Goal: Information Seeking & Learning: Learn about a topic

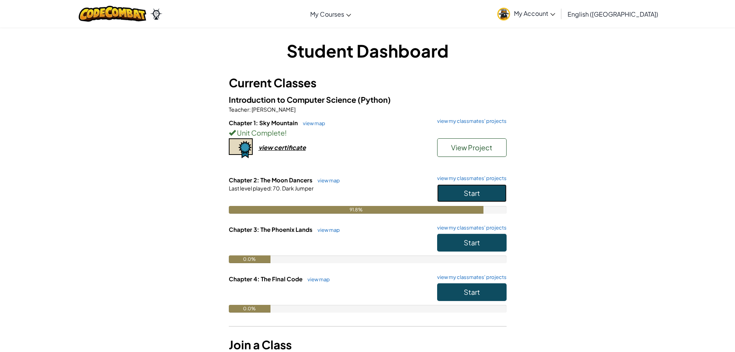
click at [483, 191] on button "Start" at bounding box center [471, 193] width 69 height 18
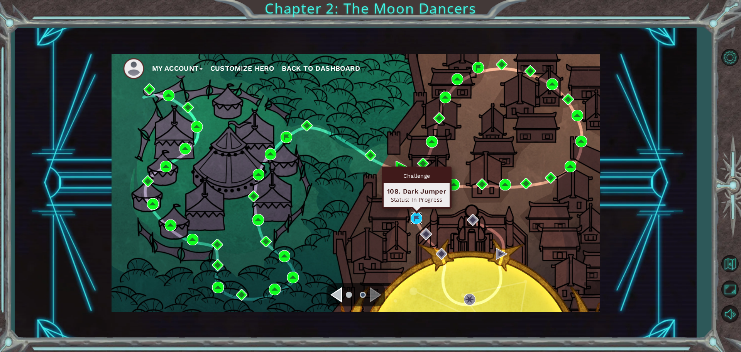
click at [413, 215] on img at bounding box center [417, 218] width 12 height 12
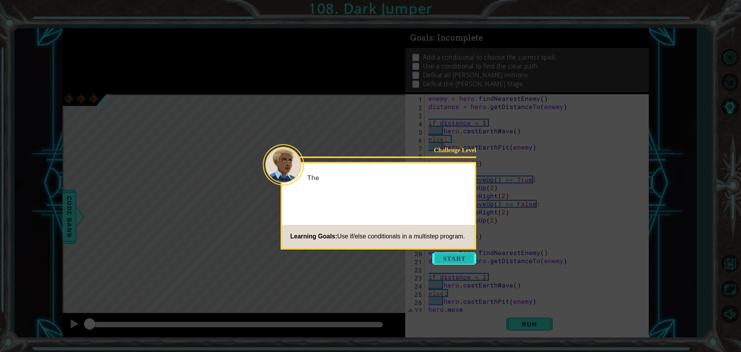
scroll to position [8, 0]
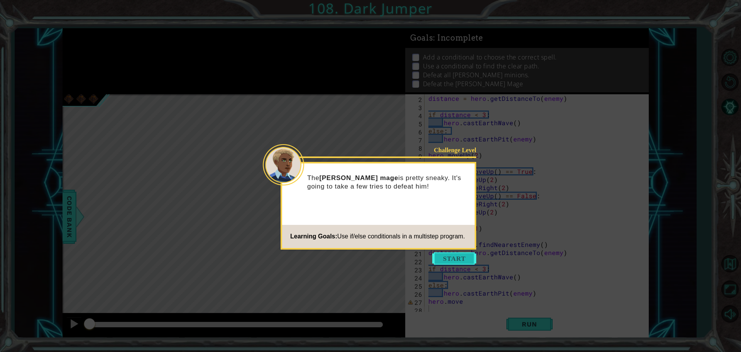
click at [456, 254] on button "Start" at bounding box center [454, 258] width 44 height 12
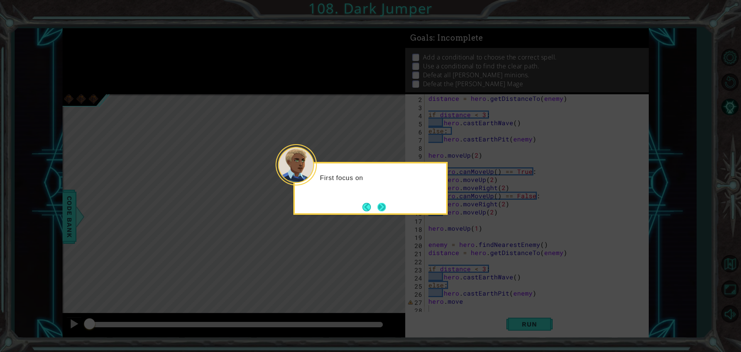
click at [383, 207] on button "Next" at bounding box center [381, 206] width 9 height 9
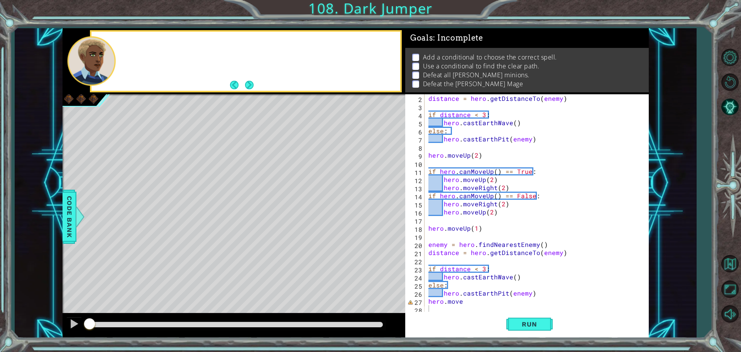
click at [383, 207] on div "Level Map" at bounding box center [241, 207] width 357 height 227
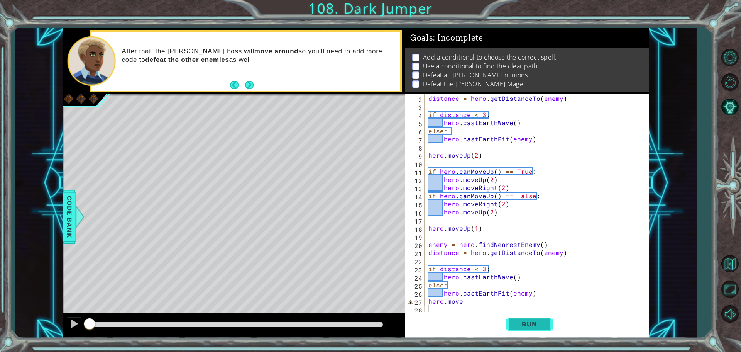
click at [541, 324] on span "Run" at bounding box center [529, 324] width 30 height 8
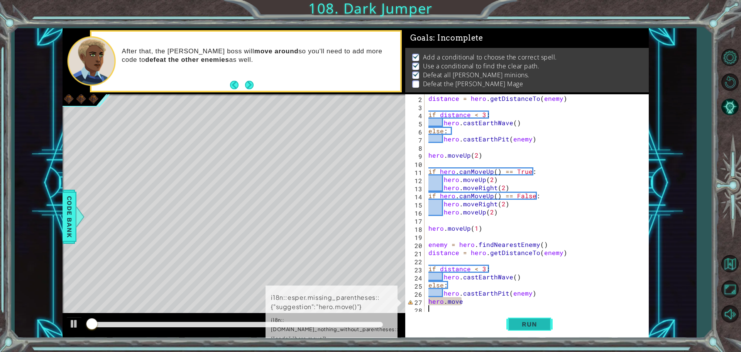
scroll to position [4, 0]
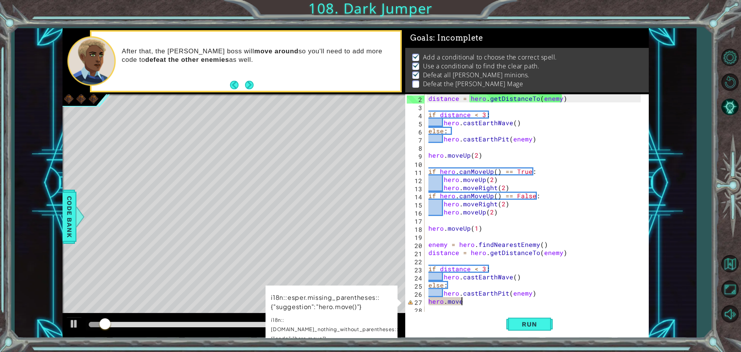
click at [467, 300] on div "distance = hero . getDistanceTo ( enemy ) if distance < 3 : hero . castEarthWav…" at bounding box center [536, 211] width 218 height 235
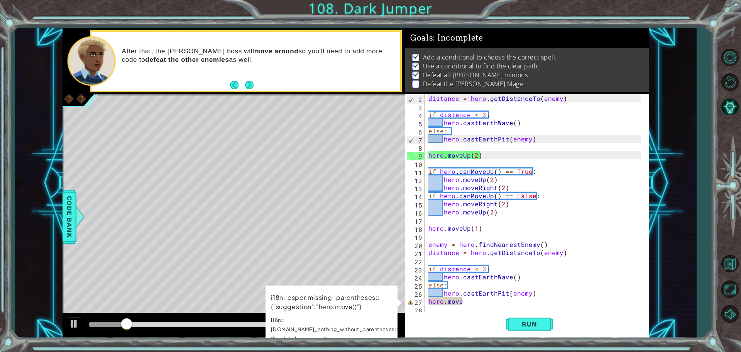
click at [222, 267] on div "Level Map" at bounding box center [241, 207] width 357 height 227
drag, startPoint x: 324, startPoint y: 309, endPoint x: 322, endPoint y: 317, distance: 7.6
click at [329, 315] on td "i18n::esper.missing_parentheses::{"suggestion":"hero.move()"} i18n::[DOMAIN_NAM…" at bounding box center [335, 320] width 129 height 56
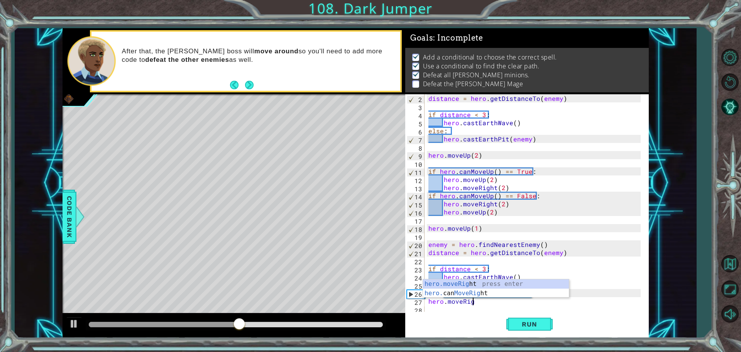
type textarea "hero.moveRight"
click at [481, 293] on div "hero.moveRight press enter hero. can MoveRight press enter" at bounding box center [496, 297] width 146 height 37
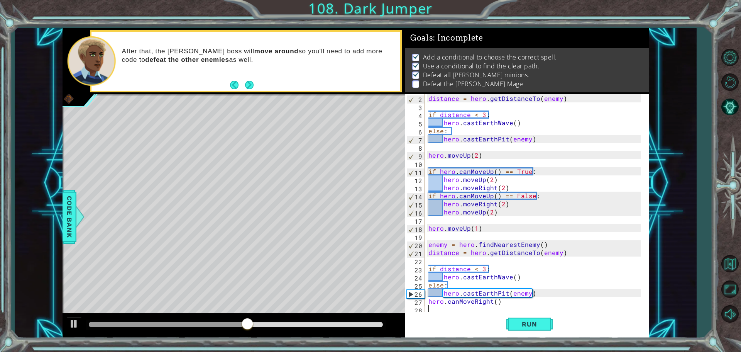
scroll to position [16, 0]
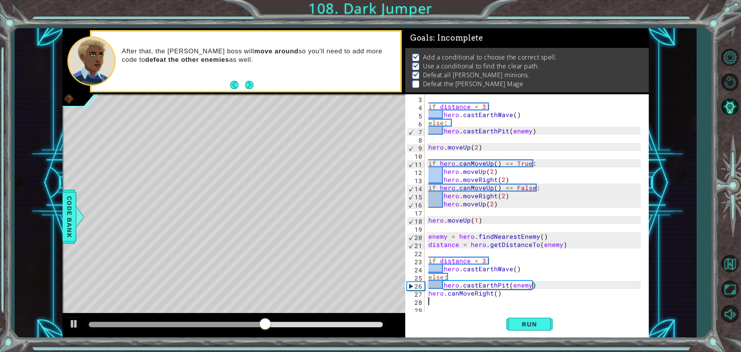
click at [495, 294] on div "if distance < 3 : hero . castEarthWave ( ) else : hero . castEarthPit ( enemy )…" at bounding box center [536, 211] width 218 height 235
drag, startPoint x: 514, startPoint y: 295, endPoint x: 510, endPoint y: 303, distance: 8.7
click at [517, 298] on div "if distance < 3 : hero . castEarthWave ( ) else : hero . castEarthPit ( enemy )…" at bounding box center [536, 211] width 218 height 235
drag, startPoint x: 457, startPoint y: 292, endPoint x: 466, endPoint y: 294, distance: 9.0
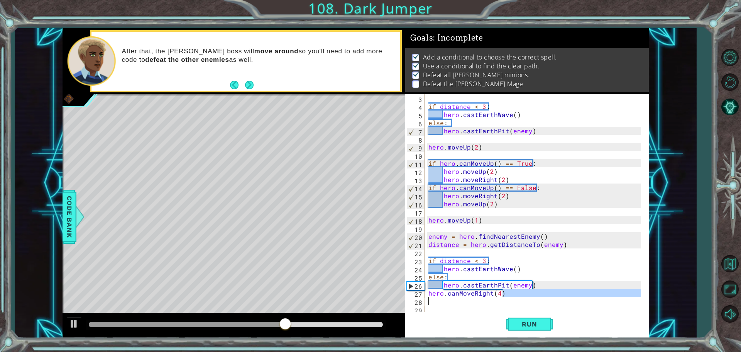
click at [457, 292] on div "if distance < 3 : hero . castEarthWave ( ) else : hero . castEarthPit ( enemy )…" at bounding box center [536, 211] width 218 height 235
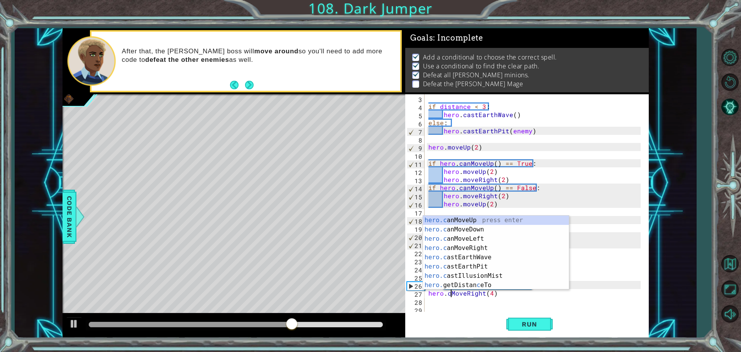
scroll to position [0, 3]
type textarea "hero.moveRight(4)"
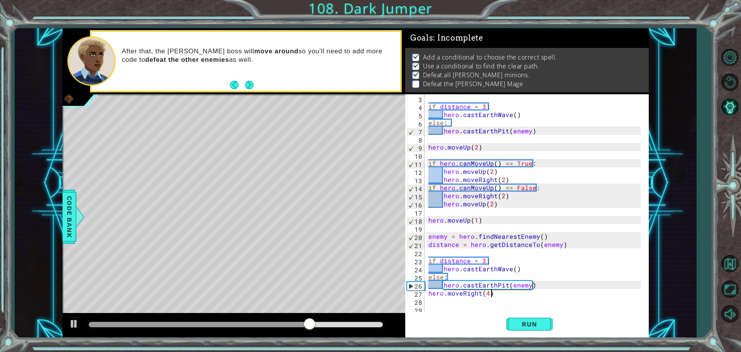
click at [504, 293] on div "if distance < 3 : hero . castEarthWave ( ) else : hero . castEarthPit ( enemy )…" at bounding box center [536, 211] width 218 height 235
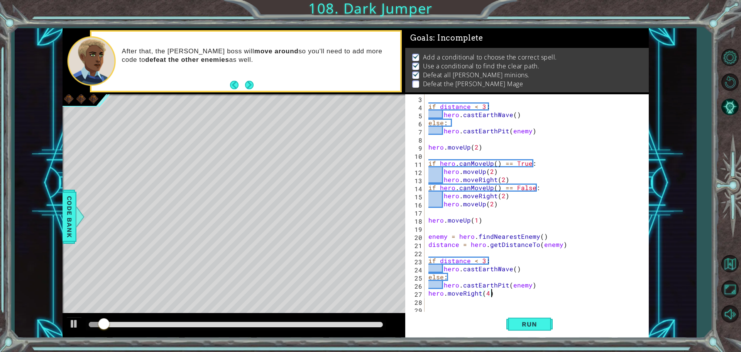
click at [501, 291] on div "if distance < 3 : hero . castEarthWave ( ) else : hero . castEarthPit ( enemy )…" at bounding box center [536, 211] width 218 height 235
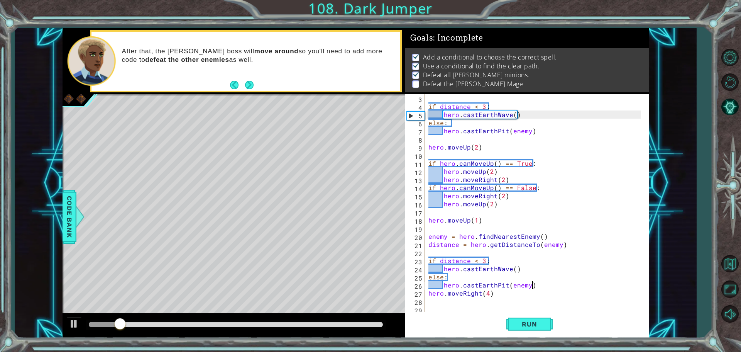
click at [533, 284] on div "if distance < 3 : hero . castEarthWave ( ) else : hero . castEarthPit ( enemy )…" at bounding box center [536, 211] width 218 height 235
type textarea "hero.castEarthPit(enemy)"
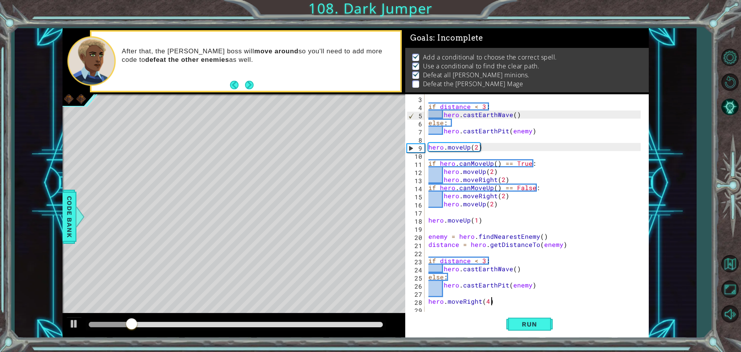
click at [496, 302] on div "if distance < 3 : hero . castEarthWave ( ) else : hero . castEarthPit ( enemy )…" at bounding box center [536, 211] width 218 height 235
type textarea "hero.moveRight(4)"
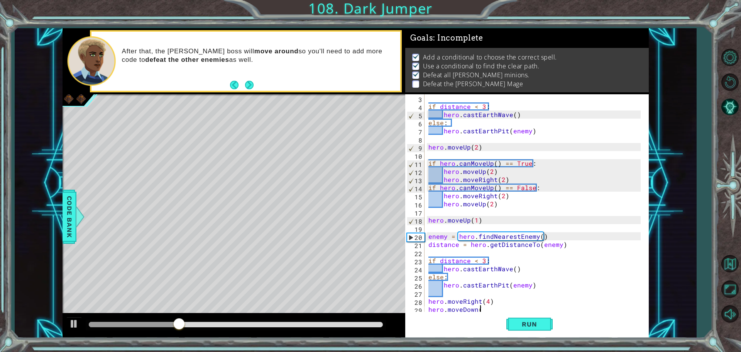
scroll to position [0, 3]
type textarea "hero.moveDown(2)"
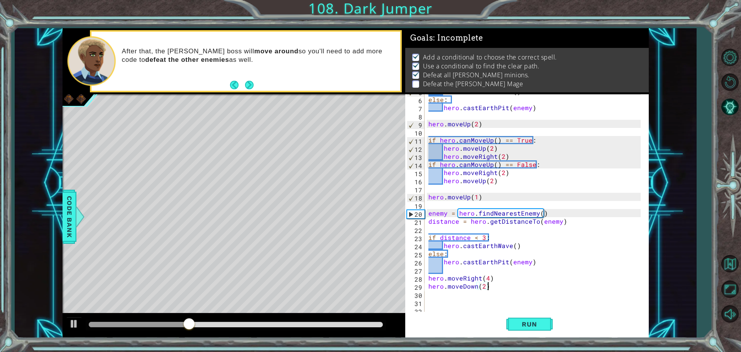
scroll to position [39, 0]
click at [484, 298] on div "hero . castEarthWave ( ) else : hero . castEarthPit ( enemy ) hero . moveUp ( 2…" at bounding box center [536, 204] width 218 height 235
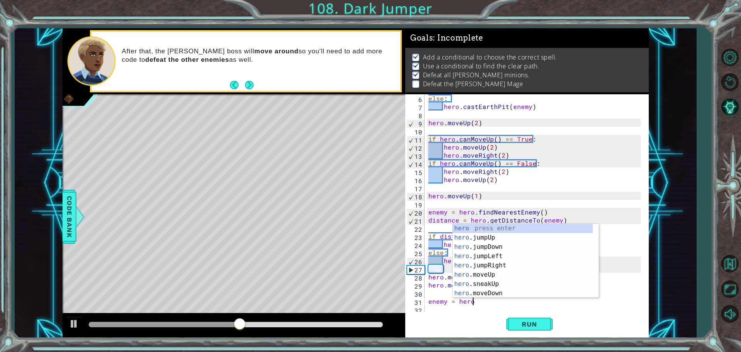
scroll to position [0, 2]
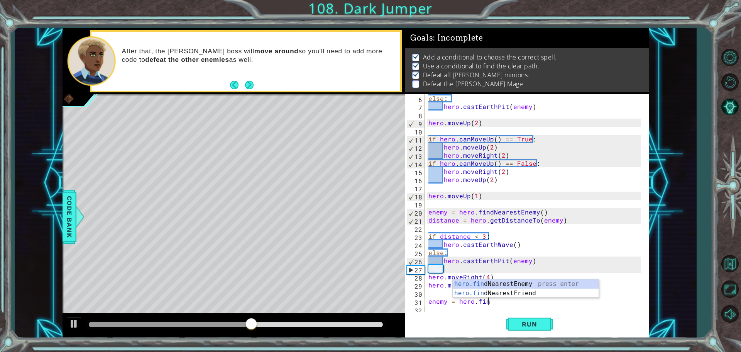
type textarea "enemy = hero.find"
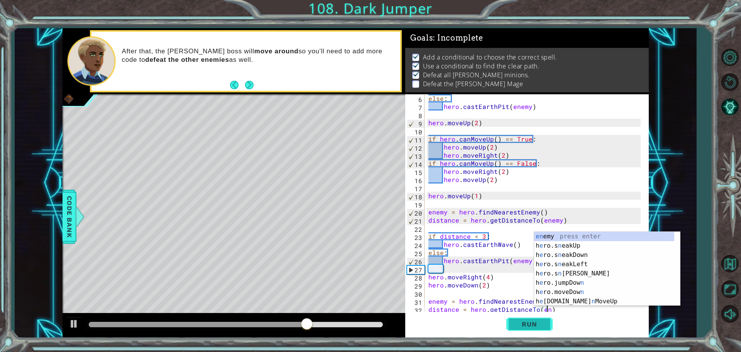
scroll to position [0, 8]
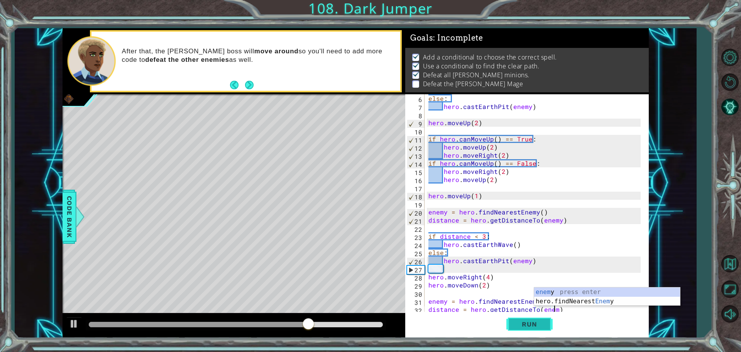
type textarea "distance = hero.getDistanceTo(enemy)"
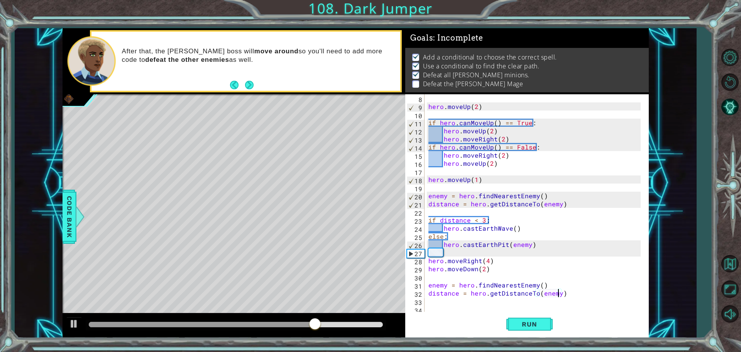
scroll to position [57, 0]
click at [571, 291] on div "hero . moveUp ( 2 ) if hero . canMoveUp ( ) == True : hero . moveUp ( 2 ) hero …" at bounding box center [536, 211] width 218 height 235
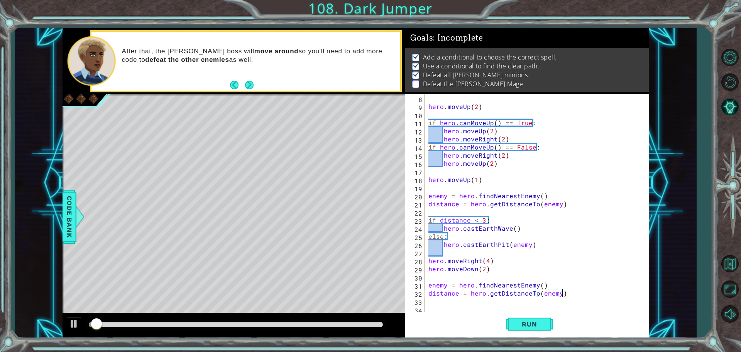
click at [576, 294] on div "hero . moveUp ( 2 ) if hero . canMoveUp ( ) == True : hero . moveUp ( 2 ) hero …" at bounding box center [536, 211] width 218 height 235
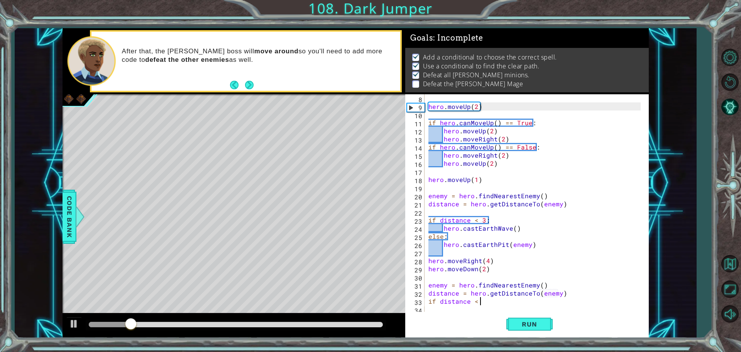
scroll to position [0, 3]
type textarea "if distance < 3:"
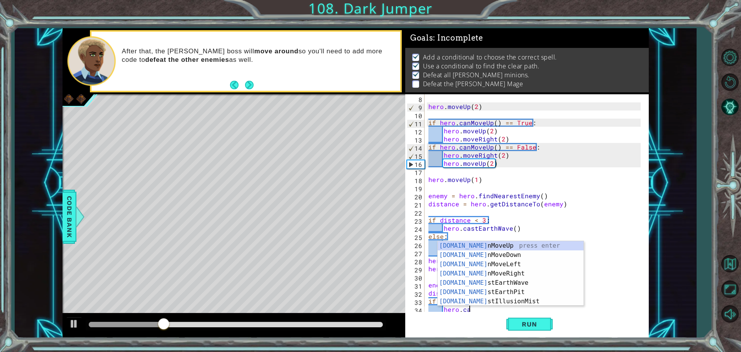
scroll to position [0, 2]
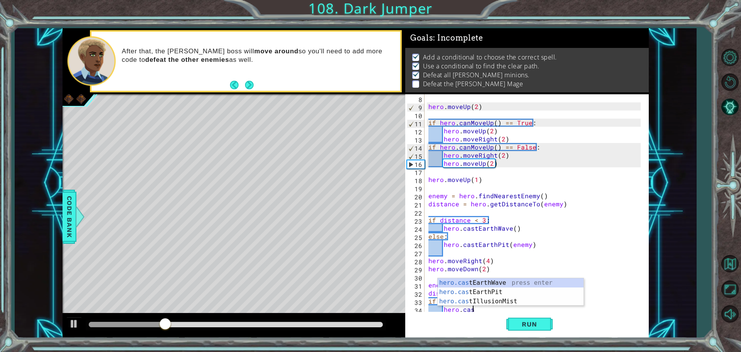
type textarea "hero.cast"
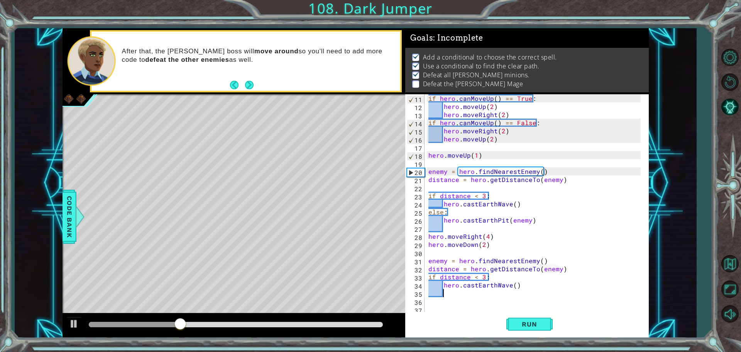
scroll to position [81, 0]
click at [530, 293] on div "if hero . canMoveUp ( ) == True : hero . moveUp ( 2 ) hero . moveRight ( 2 ) if…" at bounding box center [536, 211] width 218 height 235
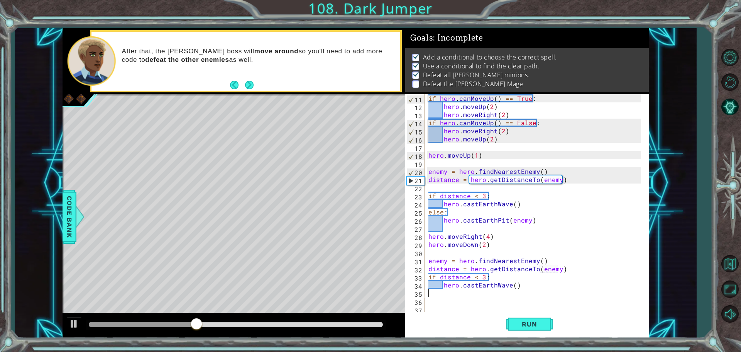
scroll to position [0, 0]
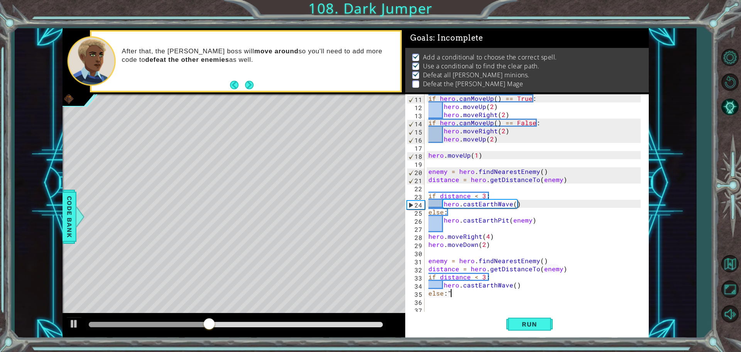
type textarea "else:"
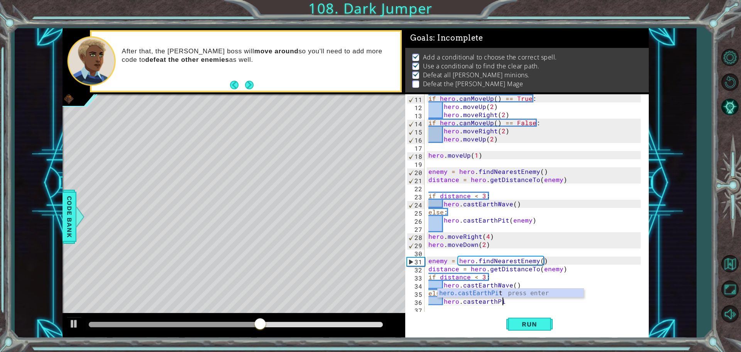
scroll to position [0, 4]
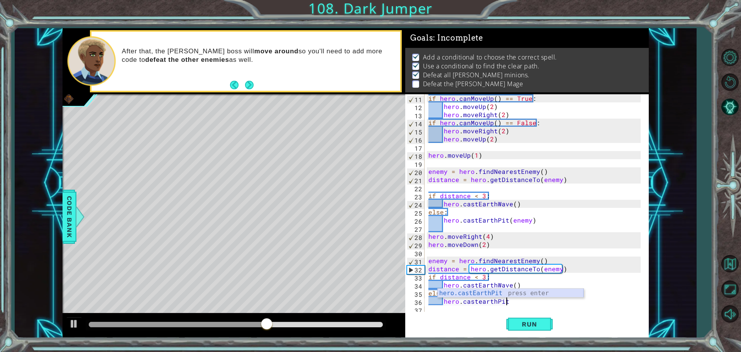
click at [487, 289] on div "hero.castEarthPit press enter" at bounding box center [511, 302] width 146 height 28
click at [539, 300] on div "if hero . canMoveUp ( ) == True : hero . moveUp ( 2 ) hero . moveRight ( 2 ) if…" at bounding box center [536, 211] width 218 height 235
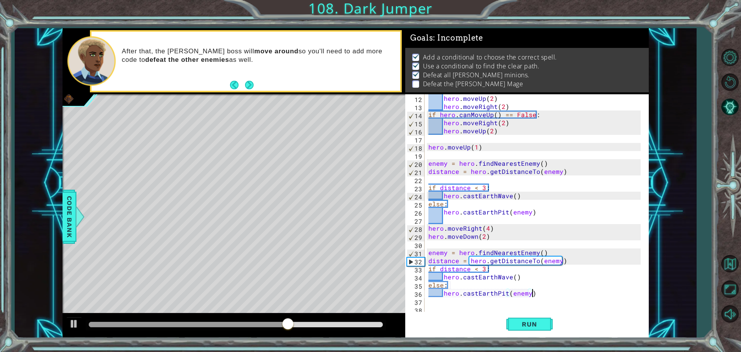
scroll to position [89, 0]
type textarea "hero.castEarthPit(enemy)"
click at [546, 323] on button "Run" at bounding box center [529, 324] width 46 height 24
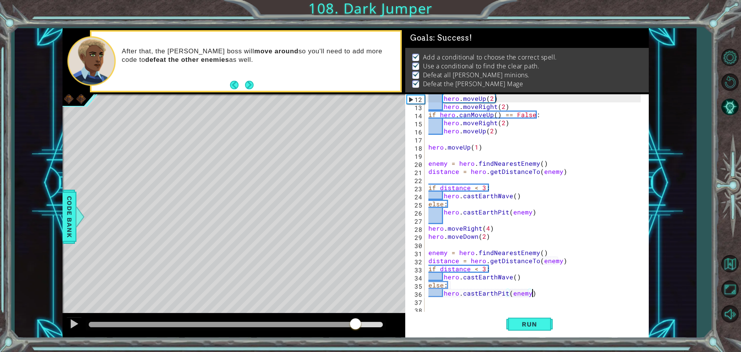
click at [355, 323] on div at bounding box center [236, 324] width 294 height 5
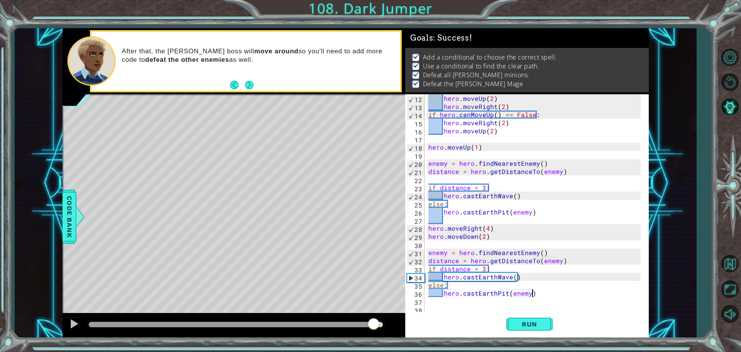
click at [373, 325] on div at bounding box center [236, 324] width 294 height 5
click at [381, 325] on body "1 ההההההההההההההההההההההההההההההההההההההההההההההההההההההההההההההההההההההההההההה…" at bounding box center [370, 176] width 741 height 352
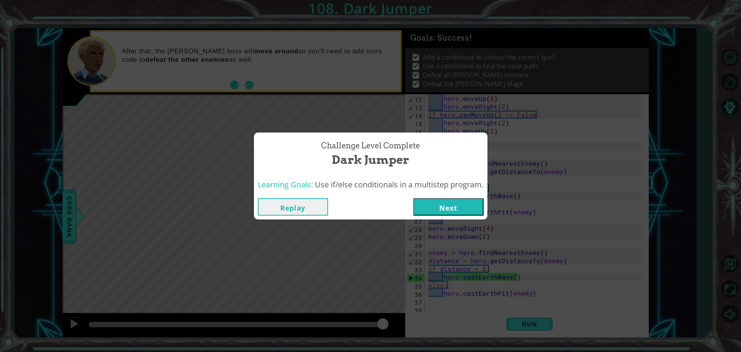
drag, startPoint x: 429, startPoint y: 215, endPoint x: 433, endPoint y: 212, distance: 5.2
click at [433, 212] on div "Replay Next" at bounding box center [371, 206] width 234 height 25
click at [432, 209] on button "Next" at bounding box center [448, 206] width 70 height 17
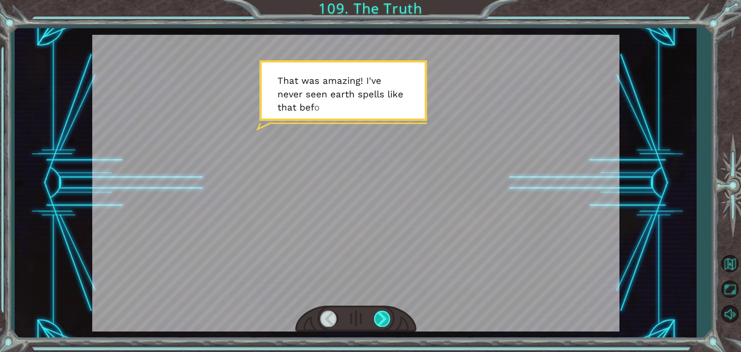
click at [380, 318] on div at bounding box center [382, 318] width 17 height 16
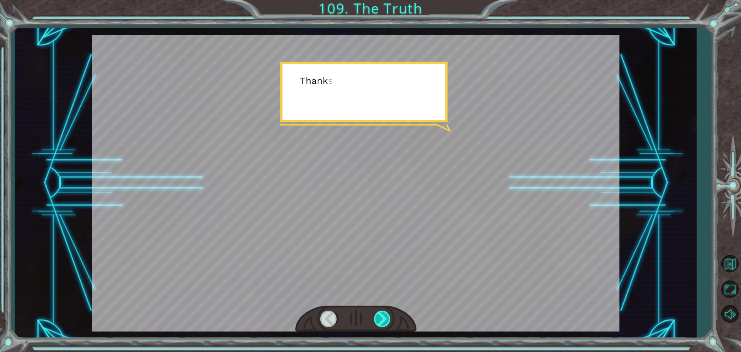
click at [382, 319] on div at bounding box center [382, 318] width 17 height 16
click at [382, 322] on div at bounding box center [382, 318] width 17 height 16
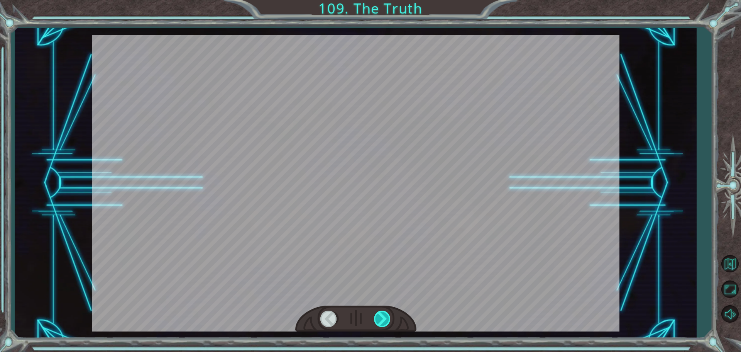
click at [382, 322] on div at bounding box center [382, 318] width 17 height 16
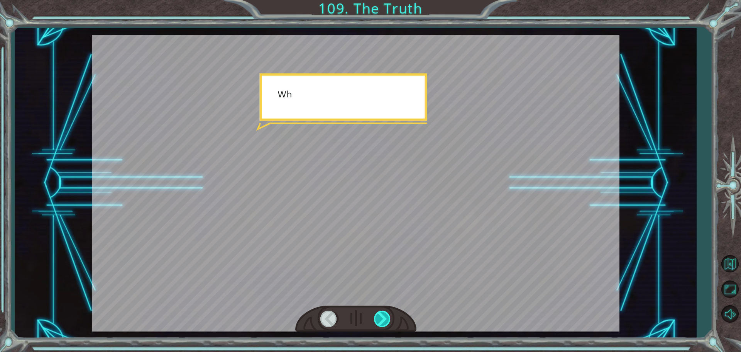
click at [382, 322] on div at bounding box center [382, 318] width 17 height 16
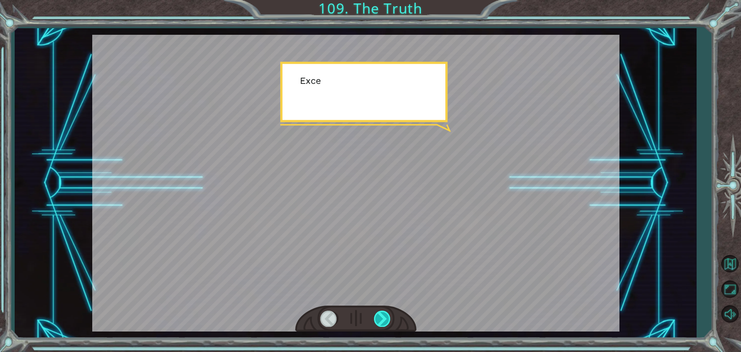
click at [382, 322] on div at bounding box center [382, 318] width 17 height 16
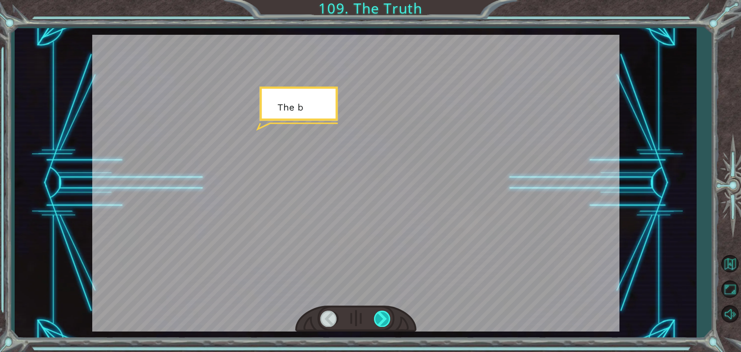
click at [382, 322] on div at bounding box center [382, 318] width 17 height 16
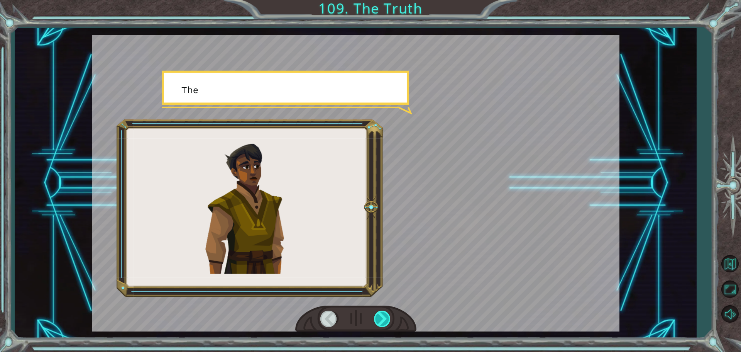
click at [382, 322] on div at bounding box center [382, 318] width 17 height 16
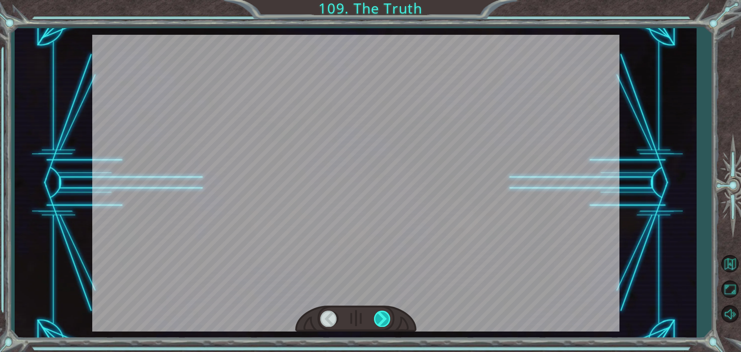
click at [382, 322] on div at bounding box center [382, 318] width 17 height 16
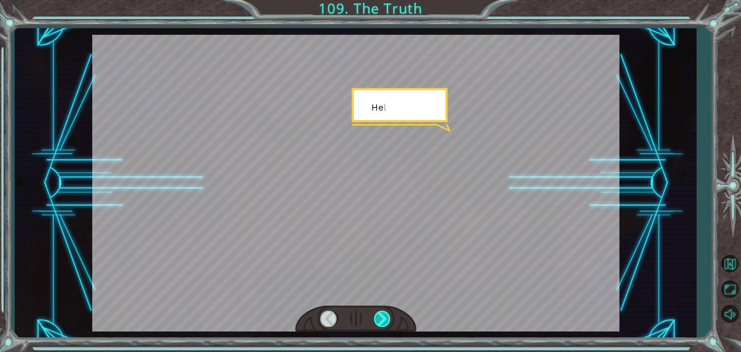
click at [382, 322] on div at bounding box center [382, 318] width 17 height 16
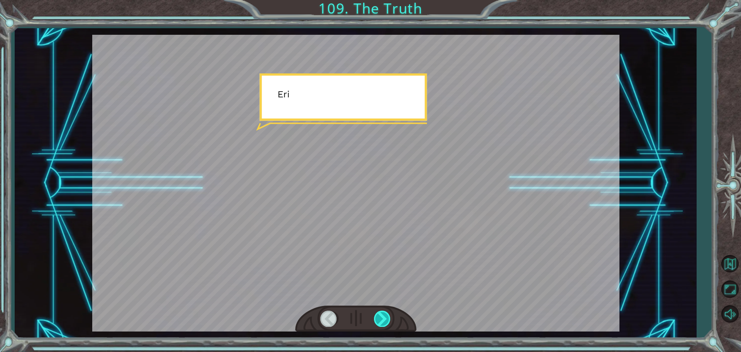
click at [382, 322] on div at bounding box center [382, 318] width 17 height 16
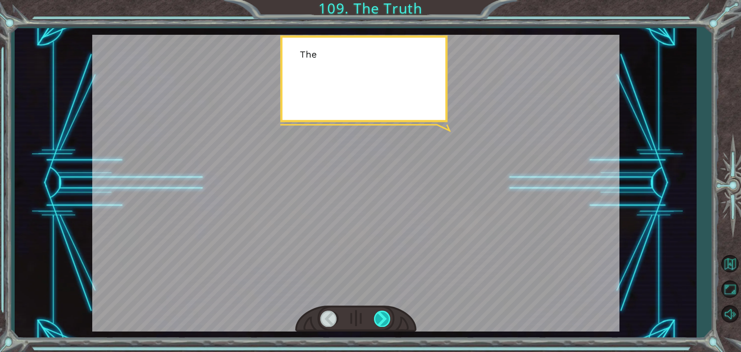
click at [382, 322] on div at bounding box center [382, 318] width 17 height 16
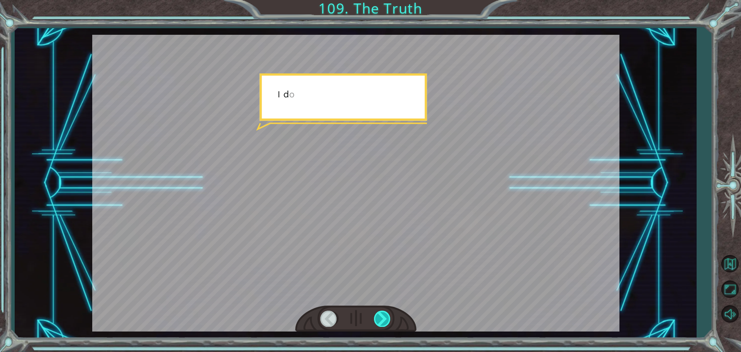
click at [382, 322] on div at bounding box center [382, 318] width 17 height 16
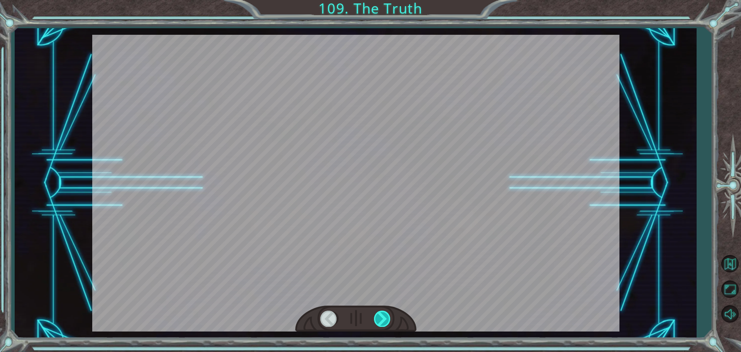
click at [382, 322] on div at bounding box center [382, 318] width 17 height 16
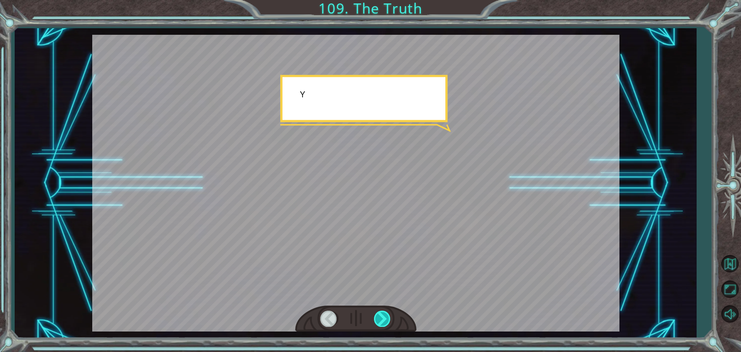
click at [382, 322] on div at bounding box center [382, 318] width 17 height 16
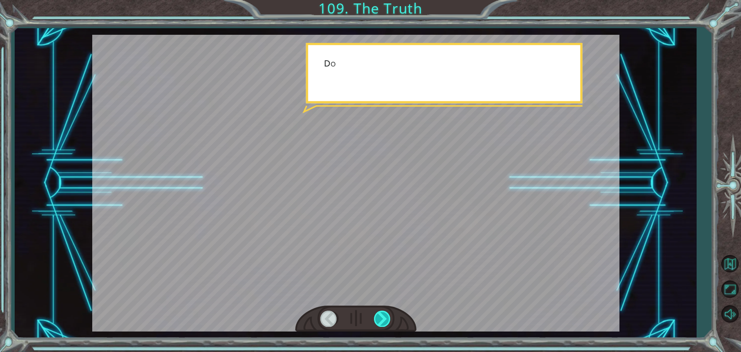
click at [382, 322] on div at bounding box center [382, 318] width 17 height 16
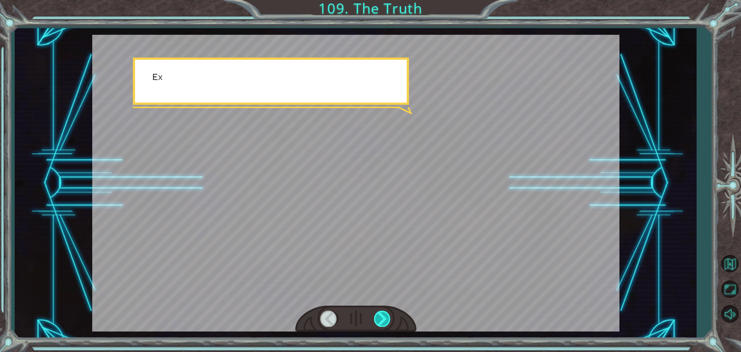
click at [382, 322] on div at bounding box center [382, 318] width 17 height 16
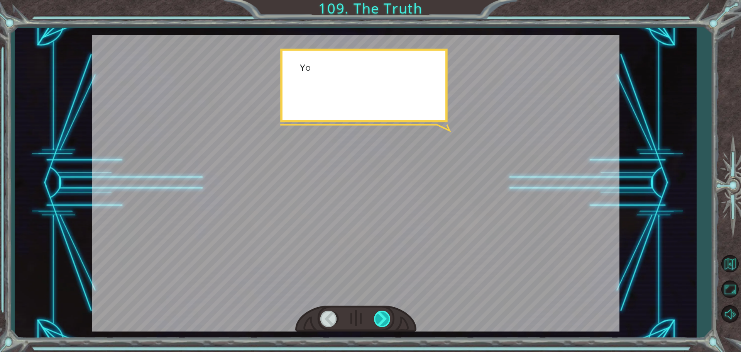
click at [382, 322] on div at bounding box center [382, 318] width 17 height 16
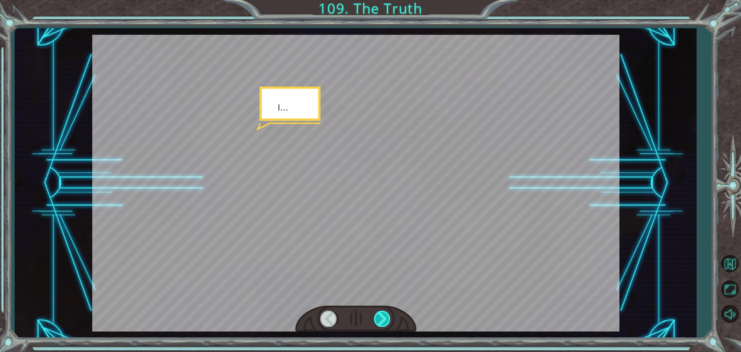
click at [382, 322] on div at bounding box center [382, 318] width 17 height 16
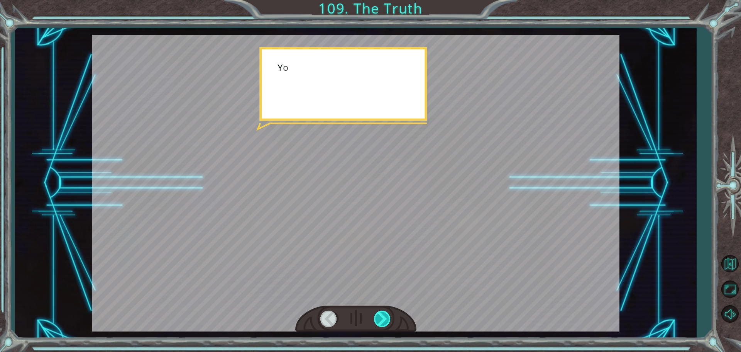
click at [382, 322] on div at bounding box center [382, 318] width 17 height 16
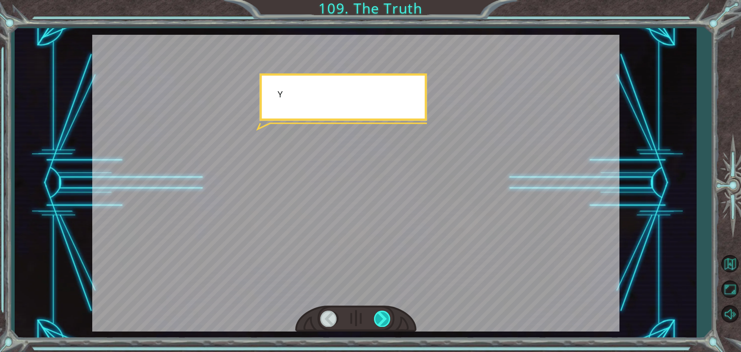
click at [382, 322] on div at bounding box center [382, 318] width 17 height 16
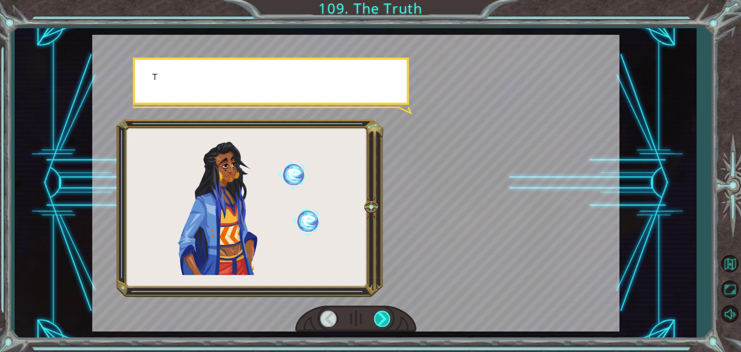
click at [382, 322] on div at bounding box center [382, 318] width 17 height 16
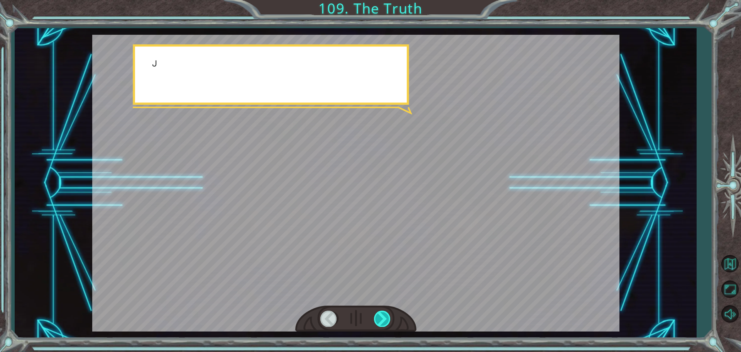
click at [382, 322] on div at bounding box center [382, 318] width 17 height 16
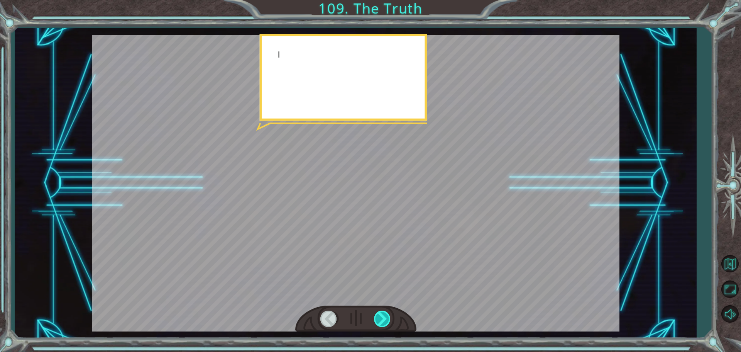
click at [382, 322] on div at bounding box center [382, 318] width 17 height 16
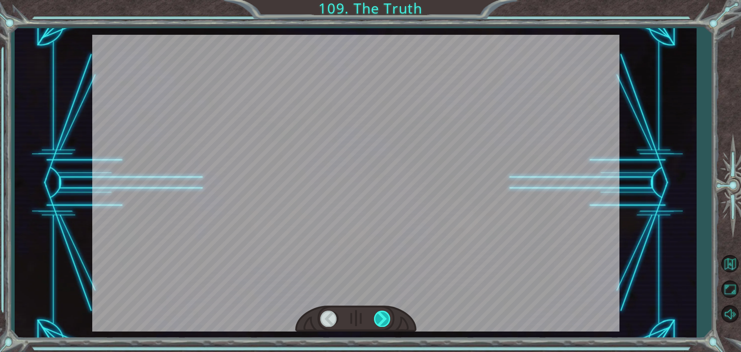
click at [382, 322] on div at bounding box center [382, 318] width 17 height 16
click at [382, 0] on div "T h a t w a s a m a z i n g ! I ' v e n e v e r s e e n e a r t h s p e l l s l…" at bounding box center [370, 0] width 741 height 0
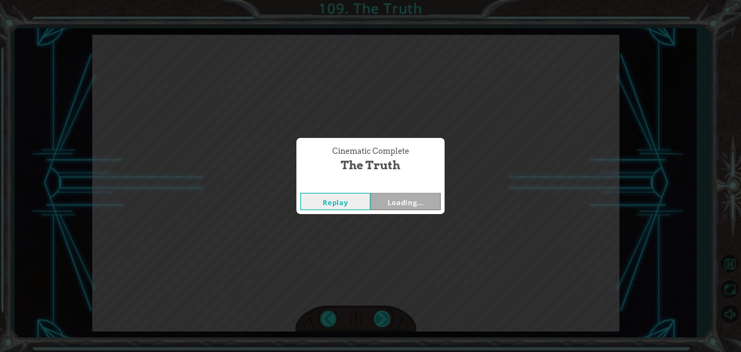
click at [382, 322] on div "Cinematic Complete The Truth Replay Loading..." at bounding box center [370, 176] width 741 height 352
click at [400, 200] on button "Next" at bounding box center [406, 201] width 70 height 17
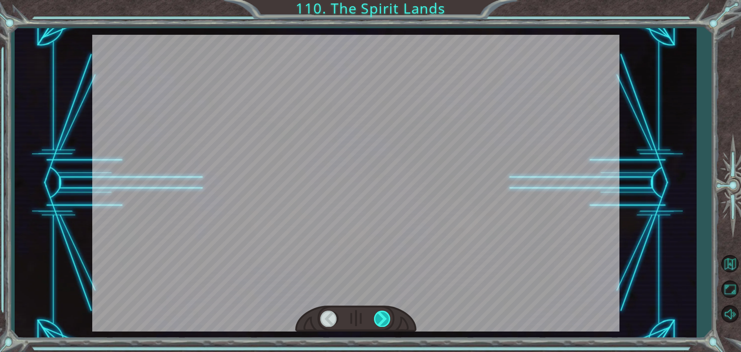
click at [386, 323] on div at bounding box center [382, 318] width 17 height 16
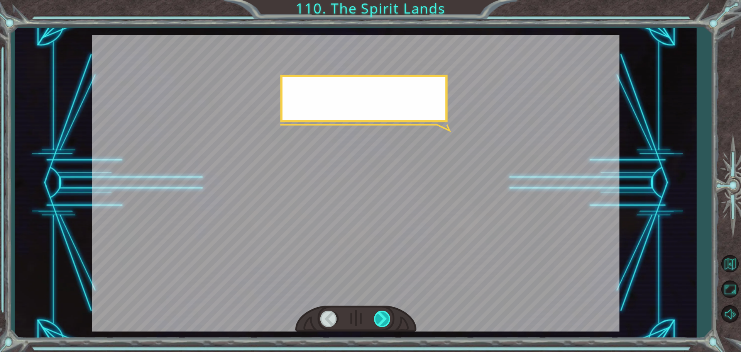
click at [386, 323] on div at bounding box center [382, 318] width 17 height 16
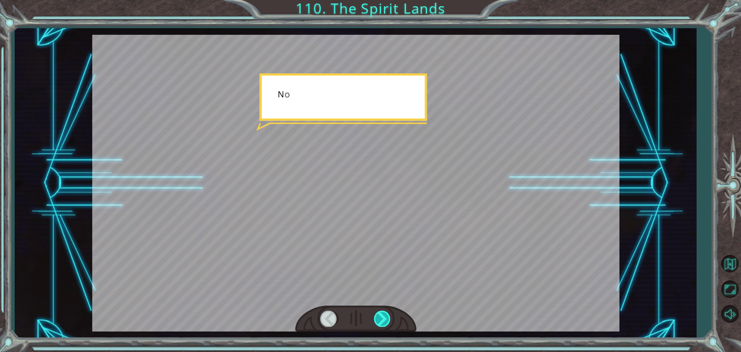
click at [386, 323] on div at bounding box center [382, 318] width 17 height 16
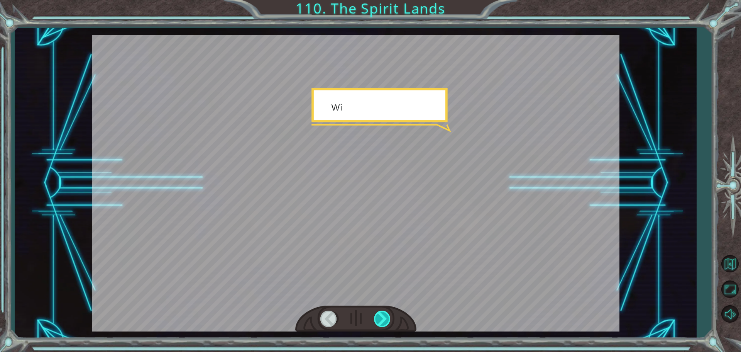
click at [386, 323] on div at bounding box center [382, 318] width 17 height 16
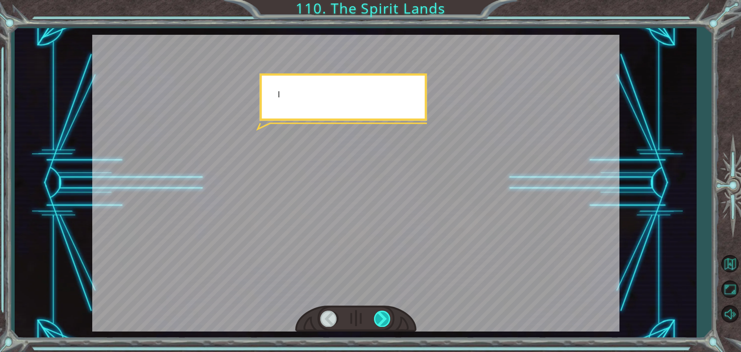
click at [386, 323] on div at bounding box center [382, 318] width 17 height 16
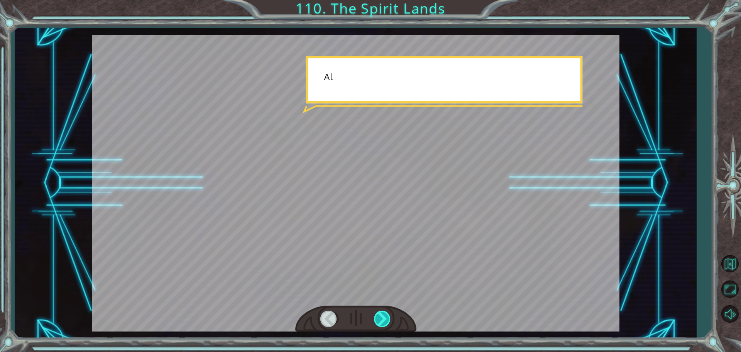
click at [386, 323] on div at bounding box center [382, 318] width 17 height 16
click at [385, 323] on div at bounding box center [382, 318] width 17 height 16
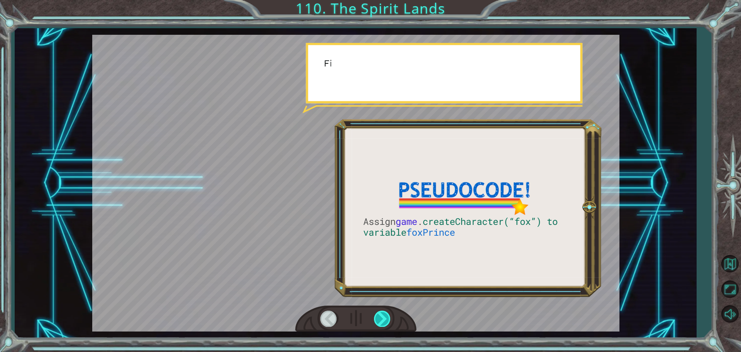
click at [385, 323] on div at bounding box center [382, 318] width 17 height 16
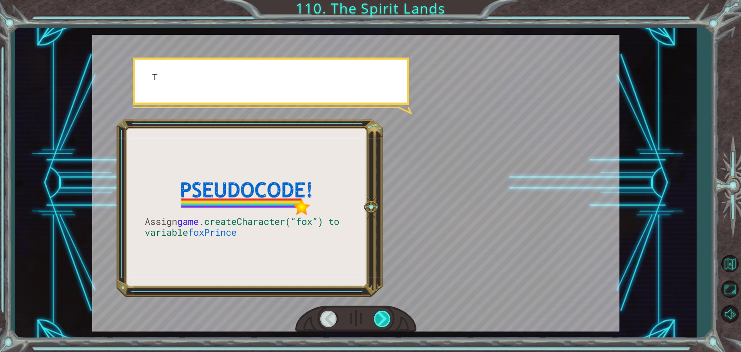
click at [385, 323] on div at bounding box center [382, 318] width 17 height 16
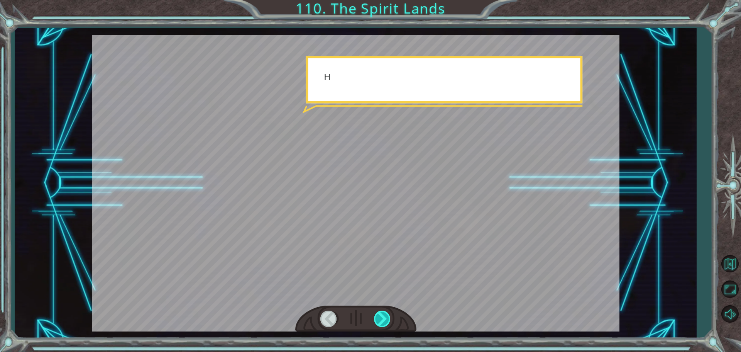
click at [385, 323] on div at bounding box center [382, 318] width 17 height 16
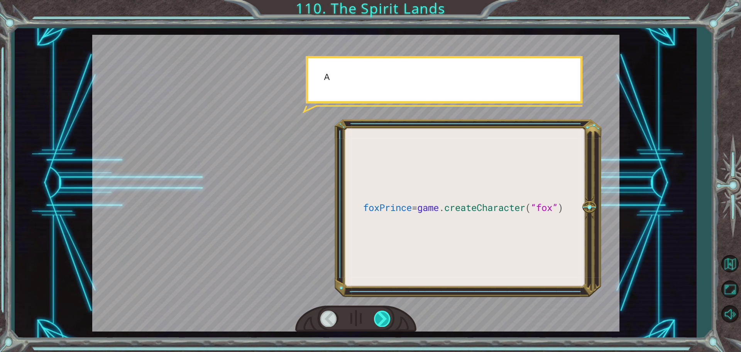
click at [385, 323] on div at bounding box center [382, 318] width 17 height 16
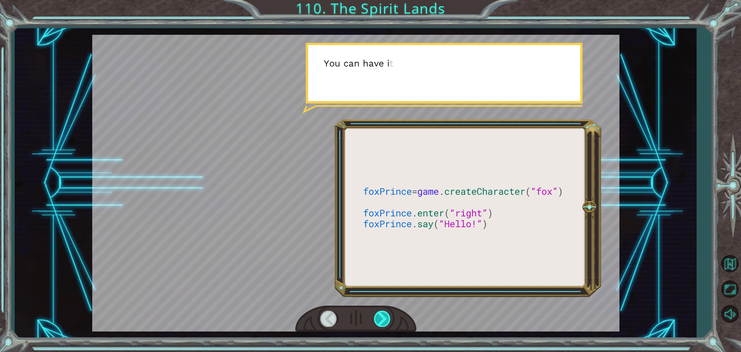
click at [385, 323] on div at bounding box center [382, 318] width 17 height 16
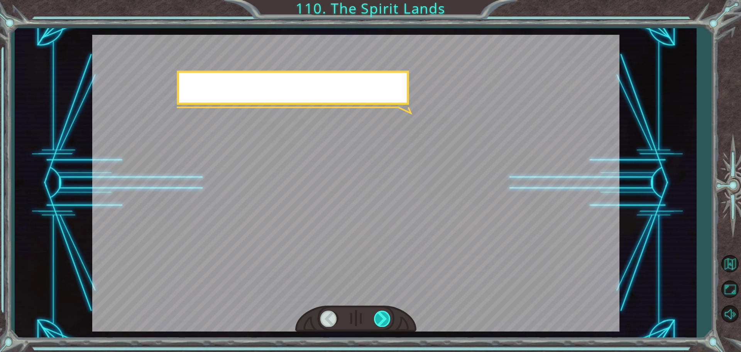
click at [385, 323] on div at bounding box center [382, 318] width 17 height 16
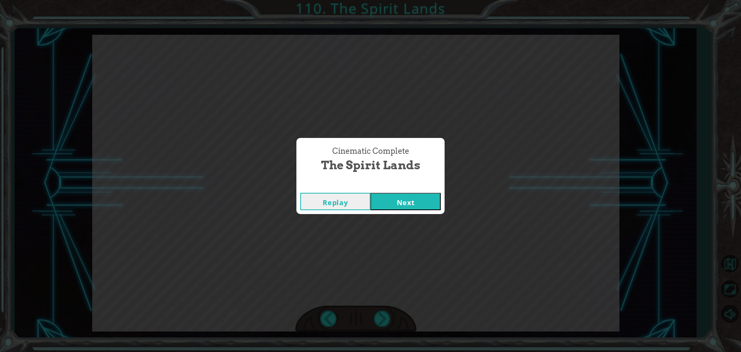
click at [421, 199] on button "Next" at bounding box center [406, 201] width 70 height 17
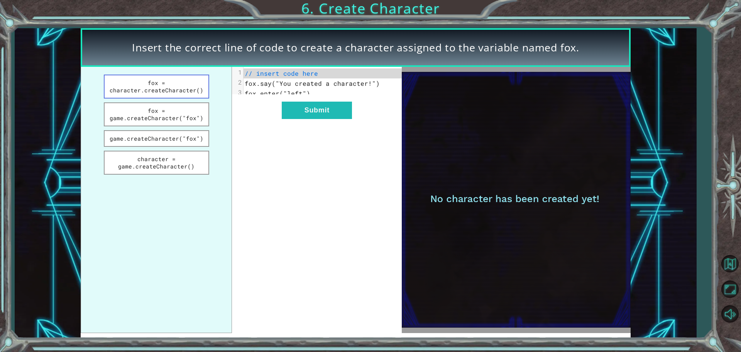
click at [194, 90] on button "fox = character.createCharacter()" at bounding box center [156, 87] width 105 height 24
click at [299, 118] on button "Submit" at bounding box center [317, 110] width 70 height 17
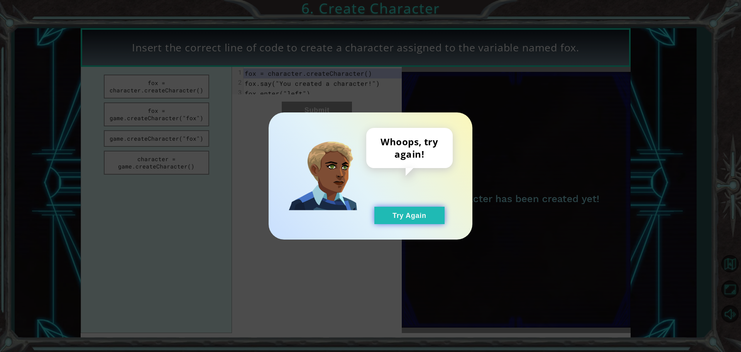
click at [429, 220] on button "Try Again" at bounding box center [409, 215] width 70 height 17
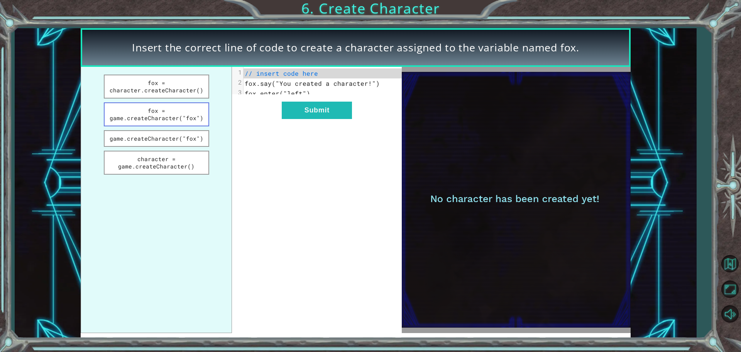
click at [182, 117] on button "fox = game.createCharacter("fox")" at bounding box center [156, 114] width 105 height 24
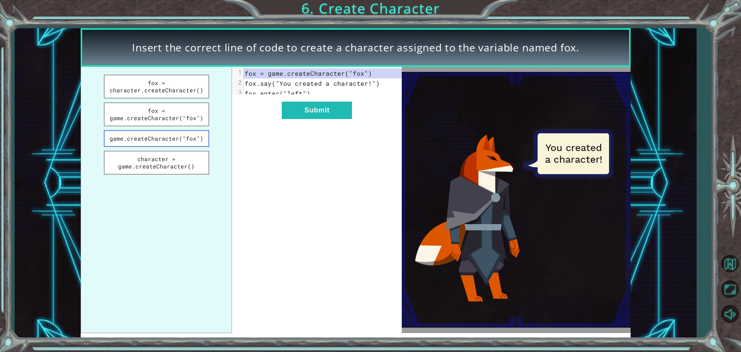
click at [197, 132] on button "game.createCharacter("fox")" at bounding box center [156, 138] width 105 height 17
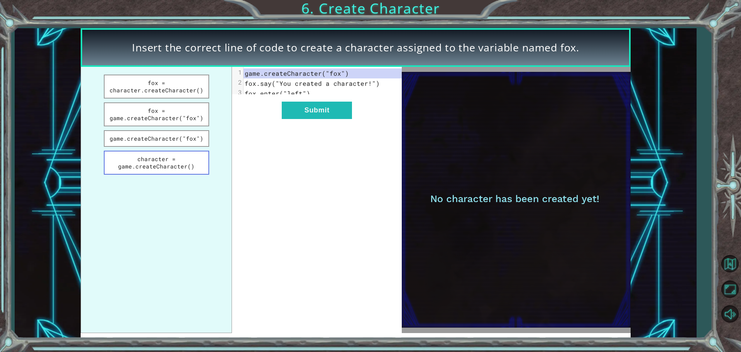
click at [199, 158] on button "character = game.createCharacter()" at bounding box center [156, 163] width 105 height 24
click at [178, 127] on ul "fox = character.createCharacter() fox = game.createCharacter("fox") game.create…" at bounding box center [156, 200] width 151 height 266
click at [180, 119] on button "fox = game.createCharacter("fox")" at bounding box center [156, 114] width 105 height 24
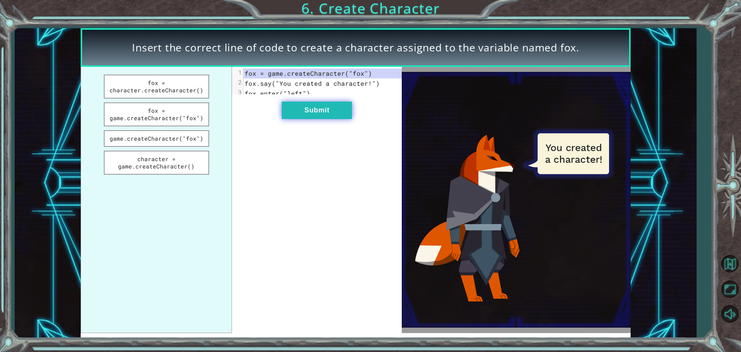
click at [305, 119] on button "Submit" at bounding box center [317, 110] width 70 height 17
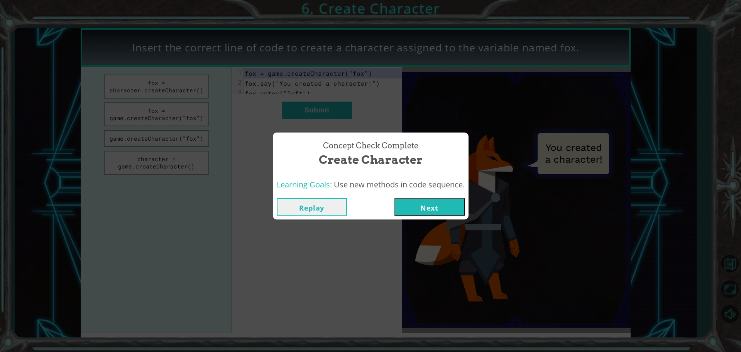
click at [424, 204] on button "Next" at bounding box center [430, 206] width 70 height 17
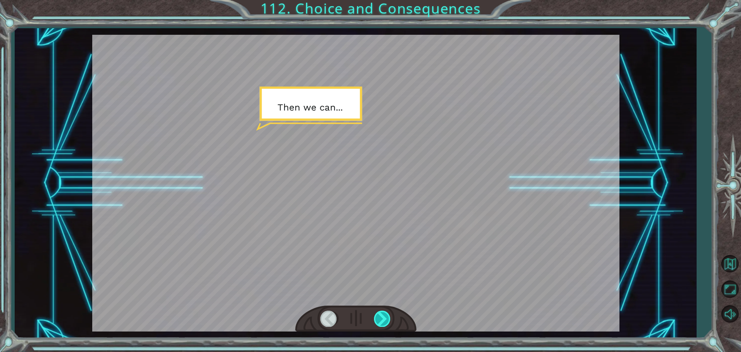
click at [385, 315] on div at bounding box center [355, 318] width 121 height 27
click at [383, 318] on div at bounding box center [382, 318] width 17 height 16
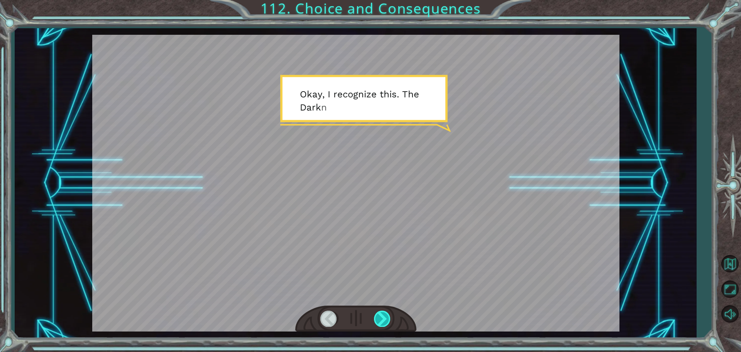
click at [378, 324] on div at bounding box center [382, 318] width 17 height 16
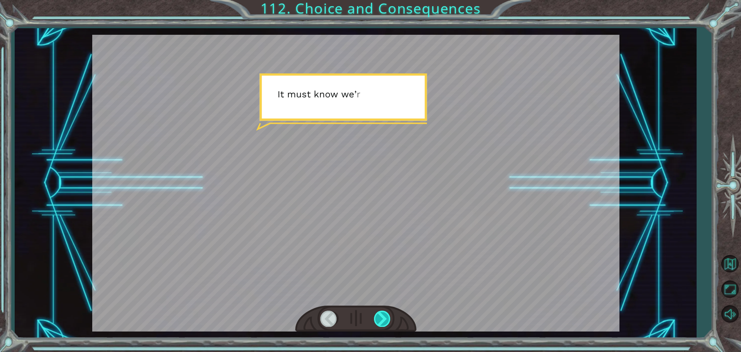
click at [378, 324] on div at bounding box center [382, 318] width 17 height 16
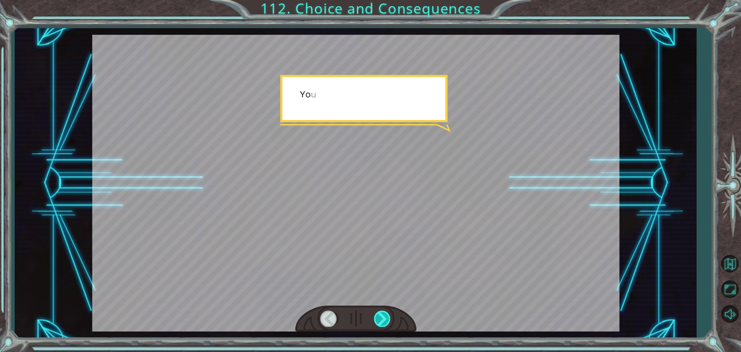
click at [377, 324] on div at bounding box center [382, 318] width 17 height 16
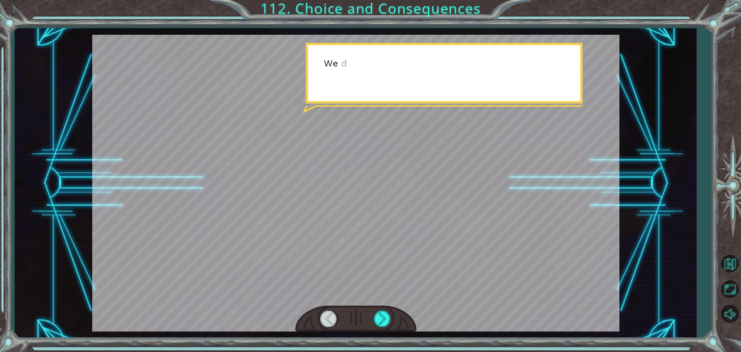
click at [376, 328] on div at bounding box center [355, 318] width 121 height 27
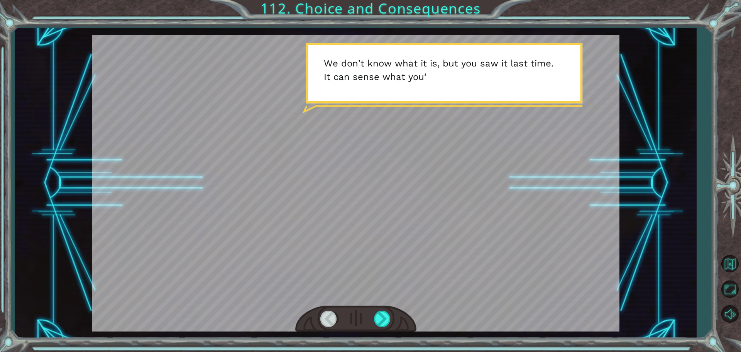
click at [375, 335] on div "Temporary Text T h e n w e c a n . . . O k a y , I r e c o g n i z e t h i s . …" at bounding box center [356, 183] width 682 height 310
click at [380, 324] on div at bounding box center [382, 318] width 17 height 16
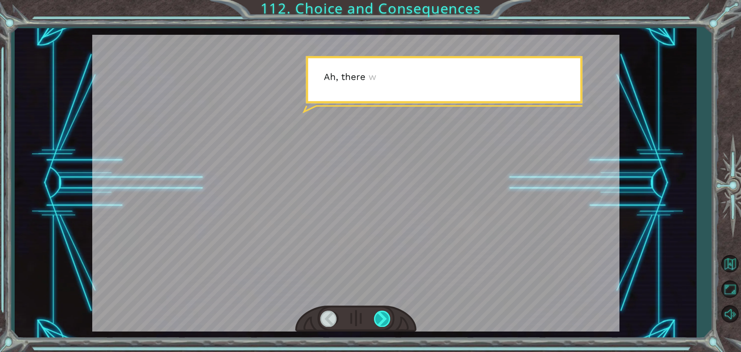
click at [380, 324] on div at bounding box center [382, 318] width 17 height 16
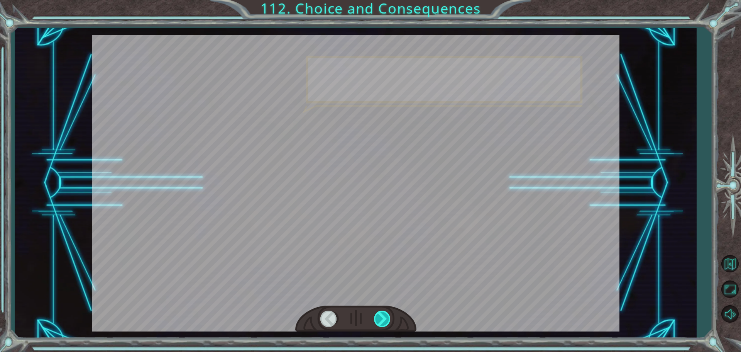
click at [380, 324] on div at bounding box center [382, 318] width 17 height 16
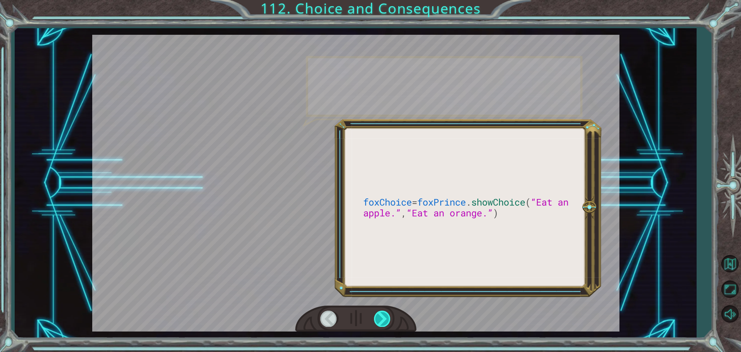
click at [380, 324] on div at bounding box center [382, 318] width 17 height 16
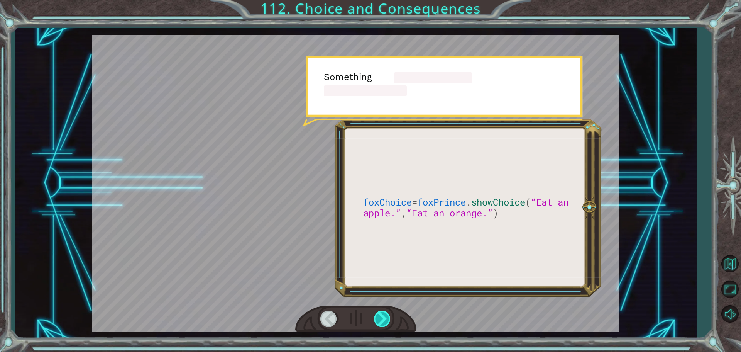
click at [380, 324] on div at bounding box center [382, 318] width 17 height 16
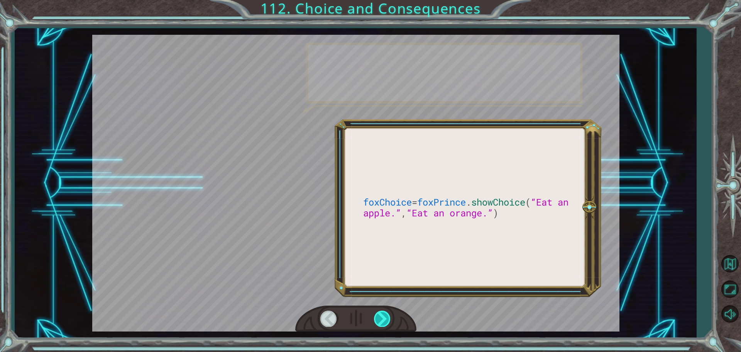
click at [380, 324] on div at bounding box center [382, 318] width 17 height 16
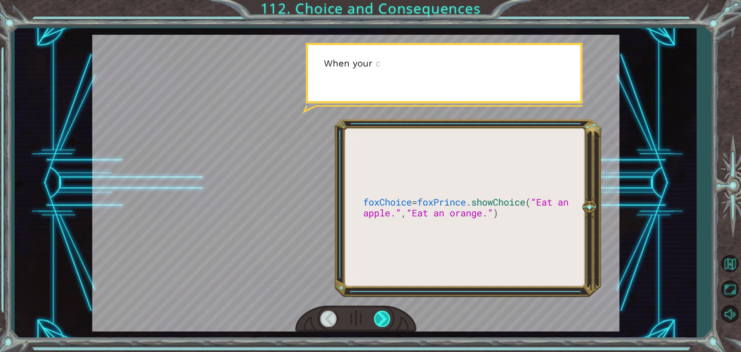
click at [380, 324] on div at bounding box center [382, 318] width 17 height 16
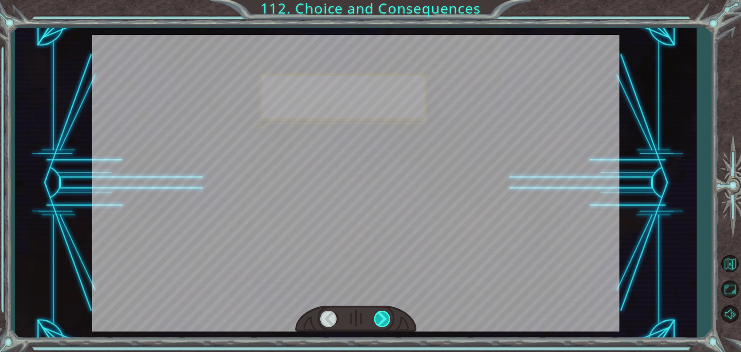
click at [380, 324] on div at bounding box center [382, 318] width 17 height 16
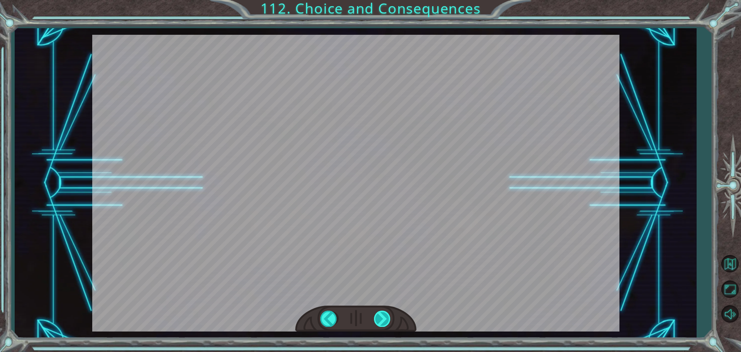
click at [380, 324] on div at bounding box center [382, 318] width 17 height 16
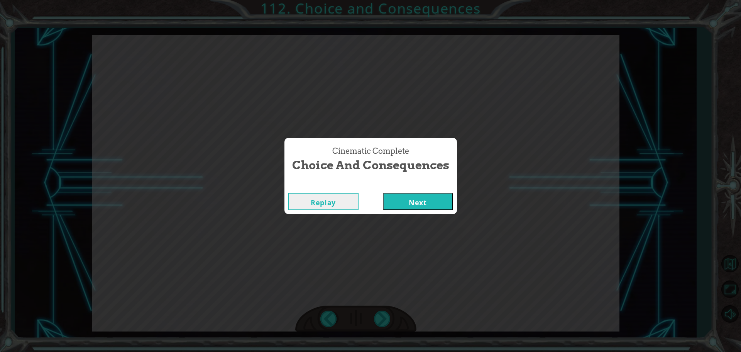
click at [411, 212] on div "Replay Next" at bounding box center [371, 201] width 173 height 25
click at [411, 210] on div "Replay Next" at bounding box center [371, 201] width 173 height 25
click at [411, 203] on button "Next" at bounding box center [418, 201] width 70 height 17
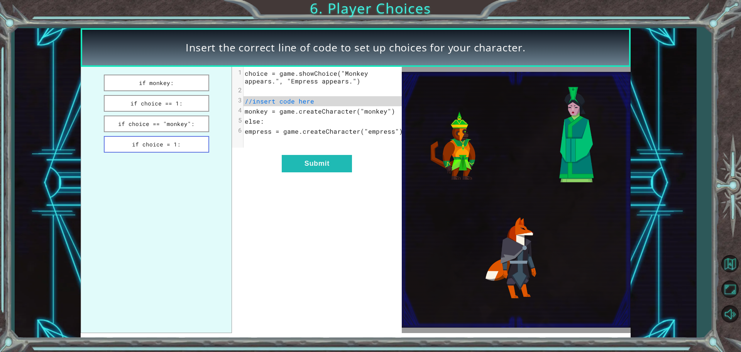
click at [172, 146] on button "if choice = 1:" at bounding box center [156, 144] width 105 height 17
click at [301, 167] on button "Submit" at bounding box center [317, 163] width 70 height 17
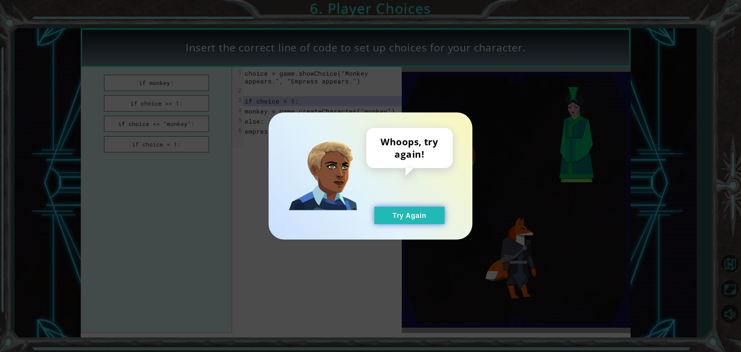
click at [412, 207] on button "Try Again" at bounding box center [409, 215] width 70 height 17
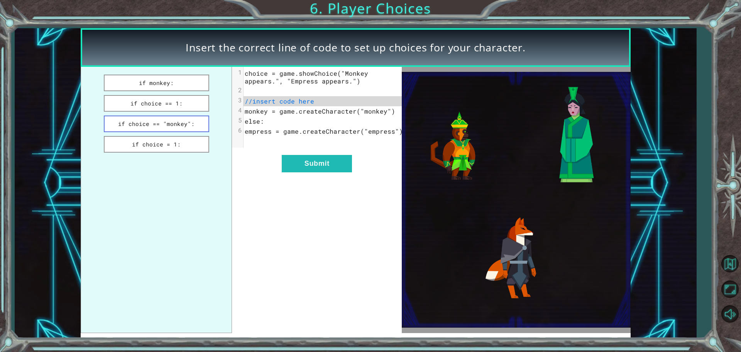
click at [187, 122] on button "if choice == "monkey":" at bounding box center [156, 123] width 105 height 17
click at [179, 104] on button "if choice == 1:" at bounding box center [156, 103] width 105 height 17
click at [177, 84] on button "if monkey:" at bounding box center [156, 83] width 105 height 17
click at [174, 107] on button "if choice == 1:" at bounding box center [156, 103] width 105 height 17
click at [185, 122] on button "if choice == "monkey":" at bounding box center [156, 123] width 105 height 17
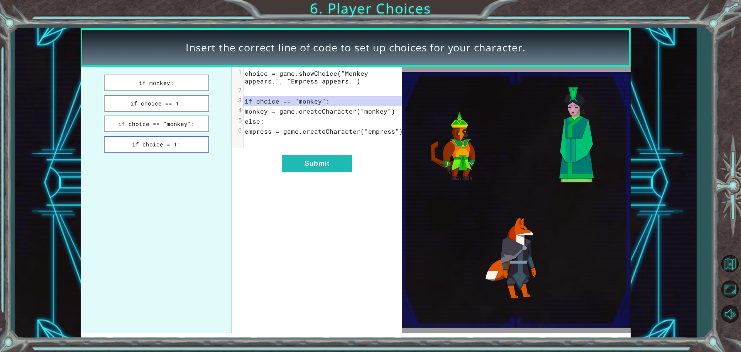
click at [181, 139] on button "if choice = 1:" at bounding box center [156, 144] width 105 height 17
click at [191, 98] on button "if choice == 1:" at bounding box center [156, 103] width 105 height 17
click at [190, 87] on button "if monkey:" at bounding box center [156, 83] width 105 height 17
click at [190, 123] on button "if choice == "monkey":" at bounding box center [156, 123] width 105 height 17
click at [303, 172] on button "Submit" at bounding box center [317, 163] width 70 height 17
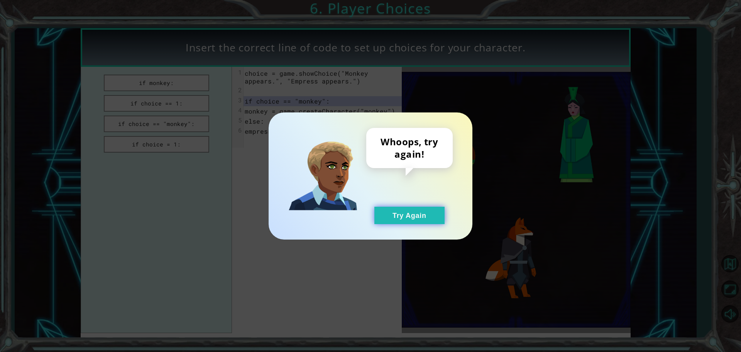
click at [392, 211] on button "Try Again" at bounding box center [409, 215] width 70 height 17
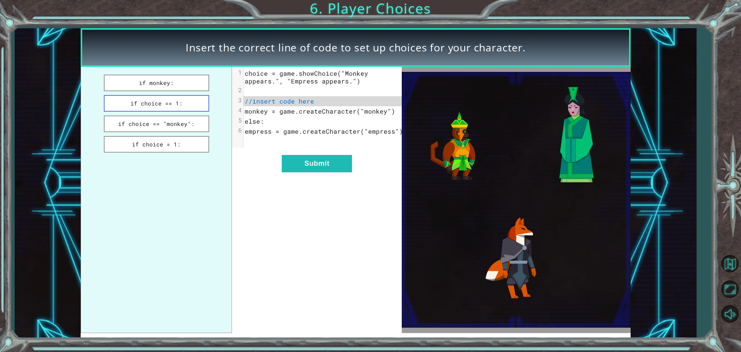
click at [191, 107] on button "if choice == 1:" at bounding box center [156, 103] width 105 height 17
click at [308, 168] on button "Submit" at bounding box center [317, 163] width 70 height 17
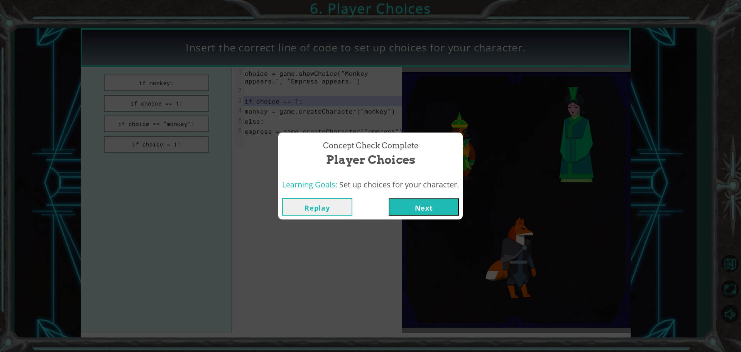
click at [418, 207] on button "Next" at bounding box center [424, 206] width 70 height 17
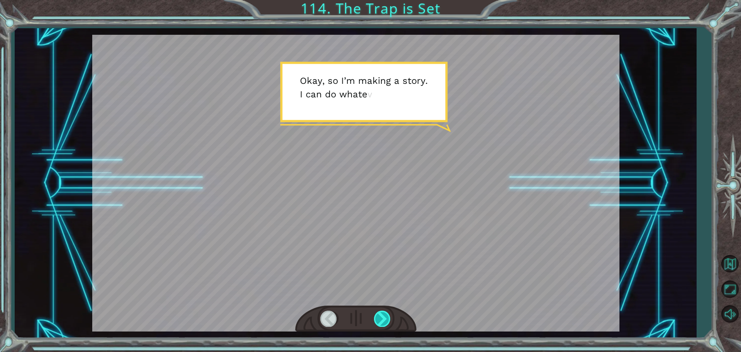
click at [386, 313] on div at bounding box center [382, 318] width 17 height 16
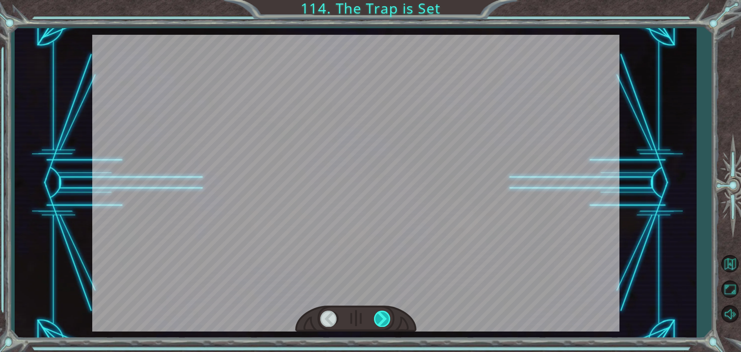
click at [386, 313] on div at bounding box center [382, 318] width 17 height 16
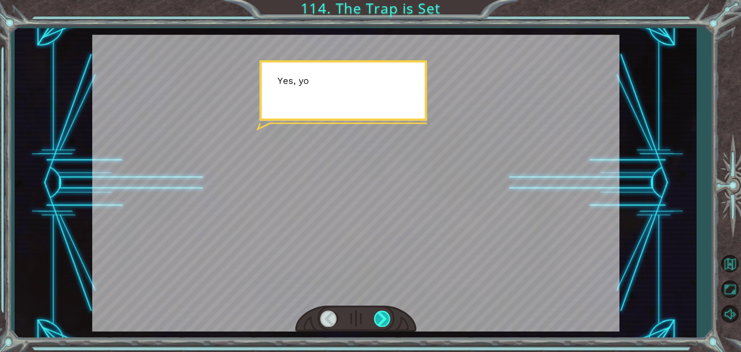
click at [385, 313] on div at bounding box center [382, 318] width 17 height 16
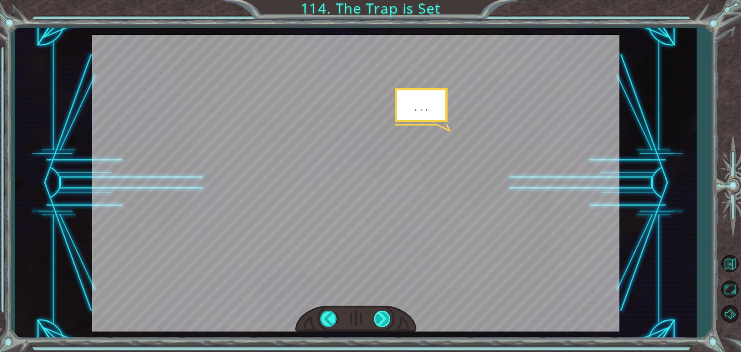
click at [388, 315] on div at bounding box center [382, 318] width 17 height 16
click at [387, 315] on div at bounding box center [382, 318] width 17 height 16
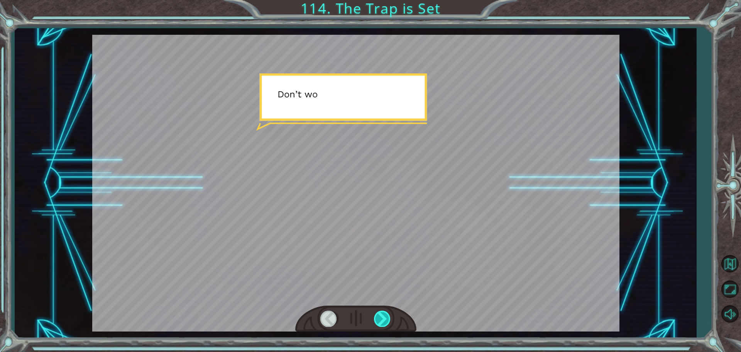
click at [387, 315] on div at bounding box center [382, 318] width 17 height 16
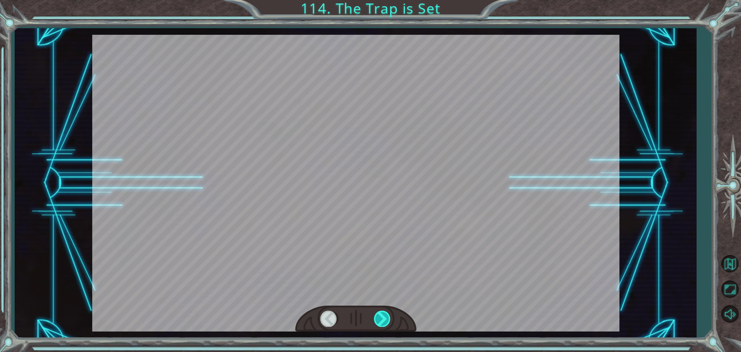
click at [387, 315] on div at bounding box center [382, 318] width 17 height 16
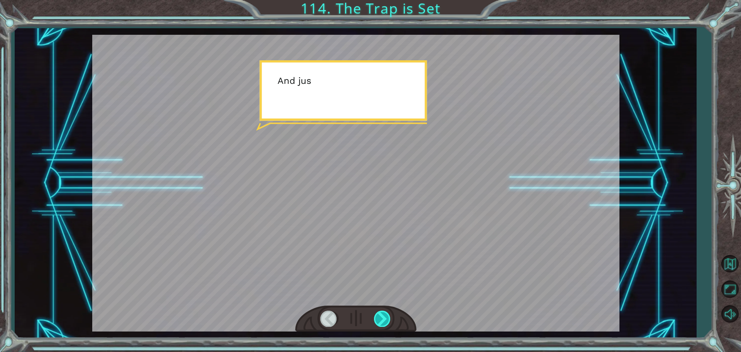
click at [387, 315] on div at bounding box center [382, 318] width 17 height 16
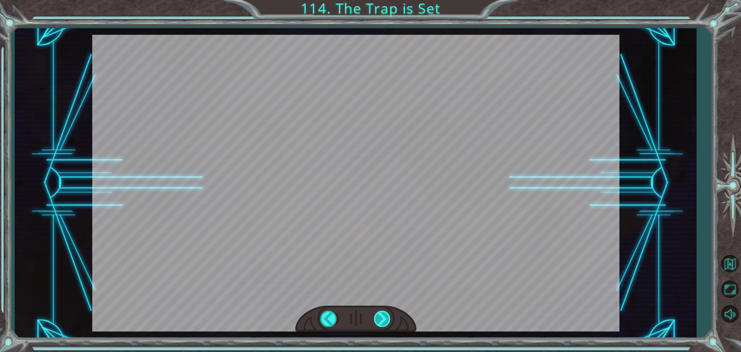
click at [387, 315] on div at bounding box center [382, 318] width 17 height 16
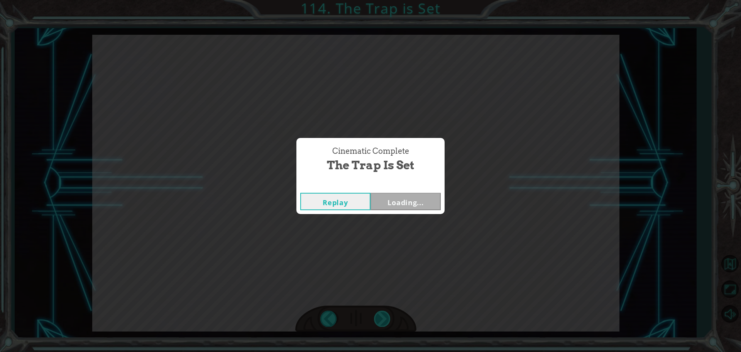
click at [387, 315] on div "Cinematic Complete The Trap is Set Replay Loading..." at bounding box center [370, 176] width 741 height 352
click at [407, 202] on button "Next" at bounding box center [406, 201] width 70 height 17
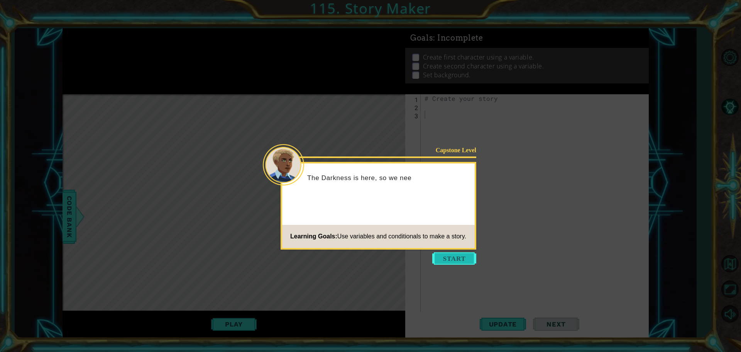
click at [447, 257] on button "Start" at bounding box center [454, 258] width 44 height 12
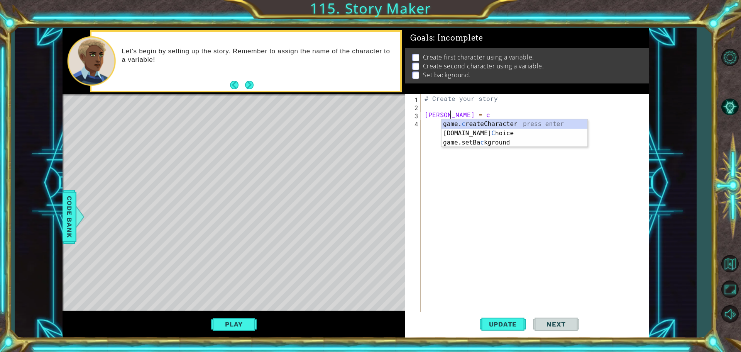
type textarea "[PERSON_NAME] = cre"
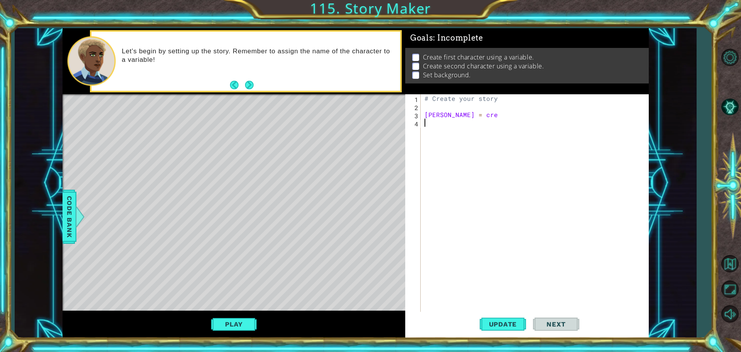
drag, startPoint x: 468, startPoint y: 128, endPoint x: 466, endPoint y: 120, distance: 8.4
click at [466, 121] on div "# Create your story [PERSON_NAME] = cre" at bounding box center [536, 211] width 227 height 235
click at [460, 112] on div "# Create your story [PERSON_NAME] = cre" at bounding box center [536, 211] width 227 height 235
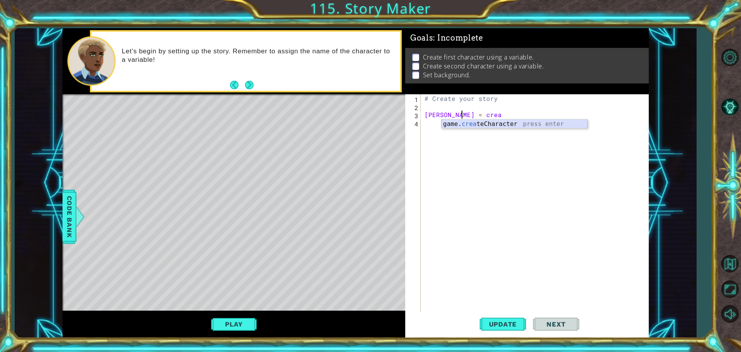
click at [470, 119] on div "game. crea teCharacter press enter" at bounding box center [515, 123] width 146 height 8
click at [537, 115] on div "# Create your story [PERSON_NAME] = game . createCharacter ( "fox" )" at bounding box center [536, 211] width 227 height 235
click at [539, 115] on div "# Create your story [PERSON_NAME] = game . createCharacter ( "fox" )" at bounding box center [536, 211] width 227 height 235
type textarea "[PERSON_NAME] = game.createCharacter("[PERSON_NAME]")"
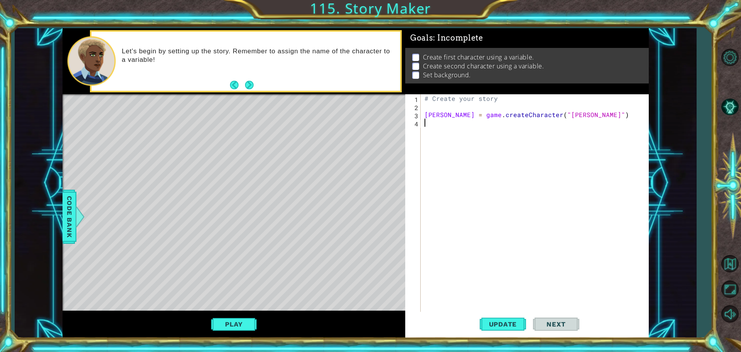
click at [514, 130] on div "# Create your story [PERSON_NAME] = game . createCharacter ( "[PERSON_NAME]" )" at bounding box center [536, 211] width 227 height 235
click at [243, 82] on footer at bounding box center [242, 85] width 24 height 12
click at [249, 86] on button "Next" at bounding box center [249, 85] width 9 height 9
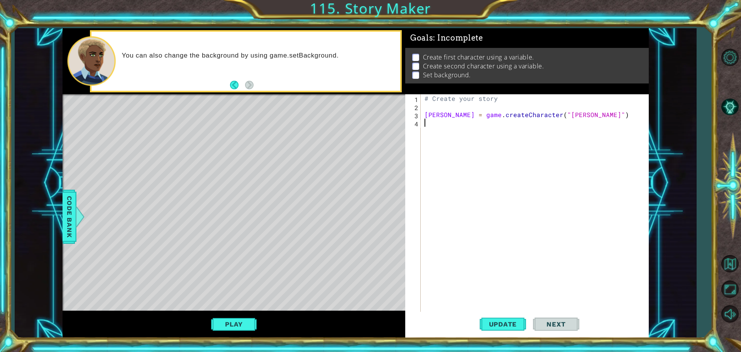
click at [436, 128] on div "# Create your story [PERSON_NAME] = game . createCharacter ( "[PERSON_NAME]" )" at bounding box center [536, 211] width 227 height 235
type textarea "h"
type textarea "fox = game.createCharacter("fox")"
click at [462, 132] on div "# Create your story [PERSON_NAME] = game . createCharacter ( "[PERSON_NAME]" ) …" at bounding box center [536, 211] width 227 height 235
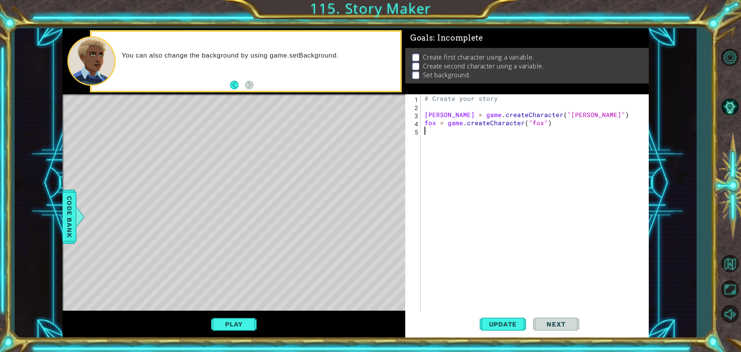
scroll to position [0, 0]
click at [510, 323] on span "Update" at bounding box center [503, 324] width 44 height 8
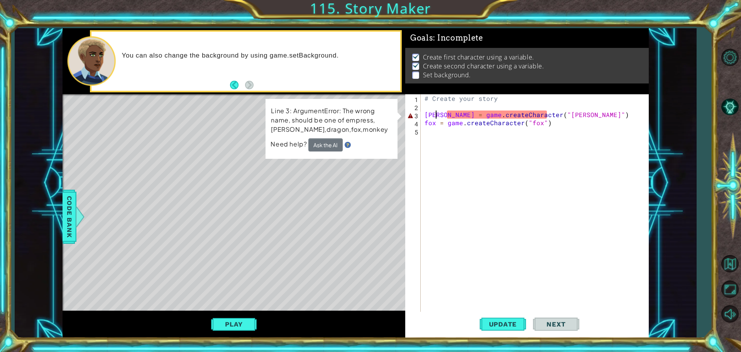
click at [435, 115] on div "# Create your story [PERSON_NAME] = game . createCharacter ( "[PERSON_NAME]" ) …" at bounding box center [536, 211] width 227 height 235
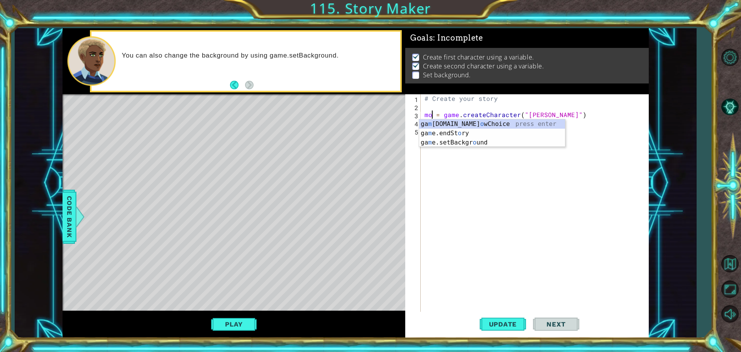
scroll to position [0, 1]
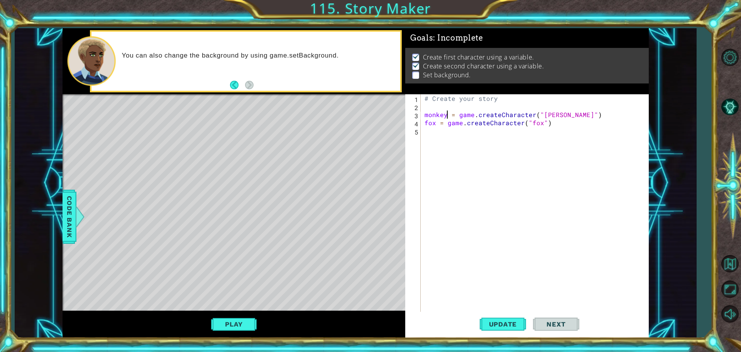
click at [551, 115] on div "# Create your story monkey = game . createCharacter ( "[PERSON_NAME]" ) [PERSON…" at bounding box center [536, 211] width 227 height 235
type textarea "monkey = game.createCharacter("monkey")"
click at [516, 328] on button "Update" at bounding box center [503, 324] width 46 height 24
click at [449, 136] on div "# Create your story monkey = game . createCharacter ( "monkey" ) fox = game . c…" at bounding box center [536, 211] width 227 height 235
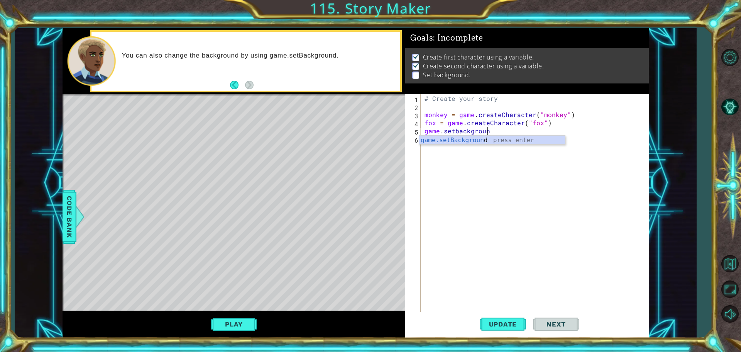
scroll to position [0, 3]
type textarea "game.setBackground("forest")"
click at [517, 317] on button "Update" at bounding box center [503, 324] width 46 height 24
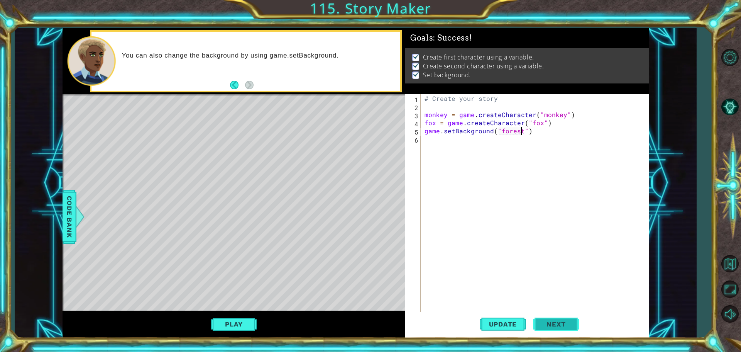
click at [559, 325] on span "Next" at bounding box center [556, 326] width 34 height 8
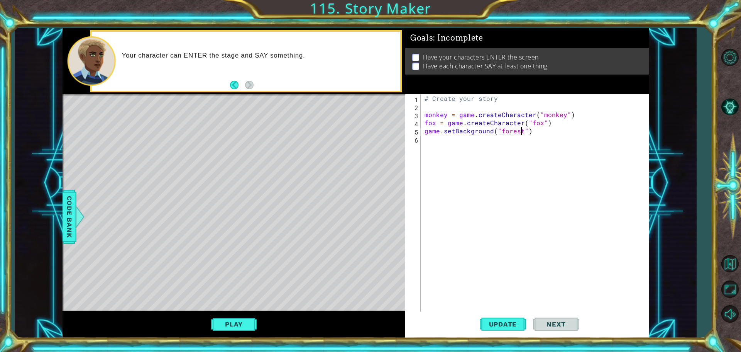
click at [532, 132] on div "# Create your story monkey = game . createCharacter ( "monkey" ) fox = game . c…" at bounding box center [536, 211] width 227 height 235
click at [235, 80] on footer at bounding box center [242, 85] width 24 height 12
click at [237, 85] on button "Back" at bounding box center [237, 85] width 15 height 8
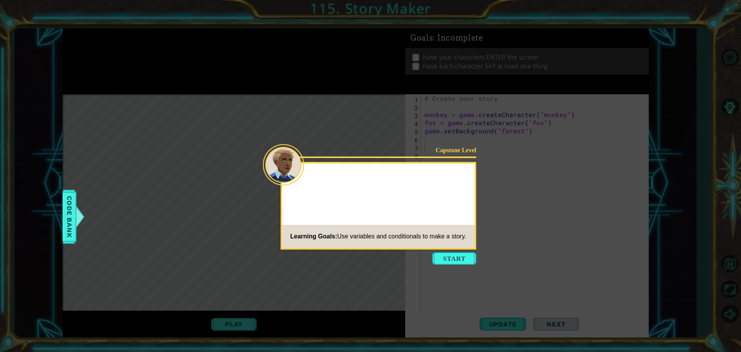
click at [237, 85] on icon at bounding box center [370, 176] width 741 height 352
click at [461, 256] on button "Start" at bounding box center [454, 258] width 44 height 12
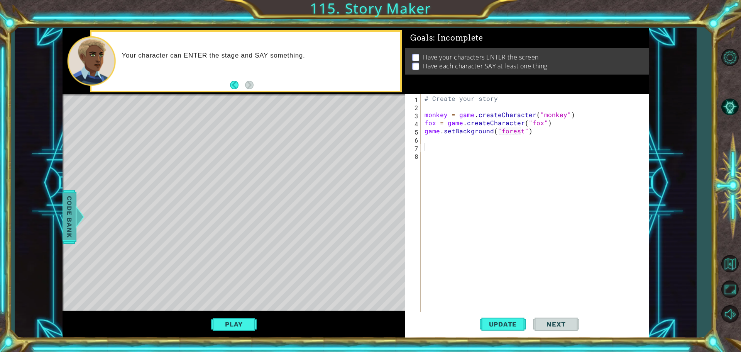
click at [71, 203] on span "Code Bank" at bounding box center [69, 216] width 12 height 47
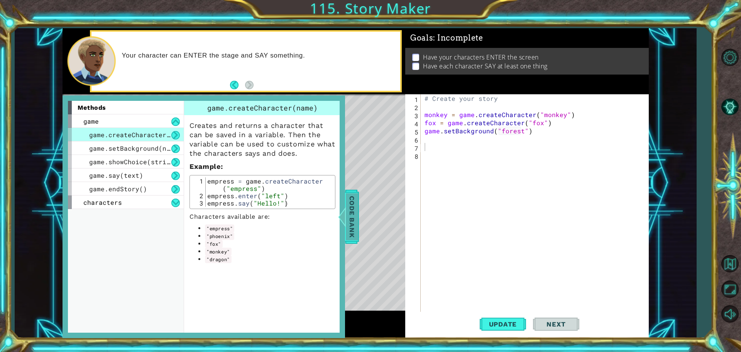
click at [351, 200] on span "Code Bank" at bounding box center [352, 216] width 12 height 47
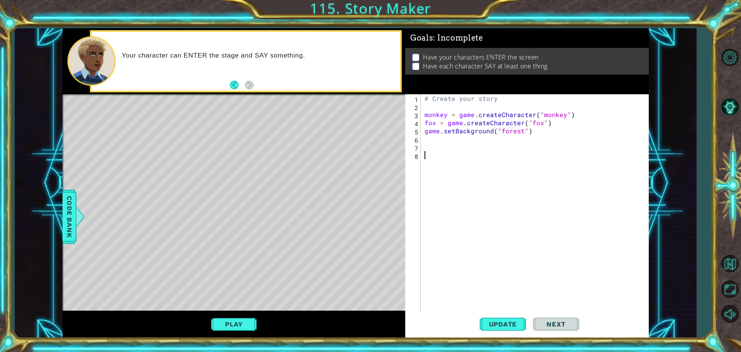
click at [451, 151] on div "# Create your story monkey = game . createCharacter ( "monkey" ) fox = game . c…" at bounding box center [536, 211] width 227 height 235
click at [452, 147] on div "# Create your story monkey = game . createCharacter ( "monkey" ) fox = game . c…" at bounding box center [536, 211] width 227 height 235
click at [75, 215] on div "Code Bank" at bounding box center [70, 217] width 14 height 54
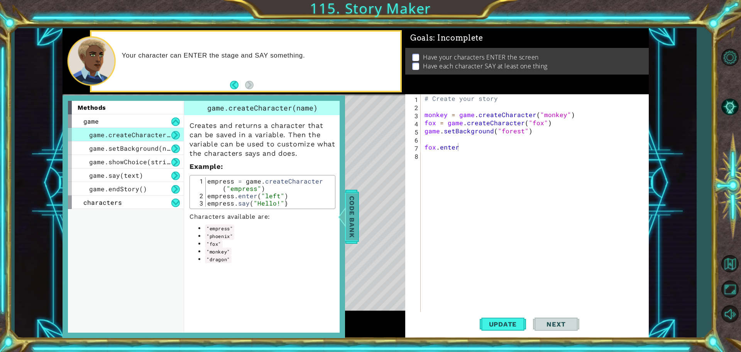
click at [349, 208] on span "Code Bank" at bounding box center [352, 216] width 12 height 47
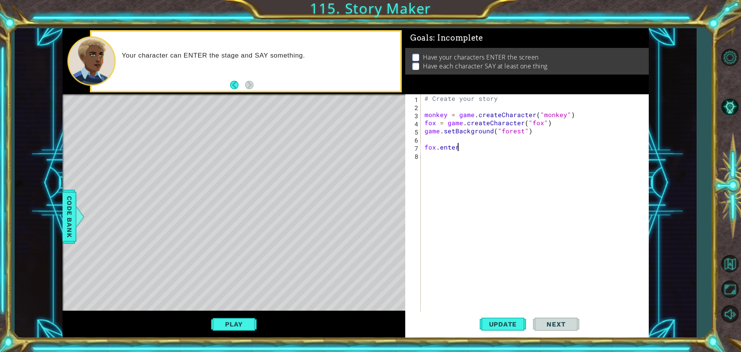
drag, startPoint x: 508, startPoint y: 147, endPoint x: 493, endPoint y: 145, distance: 15.5
click at [508, 147] on div "# Create your story monkey = game . createCharacter ( "monkey" ) fox = game . c…" at bounding box center [536, 211] width 227 height 235
type textarea "fox.enter("left")"
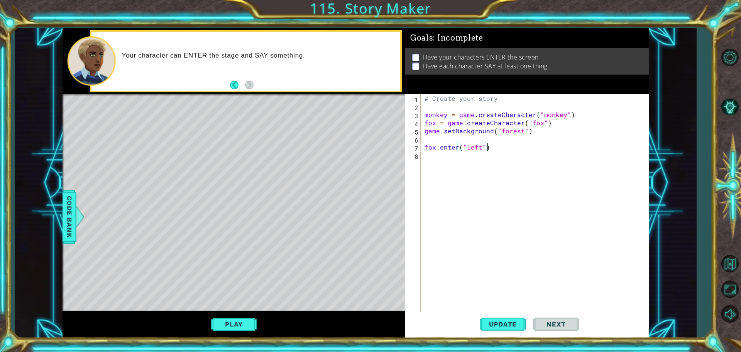
click at [489, 157] on div "# Create your story monkey = game . createCharacter ( "monkey" ) fox = game . c…" at bounding box center [536, 211] width 227 height 235
click at [508, 320] on span "Update" at bounding box center [503, 324] width 44 height 8
click at [66, 208] on span "Code Bank" at bounding box center [69, 216] width 12 height 47
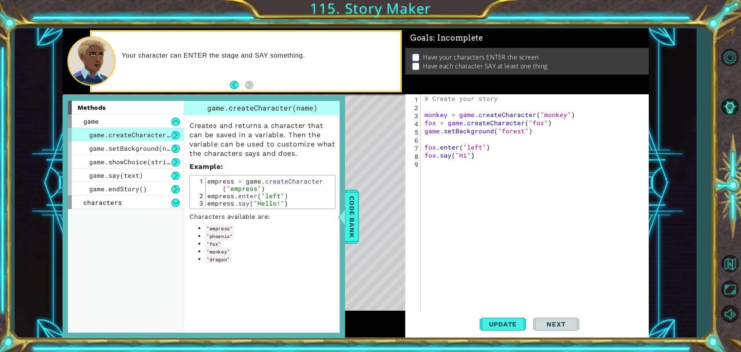
click at [481, 144] on div "# Create your story monkey = game . createCharacter ( "monkey" ) fox = game . c…" at bounding box center [536, 211] width 227 height 235
click at [508, 324] on span "Update" at bounding box center [503, 324] width 44 height 8
click at [130, 198] on div "characters" at bounding box center [126, 202] width 116 height 14
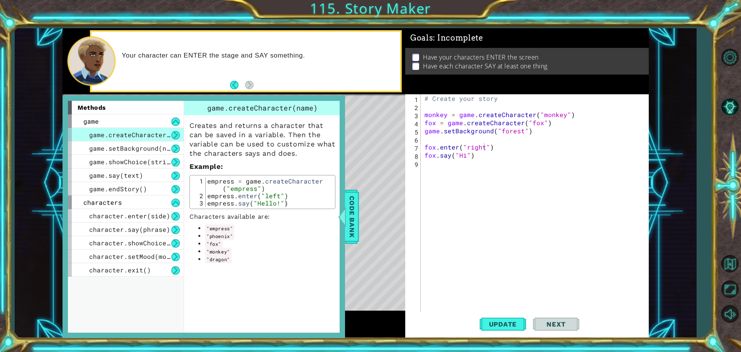
click at [495, 151] on div "# Create your story monkey = game . createCharacter ( "monkey" ) fox = game . c…" at bounding box center [536, 211] width 227 height 235
click at [509, 151] on div "# Create your story monkey = game . createCharacter ( "monkey" ) fox = game . c…" at bounding box center [536, 211] width 227 height 235
click at [156, 211] on div "character.enter(side)" at bounding box center [126, 216] width 116 height 14
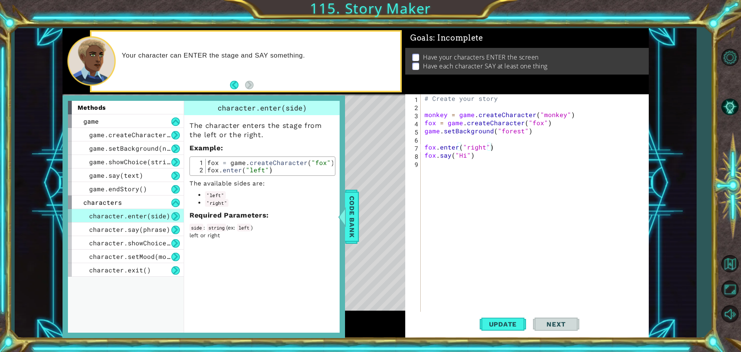
click at [462, 146] on div "# Create your story monkey = game . createCharacter ( "monkey" ) fox = game . c…" at bounding box center [536, 211] width 227 height 235
click at [484, 148] on div "# Create your story monkey = game . createCharacter ( "monkey" ) fox = game . c…" at bounding box center [536, 211] width 227 height 235
click at [508, 325] on span "Update" at bounding box center [503, 324] width 44 height 8
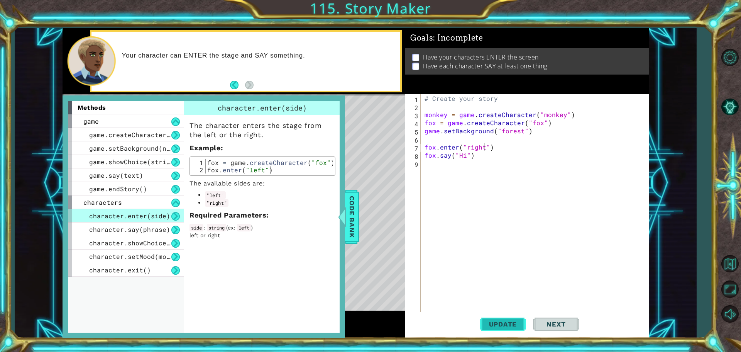
click at [508, 321] on span "Update" at bounding box center [503, 324] width 44 height 8
click at [466, 153] on div "# Create your story monkey = game . createCharacter ( "monkey" ) fox = game . c…" at bounding box center [536, 211] width 227 height 235
click at [145, 229] on span "character.say(phrase)" at bounding box center [129, 229] width 81 height 8
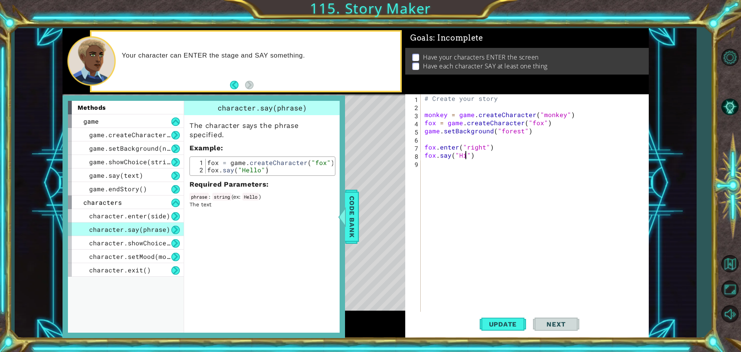
click at [465, 156] on div "# Create your story monkey = game . createCharacter ( "monkey" ) fox = game . c…" at bounding box center [536, 211] width 227 height 235
type textarea "fox.say("Hello")"
click at [474, 137] on div "# Create your story monkey = game . createCharacter ( "monkey" ) fox = game . c…" at bounding box center [536, 211] width 227 height 235
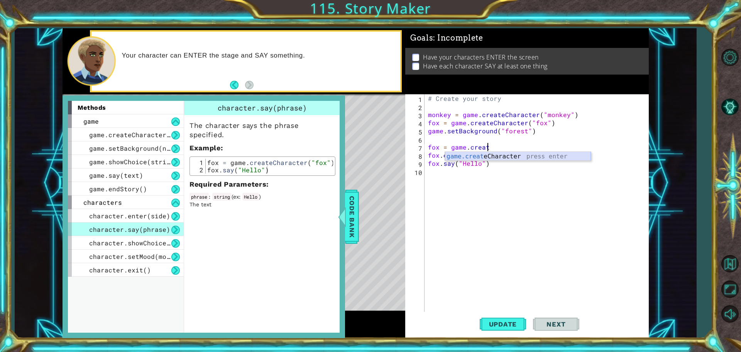
click at [537, 155] on div "game.creat eCharacter press enter" at bounding box center [518, 166] width 146 height 28
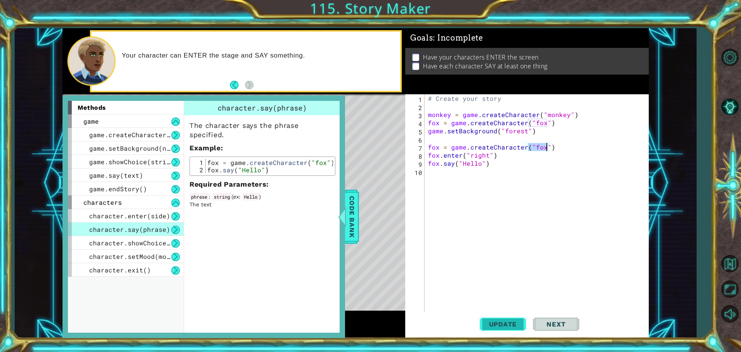
type textarea "fox = game.createCharacter("fox")"
click at [511, 326] on span "Update" at bounding box center [503, 324] width 44 height 8
drag, startPoint x: 555, startPoint y: 147, endPoint x: 428, endPoint y: 147, distance: 127.4
click at [427, 146] on div "# Create your story monkey = game . createCharacter ( "monkey" ) fox = game . c…" at bounding box center [539, 211] width 224 height 235
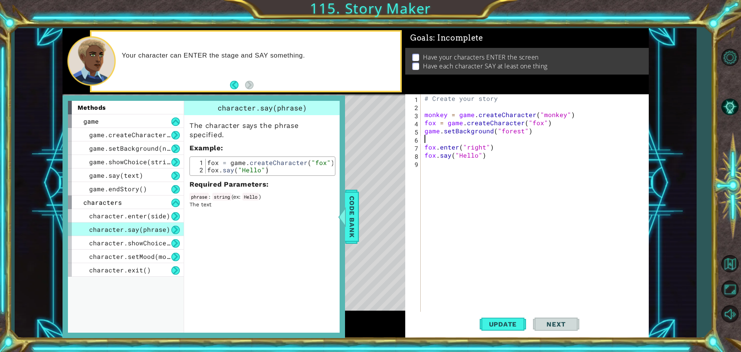
click at [283, 123] on div "The character says the phrase specified. Example : 1 2 fox = game . createChara…" at bounding box center [262, 161] width 157 height 93
click at [290, 155] on div "The character says the phrase specified. Example : 1 2 fox = game . createChara…" at bounding box center [262, 161] width 157 height 93
click at [450, 157] on div "# Create your story monkey = game . createCharacter ( "monkey" ) fox = game . c…" at bounding box center [536, 211] width 227 height 235
click at [457, 148] on div "# Create your story monkey = game . createCharacter ( "monkey" ) fox = game . c…" at bounding box center [536, 211] width 227 height 235
click at [508, 320] on span "Update" at bounding box center [503, 324] width 44 height 8
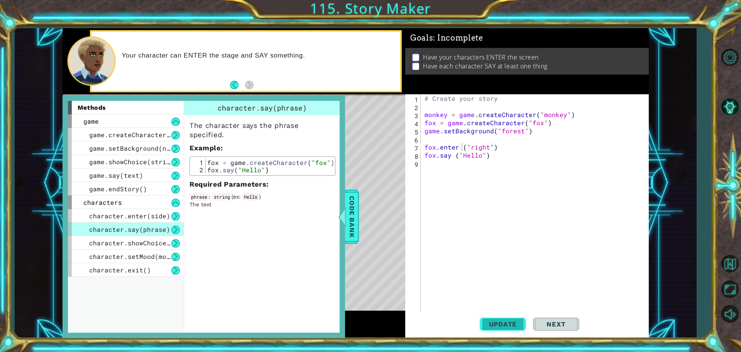
click at [509, 320] on span "Update" at bounding box center [503, 324] width 44 height 8
click at [510, 320] on span "Update" at bounding box center [503, 324] width 44 height 8
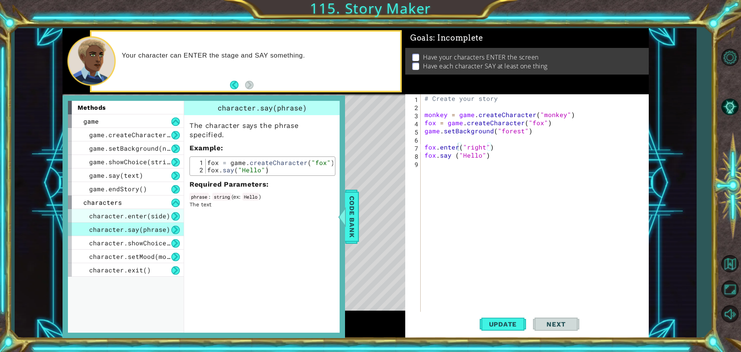
click at [145, 215] on span "character.enter(side)" at bounding box center [129, 216] width 81 height 8
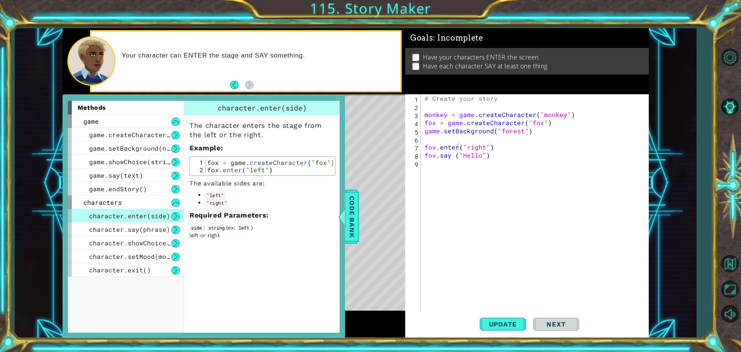
click at [483, 147] on div "# Create your story monkey = game . createCharacter ( "monkey" ) fox = game . c…" at bounding box center [536, 211] width 227 height 235
click at [353, 208] on span "Code Bank" at bounding box center [352, 216] width 12 height 47
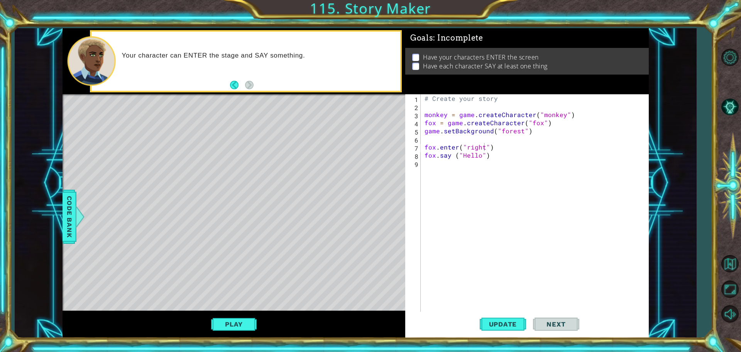
click at [553, 321] on span "Next" at bounding box center [556, 325] width 34 height 8
click at [249, 322] on button "Play" at bounding box center [233, 324] width 45 height 15
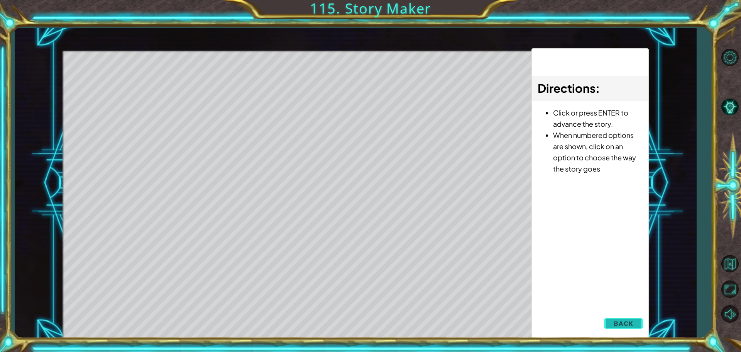
click at [631, 326] on span "Back" at bounding box center [624, 323] width 20 height 8
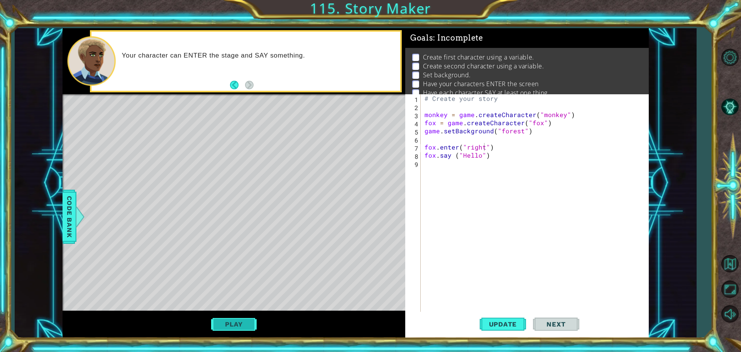
click at [251, 322] on button "Play" at bounding box center [233, 324] width 45 height 15
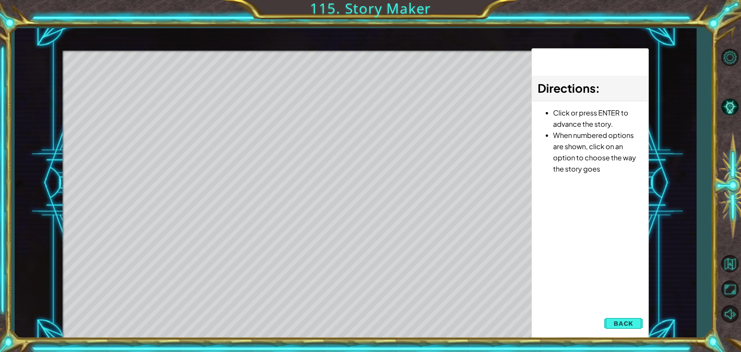
drag, startPoint x: 617, startPoint y: 322, endPoint x: 618, endPoint y: 336, distance: 14.3
click at [617, 322] on span "Back" at bounding box center [624, 323] width 20 height 8
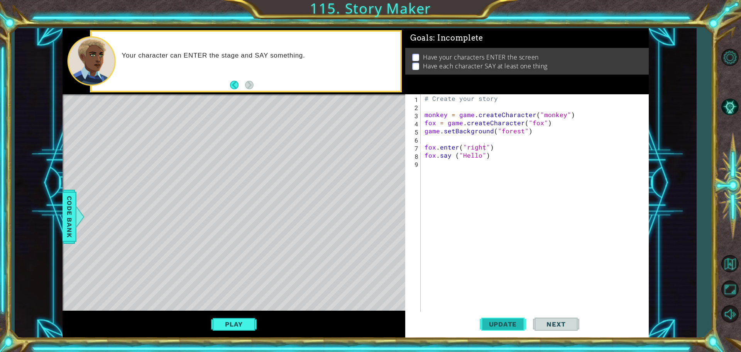
click at [512, 320] on span "Update" at bounding box center [503, 324] width 44 height 8
click at [242, 323] on button "Play" at bounding box center [233, 324] width 45 height 15
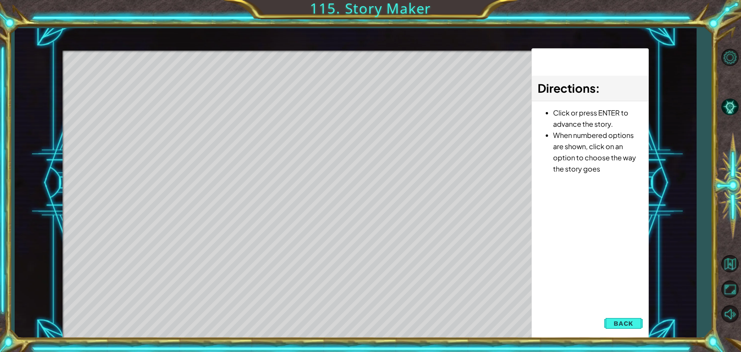
click at [633, 318] on button "Back" at bounding box center [623, 322] width 39 height 15
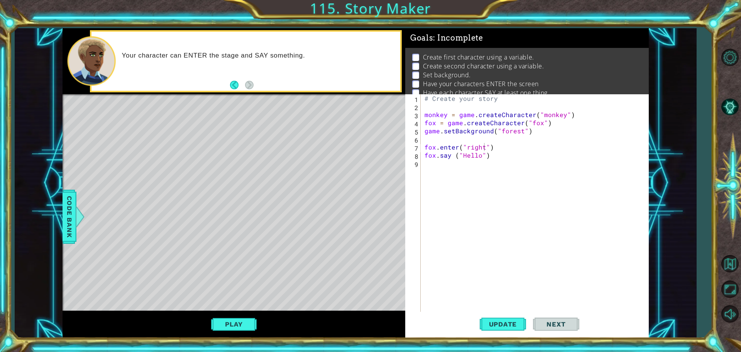
click at [254, 323] on button "Play" at bounding box center [233, 324] width 45 height 15
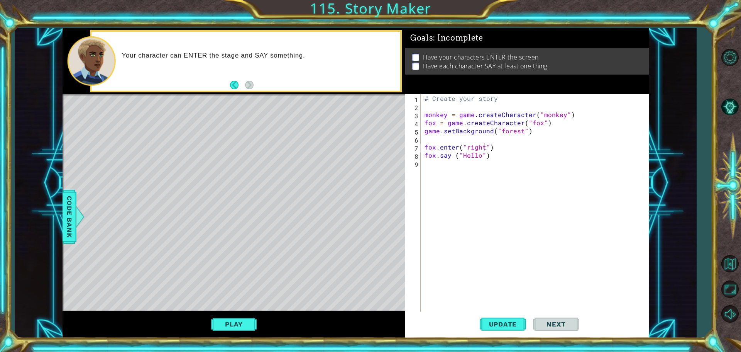
type textarea "fox.say ("Hello")"
click at [504, 155] on div "# Create your story monkey = game . createCharacter ( "monkey" ) fox = game . c…" at bounding box center [536, 211] width 227 height 235
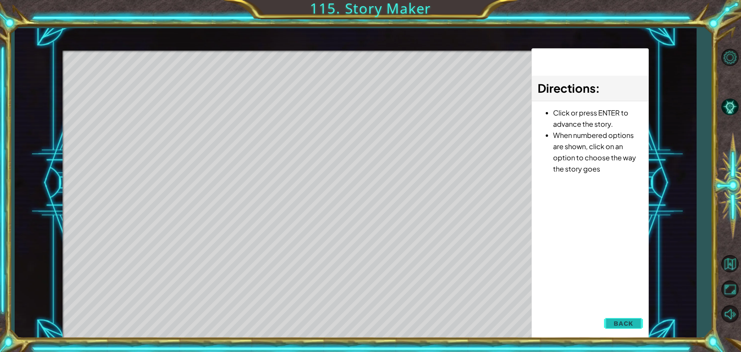
click at [638, 320] on button "Back" at bounding box center [623, 322] width 39 height 15
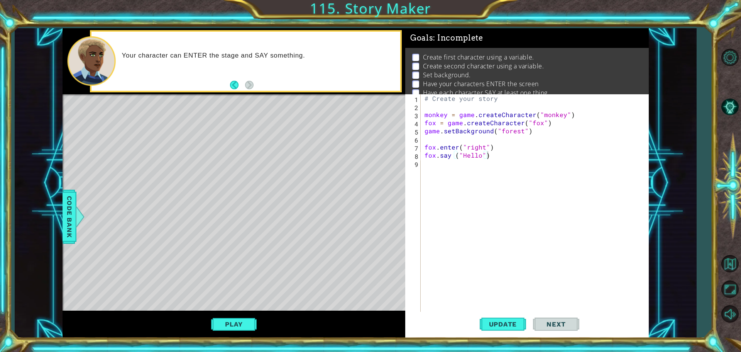
click at [500, 159] on div "# Create your story monkey = game . createCharacter ( "monkey" ) fox = game . c…" at bounding box center [536, 211] width 227 height 235
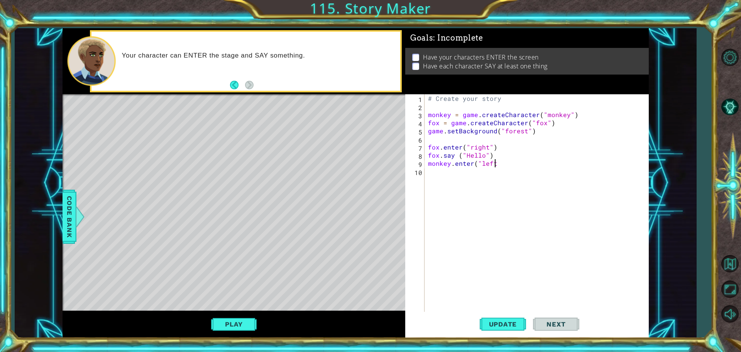
scroll to position [0, 4]
type textarea "monkey.enter("left")"
click at [458, 156] on div "# Create your story monkey = game . createCharacter ( "monkey" ) fox = game . c…" at bounding box center [539, 211] width 224 height 235
click at [474, 170] on div "# Create your story monkey = game . createCharacter ( "monkey" ) fox = game . c…" at bounding box center [539, 211] width 224 height 235
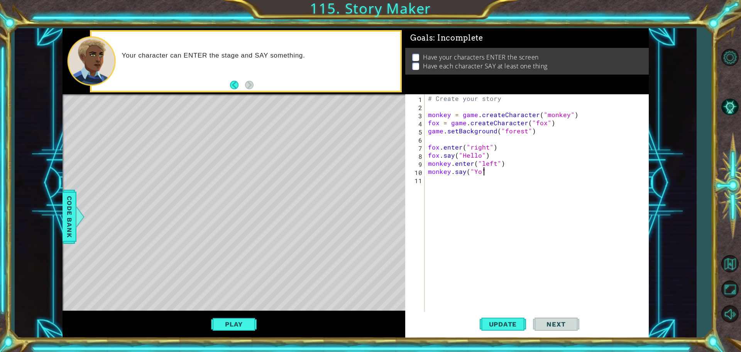
scroll to position [0, 3]
click at [233, 320] on button "Play" at bounding box center [233, 324] width 45 height 15
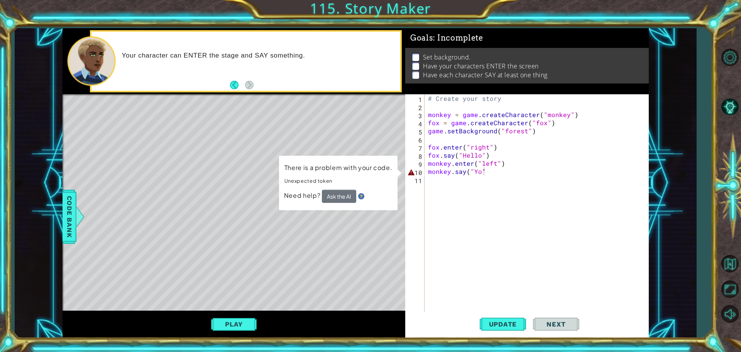
drag, startPoint x: 486, startPoint y: 172, endPoint x: 468, endPoint y: 185, distance: 22.5
click at [468, 185] on div "# Create your story monkey = game . createCharacter ( "monkey" ) fox = game . c…" at bounding box center [539, 211] width 224 height 235
click at [491, 173] on div "# Create your story monkey = game . createCharacter ( "monkey" ) fox = game . c…" at bounding box center [539, 211] width 224 height 235
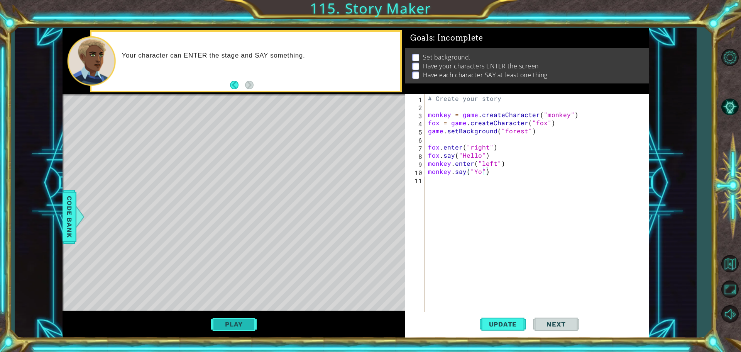
click at [243, 318] on div "Play" at bounding box center [234, 323] width 343 height 27
click at [242, 329] on button "Play" at bounding box center [233, 324] width 45 height 15
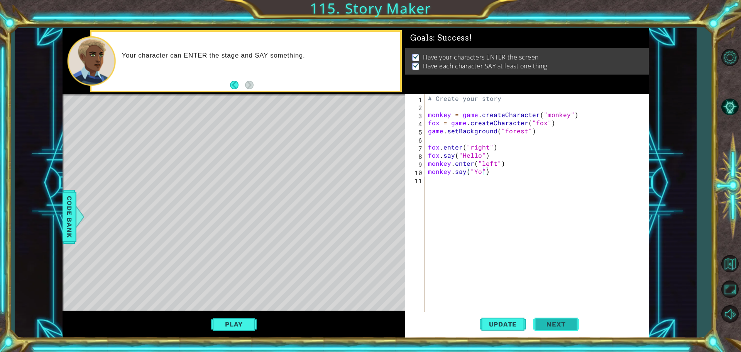
click at [551, 322] on span "Next" at bounding box center [556, 325] width 34 height 8
click at [76, 211] on div at bounding box center [80, 216] width 10 height 23
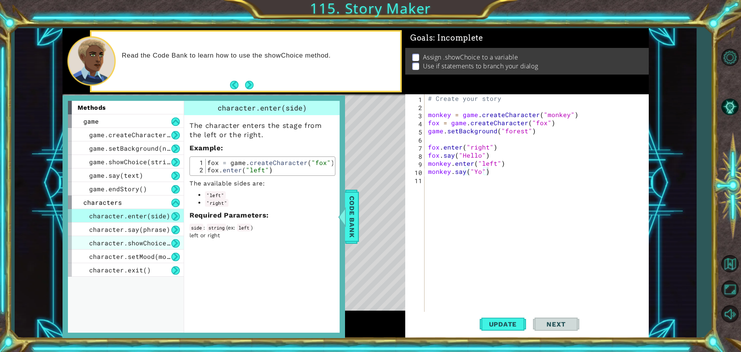
click at [163, 245] on span "character.showChoice(string1, string2)" at bounding box center [162, 243] width 147 height 8
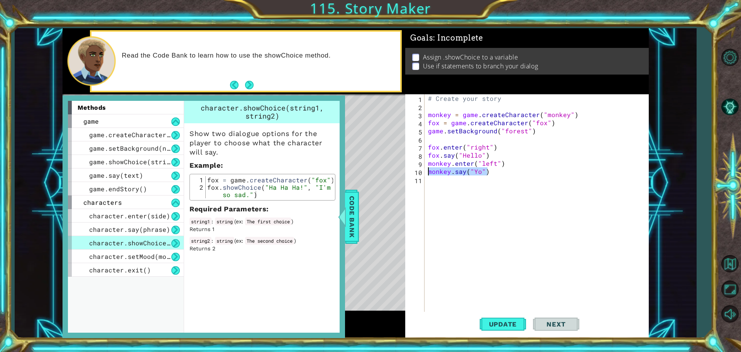
drag, startPoint x: 500, startPoint y: 172, endPoint x: 429, endPoint y: 174, distance: 71.1
click at [429, 174] on div "# Create your story monkey = game . createCharacter ( "monkey" ) fox = game . c…" at bounding box center [539, 211] width 224 height 235
type textarea "fox.showChoice("Yo", "Hi")"
click at [473, 186] on div "# Create your story monkey = game . createCharacter ( "monkey" ) fox = game . c…" at bounding box center [539, 211] width 224 height 235
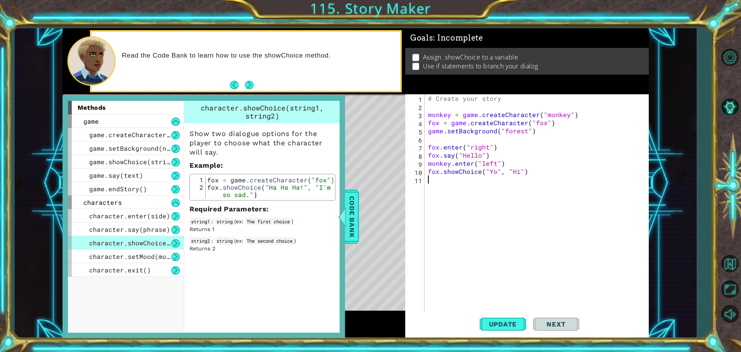
scroll to position [0, 0]
click at [356, 227] on span "Code Bank" at bounding box center [352, 216] width 12 height 47
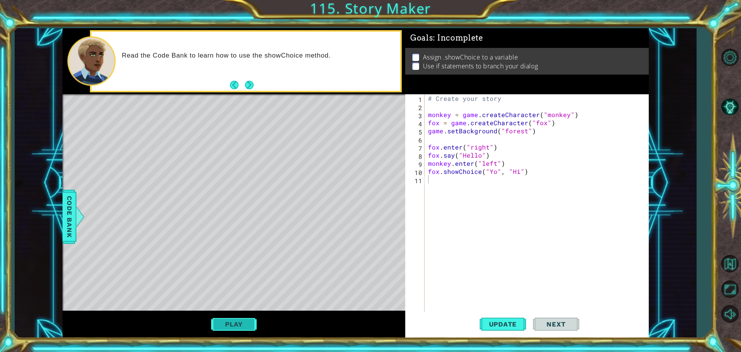
click at [244, 327] on button "Play" at bounding box center [233, 324] width 45 height 15
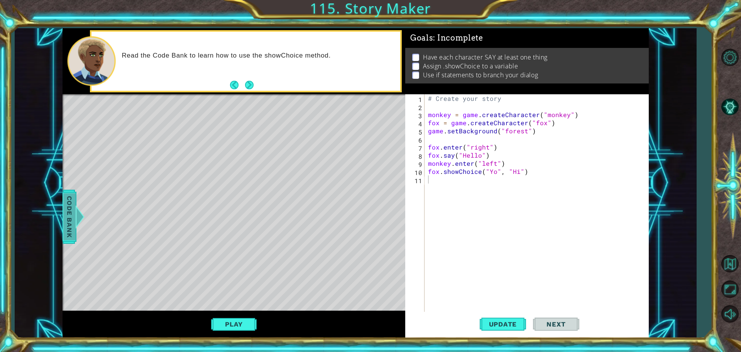
click at [68, 217] on span "Code Bank" at bounding box center [69, 216] width 12 height 47
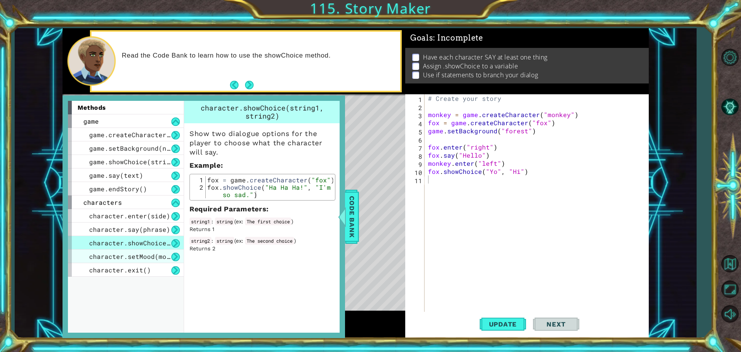
click at [149, 261] on div "character.setMood(mood)" at bounding box center [126, 256] width 116 height 14
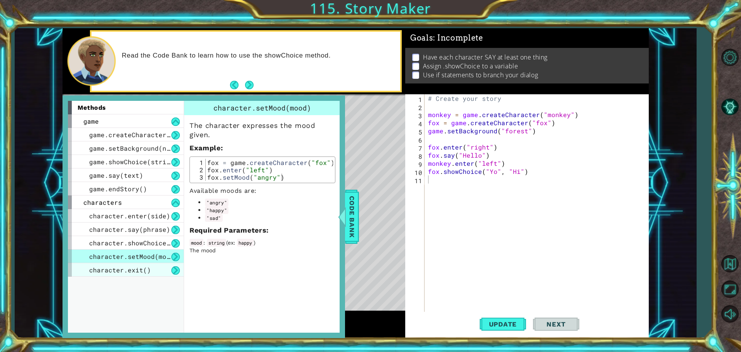
click at [139, 267] on span "character.exit()" at bounding box center [120, 270] width 62 height 8
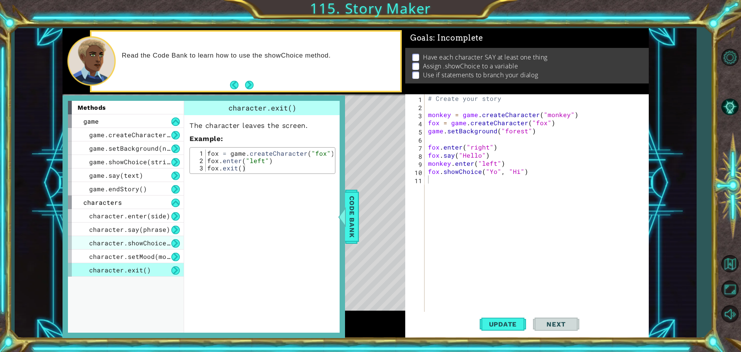
click at [147, 245] on span "character.showChoice(string1, string2)" at bounding box center [162, 243] width 147 height 8
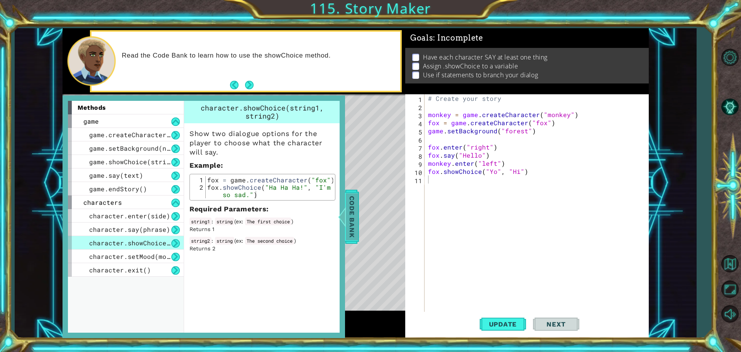
click at [347, 213] on span "Code Bank" at bounding box center [352, 216] width 12 height 47
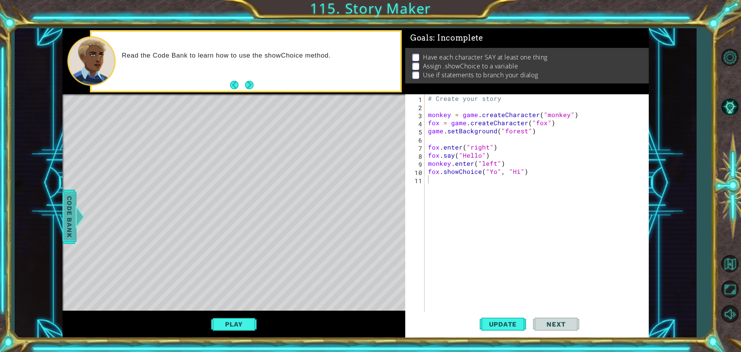
click at [66, 208] on span "Code Bank" at bounding box center [69, 216] width 12 height 47
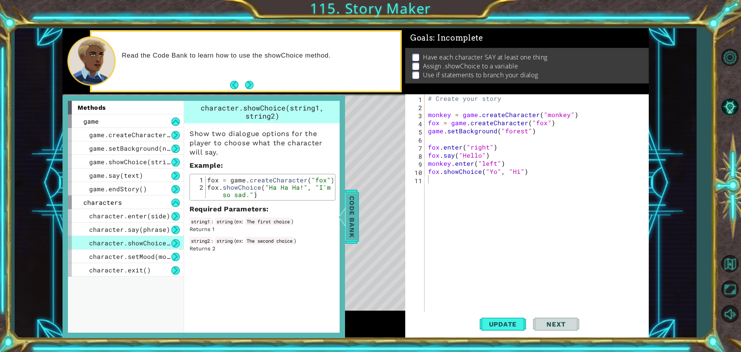
click at [343, 217] on div at bounding box center [342, 216] width 10 height 23
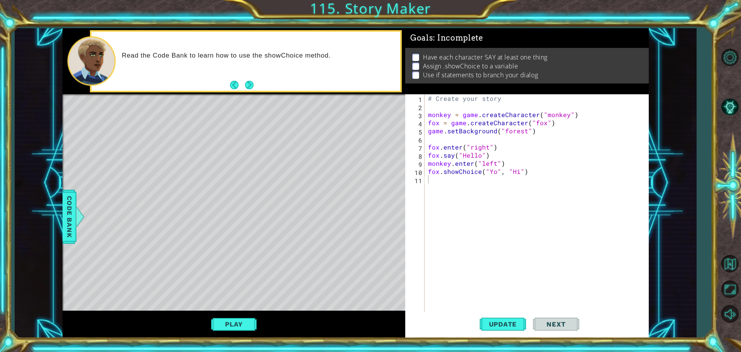
click at [441, 178] on div "# Create your story monkey = game . createCharacter ( "monkey" ) fox = game . c…" at bounding box center [539, 211] width 224 height 235
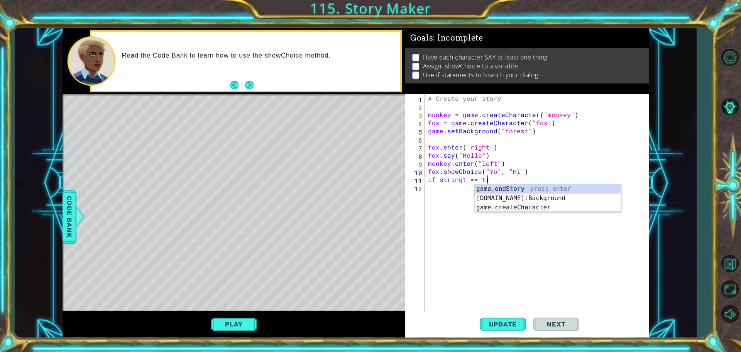
scroll to position [0, 3]
type textarea "if string1 == true"
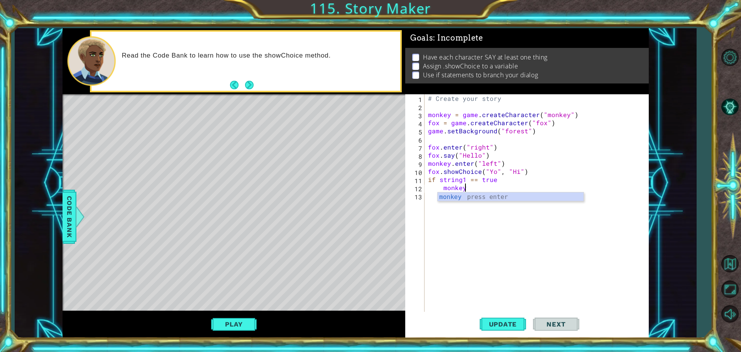
scroll to position [0, 2]
type textarea "m"
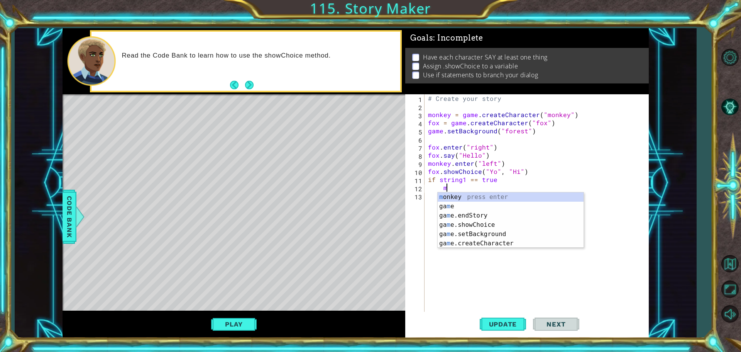
scroll to position [0, 0]
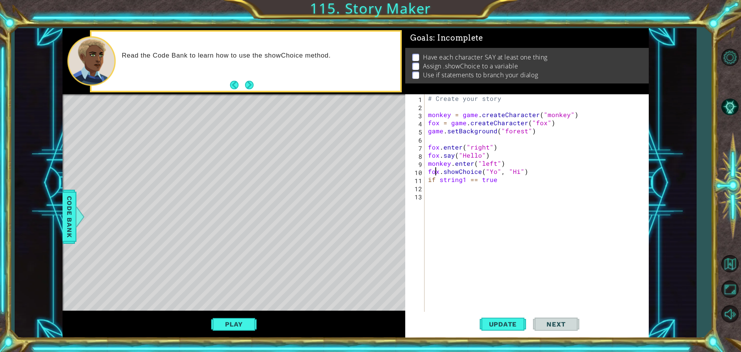
click at [437, 170] on div "# Create your story monkey = game . createCharacter ( "monkey" ) fox = game . c…" at bounding box center [539, 211] width 224 height 235
type textarea "monkey.showChoice("Yo", "Hi")"
click at [508, 234] on div "# Create your story monkey = game . createCharacter ( "monkey" ) fox = game . c…" at bounding box center [539, 211] width 224 height 235
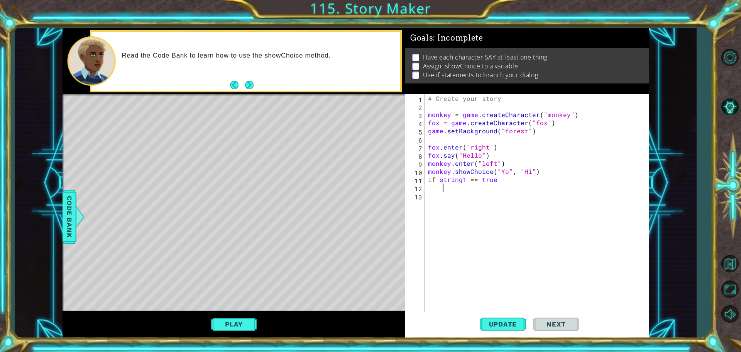
click at [473, 190] on div "# Create your story monkey = game . createCharacter ( "monkey" ) fox = game . c…" at bounding box center [539, 211] width 224 height 235
type textarea "monkey.say("Hi")"
click at [482, 205] on div "# Create your story monkey = game . createCharacter ( "monkey" ) fox = game . c…" at bounding box center [539, 211] width 224 height 235
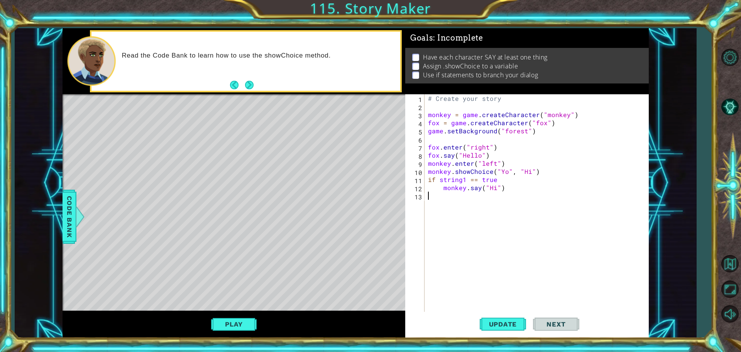
scroll to position [0, 0]
type textarea "i"
type textarea "monkey.say("Hi")"
type textarea "else:"
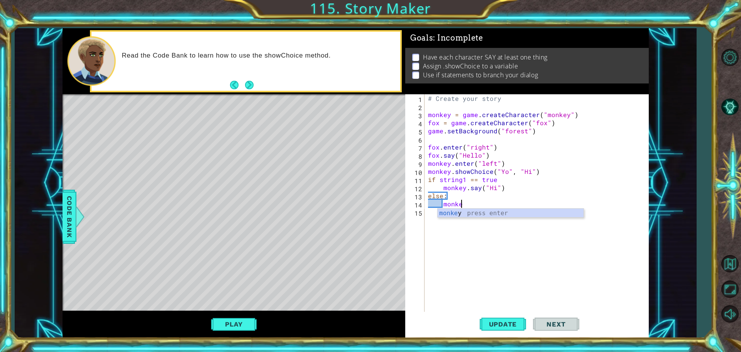
type textarea "m"
type textarea "e"
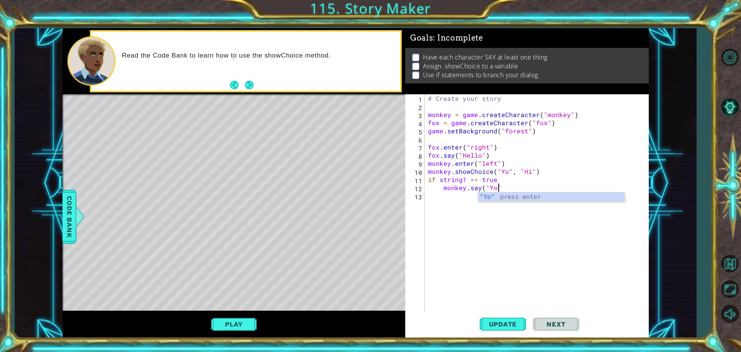
type textarea "monkey.say("Yo")"
type textarea "if string2 == true"
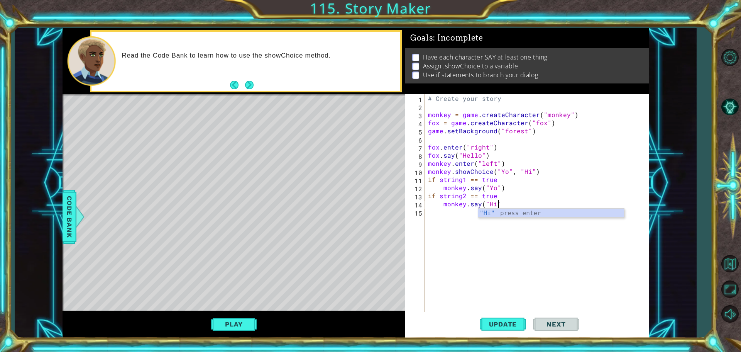
scroll to position [0, 4]
click at [235, 323] on button "Play" at bounding box center [233, 324] width 45 height 15
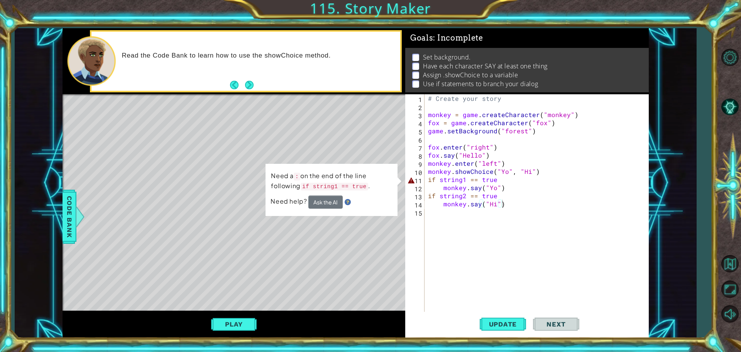
click at [498, 180] on div "# Create your story monkey = game . createCharacter ( "monkey" ) fox = game . c…" at bounding box center [539, 211] width 224 height 235
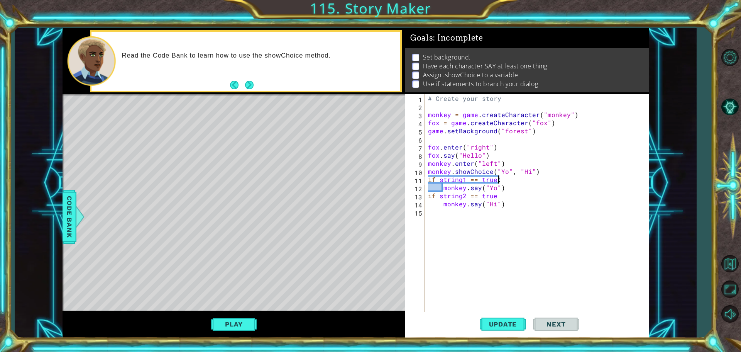
click at [495, 196] on div "# Create your story monkey = game . createCharacter ( "monkey" ) fox = game . c…" at bounding box center [539, 211] width 224 height 235
click at [510, 323] on span "Update" at bounding box center [503, 324] width 44 height 8
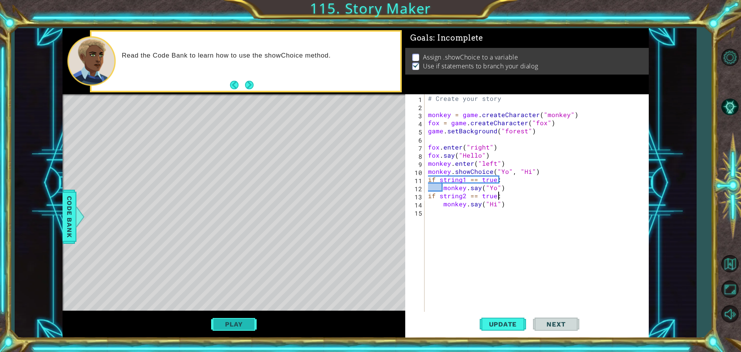
click at [238, 328] on button "Play" at bounding box center [233, 324] width 45 height 15
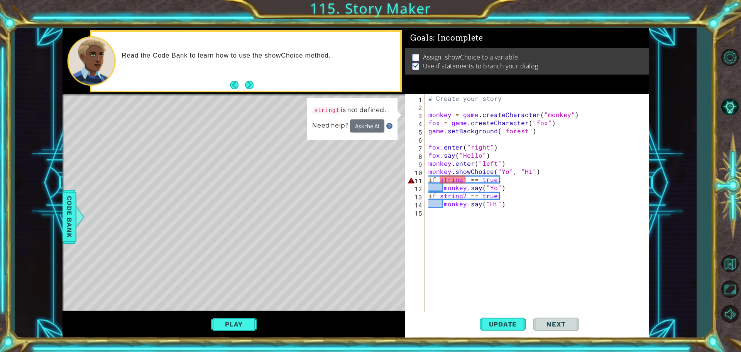
click at [465, 181] on div "# Create your story monkey = game . createCharacter ( "monkey" ) fox = game . c…" at bounding box center [539, 211] width 224 height 235
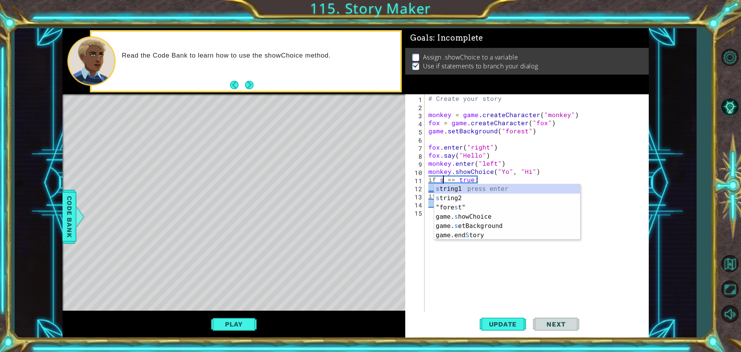
scroll to position [0, 2]
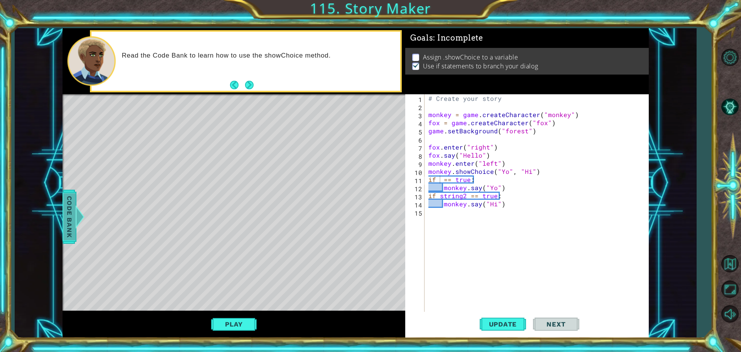
click at [68, 217] on span "Code Bank" at bounding box center [69, 216] width 12 height 47
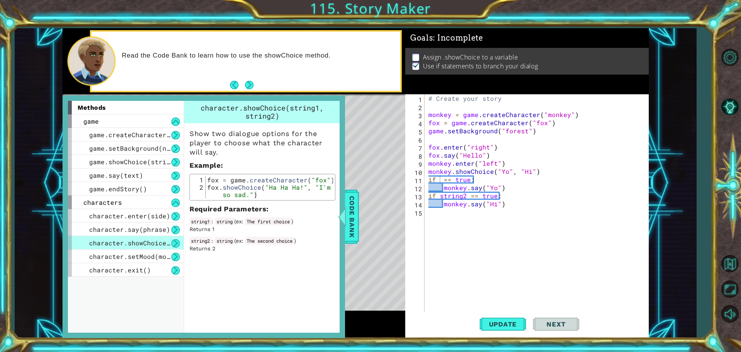
click at [544, 174] on div "# Create your story monkey = game . createCharacter ( "monkey" ) fox = game . c…" at bounding box center [539, 211] width 224 height 235
click at [546, 172] on div "# Create your story monkey = game . createCharacter ( "monkey" ) fox = game . c…" at bounding box center [539, 211] width 224 height 235
type textarea "monkey.showChoice("Yo", "Hi")"
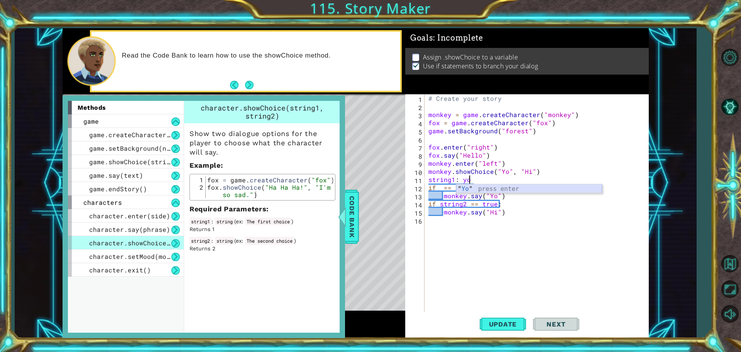
click at [517, 188] on div "" Yo " press enter" at bounding box center [529, 198] width 146 height 28
click at [473, 190] on div ""Yo" press enter" at bounding box center [529, 198] width 146 height 28
click at [466, 179] on div "# Create your story monkey = game . createCharacter ( "monkey" ) fox = game . c…" at bounding box center [539, 211] width 224 height 235
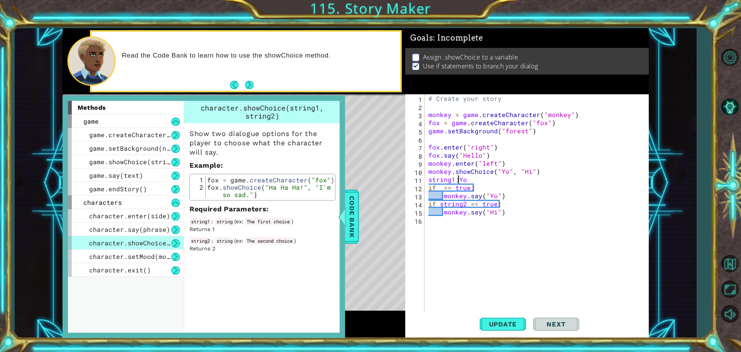
type textarea "string1: Yo"
click at [485, 181] on div "# Create your story monkey = game . createCharacter ( "monkey" ) fox = game . c…" at bounding box center [539, 211] width 224 height 235
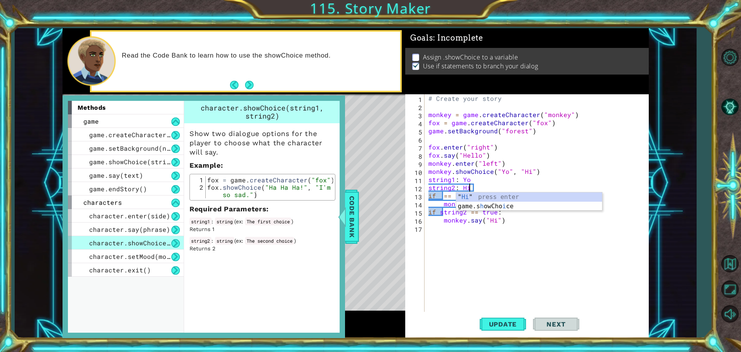
click at [485, 181] on div "# Create your story monkey = game . createCharacter ( "monkey" ) fox = game . c…" at bounding box center [539, 211] width 224 height 235
click at [456, 196] on div "# Create your story monkey = game . createCharacter ( "monkey" ) fox = game . c…" at bounding box center [539, 211] width 224 height 235
click at [439, 197] on div "# Create your story monkey = game . createCharacter ( "monkey" ) fox = game . c…" at bounding box center [539, 211] width 224 height 235
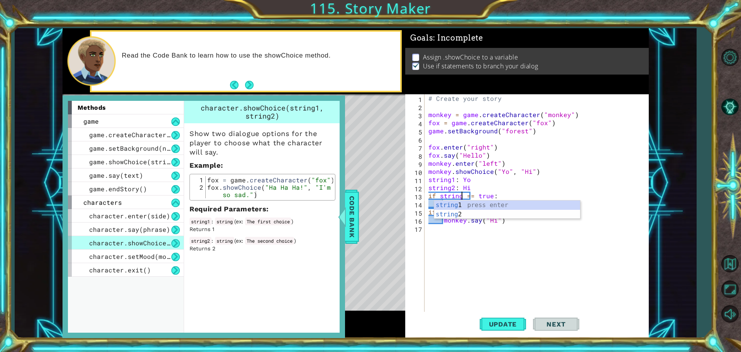
scroll to position [0, 2]
click at [482, 208] on div "string1 press enter" at bounding box center [507, 214] width 146 height 28
click at [497, 320] on button "Update" at bounding box center [503, 324] width 46 height 24
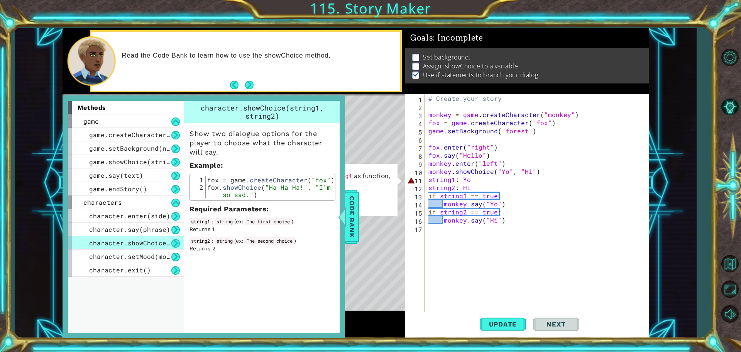
click at [359, 207] on div "Need help? Ask the AI" at bounding box center [332, 201] width 122 height 13
drag, startPoint x: 356, startPoint y: 208, endPoint x: 354, endPoint y: 215, distance: 7.9
click at [354, 208] on span "Code Bank" at bounding box center [352, 216] width 12 height 47
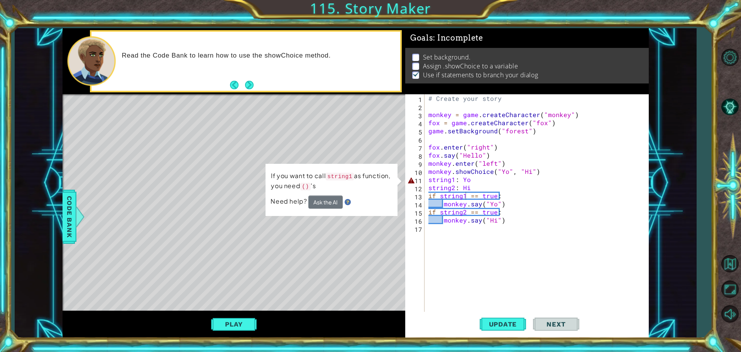
click at [454, 180] on div "# Create your story monkey = game . createCharacter ( "monkey" ) fox = game . c…" at bounding box center [539, 211] width 224 height 235
click at [456, 180] on div "# Create your story monkey = game . createCharacter ( "monkey" ) fox = game . c…" at bounding box center [539, 211] width 224 height 235
click at [482, 181] on div "# Create your story monkey = game . createCharacter ( "monkey" ) fox = game . c…" at bounding box center [539, 211] width 224 height 235
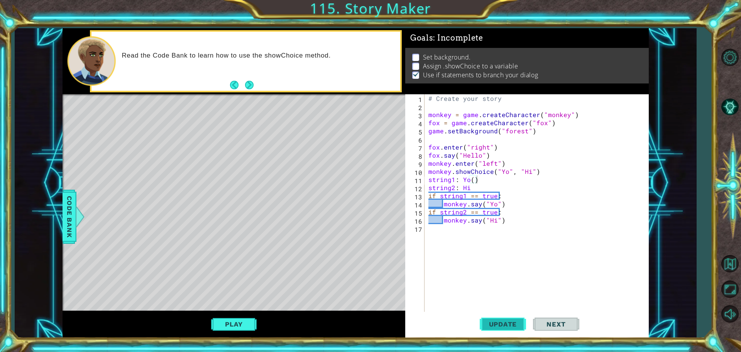
click at [503, 325] on span "Update" at bounding box center [503, 324] width 44 height 8
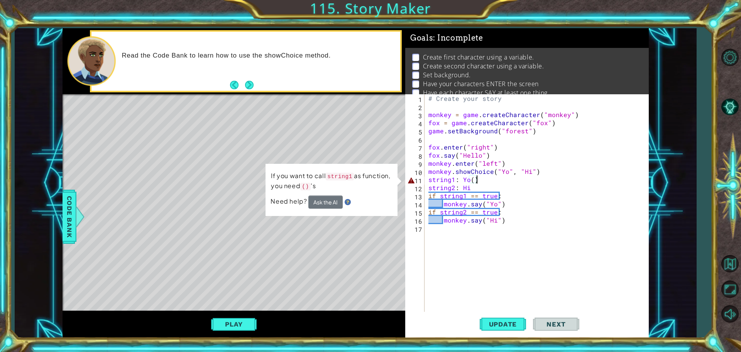
click at [484, 181] on div "# Create your story monkey = game . createCharacter ( "monkey" ) fox = game . c…" at bounding box center [539, 211] width 224 height 235
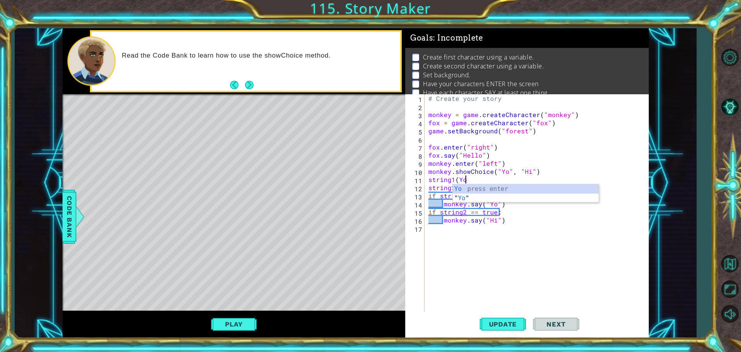
scroll to position [0, 2]
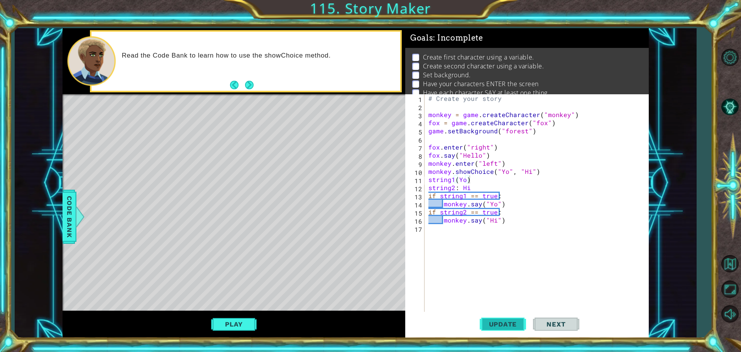
click at [497, 325] on span "Update" at bounding box center [503, 324] width 44 height 8
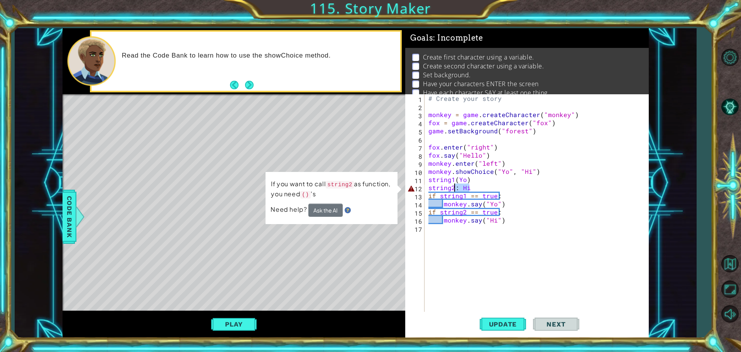
drag, startPoint x: 475, startPoint y: 189, endPoint x: 455, endPoint y: 188, distance: 19.7
click at [455, 188] on div "# Create your story monkey = game . createCharacter ( "monkey" ) fox = game . c…" at bounding box center [539, 211] width 224 height 235
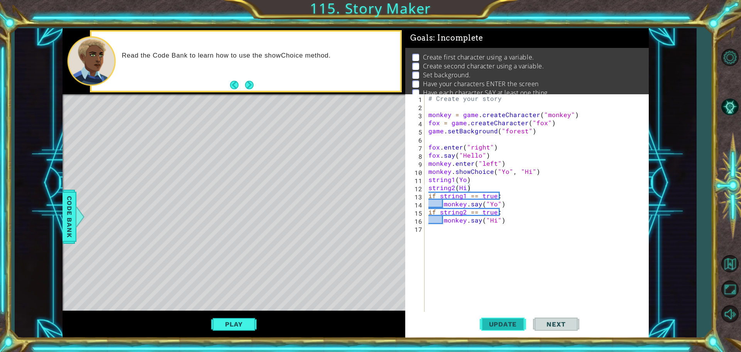
click at [508, 328] on button "Update" at bounding box center [503, 324] width 46 height 24
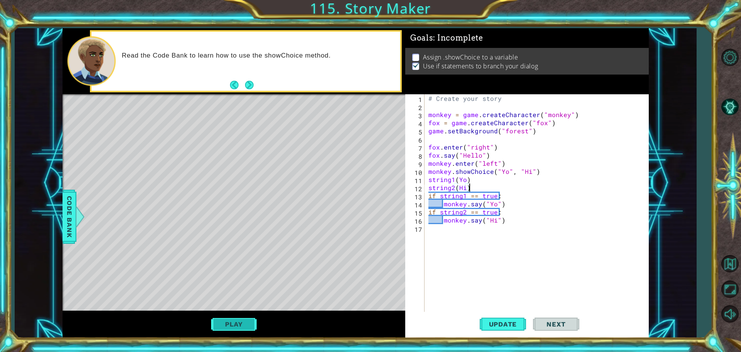
click at [254, 321] on button "Play" at bounding box center [233, 324] width 45 height 15
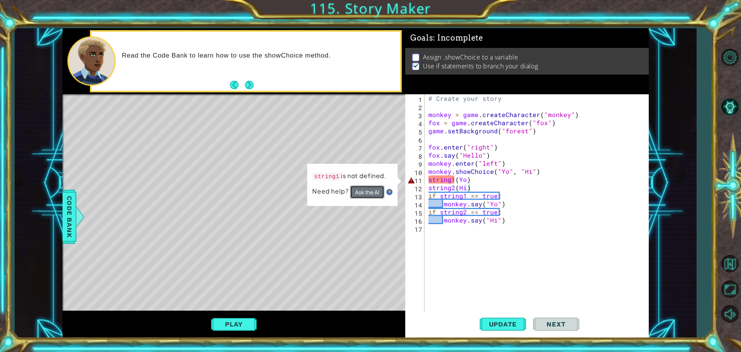
click at [369, 194] on button "Ask the AI" at bounding box center [367, 191] width 34 height 13
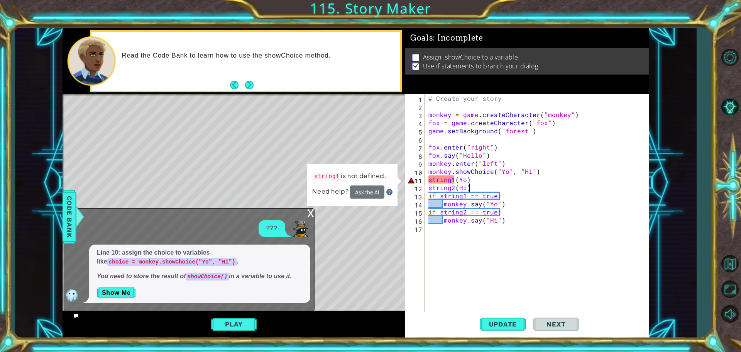
click at [238, 274] on span "Line 10: assign the choice to variables like choice = monkey.showChoice("Yo", "…" at bounding box center [200, 264] width 206 height 32
click at [116, 292] on button "Show Me" at bounding box center [116, 292] width 39 height 12
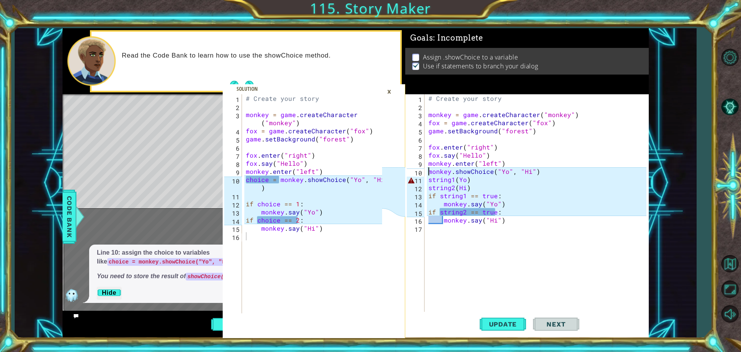
click at [429, 172] on div "# Create your story monkey = game . createCharacter ( "monkey" ) fox = game . c…" at bounding box center [539, 211] width 224 height 235
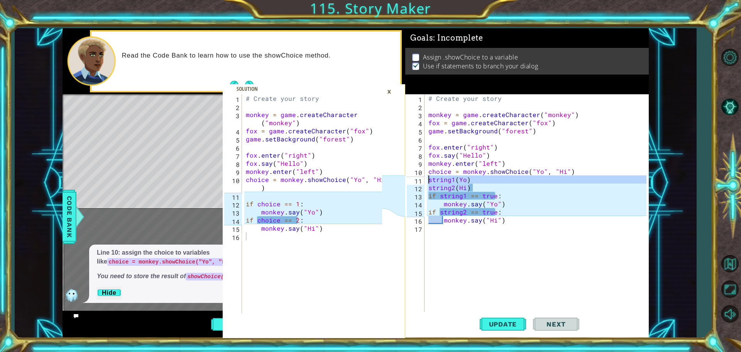
drag, startPoint x: 484, startPoint y: 188, endPoint x: 417, endPoint y: 178, distance: 68.7
click at [417, 178] on div "choice = monkey.showChoice("Yo", "Hi") 1 2 3 4 5 6 7 8 9 10 11 12 13 14 15 16 1…" at bounding box center [525, 203] width 241 height 219
type textarea "string1(Yo) string2(Hi)"
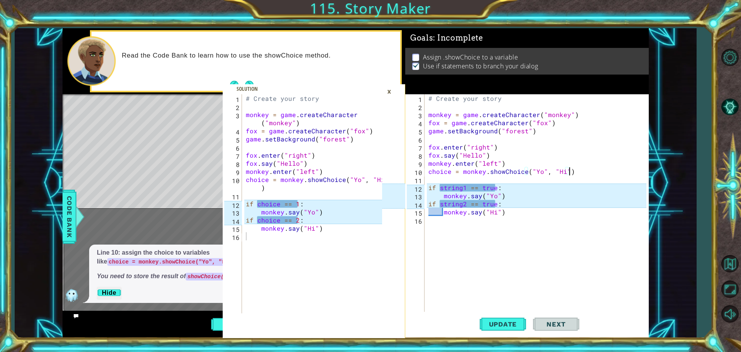
click at [578, 172] on div "# Create your story monkey = game . createCharacter ( "monkey" ) fox = game . c…" at bounding box center [539, 211] width 224 height 235
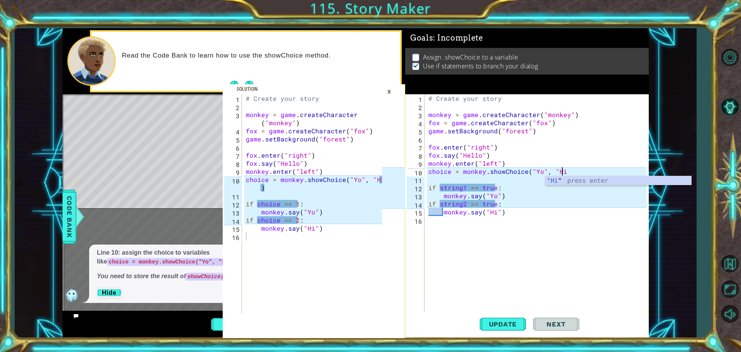
scroll to position [0, 8]
type textarea "choice = monkey.showChoice("Yo", "Hi""
click at [510, 178] on div "# Create your story monkey = game . createCharacter ( "monkey" ) fox = game . c…" at bounding box center [539, 211] width 224 height 235
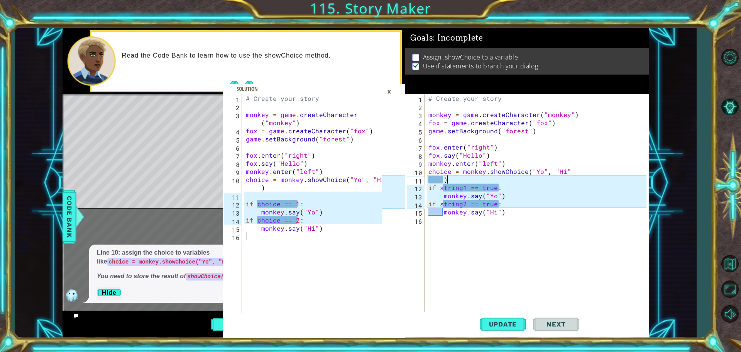
scroll to position [0, 1]
click at [498, 190] on div "# Create your story monkey = game . createCharacter ( "monkey" ) fox = game . c…" at bounding box center [539, 211] width 224 height 235
click at [481, 183] on div "# Create your story monkey = game . createCharacter ( "monkey" ) fox = game . c…" at bounding box center [539, 211] width 224 height 235
type textarea ")"
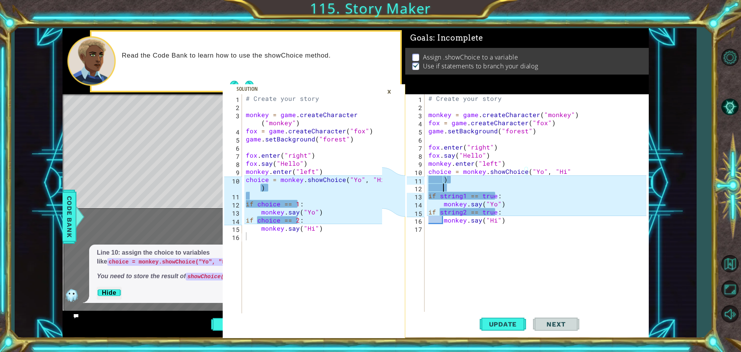
scroll to position [0, 0]
click at [475, 203] on div "# Create your story monkey = game . createCharacter ( "monkey" ) fox = game . c…" at bounding box center [539, 211] width 224 height 235
click at [479, 196] on div "# Create your story monkey = game . createCharacter ( "monkey" ) fox = game . c…" at bounding box center [539, 211] width 224 height 235
click at [462, 197] on div "# Create your story monkey = game . createCharacter ( "monkey" ) fox = game . c…" at bounding box center [539, 211] width 224 height 235
drag, startPoint x: 464, startPoint y: 196, endPoint x: 440, endPoint y: 199, distance: 23.7
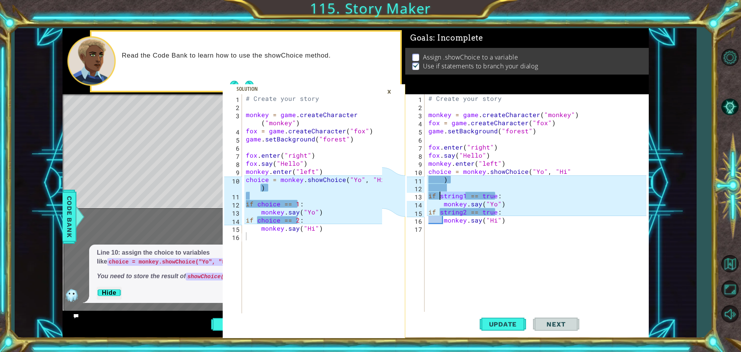
click at [441, 198] on div "# Create your story monkey = game . createCharacter ( "monkey" ) fox = game . c…" at bounding box center [539, 211] width 224 height 235
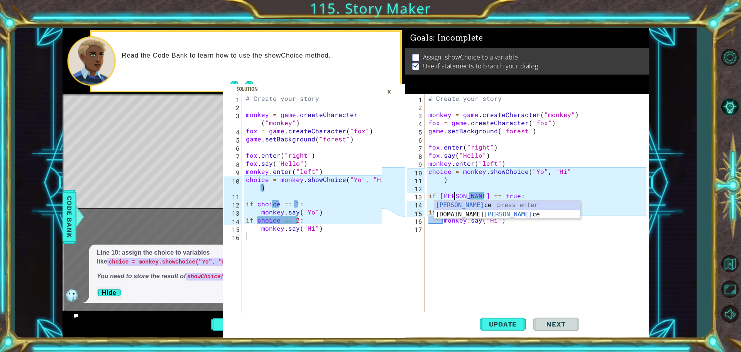
scroll to position [0, 2]
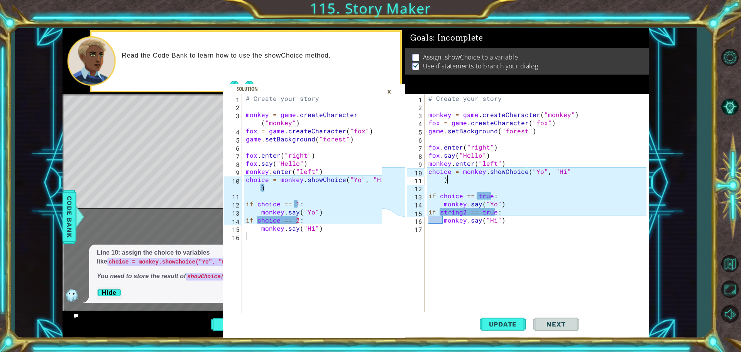
click at [507, 181] on div "# Create your story monkey = game . createCharacter ( "monkey" ) fox = game . c…" at bounding box center [539, 211] width 224 height 235
click at [494, 196] on div "# Create your story monkey = game . createCharacter ( "monkey" ) fox = game . c…" at bounding box center [539, 211] width 224 height 235
click at [491, 198] on div "# Create your story monkey = game . createCharacter ( "monkey" ) fox = game . c…" at bounding box center [539, 211] width 224 height 235
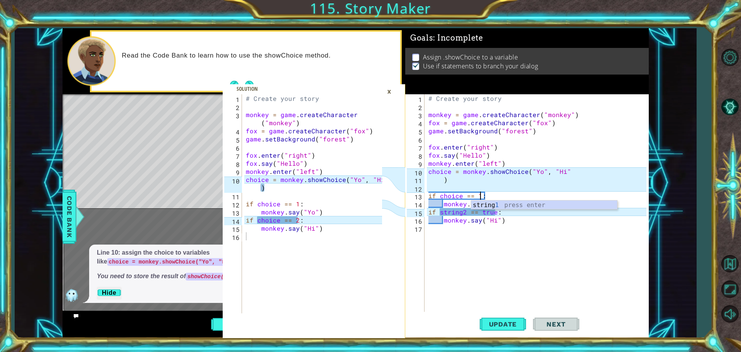
scroll to position [0, 3]
click at [460, 214] on div "# Create your story monkey = game . createCharacter ( "monkey" ) fox = game . c…" at bounding box center [539, 211] width 224 height 235
click at [467, 214] on div "# Create your story monkey = game . createCharacter ( "monkey" ) fox = game . c…" at bounding box center [539, 211] width 224 height 235
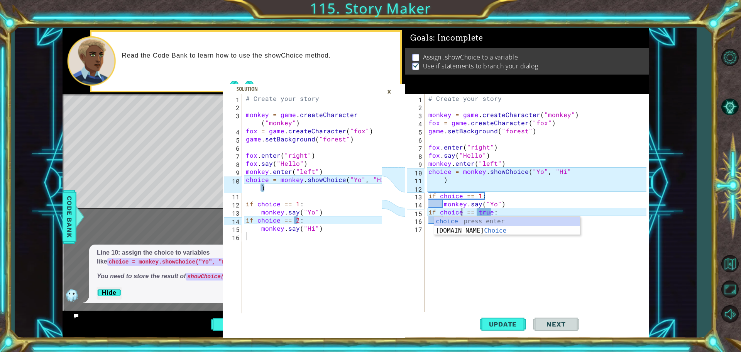
scroll to position [0, 2]
click at [490, 214] on div "# Create your story monkey = game . createCharacter ( "monkey" ) fox = game . c…" at bounding box center [539, 211] width 224 height 235
click at [491, 214] on div "# Create your story monkey = game . createCharacter ( "monkey" ) fox = game . c…" at bounding box center [539, 211] width 224 height 235
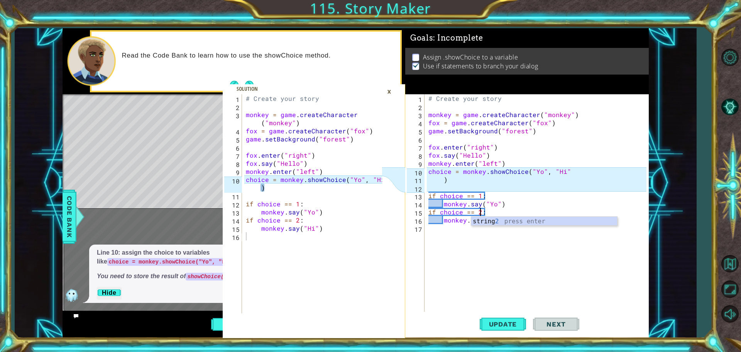
click at [525, 192] on div "# Create your story monkey = game . createCharacter ( "monkey" ) fox = game . c…" at bounding box center [539, 211] width 224 height 235
click at [513, 223] on div "# Create your story monkey = game . createCharacter ( "monkey" ) fox = game . c…" at bounding box center [539, 211] width 224 height 235
type textarea "monkey.say("Hi")"
click at [490, 319] on button "Update" at bounding box center [503, 324] width 46 height 24
click at [390, 91] on div "×" at bounding box center [389, 91] width 12 height 13
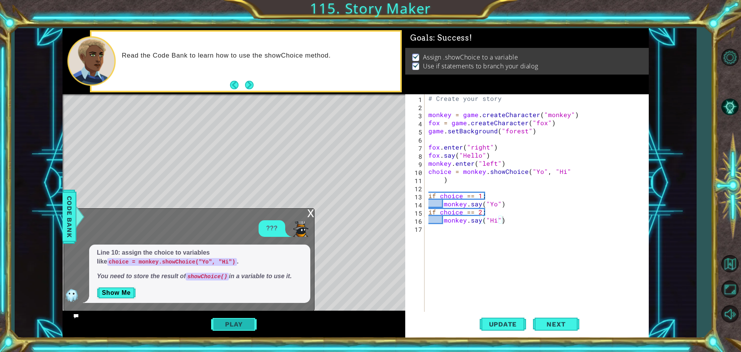
click at [237, 324] on button "Play" at bounding box center [233, 324] width 45 height 15
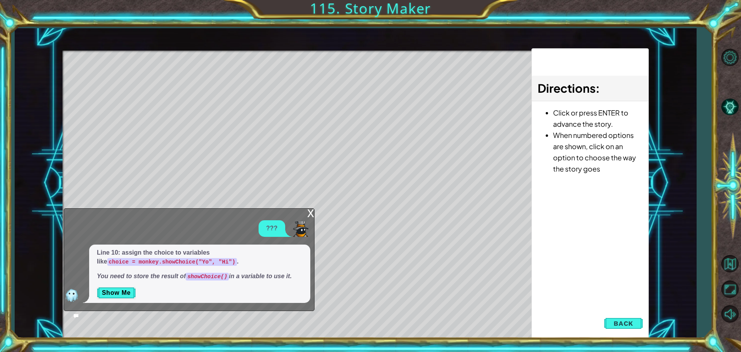
click at [310, 215] on div "x" at bounding box center [310, 212] width 7 height 8
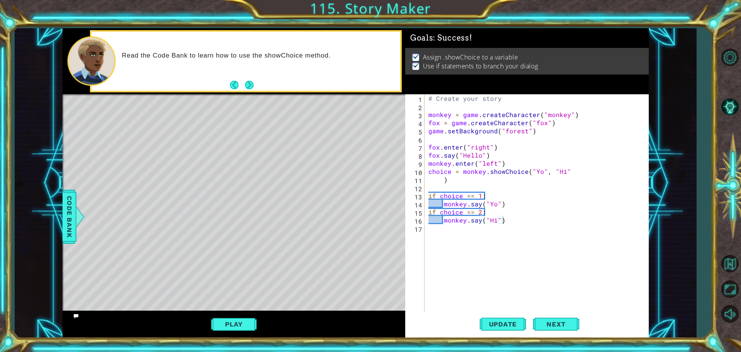
drag, startPoint x: 634, startPoint y: 321, endPoint x: 608, endPoint y: 299, distance: 34.0
click at [608, 299] on div "monkey.say("Hi") 1 2 3 4 5 6 7 8 9 10 11 12 13 14 15 16 17 # Create your story …" at bounding box center [527, 216] width 244 height 244
click at [563, 318] on button "Next" at bounding box center [556, 325] width 46 height 24
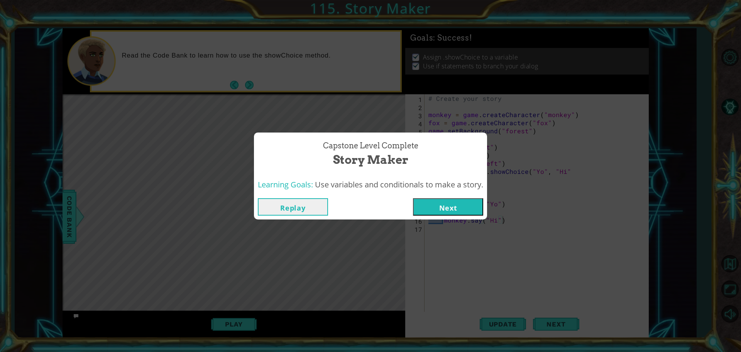
click at [461, 211] on button "Next" at bounding box center [448, 206] width 70 height 17
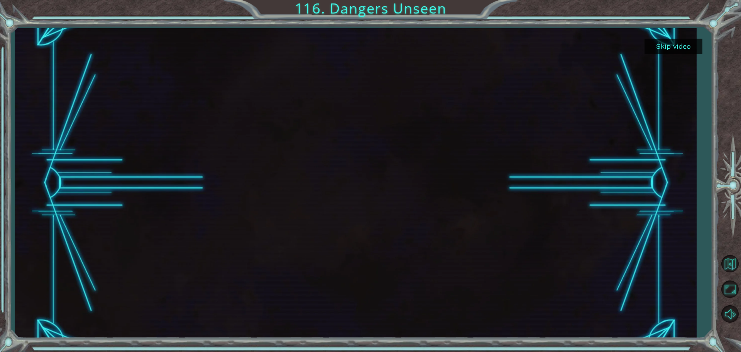
click at [686, 56] on div at bounding box center [356, 183] width 682 height 310
click at [686, 50] on button "Skip video" at bounding box center [674, 46] width 58 height 15
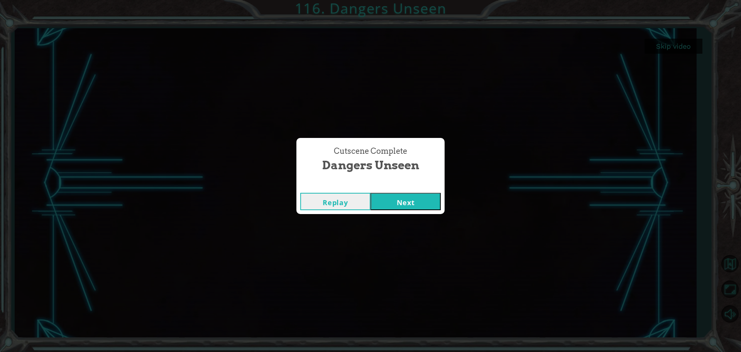
click at [415, 202] on button "Next" at bounding box center [406, 201] width 70 height 17
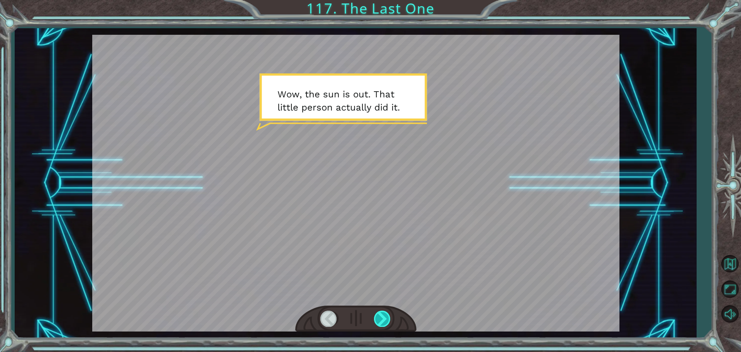
drag, startPoint x: 382, startPoint y: 310, endPoint x: 383, endPoint y: 321, distance: 11.3
click at [381, 311] on div at bounding box center [355, 318] width 121 height 27
click at [383, 322] on div at bounding box center [382, 318] width 17 height 16
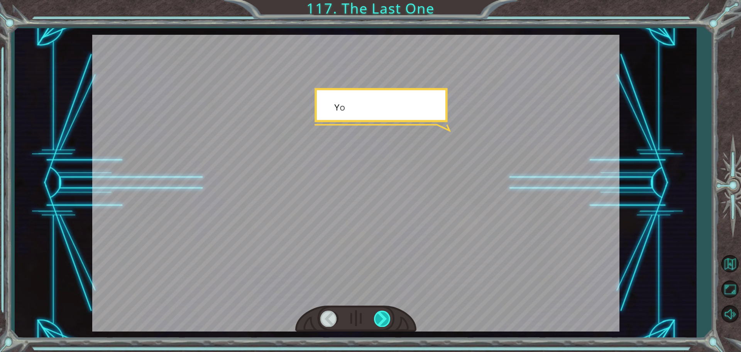
click at [384, 323] on div at bounding box center [382, 318] width 17 height 16
drag, startPoint x: 384, startPoint y: 324, endPoint x: 383, endPoint y: 328, distance: 4.2
click at [383, 325] on div at bounding box center [382, 318] width 17 height 16
click at [383, 328] on div at bounding box center [355, 318] width 121 height 27
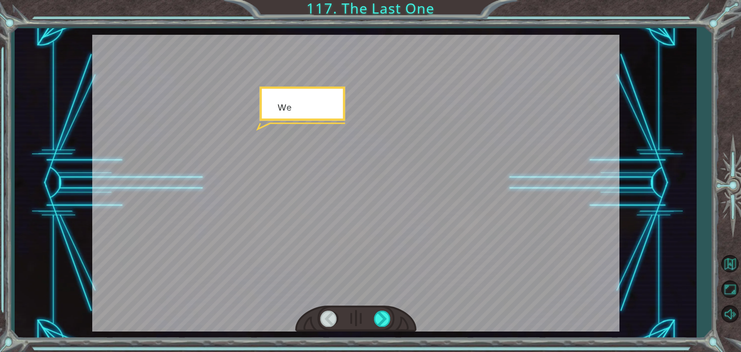
click at [383, 328] on div at bounding box center [355, 318] width 121 height 27
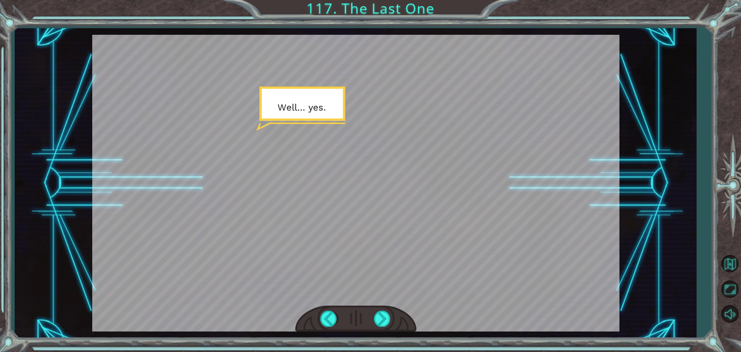
click at [383, 328] on div at bounding box center [355, 318] width 121 height 27
click at [379, 321] on div at bounding box center [382, 318] width 17 height 16
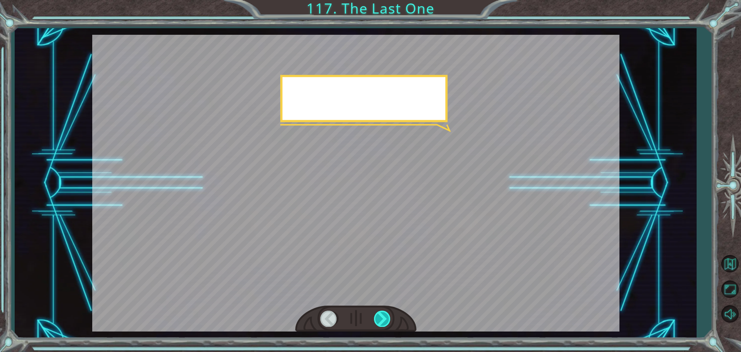
click at [380, 321] on div at bounding box center [382, 318] width 17 height 16
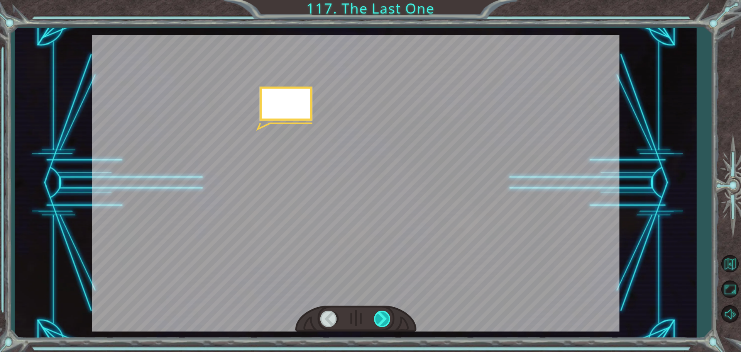
click at [380, 321] on div at bounding box center [382, 318] width 17 height 16
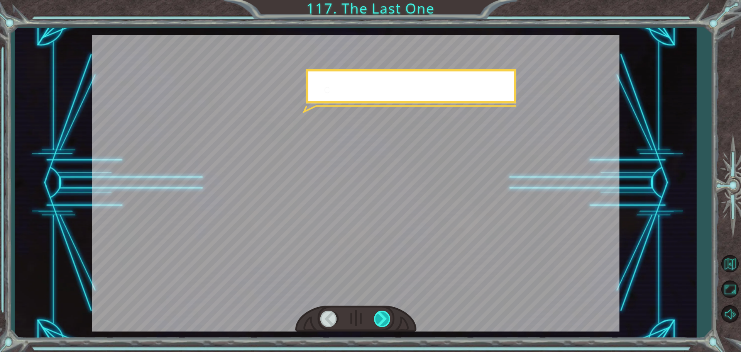
click at [380, 321] on div at bounding box center [382, 318] width 17 height 16
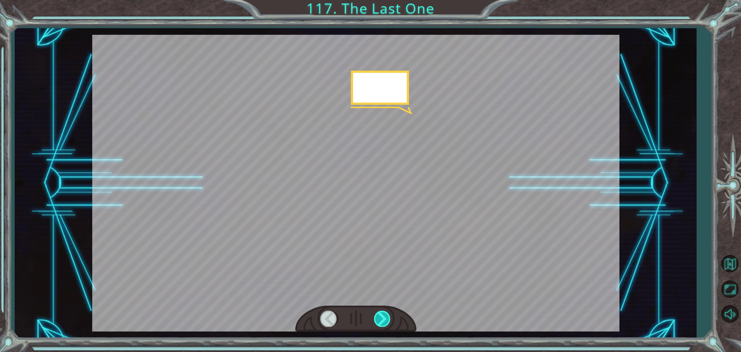
click at [380, 321] on div at bounding box center [382, 318] width 17 height 16
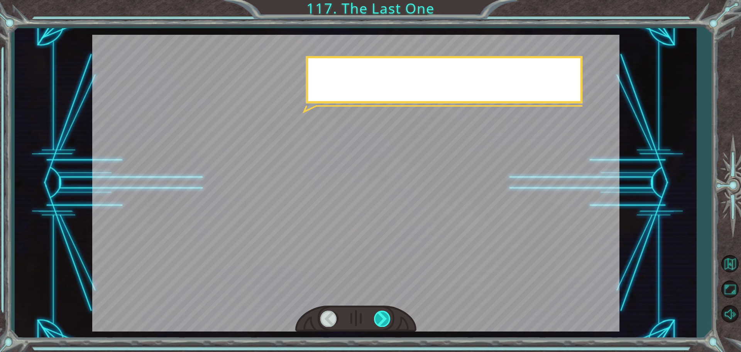
click at [380, 321] on div at bounding box center [382, 318] width 17 height 16
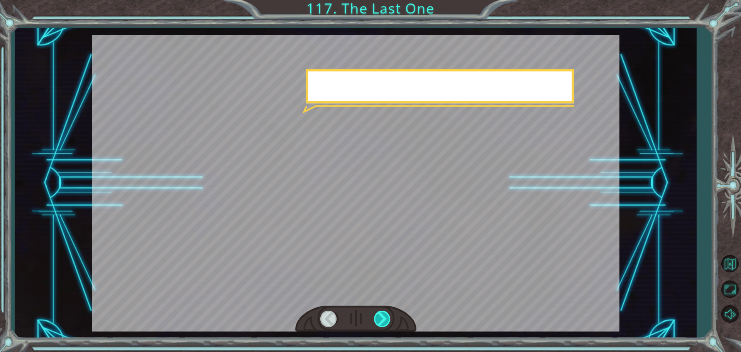
click at [380, 321] on div at bounding box center [382, 318] width 17 height 16
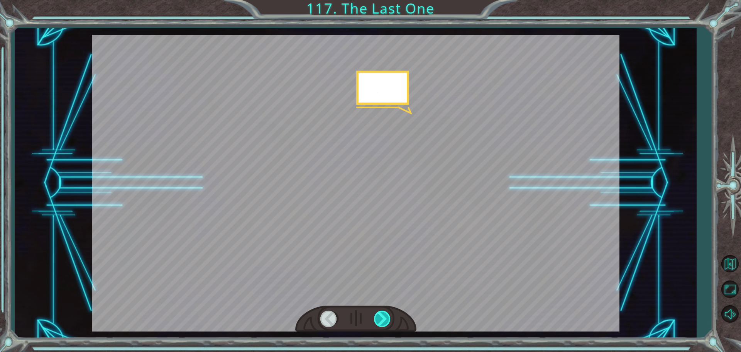
click at [380, 321] on div at bounding box center [382, 318] width 17 height 16
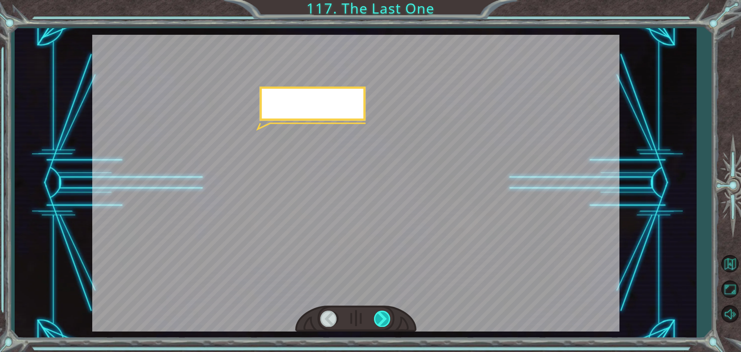
click at [380, 321] on div at bounding box center [382, 318] width 17 height 16
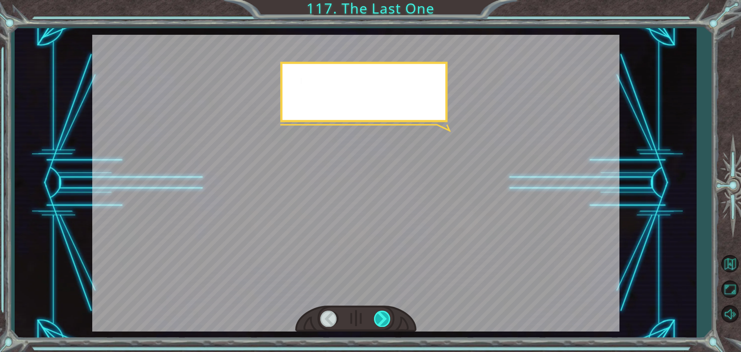
click at [380, 321] on div at bounding box center [382, 318] width 17 height 16
click at [380, 322] on div at bounding box center [382, 318] width 17 height 16
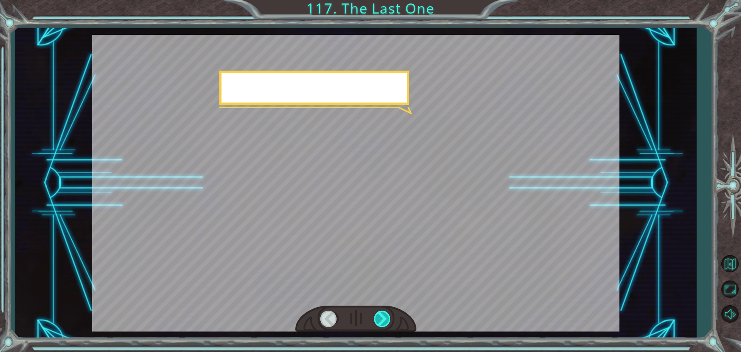
click at [380, 322] on div at bounding box center [382, 318] width 17 height 16
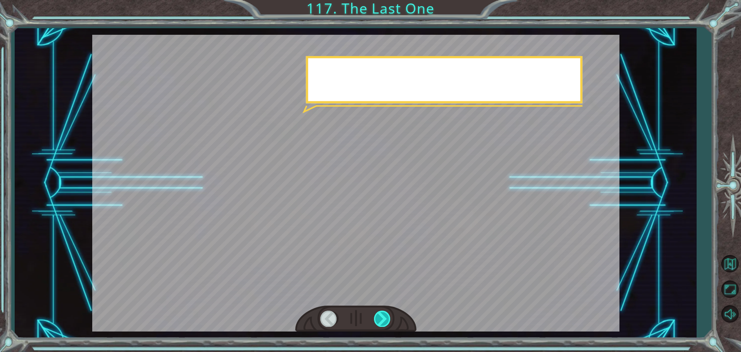
click at [380, 322] on div at bounding box center [382, 318] width 17 height 16
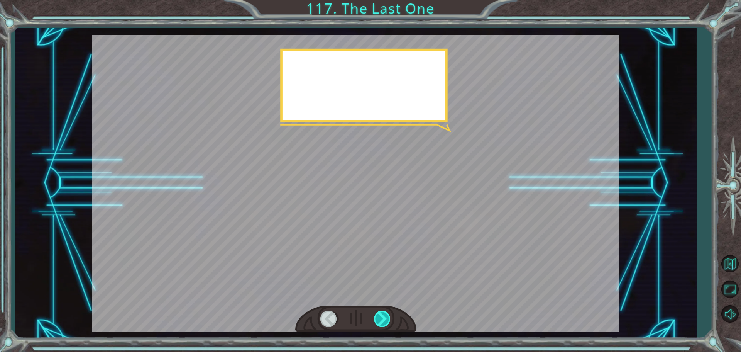
click at [380, 322] on div at bounding box center [382, 318] width 17 height 16
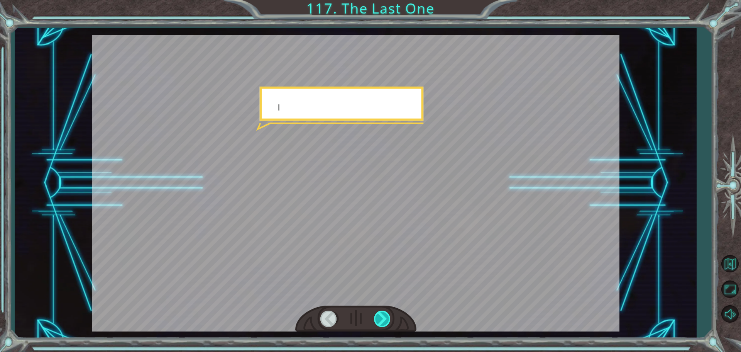
click at [380, 322] on div at bounding box center [382, 318] width 17 height 16
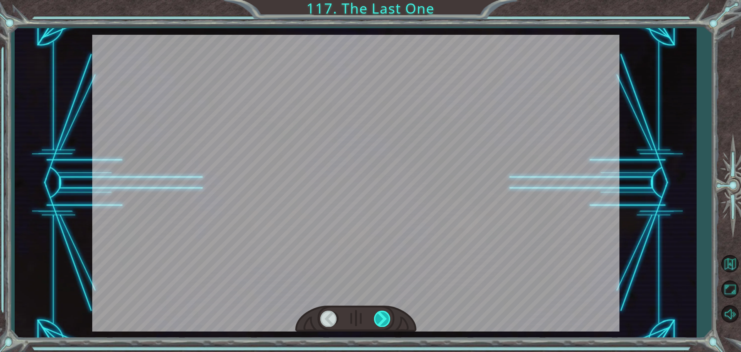
click at [380, 322] on div at bounding box center [382, 318] width 17 height 16
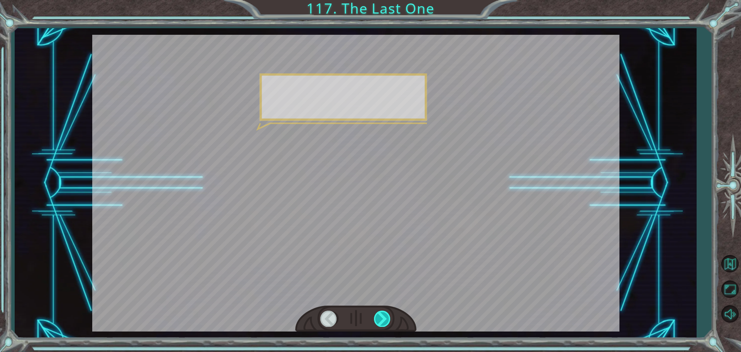
click at [380, 322] on div at bounding box center [382, 318] width 17 height 16
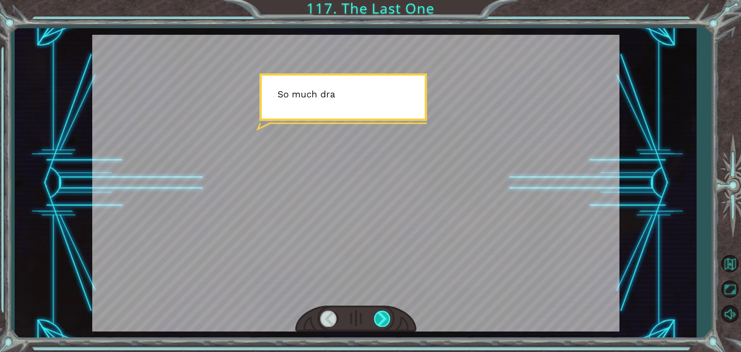
click at [380, 322] on div at bounding box center [382, 318] width 17 height 16
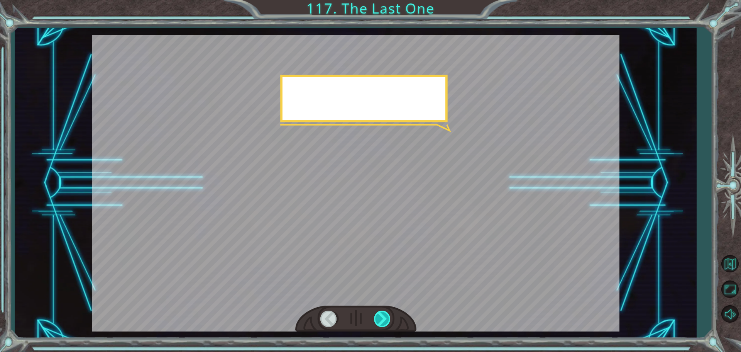
click at [380, 322] on div at bounding box center [382, 318] width 17 height 16
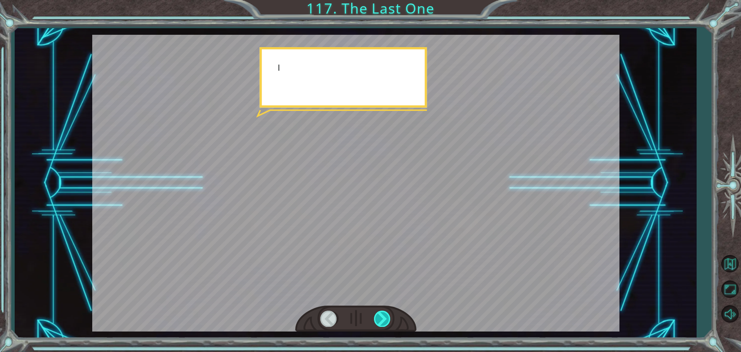
click at [380, 322] on div at bounding box center [382, 318] width 17 height 16
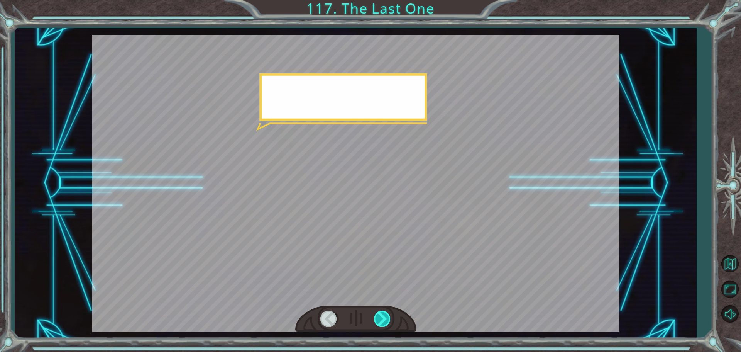
click at [379, 323] on div at bounding box center [382, 318] width 17 height 16
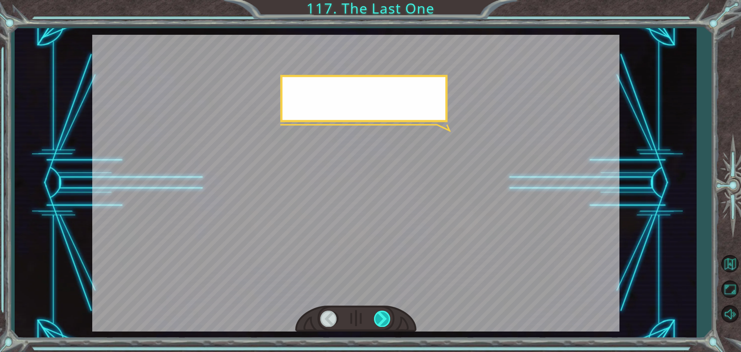
click at [379, 323] on div at bounding box center [382, 318] width 17 height 16
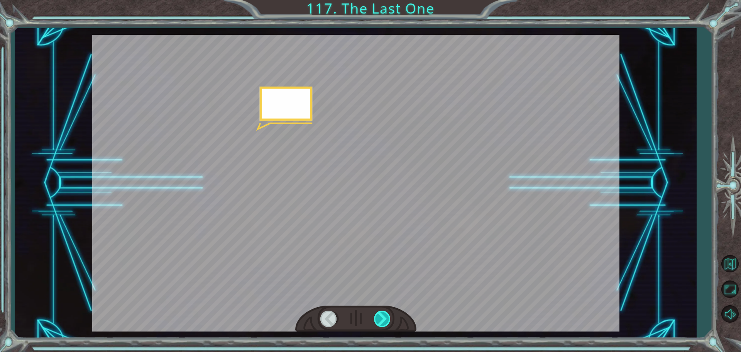
click at [379, 323] on div at bounding box center [382, 318] width 17 height 16
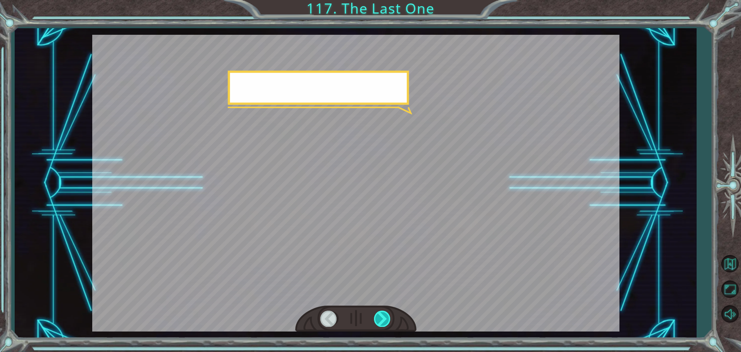
click at [379, 323] on div at bounding box center [382, 318] width 17 height 16
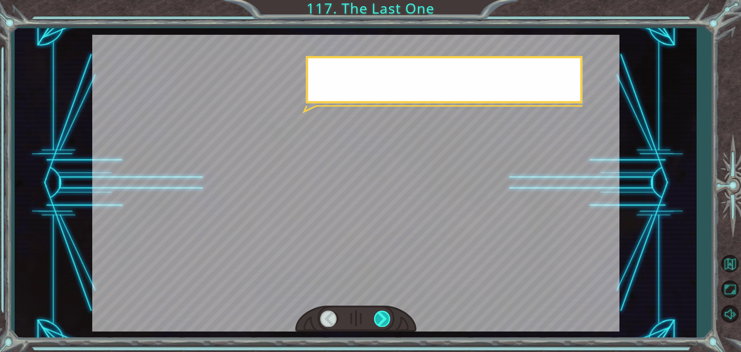
click at [379, 323] on div at bounding box center [382, 318] width 17 height 16
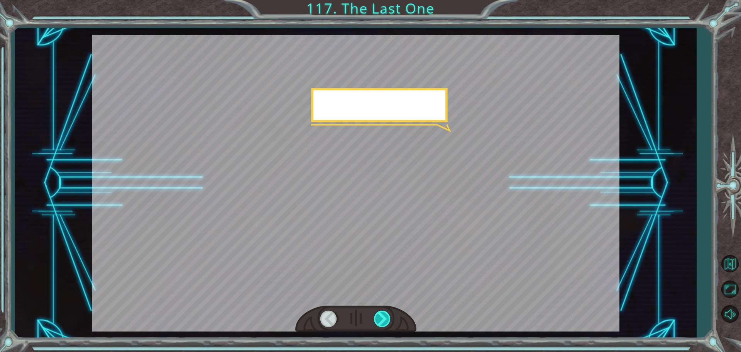
click at [379, 323] on div at bounding box center [382, 318] width 17 height 16
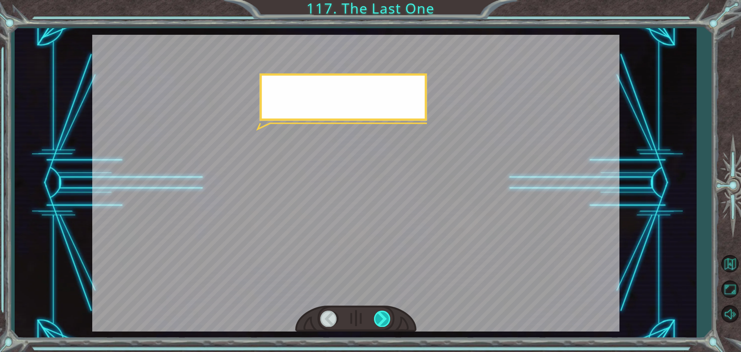
click at [379, 323] on div at bounding box center [382, 318] width 17 height 16
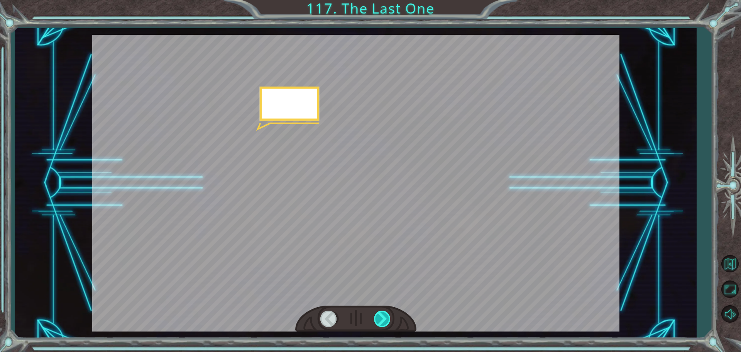
click at [379, 323] on div at bounding box center [382, 318] width 17 height 16
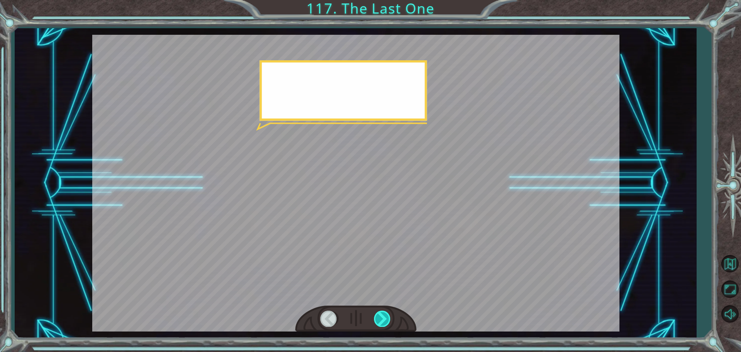
click at [379, 323] on div at bounding box center [382, 318] width 17 height 16
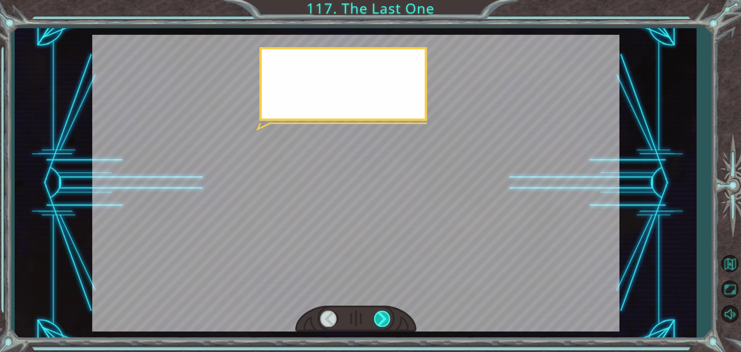
click at [379, 323] on div at bounding box center [382, 318] width 17 height 16
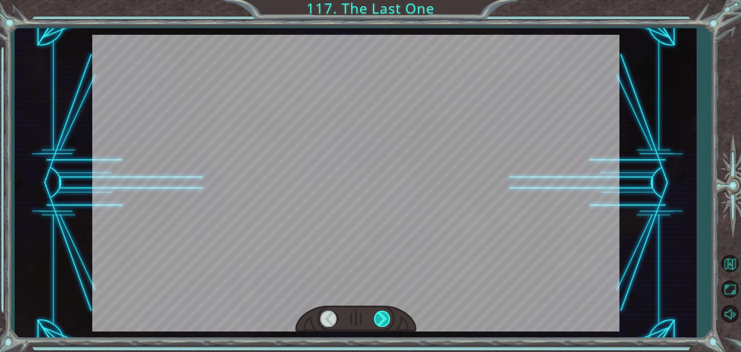
click at [379, 323] on div at bounding box center [382, 318] width 17 height 16
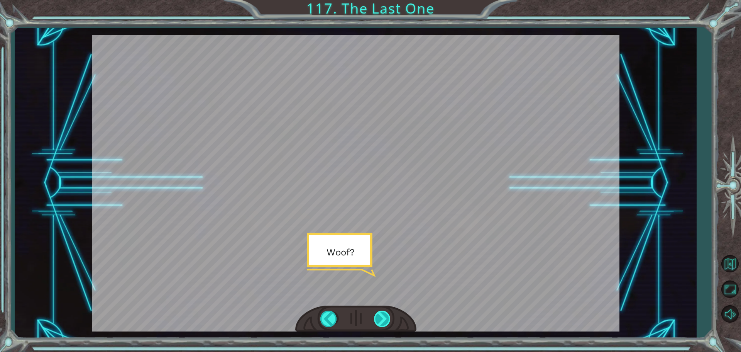
click at [379, 323] on div at bounding box center [382, 318] width 17 height 16
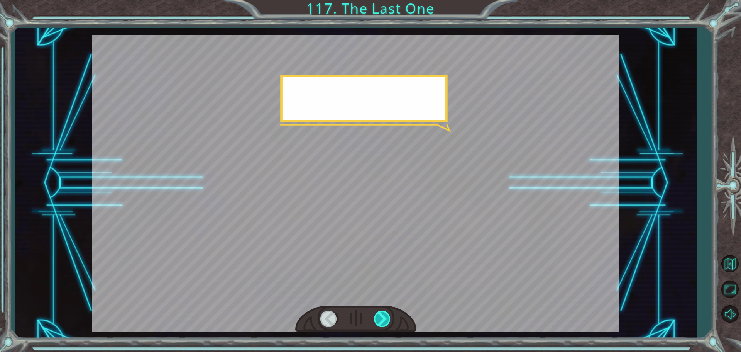
click at [379, 323] on div at bounding box center [382, 318] width 17 height 16
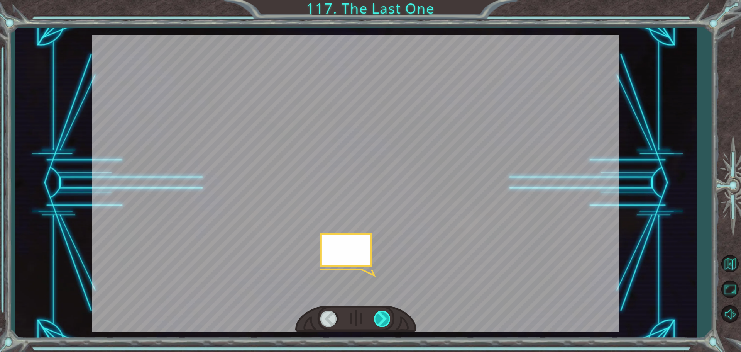
click at [379, 323] on div at bounding box center [382, 318] width 17 height 16
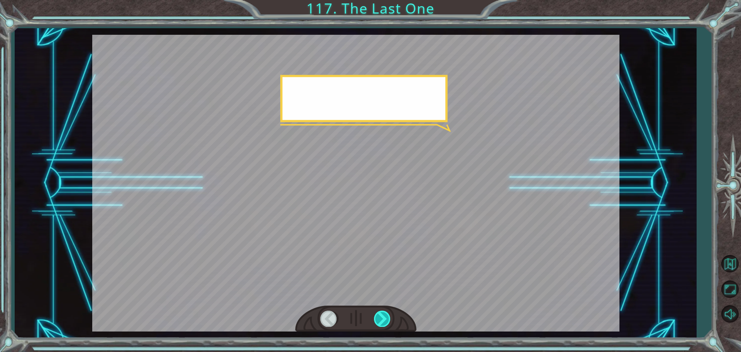
click at [379, 323] on div at bounding box center [382, 318] width 17 height 16
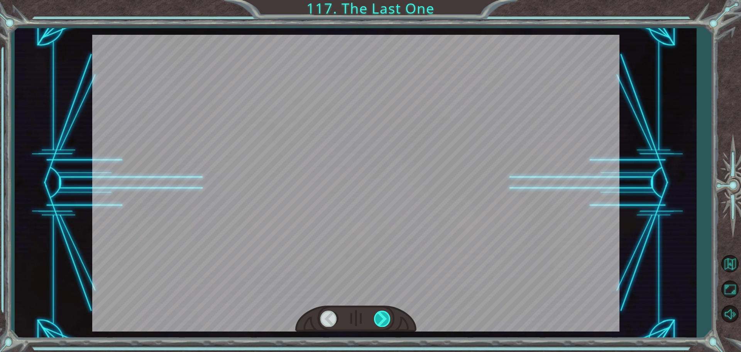
click at [379, 323] on div at bounding box center [382, 318] width 17 height 16
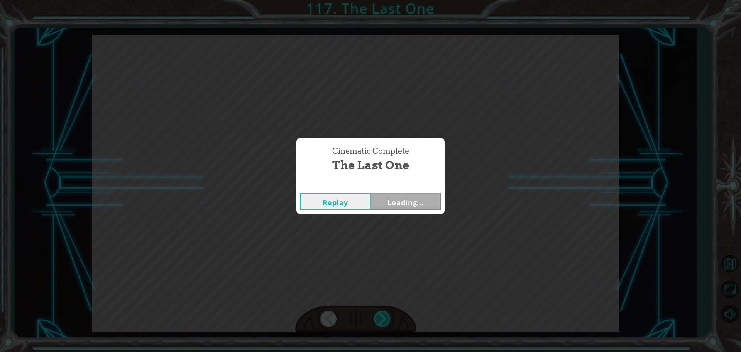
click at [379, 323] on div "Cinematic Complete The Last One Replay Loading..." at bounding box center [370, 176] width 741 height 352
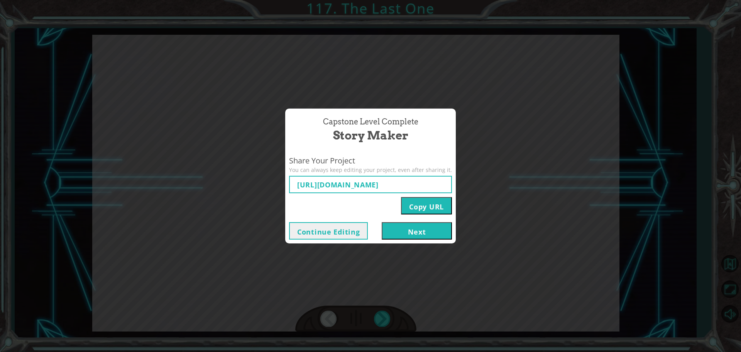
type input "[URL][DOMAIN_NAME]"
click at [421, 228] on button "Next" at bounding box center [417, 230] width 70 height 17
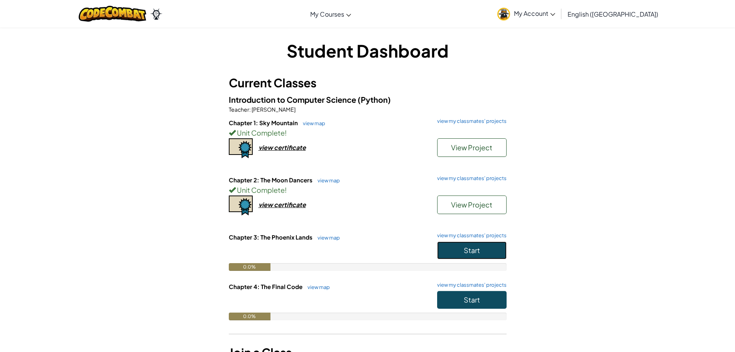
click at [471, 254] on span "Start" at bounding box center [472, 250] width 16 height 9
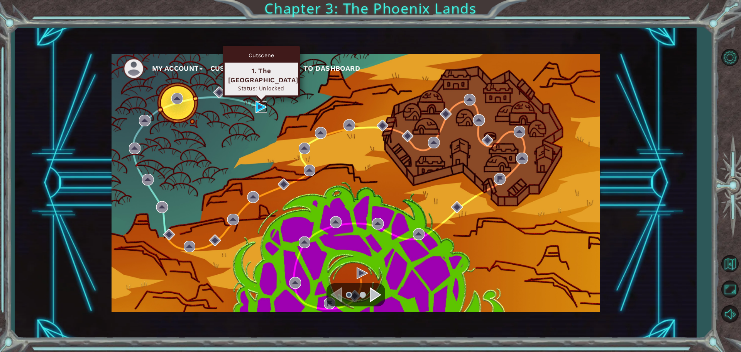
click at [259, 107] on img at bounding box center [262, 107] width 12 height 12
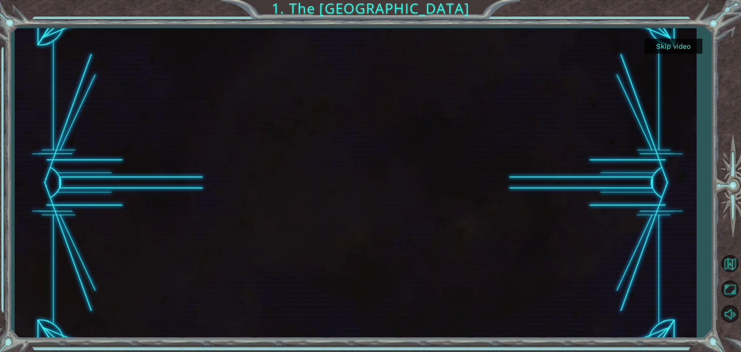
click at [667, 54] on div at bounding box center [356, 183] width 682 height 310
click at [667, 53] on button "Skip video" at bounding box center [674, 46] width 58 height 15
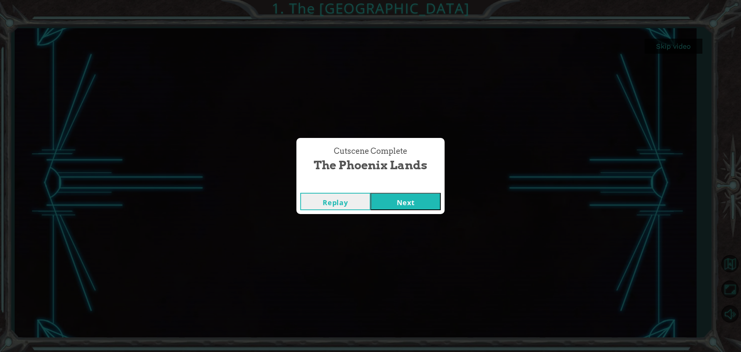
click at [403, 199] on button "Next" at bounding box center [406, 201] width 70 height 17
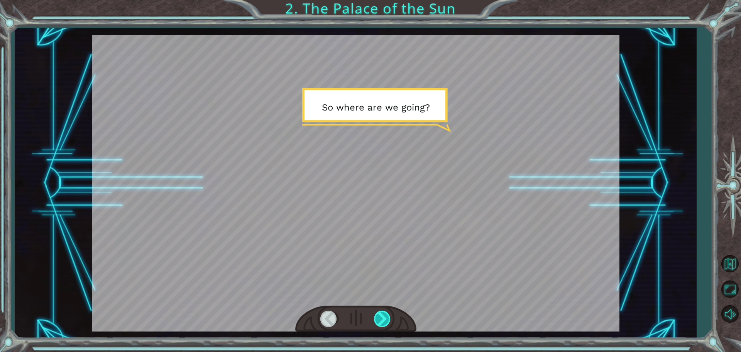
click at [377, 318] on div at bounding box center [382, 318] width 17 height 16
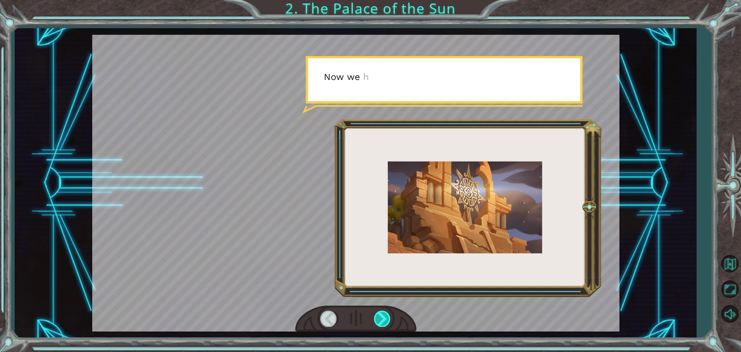
click at [377, 318] on div at bounding box center [382, 318] width 17 height 16
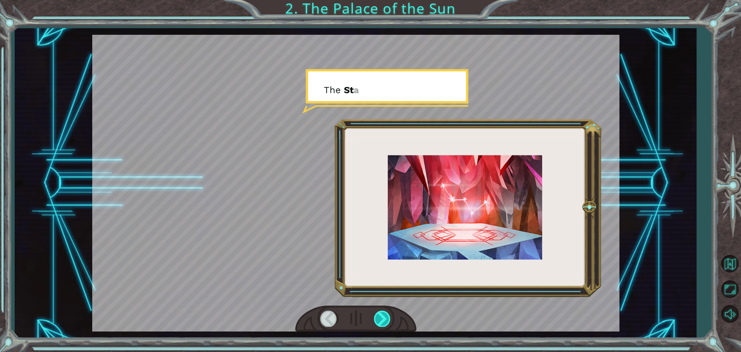
click at [377, 318] on div at bounding box center [382, 318] width 17 height 16
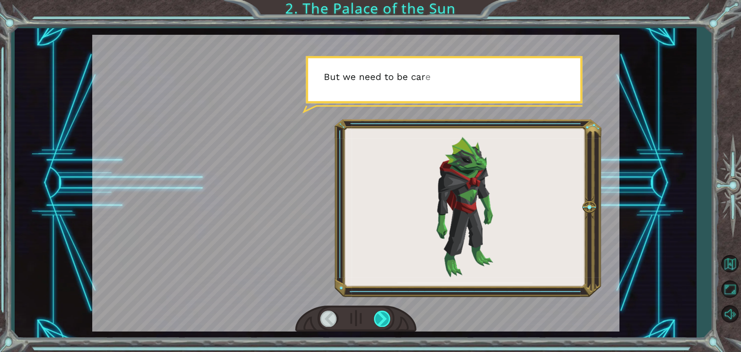
click at [377, 318] on div at bounding box center [382, 318] width 17 height 16
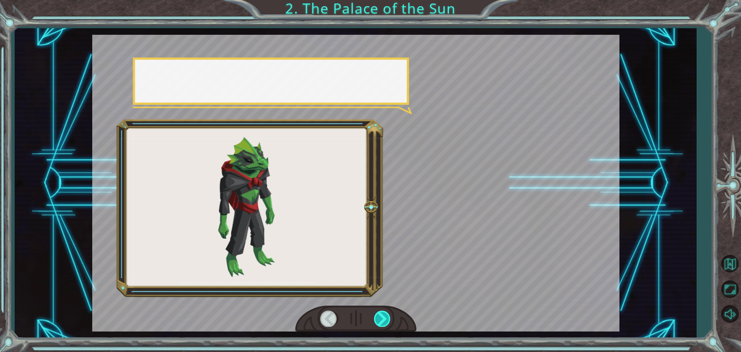
click at [377, 318] on div at bounding box center [382, 318] width 17 height 16
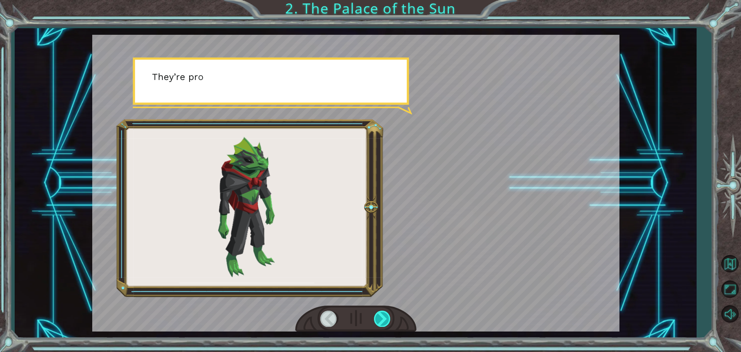
click at [377, 319] on div at bounding box center [382, 318] width 17 height 16
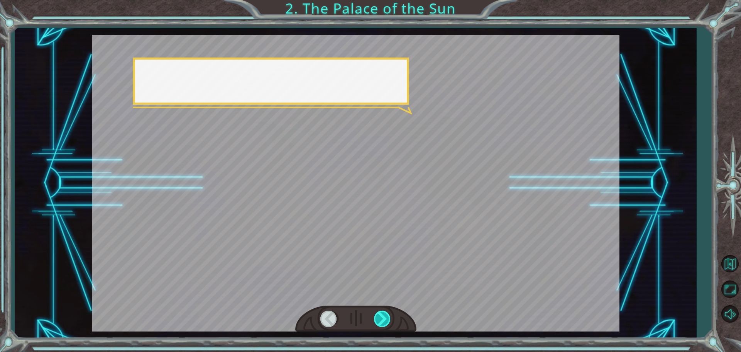
click at [377, 319] on div at bounding box center [382, 318] width 17 height 16
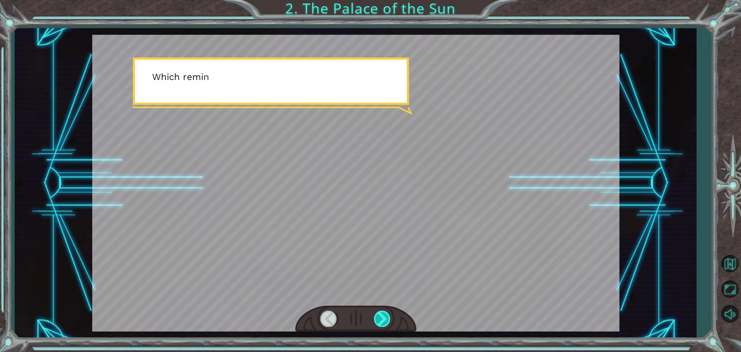
click at [377, 319] on div at bounding box center [382, 318] width 17 height 16
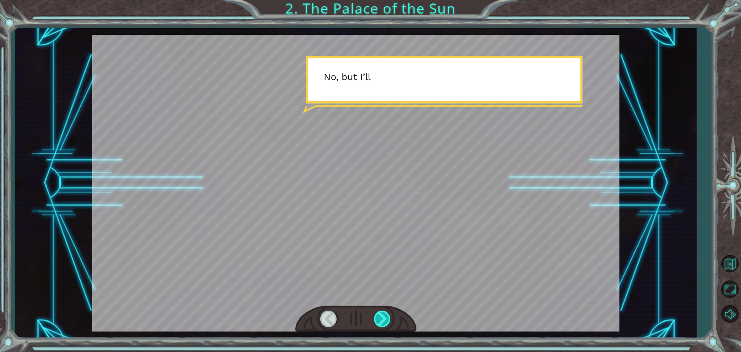
click at [377, 319] on div at bounding box center [382, 318] width 17 height 16
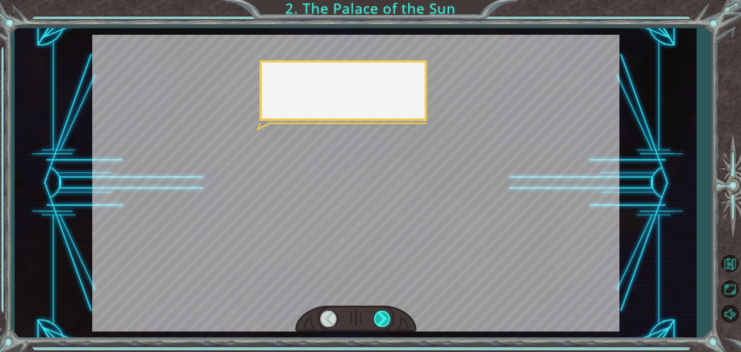
click at [377, 319] on div at bounding box center [382, 318] width 17 height 16
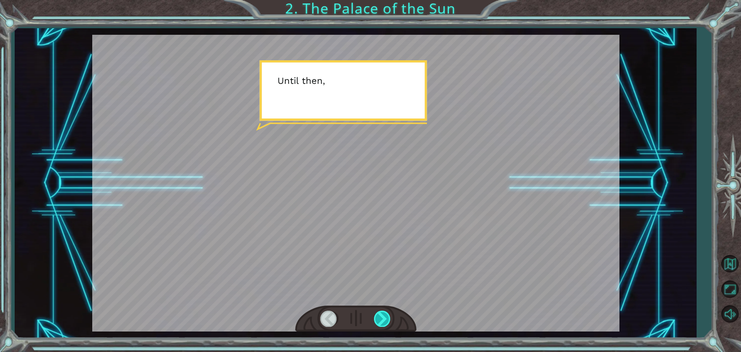
click at [377, 319] on div at bounding box center [382, 318] width 17 height 16
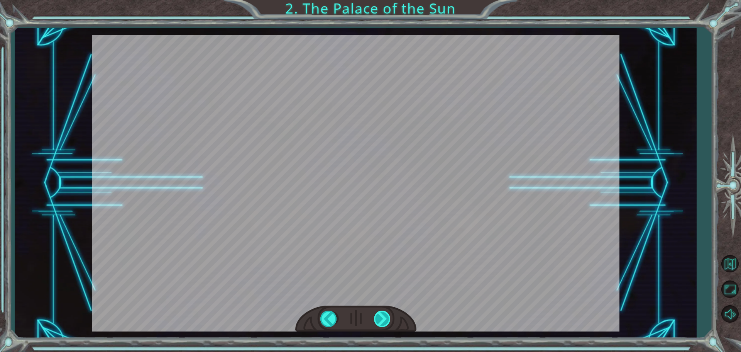
click at [377, 319] on div at bounding box center [382, 318] width 17 height 16
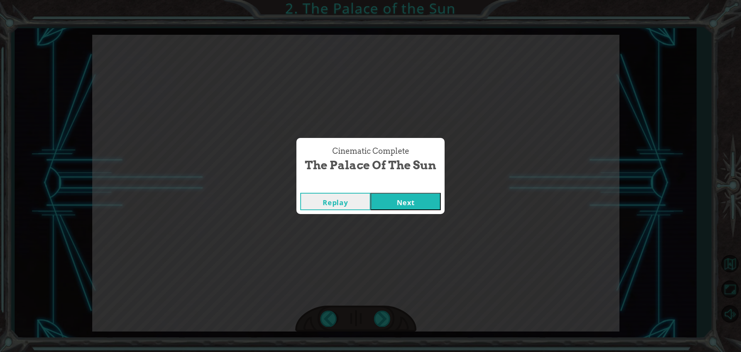
click at [409, 198] on button "Next" at bounding box center [406, 201] width 70 height 17
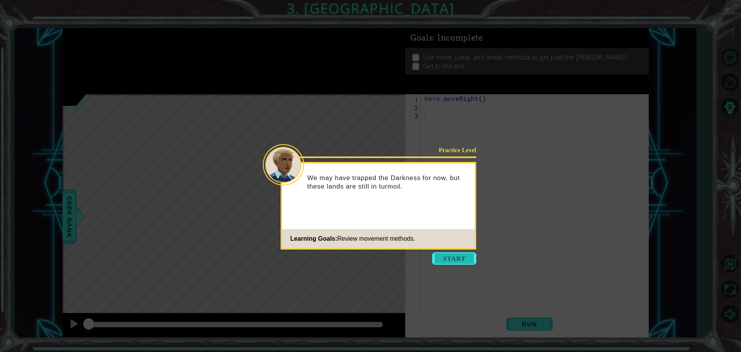
click at [451, 259] on button "Start" at bounding box center [454, 258] width 44 height 12
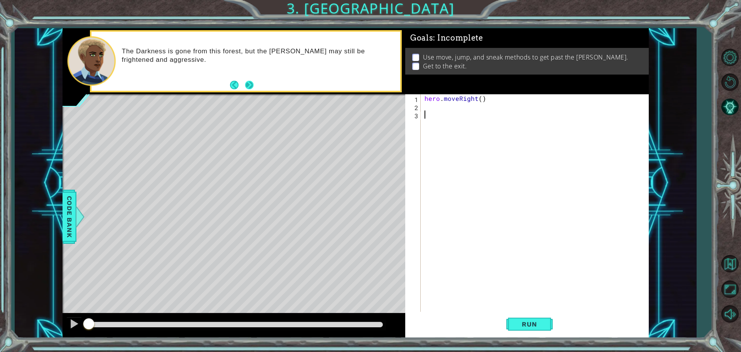
click at [247, 85] on button "Next" at bounding box center [249, 85] width 9 height 9
click at [270, 327] on div at bounding box center [236, 324] width 300 height 11
click at [455, 113] on div "hero . moveRight ( )" at bounding box center [536, 211] width 227 height 235
click at [452, 104] on div "hero . moveRight ( )" at bounding box center [536, 211] width 227 height 235
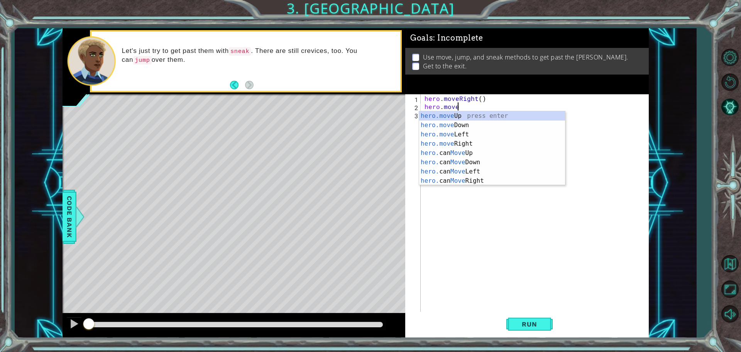
scroll to position [0, 2]
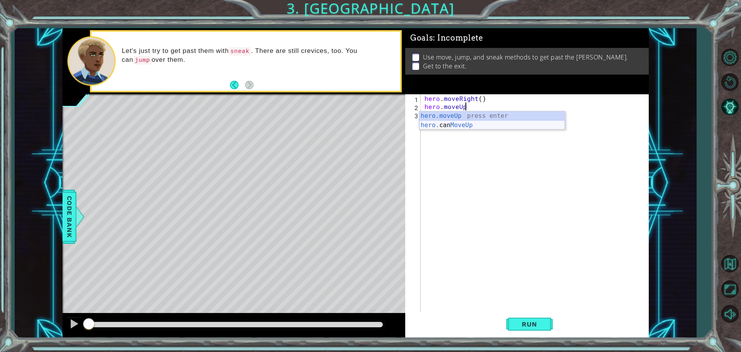
click at [468, 113] on div "hero.moveUp press enter hero. can MoveUp press enter" at bounding box center [492, 129] width 146 height 37
type textarea "hero.moveUp(2)"
click at [461, 111] on div "hero . moveRight ( ) hero . moveUp ( 2 )" at bounding box center [536, 211] width 227 height 235
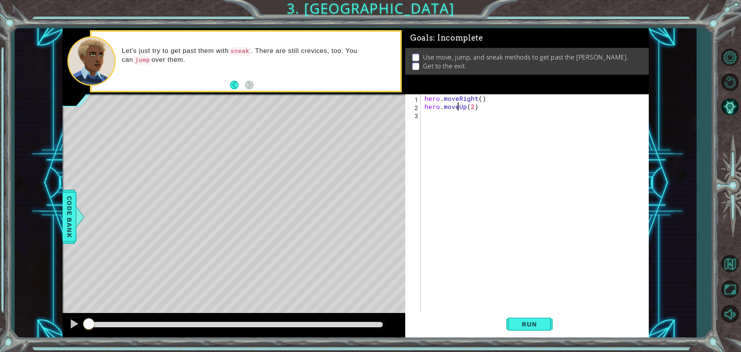
click at [456, 107] on div "hero . moveRight ( ) hero . moveUp ( 2 )" at bounding box center [536, 211] width 227 height 235
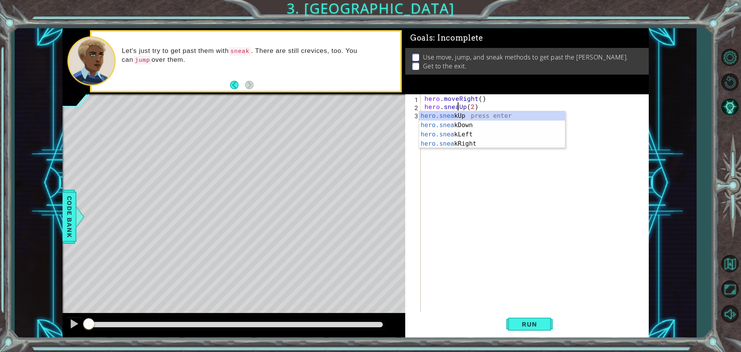
scroll to position [0, 2]
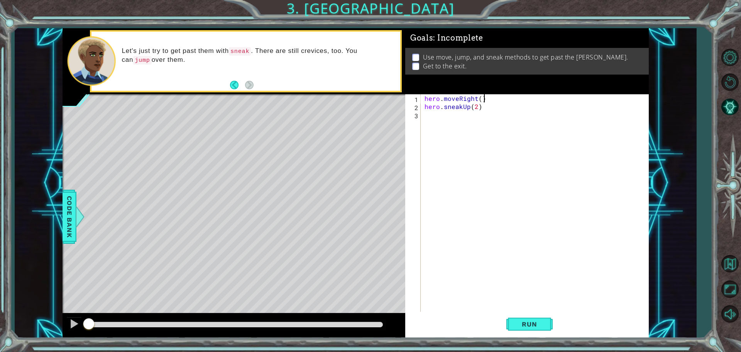
click at [502, 95] on div "hero . moveRight ( ) hero . sneakUp ( 2 )" at bounding box center [536, 211] width 227 height 235
type textarea "hero.moveRight()"
click at [486, 118] on div "hero . moveRight ( ) hero . sneakUp ( 2 )" at bounding box center [536, 211] width 227 height 235
type textarea "hero.jumpUP"
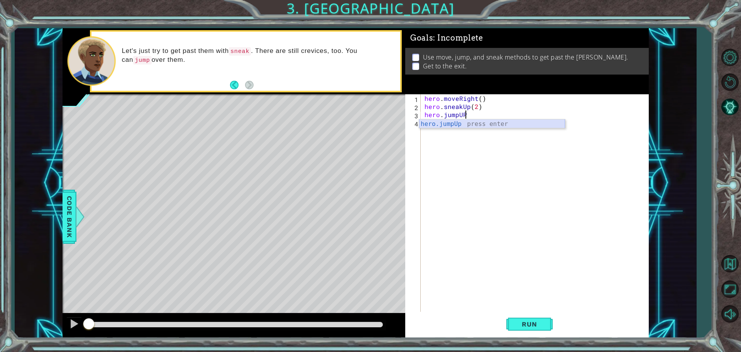
click at [473, 124] on div "hero.jumpUp press enter" at bounding box center [492, 133] width 146 height 28
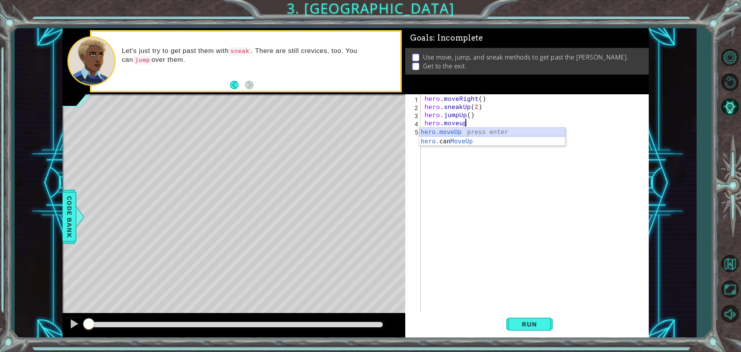
click at [471, 131] on div "hero.moveUp press enter hero. can MoveUp press enter" at bounding box center [492, 145] width 146 height 37
type textarea "hero.moveUp(1)"
click at [445, 134] on div "hero . moveRight ( ) hero . sneakUp ( 2 ) hero . jumpUp ( ) hero . moveUp ( 1 )" at bounding box center [536, 211] width 227 height 235
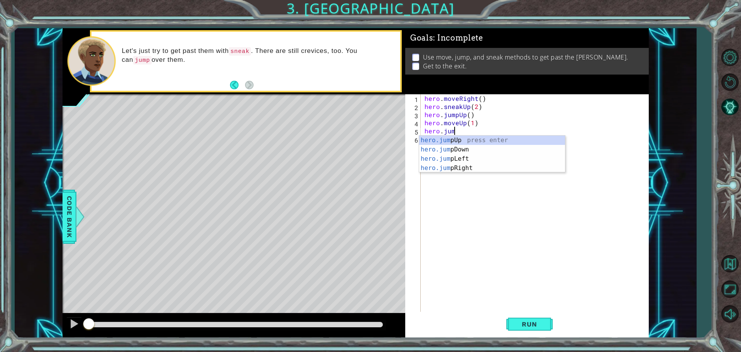
type textarea "hero.jump"
click at [453, 166] on div "hero.jump Up press enter hero.jump Down press enter hero.jump Left press enter …" at bounding box center [492, 164] width 146 height 56
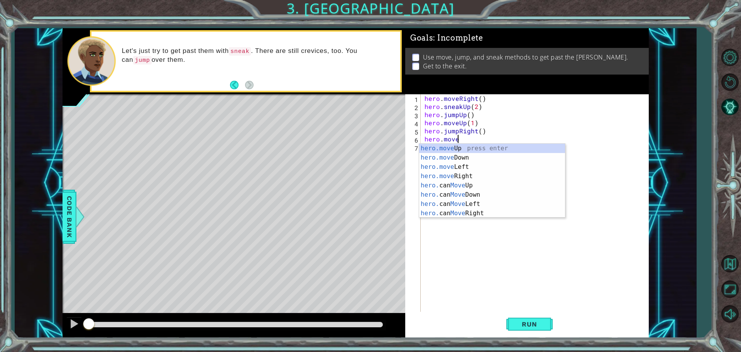
scroll to position [0, 2]
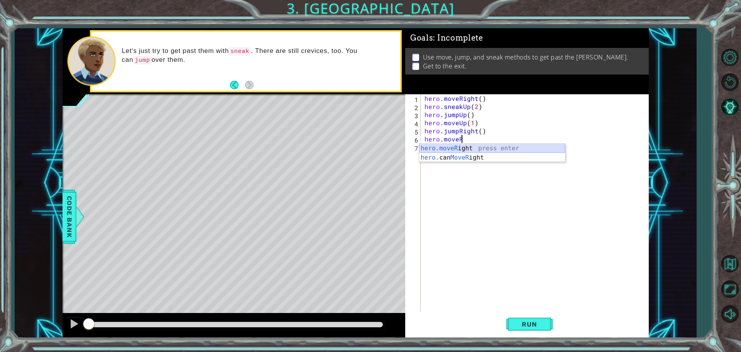
click at [444, 146] on div "hero.moveR ight press enter hero. can MoveR ight press enter" at bounding box center [492, 162] width 146 height 37
type textarea "hero.moveRight(1)"
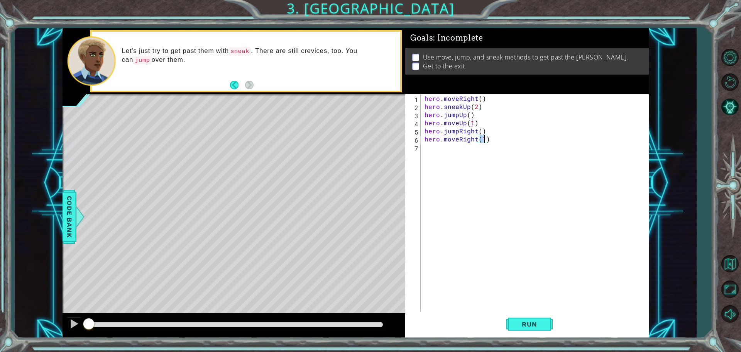
click at [454, 147] on div "hero . moveRight ( ) hero . sneakUp ( 2 ) hero . jumpUp ( ) hero . moveUp ( 1 )…" at bounding box center [536, 211] width 227 height 235
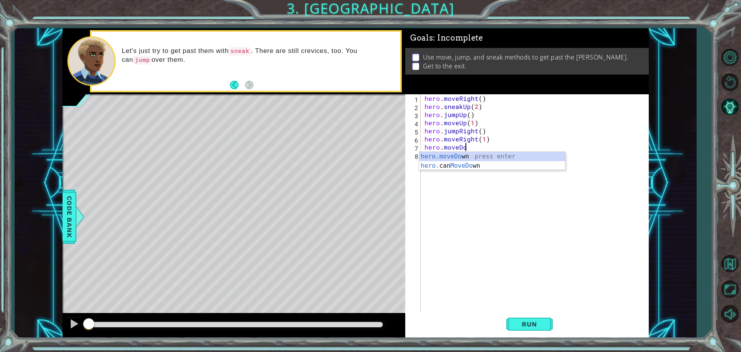
scroll to position [0, 2]
click at [451, 156] on div "hero.moveDown press enter hero. can MoveDown press enter" at bounding box center [492, 170] width 146 height 37
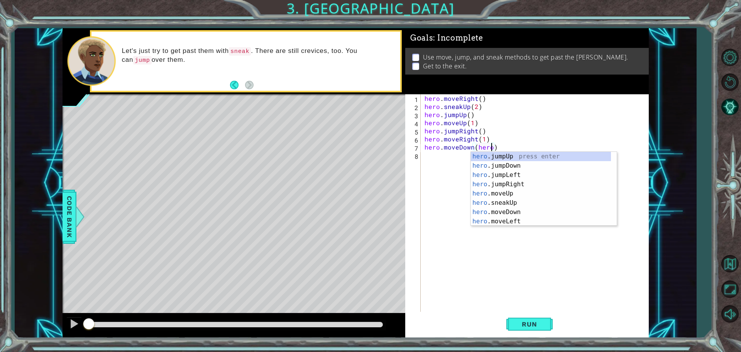
scroll to position [0, 4]
type textarea "hero.moveDown()"
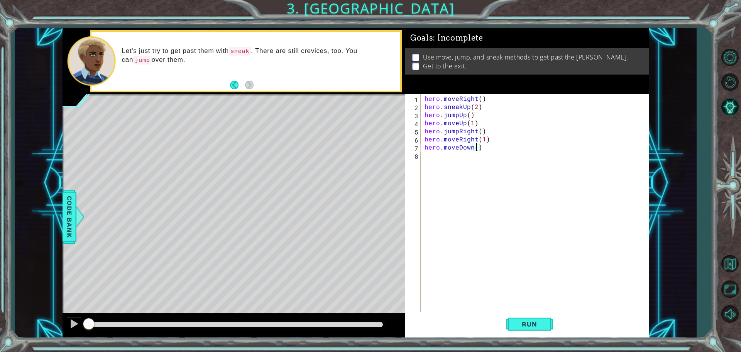
scroll to position [0, 3]
click at [450, 163] on div "hero . moveRight ( ) hero . sneakUp ( 2 ) hero . jumpUp ( ) hero . moveUp ( 1 )…" at bounding box center [536, 211] width 227 height 235
type textarea "hero.jumpRight"
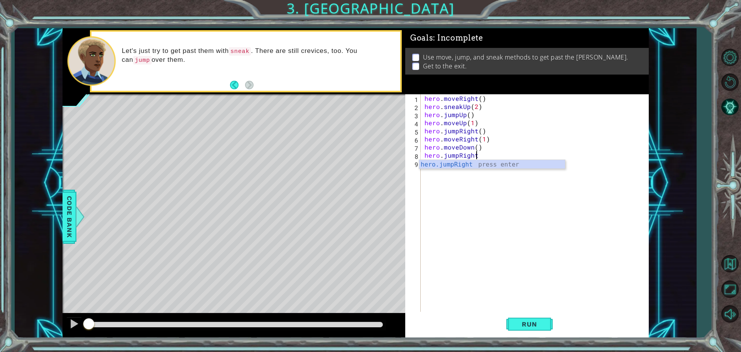
click at [449, 163] on div "hero.jumpRight press enter" at bounding box center [492, 174] width 146 height 28
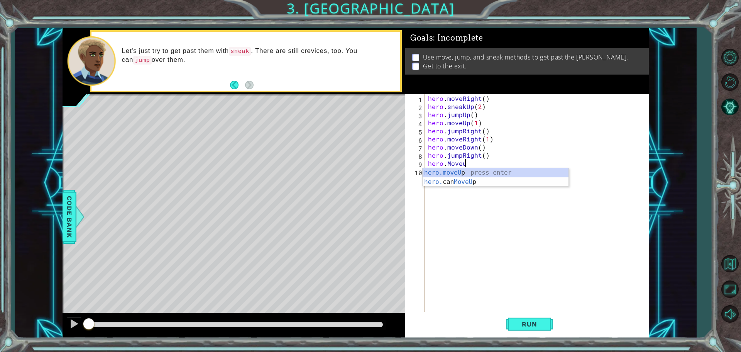
scroll to position [0, 2]
click at [448, 173] on div "hero.moveU p press enter hero. can MoveU p press enter" at bounding box center [496, 186] width 146 height 37
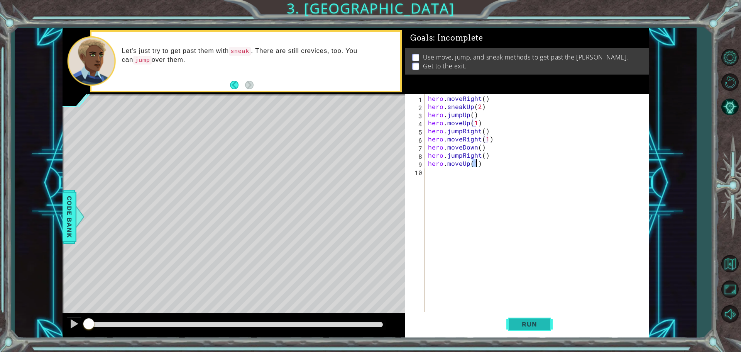
click at [523, 324] on span "Run" at bounding box center [529, 324] width 30 height 8
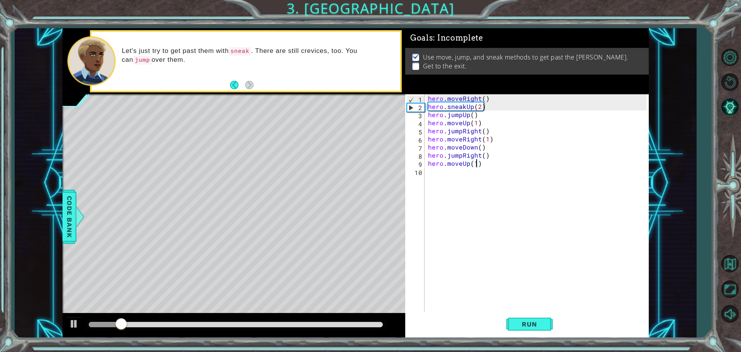
click at [480, 108] on div "hero . moveRight ( ) hero . sneakUp ( 2 ) hero . jumpUp ( ) hero . moveUp ( 1 )…" at bounding box center [539, 211] width 224 height 235
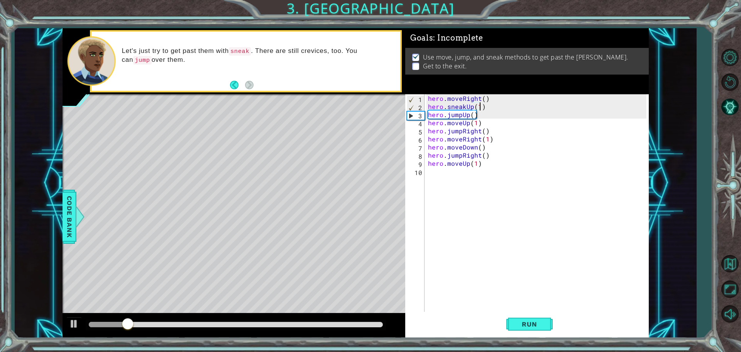
scroll to position [0, 3]
click at [525, 325] on span "Run" at bounding box center [529, 324] width 30 height 8
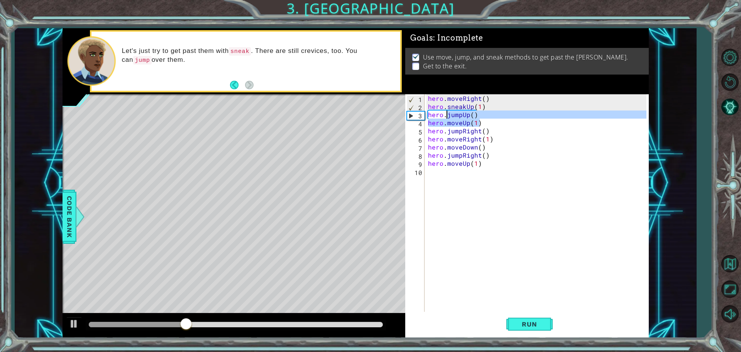
drag, startPoint x: 483, startPoint y: 122, endPoint x: 420, endPoint y: 113, distance: 64.4
click at [420, 113] on div "hero.sneakUp(1) 1 2 3 4 5 6 7 8 9 10 hero . moveRight ( ) hero . sneakUp ( 1 ) …" at bounding box center [525, 203] width 241 height 219
type textarea "hero.jumpUp() hero.moveUp(1)"
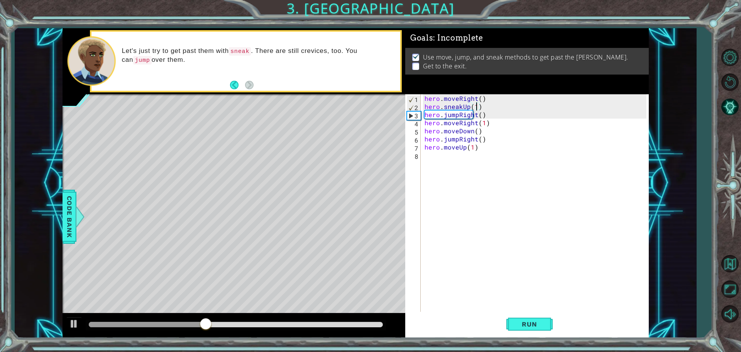
click at [476, 106] on div "hero . moveRight ( ) hero . sneakUp ( 1 ) hero . jumpRight ( ) hero . moveRight…" at bounding box center [536, 211] width 227 height 235
click at [536, 324] on span "Run" at bounding box center [529, 324] width 30 height 8
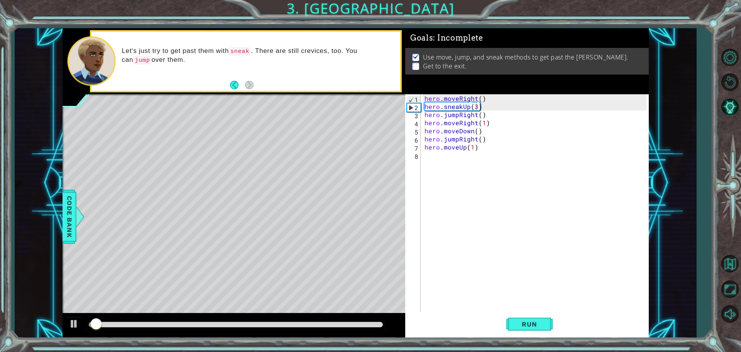
click at [348, 331] on div at bounding box center [234, 325] width 343 height 25
click at [347, 323] on div at bounding box center [236, 324] width 294 height 5
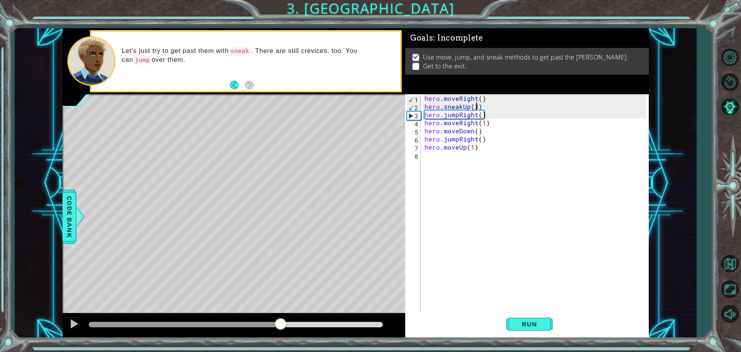
drag, startPoint x: 281, startPoint y: 322, endPoint x: 254, endPoint y: 322, distance: 26.6
click at [275, 322] on div at bounding box center [185, 324] width 192 height 5
drag, startPoint x: 239, startPoint y: 319, endPoint x: 226, endPoint y: 319, distance: 13.1
click at [238, 319] on div at bounding box center [236, 324] width 300 height 11
click at [204, 320] on div at bounding box center [236, 324] width 300 height 11
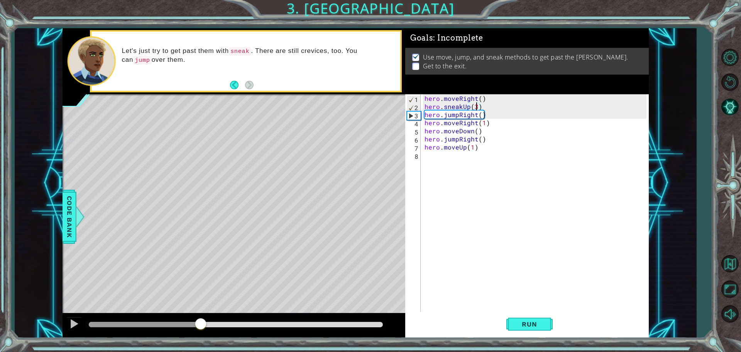
click at [200, 324] on div at bounding box center [145, 324] width 112 height 5
drag, startPoint x: 180, startPoint y: 327, endPoint x: 158, endPoint y: 327, distance: 22.4
click at [169, 327] on div at bounding box center [236, 324] width 300 height 11
drag, startPoint x: 158, startPoint y: 327, endPoint x: 160, endPoint y: 324, distance: 4.7
click at [159, 325] on div at bounding box center [236, 324] width 300 height 11
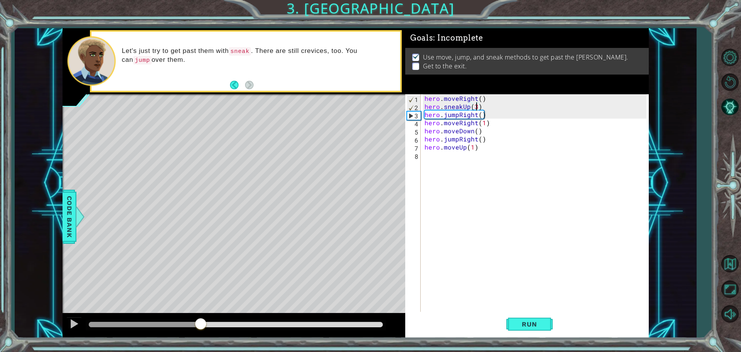
click at [153, 322] on div at bounding box center [145, 324] width 112 height 5
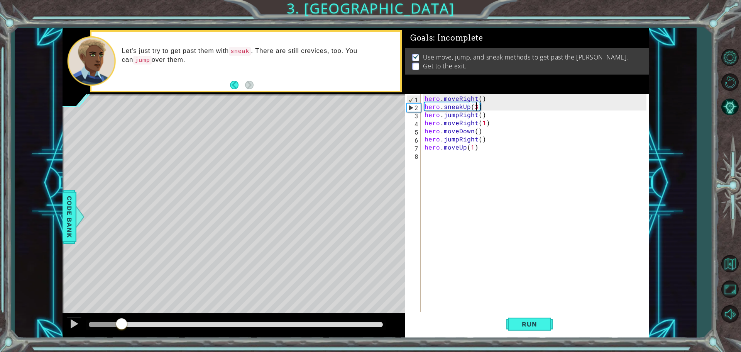
drag, startPoint x: 122, startPoint y: 322, endPoint x: 112, endPoint y: 322, distance: 9.3
click at [121, 322] on div at bounding box center [105, 324] width 33 height 5
click at [75, 322] on div at bounding box center [74, 323] width 10 height 10
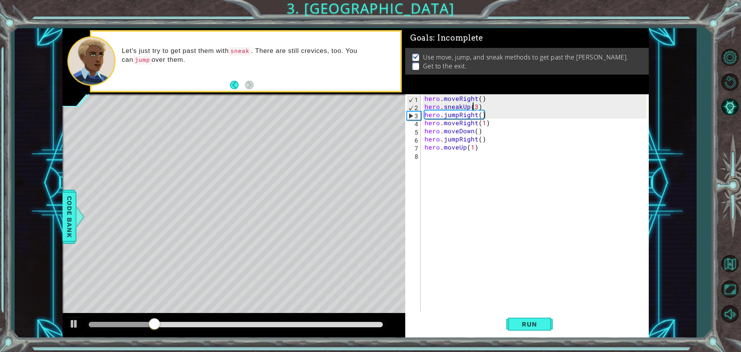
click at [474, 107] on div "hero . moveRight ( ) hero . sneakUp ( 3 ) hero . jumpRight ( ) hero . moveRight…" at bounding box center [536, 211] width 227 height 235
click at [477, 107] on div "hero . moveRight ( ) hero . sneakUp ( 3 ) hero . jumpRight ( ) hero . moveRight…" at bounding box center [536, 211] width 227 height 235
type textarea "hero.sneakUp(5)"
click at [520, 320] on span "Run" at bounding box center [529, 324] width 30 height 8
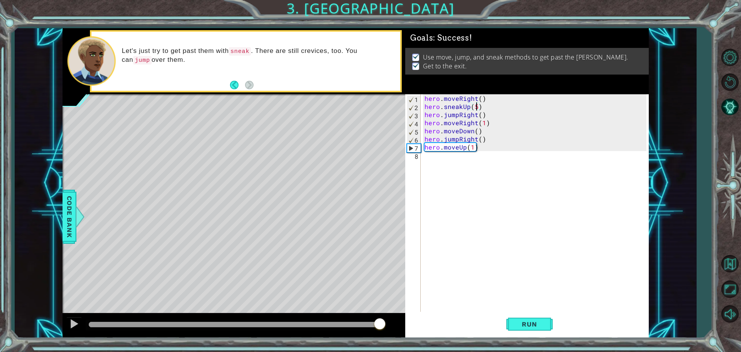
click at [381, 325] on div at bounding box center [236, 324] width 294 height 5
drag, startPoint x: 378, startPoint y: 321, endPoint x: 389, endPoint y: 324, distance: 11.2
click at [389, 324] on body "1 ההההההההההההההההההההההההההההההההההההההההההההההההההההההההההההההההההההההההההההה…" at bounding box center [370, 176] width 741 height 352
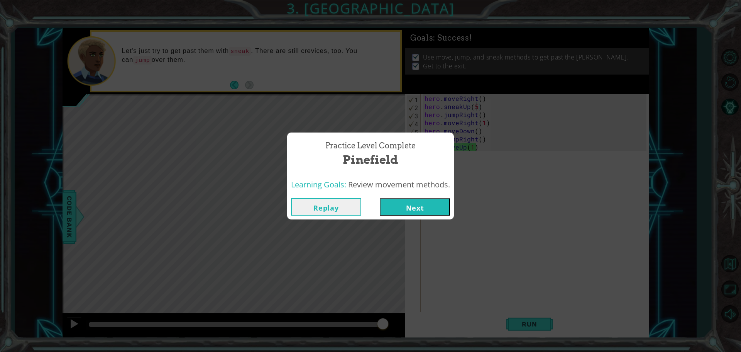
click at [414, 211] on button "Next" at bounding box center [415, 206] width 70 height 17
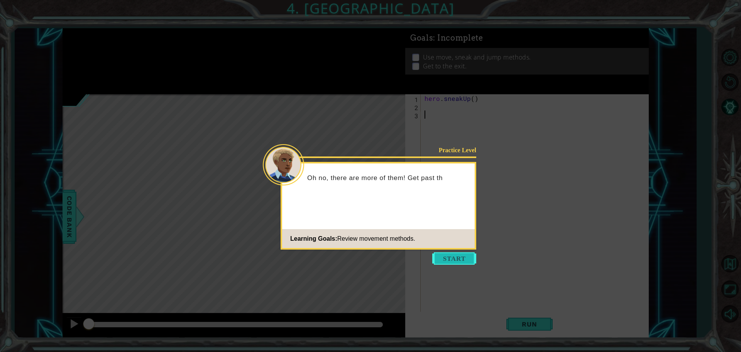
click at [452, 260] on button "Start" at bounding box center [454, 258] width 44 height 12
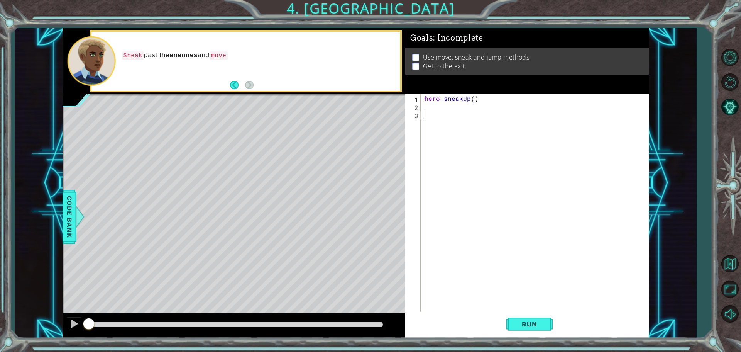
click at [442, 103] on div "hero . sneakUp ( )" at bounding box center [536, 211] width 227 height 235
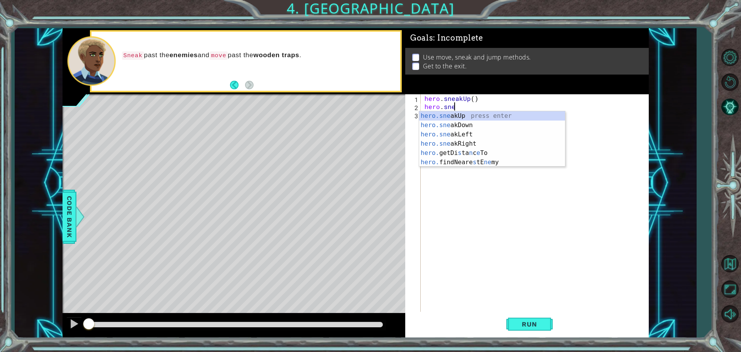
scroll to position [0, 2]
click at [497, 118] on div "hero.snea kUp press enter hero.snea kDown press enter hero.snea kLeft press ent…" at bounding box center [492, 139] width 146 height 56
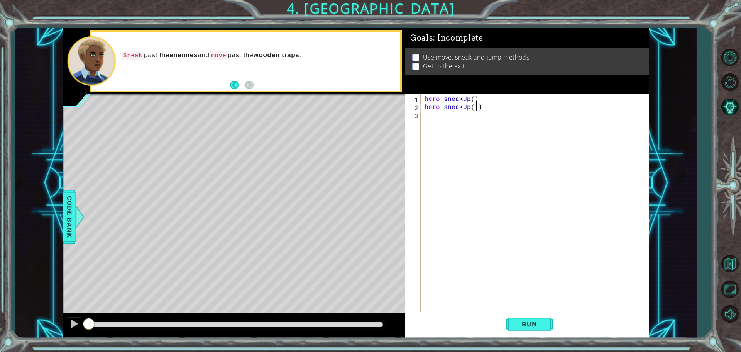
click at [477, 107] on div "hero . sneakUp ( ) hero . sneakUp ( 1 )" at bounding box center [536, 211] width 227 height 235
click at [466, 108] on div "hero . sneakUp ( ) hero . sneakUp ( 1 )" at bounding box center [536, 211] width 227 height 235
click at [530, 115] on div "hero.sneakRight press enter" at bounding box center [492, 125] width 146 height 28
click at [498, 106] on div "hero . sneakUp ( ) hero . sneakRight ( 1 ) ( 1 )" at bounding box center [536, 211] width 227 height 235
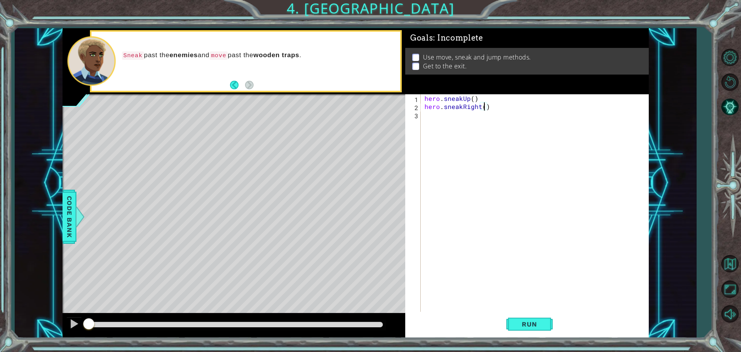
type textarea "hero.sneakRight(2)"
click at [448, 118] on div "hero . sneakUp ( ) hero . sneakRight ( 2 )" at bounding box center [536, 211] width 227 height 235
click at [456, 123] on div "hero.moveRigh t press enter hero. can MoveRigh t press enter" at bounding box center [492, 137] width 146 height 37
click at [454, 124] on div "hero . sneakUp ( ) hero . sneakRight ( 2 ) hero . moveRight ( 1 )" at bounding box center [536, 211] width 227 height 235
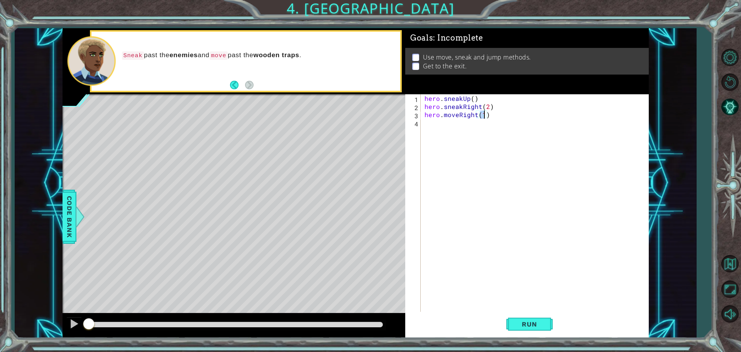
type textarea "hero.sneakUp() hero.sneakRight(2)"
click at [454, 124] on div "hero . sneakUp ( ) hero . sneakRight ( 2 ) hero . moveRight ( 1 )" at bounding box center [536, 211] width 227 height 235
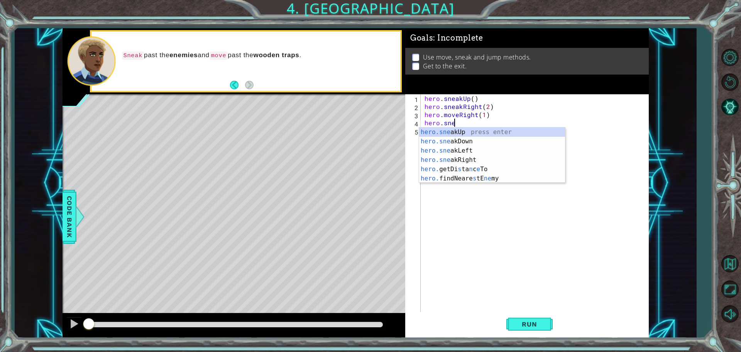
scroll to position [0, 2]
drag, startPoint x: 451, startPoint y: 158, endPoint x: 466, endPoint y: 142, distance: 21.0
click at [451, 158] on div "hero.sneak Up press enter hero.sneak Down press enter hero.sneak Left press ent…" at bounding box center [492, 155] width 146 height 56
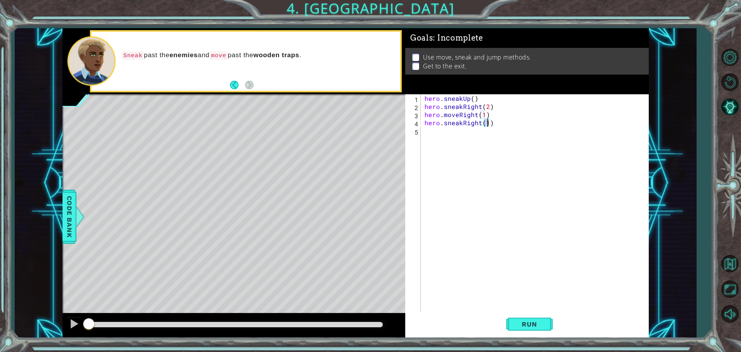
click at [488, 122] on div "hero . sneakUp ( ) hero . sneakRight ( 2 ) hero . moveRight ( 1 ) hero . sneakR…" at bounding box center [536, 211] width 227 height 235
type textarea "hero.sneakRight(3)"
click at [515, 320] on span "Run" at bounding box center [529, 324] width 30 height 8
click at [488, 139] on div "hero . sneakUp ( ) hero . sneakRight ( 2 ) hero . moveRight ( 1 ) hero . sneakR…" at bounding box center [536, 211] width 227 height 235
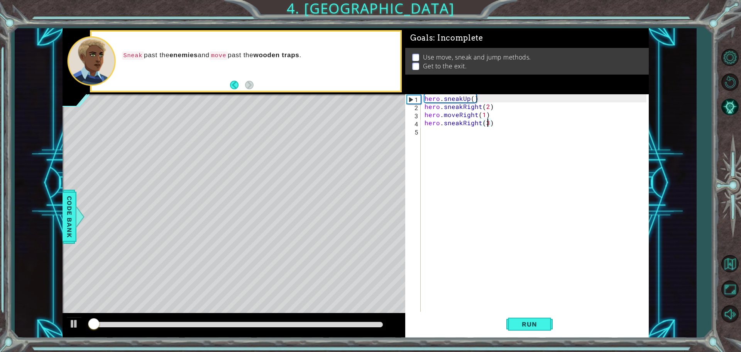
scroll to position [0, 0]
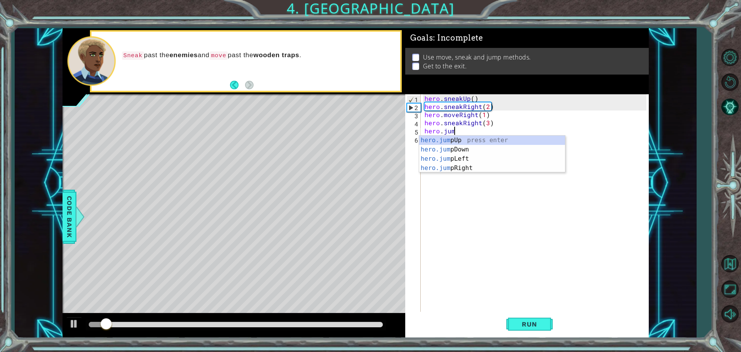
type textarea "hero.jump"
click at [488, 139] on div "hero.jump Up press enter hero.jump Down press enter hero.jump Left press enter …" at bounding box center [492, 164] width 146 height 56
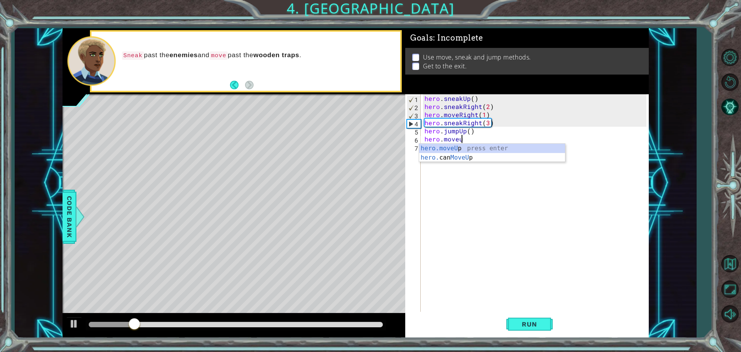
scroll to position [0, 2]
click at [439, 151] on div "hero.moveUp press enter hero. can MoveUp press enter" at bounding box center [492, 162] width 146 height 37
type textarea "hero.moveUp(1)"
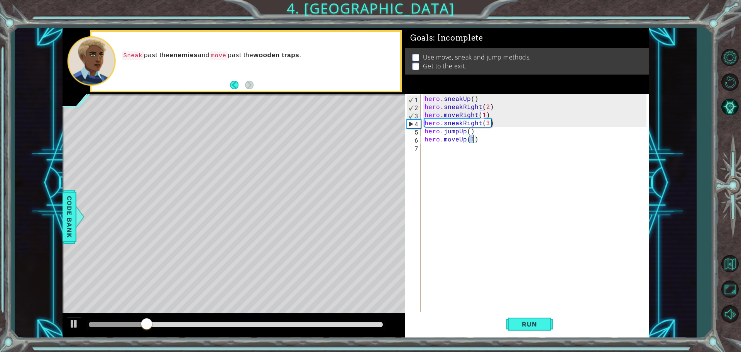
click at [470, 147] on div "hero . sneakUp ( ) hero . sneakRight ( 2 ) hero . moveRight ( 1 ) hero . sneakR…" at bounding box center [536, 211] width 227 height 235
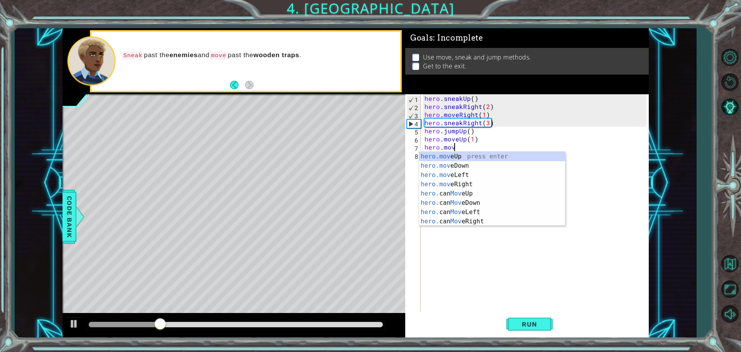
scroll to position [0, 2]
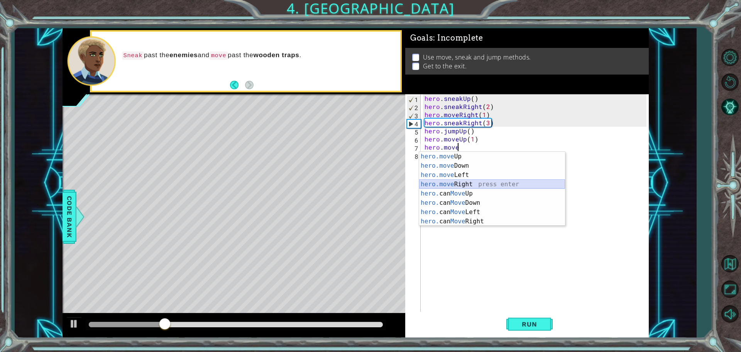
click at [507, 182] on div "hero.move Up press enter hero.move Down press enter hero.move Left press enter …" at bounding box center [492, 198] width 146 height 93
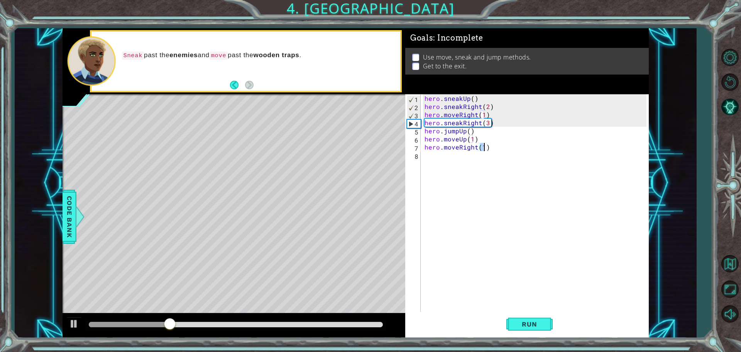
click at [483, 145] on div "hero . sneakUp ( ) hero . sneakRight ( 2 ) hero . moveRight ( 1 ) hero . sneakR…" at bounding box center [536, 211] width 227 height 235
type textarea "hero.moveRight(3)"
click at [450, 156] on div "hero . sneakUp ( ) hero . sneakRight ( 2 ) hero . moveRight ( 1 ) hero . sneakR…" at bounding box center [536, 211] width 227 height 235
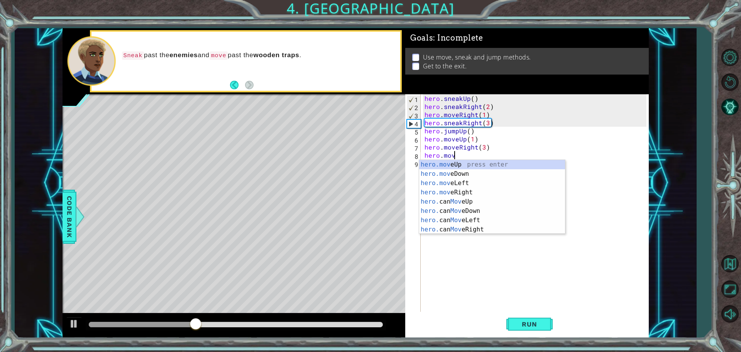
scroll to position [0, 2]
drag, startPoint x: 472, startPoint y: 164, endPoint x: 475, endPoint y: 180, distance: 15.5
click at [472, 164] on div "hero.move Up press enter hero.move Down press enter hero.move Left press enter …" at bounding box center [492, 206] width 146 height 93
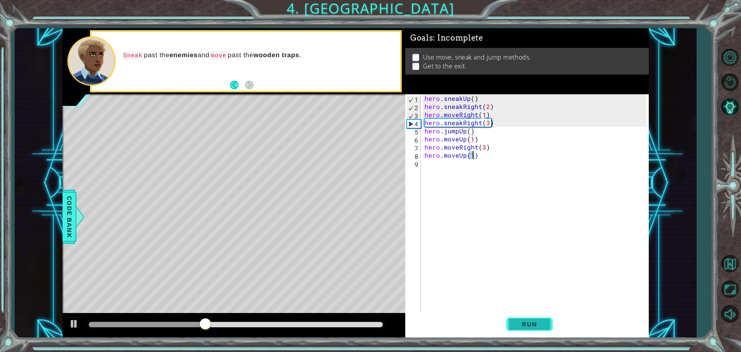
click at [537, 321] on span "Run" at bounding box center [529, 324] width 30 height 8
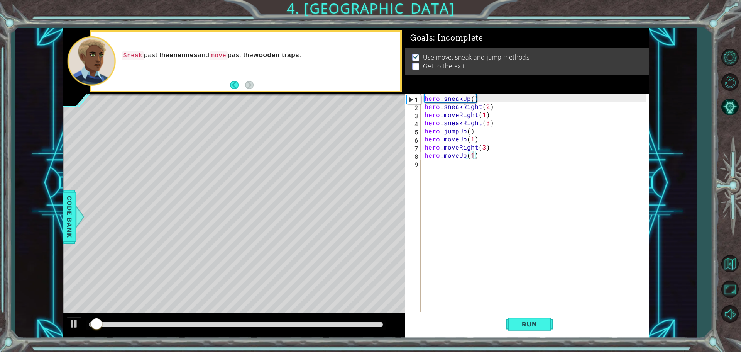
click at [319, 316] on div at bounding box center [234, 325] width 343 height 25
click at [319, 321] on div at bounding box center [236, 324] width 300 height 11
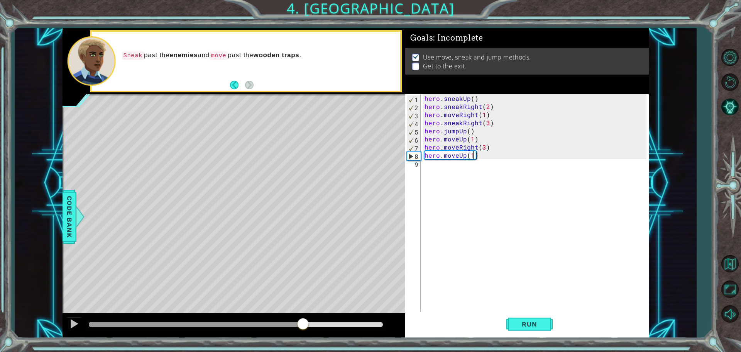
click at [303, 322] on div at bounding box center [236, 324] width 294 height 5
click at [69, 325] on div at bounding box center [74, 323] width 10 height 10
click at [76, 321] on div at bounding box center [74, 323] width 10 height 10
click at [195, 320] on div at bounding box center [236, 324] width 300 height 11
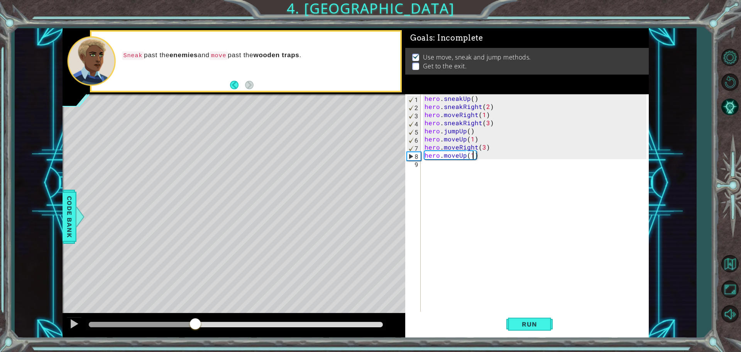
click at [195, 323] on div at bounding box center [142, 324] width 107 height 5
click at [124, 319] on div at bounding box center [236, 324] width 300 height 11
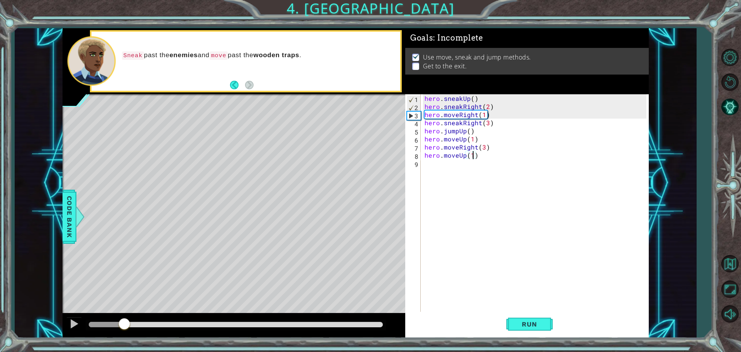
click at [124, 323] on div at bounding box center [107, 324] width 36 height 5
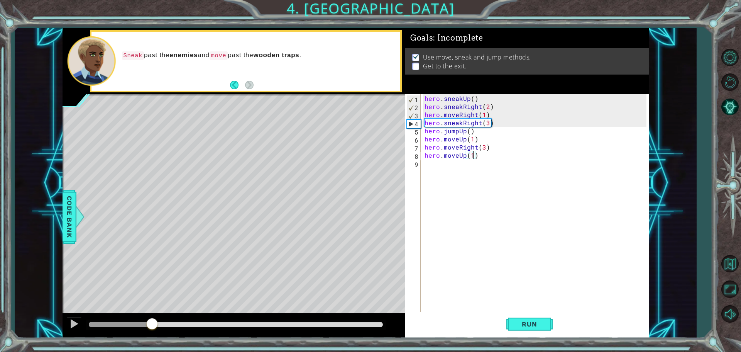
drag, startPoint x: 144, startPoint y: 322, endPoint x: 152, endPoint y: 322, distance: 8.9
click at [152, 322] on div at bounding box center [236, 324] width 294 height 5
click at [79, 321] on div at bounding box center [74, 323] width 10 height 10
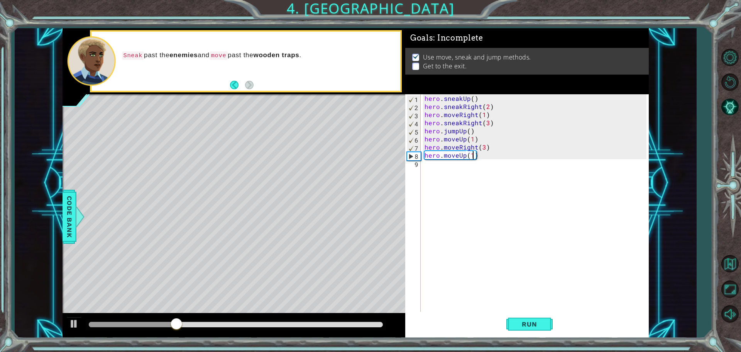
click at [477, 145] on div "hero . sneakUp ( ) hero . sneakRight ( 2 ) hero . moveRight ( 1 ) hero . sneakR…" at bounding box center [536, 211] width 227 height 235
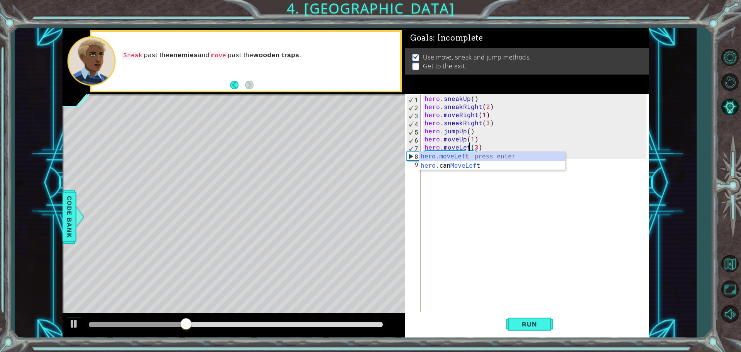
scroll to position [0, 3]
type textarea "hero.moveLeft(3)"
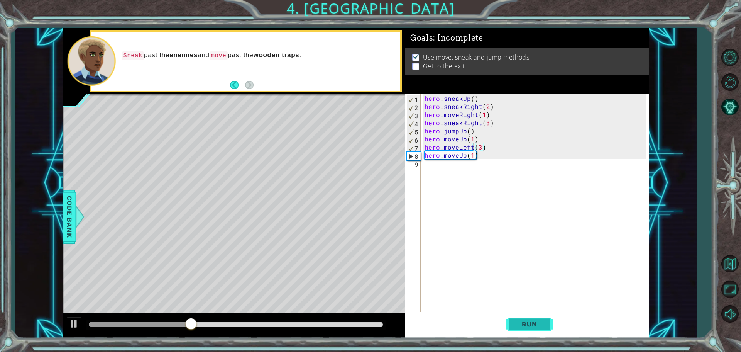
click at [532, 325] on span "Run" at bounding box center [529, 324] width 30 height 8
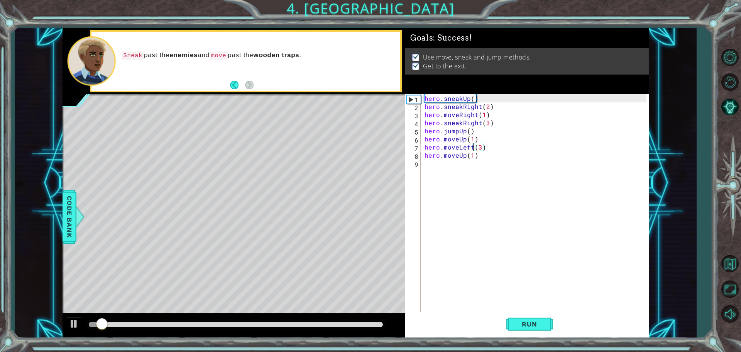
click at [380, 322] on body "1 ההההההההההההההההההההההההההההההההההההההההההההההההההההההההההההההההההההההההההההה…" at bounding box center [370, 176] width 741 height 352
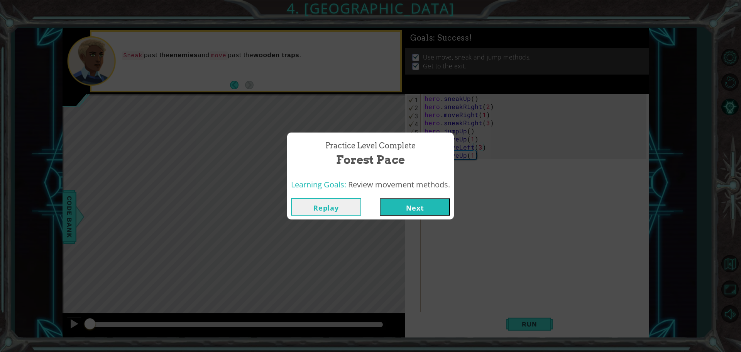
drag, startPoint x: 429, startPoint y: 209, endPoint x: 433, endPoint y: 206, distance: 5.0
click at [433, 206] on button "Next" at bounding box center [415, 206] width 70 height 17
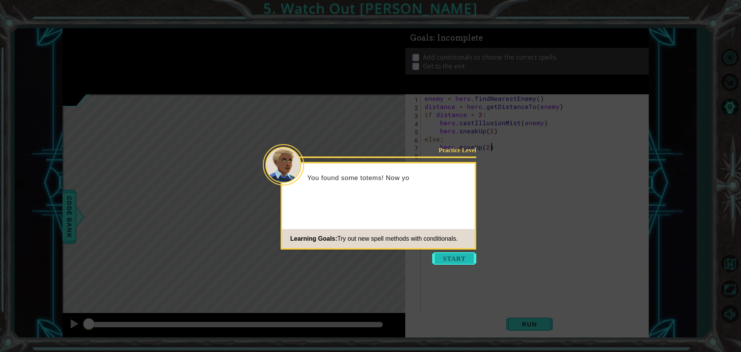
click at [456, 258] on button "Start" at bounding box center [454, 258] width 44 height 12
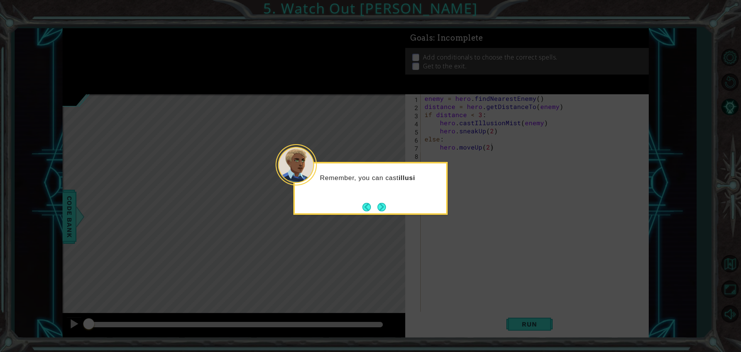
click at [383, 206] on button "Next" at bounding box center [381, 206] width 13 height 13
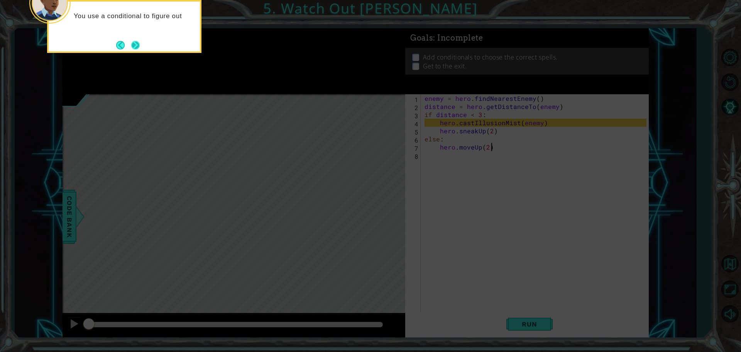
click at [137, 43] on button "Next" at bounding box center [135, 45] width 14 height 14
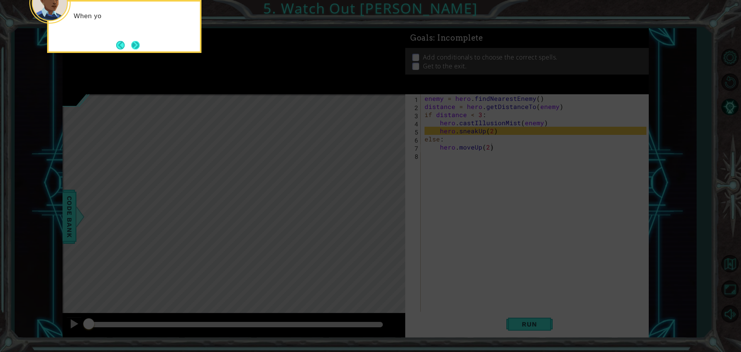
click at [137, 42] on button "Next" at bounding box center [135, 45] width 9 height 9
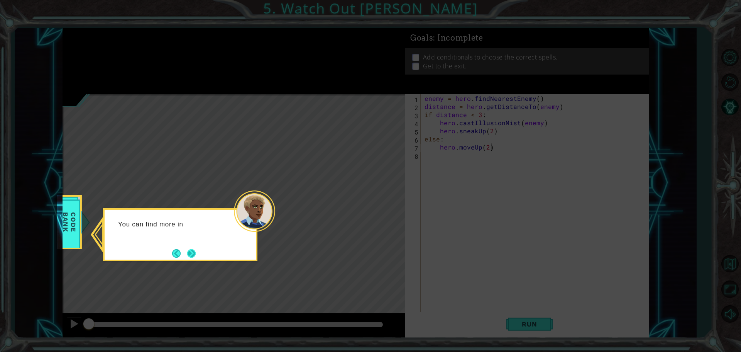
click at [195, 249] on button "Next" at bounding box center [191, 253] width 9 height 9
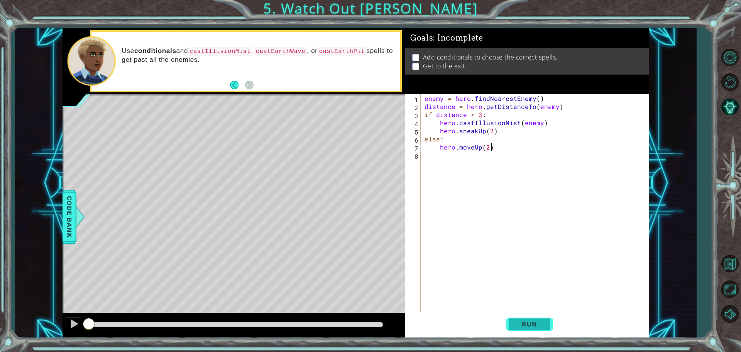
click at [535, 323] on span "Run" at bounding box center [529, 324] width 30 height 8
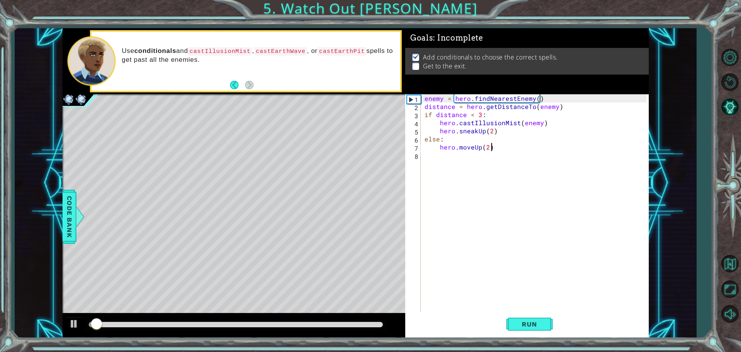
click at [247, 325] on div at bounding box center [236, 324] width 294 height 5
drag, startPoint x: 196, startPoint y: 326, endPoint x: 94, endPoint y: 326, distance: 101.9
click at [95, 326] on div at bounding box center [97, 324] width 17 height 5
click at [73, 323] on div at bounding box center [74, 323] width 10 height 10
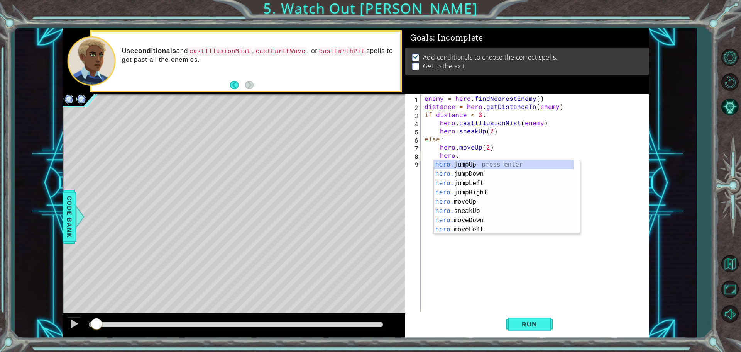
scroll to position [0, 2]
type textarea "h"
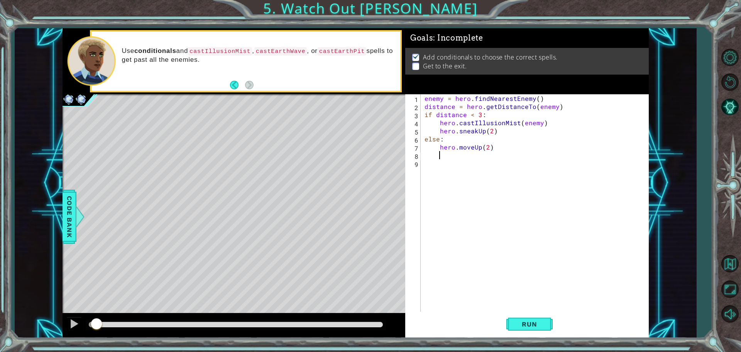
scroll to position [0, 0]
click at [456, 136] on div "enemy = hero . findNearestEnemy ( ) distance = hero . getDistanceTo ( enemy ) i…" at bounding box center [536, 211] width 227 height 235
type textarea "else:"
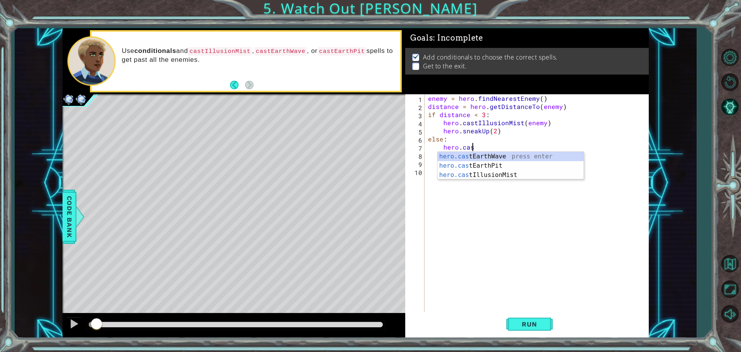
scroll to position [0, 2]
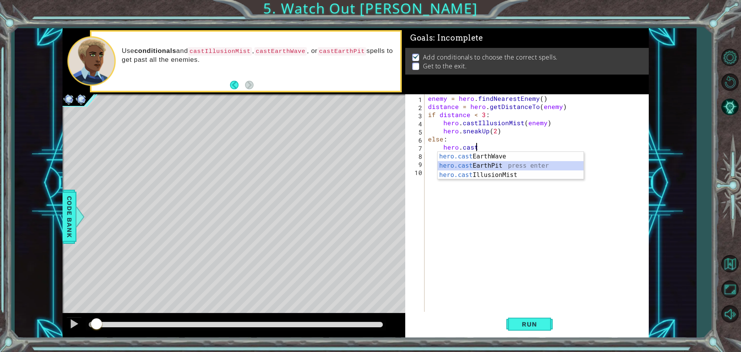
click at [496, 166] on div "hero.cast EarthWave press enter hero.cast EarthPit press enter hero.cast Illusi…" at bounding box center [511, 175] width 146 height 46
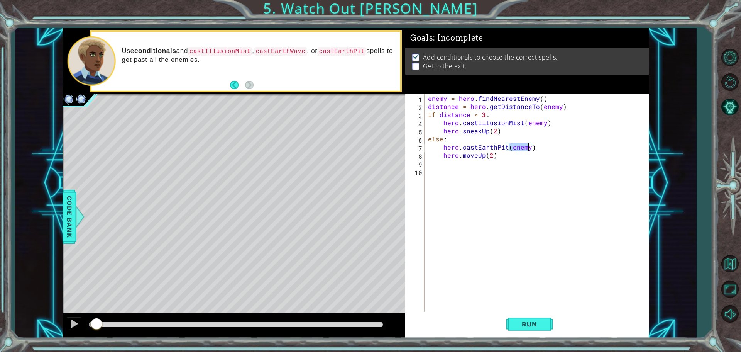
click at [530, 149] on div "enemy = hero . findNearestEnemy ( ) distance = hero . getDistanceTo ( enemy ) i…" at bounding box center [539, 211] width 224 height 235
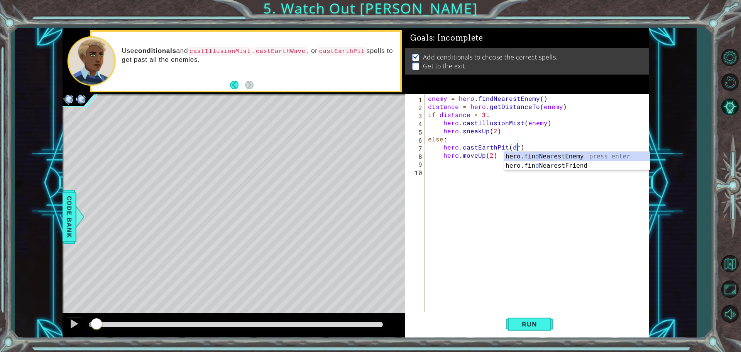
scroll to position [0, 6]
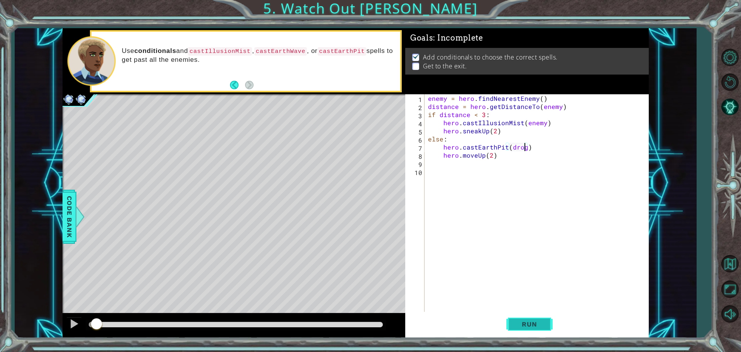
type textarea "hero.castEarthPit(drog)"
click at [522, 328] on button "Run" at bounding box center [529, 324] width 46 height 24
click at [308, 330] on div at bounding box center [234, 325] width 343 height 25
click at [307, 324] on div at bounding box center [236, 324] width 294 height 5
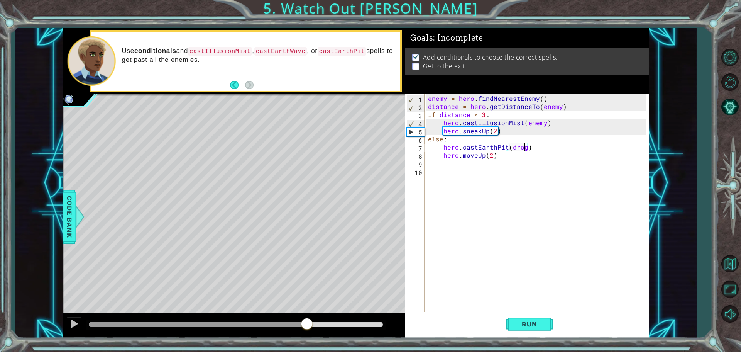
click at [259, 324] on div at bounding box center [198, 324] width 218 height 5
click at [286, 324] on div at bounding box center [236, 324] width 294 height 5
drag, startPoint x: 286, startPoint y: 324, endPoint x: 317, endPoint y: 325, distance: 30.5
drag, startPoint x: 338, startPoint y: 324, endPoint x: 138, endPoint y: 318, distance: 200.1
click at [138, 322] on div at bounding box center [236, 324] width 294 height 5
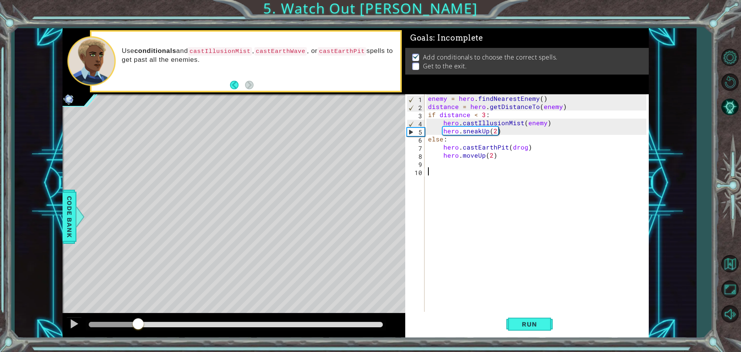
click at [451, 168] on div "enemy = hero . findNearestEnemy ( ) distance = hero . getDistanceTo ( enemy ) i…" at bounding box center [539, 211] width 224 height 235
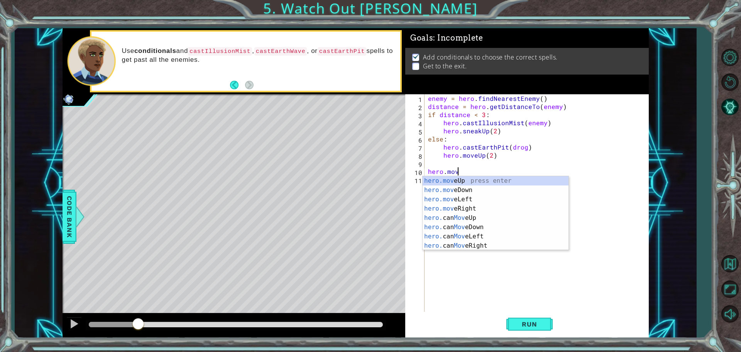
scroll to position [0, 2]
click at [453, 180] on div "hero.move Up press enter hero.move Down press enter hero.move Left press enter …" at bounding box center [496, 222] width 146 height 93
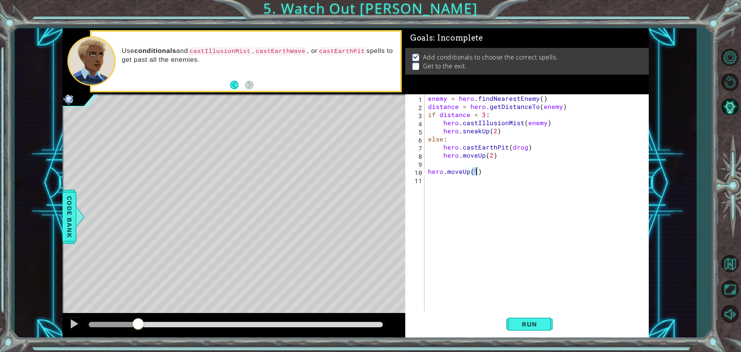
scroll to position [0, 3]
drag, startPoint x: 466, startPoint y: 181, endPoint x: 469, endPoint y: 178, distance: 4.4
click at [467, 180] on div "enemy = hero . findNearestEnemy ( ) distance = hero . getDistanceTo ( enemy ) i…" at bounding box center [539, 211] width 224 height 235
type textarea "hero.moveUp(3)"
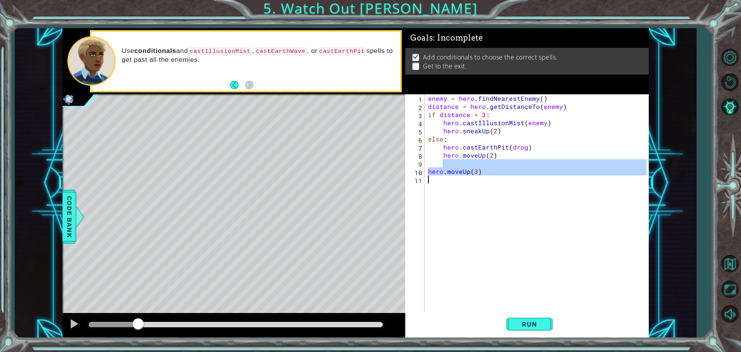
click at [474, 181] on div "enemy = hero . findNearestEnemy ( ) distance = hero . getDistanceTo ( enemy ) i…" at bounding box center [539, 211] width 224 height 235
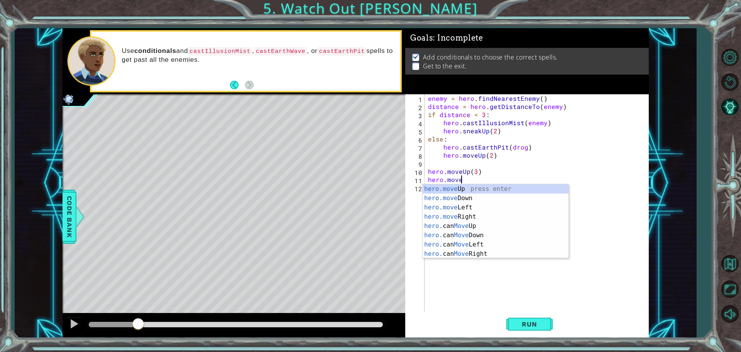
scroll to position [0, 2]
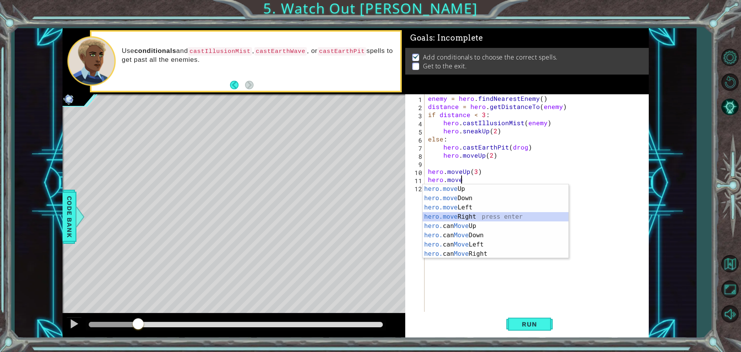
click at [466, 213] on div "hero.move Up press enter hero.move Down press enter hero.move Left press enter …" at bounding box center [496, 230] width 146 height 93
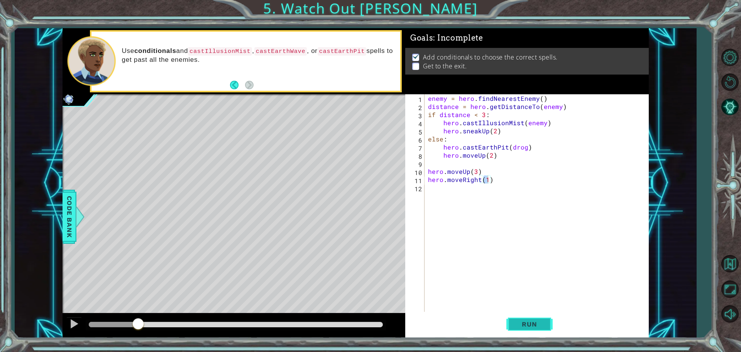
click at [535, 318] on button "Run" at bounding box center [529, 324] width 46 height 24
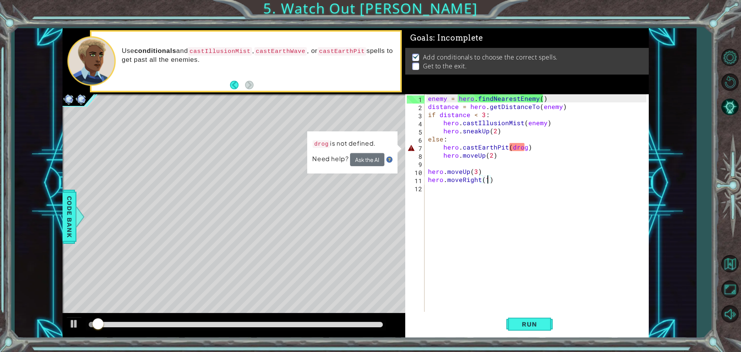
click at [524, 146] on div "enemy = hero . findNearestEnemy ( ) distance = hero . getDistanceTo ( enemy ) i…" at bounding box center [539, 211] width 224 height 235
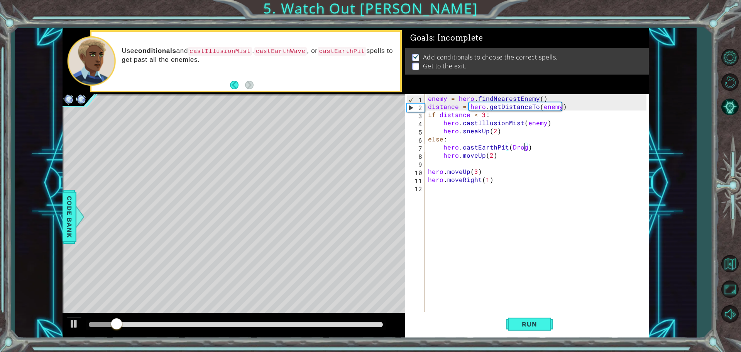
drag, startPoint x: 532, startPoint y: 154, endPoint x: 543, endPoint y: 284, distance: 130.2
click at [528, 155] on div "enemy = hero . findNearestEnemy ( ) distance = hero . getDistanceTo ( enemy ) i…" at bounding box center [539, 211] width 224 height 235
click at [532, 322] on span "Run" at bounding box center [529, 324] width 30 height 8
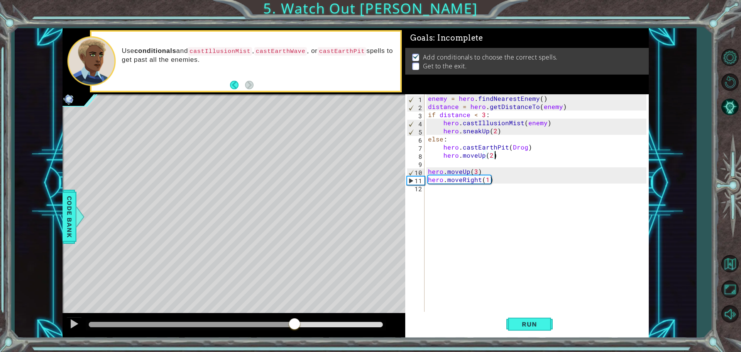
click at [295, 324] on div at bounding box center [236, 324] width 294 height 5
drag, startPoint x: 327, startPoint y: 326, endPoint x: 351, endPoint y: 327, distance: 23.9
click at [351, 327] on div at bounding box center [236, 324] width 294 height 5
click at [488, 179] on div "enemy = hero . findNearestEnemy ( ) distance = hero . getDistanceTo ( enemy ) i…" at bounding box center [539, 211] width 224 height 235
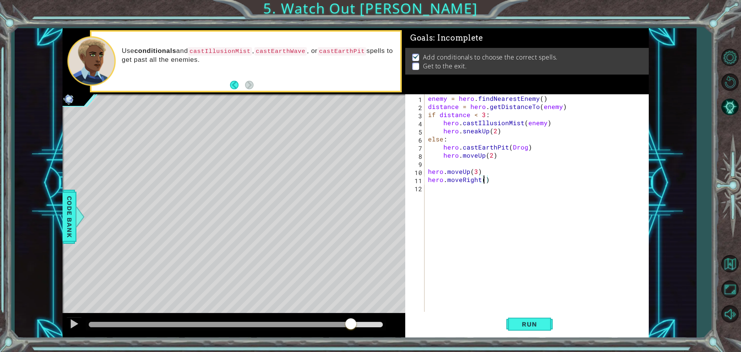
type textarea "hero.moveRight(3)"
drag, startPoint x: 519, startPoint y: 310, endPoint x: 519, endPoint y: 315, distance: 4.6
click at [519, 313] on div "hero.moveRight(3) 1 2 3 4 5 6 7 8 9 10 11 12 enemy = hero . findNearestEnemy ( …" at bounding box center [527, 216] width 244 height 244
click at [520, 324] on span "Run" at bounding box center [529, 324] width 30 height 8
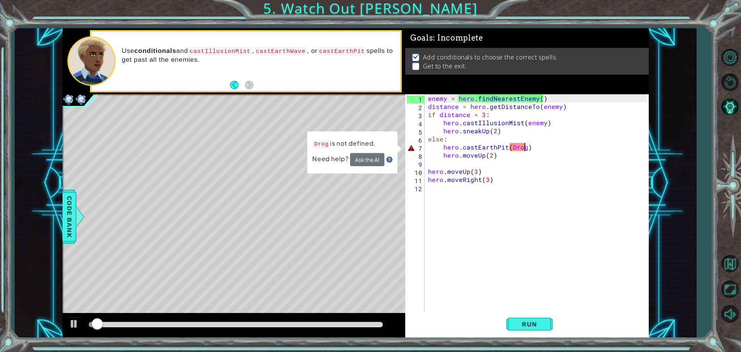
click at [524, 147] on div "enemy = hero . findNearestEnemy ( ) distance = hero . getDistanceTo ( enemy ) i…" at bounding box center [539, 211] width 224 height 235
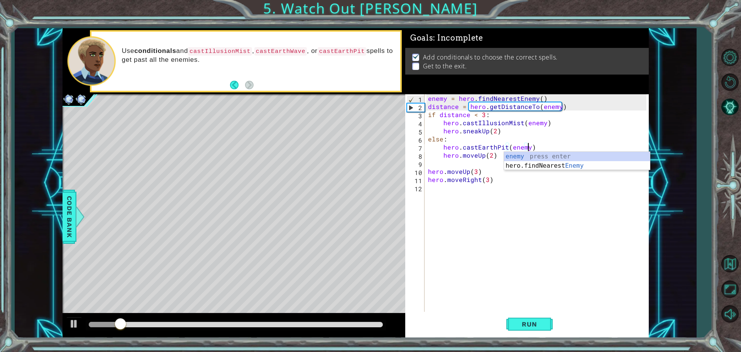
scroll to position [0, 6]
click at [514, 155] on div "enemy press enter hero.findNearest Enemy press enter" at bounding box center [577, 170] width 146 height 37
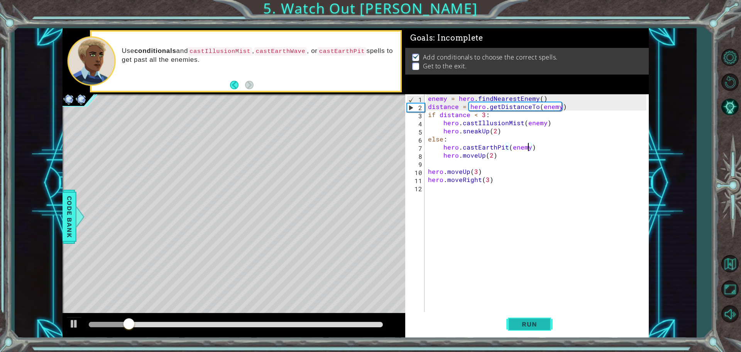
type textarea "hero.castEarthPit(enemy)"
click at [538, 326] on span "Run" at bounding box center [529, 324] width 30 height 8
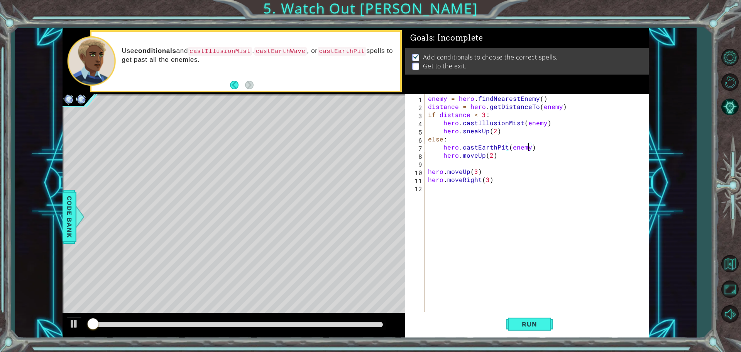
click at [355, 327] on div at bounding box center [236, 324] width 300 height 11
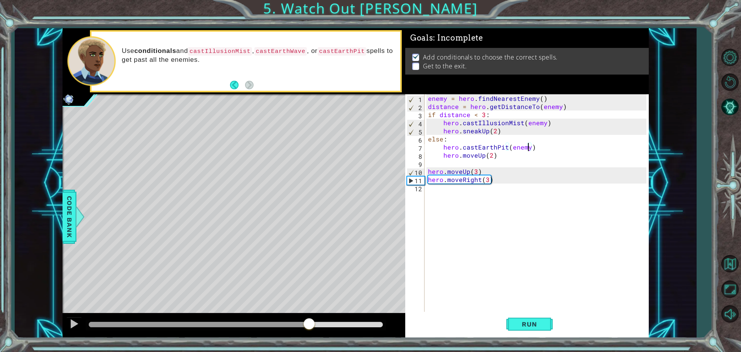
click at [310, 326] on div at bounding box center [236, 324] width 294 height 5
drag, startPoint x: 332, startPoint y: 324, endPoint x: 356, endPoint y: 318, distance: 24.8
click at [356, 322] on div at bounding box center [236, 324] width 294 height 5
click at [460, 188] on div "enemy = hero . findNearestEnemy ( ) distance = hero . getDistanceTo ( enemy ) i…" at bounding box center [539, 211] width 224 height 235
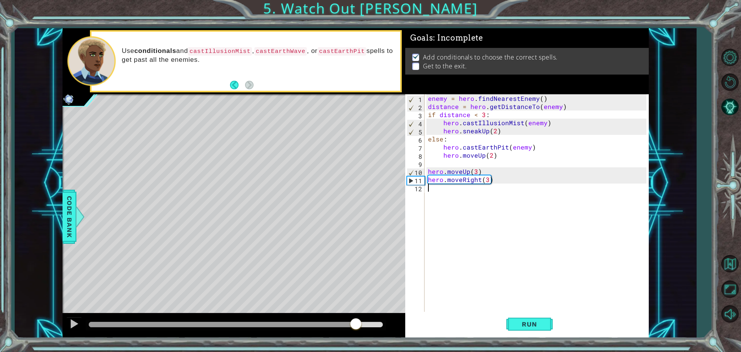
click at [486, 180] on div "enemy = hero . findNearestEnemy ( ) distance = hero . getDistanceTo ( enemy ) i…" at bounding box center [539, 211] width 224 height 235
type textarea "hero.moveRight(5)"
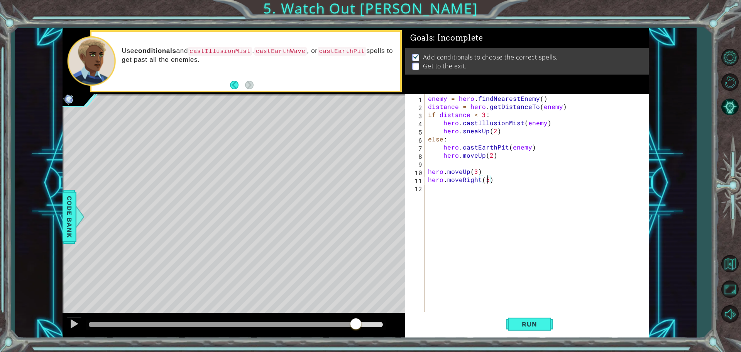
click at [483, 190] on div "enemy = hero . findNearestEnemy ( ) distance = hero . getDistanceTo ( enemy ) i…" at bounding box center [539, 211] width 224 height 235
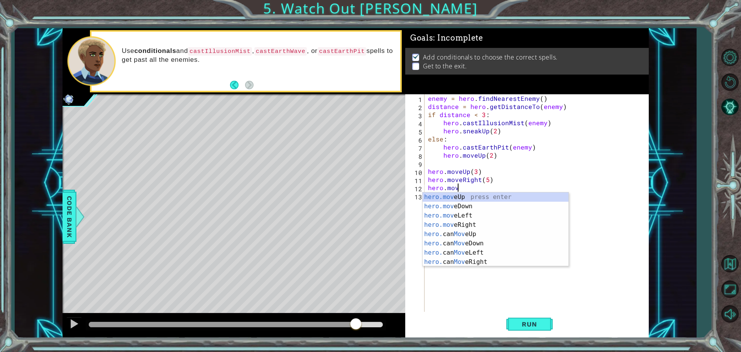
scroll to position [0, 2]
click at [468, 206] on div "hero.move Up press enter hero.move Down press enter hero.move Left press enter …" at bounding box center [496, 238] width 146 height 93
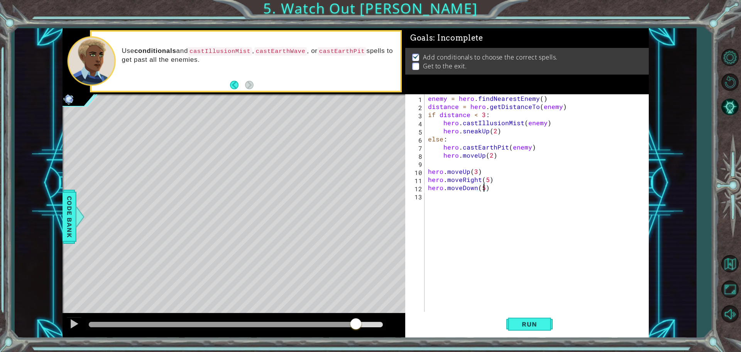
scroll to position [0, 3]
type textarea "hero.moveDown(5)"
click at [534, 324] on span "Run" at bounding box center [529, 324] width 30 height 8
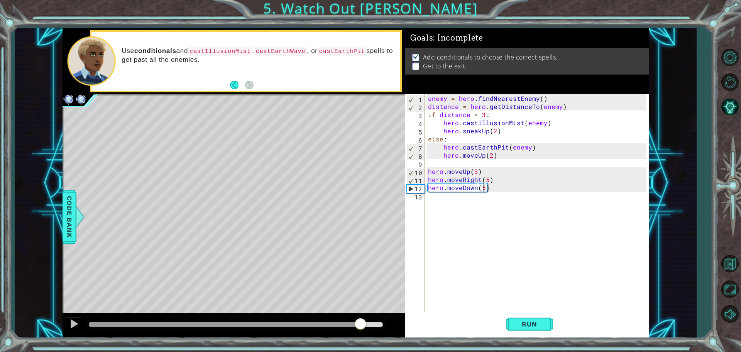
click at [361, 323] on div at bounding box center [236, 324] width 294 height 5
click at [371, 323] on div at bounding box center [236, 324] width 294 height 5
drag, startPoint x: 366, startPoint y: 323, endPoint x: 279, endPoint y: 325, distance: 87.7
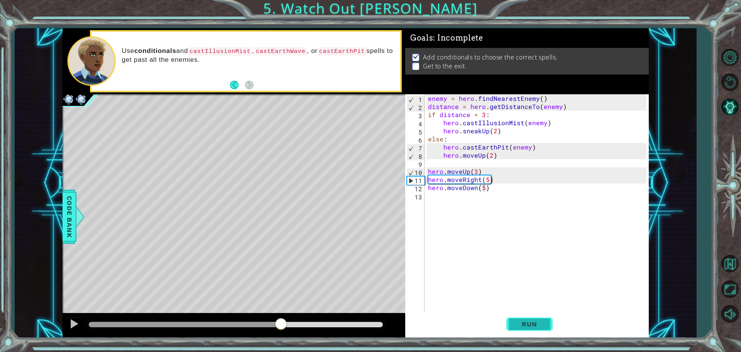
click at [508, 322] on button "Run" at bounding box center [529, 324] width 46 height 24
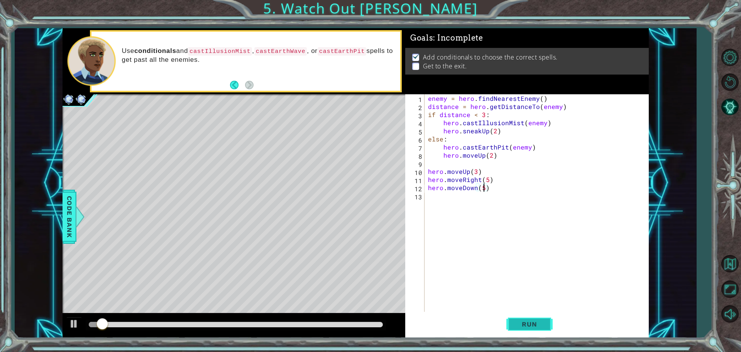
click at [515, 320] on button "Run" at bounding box center [529, 324] width 46 height 24
click at [471, 196] on div "enemy = hero . findNearestEnemy ( ) distance = hero . getDistanceTo ( enemy ) i…" at bounding box center [539, 211] width 224 height 235
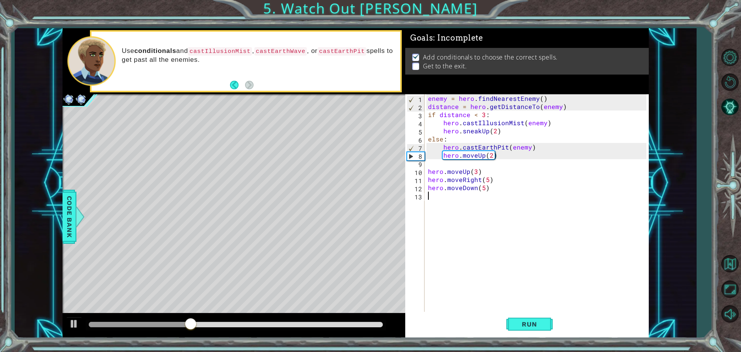
click at [484, 189] on div "enemy = hero . findNearestEnemy ( ) distance = hero . getDistanceTo ( enemy ) i…" at bounding box center [539, 211] width 224 height 235
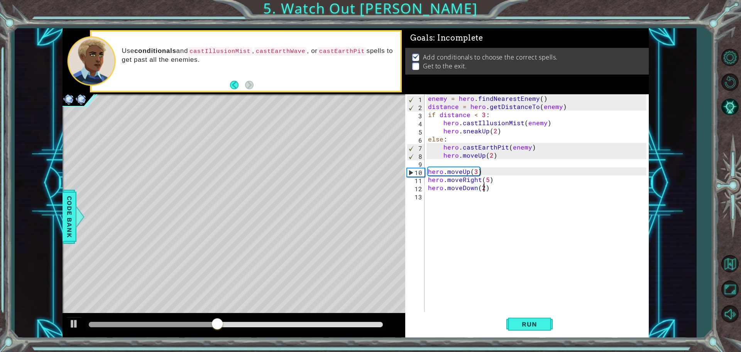
scroll to position [0, 3]
type textarea "hero.moveDown(2)"
click at [536, 327] on span "Run" at bounding box center [529, 324] width 30 height 8
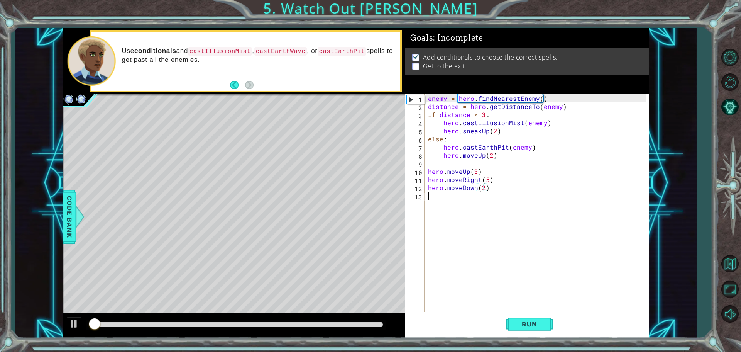
click at [469, 197] on div "enemy = hero . findNearestEnemy ( ) distance = hero . getDistanceTo ( enemy ) i…" at bounding box center [539, 211] width 224 height 235
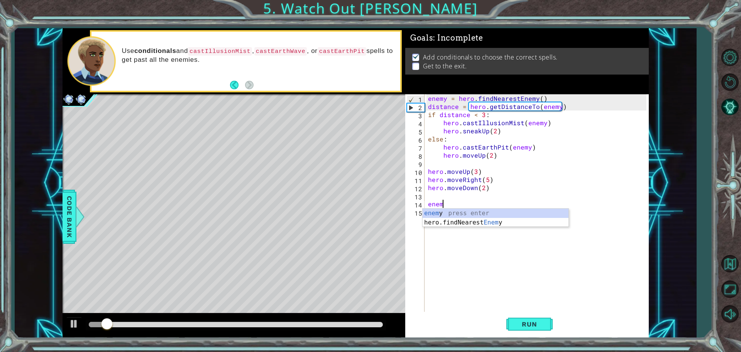
scroll to position [0, 0]
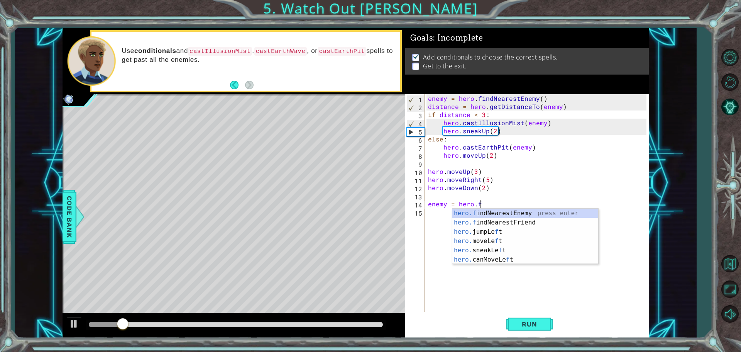
type textarea "enemy = hero.find"
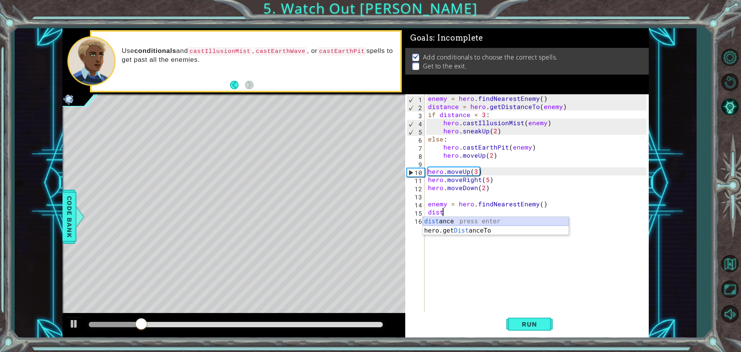
click at [525, 219] on div "dist ance press enter hero.get Dist anceTo press enter" at bounding box center [496, 235] width 146 height 37
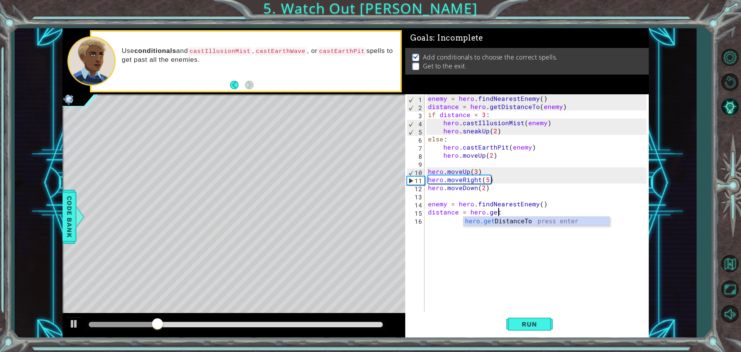
scroll to position [0, 4]
click at [526, 220] on div "hero.getDi stanceTo press enter" at bounding box center [537, 231] width 146 height 28
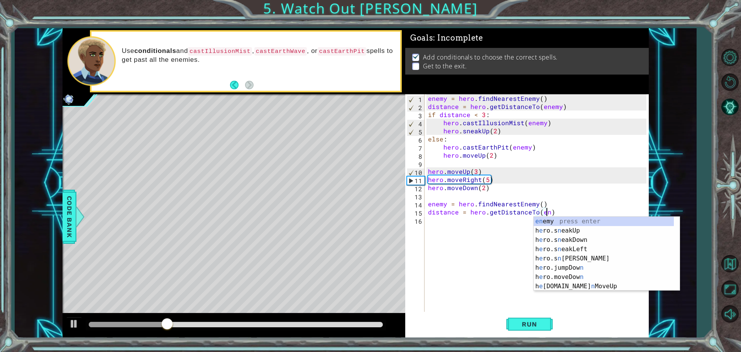
scroll to position [0, 8]
type textarea "distance = hero.getDistanceTo(enemy)"
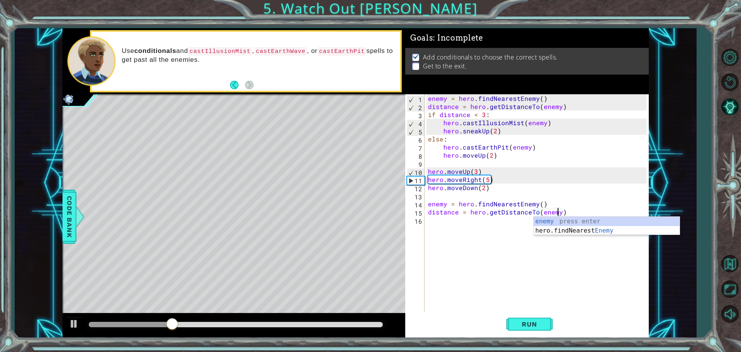
click at [484, 222] on div "enemy = hero . findNearestEnemy ( ) distance = hero . getDistanceTo ( enemy ) i…" at bounding box center [539, 211] width 224 height 235
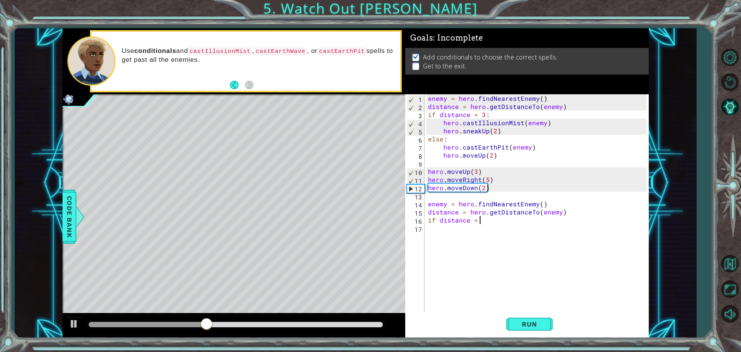
scroll to position [0, 3]
type textarea "if distance < 3:"
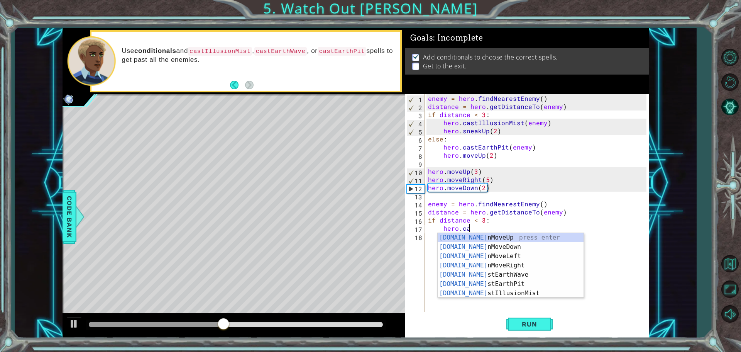
scroll to position [0, 2]
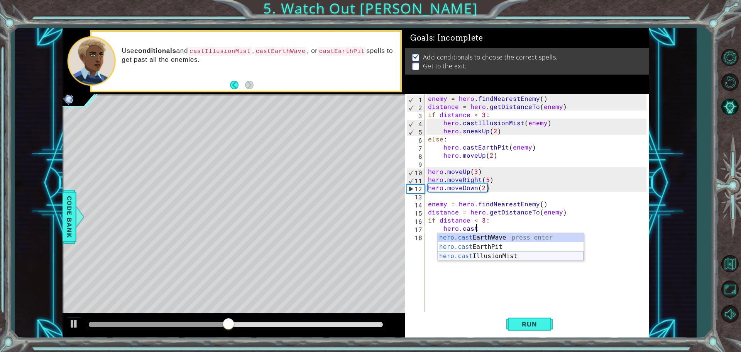
click at [490, 254] on div "hero.cast EarthWave press enter hero.cast EarthPit press enter hero.cast Illusi…" at bounding box center [511, 256] width 146 height 46
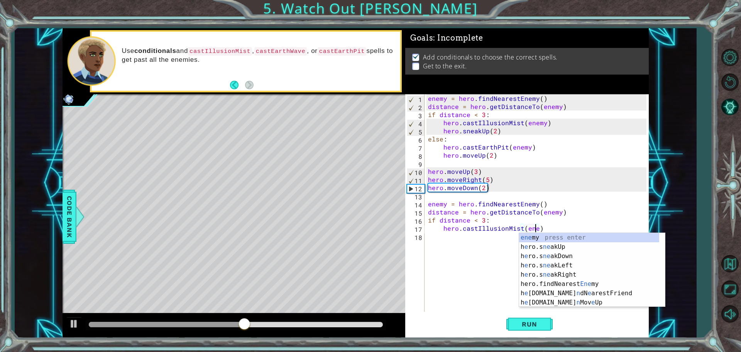
type textarea "hero.castIllusionMist(enemy)"
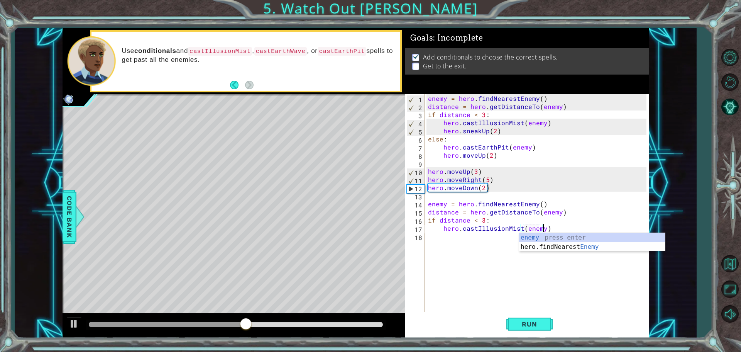
scroll to position [0, 7]
click at [479, 239] on div "enemy = hero . findNearestEnemy ( ) distance = hero . getDistanceTo ( enemy ) i…" at bounding box center [539, 211] width 224 height 235
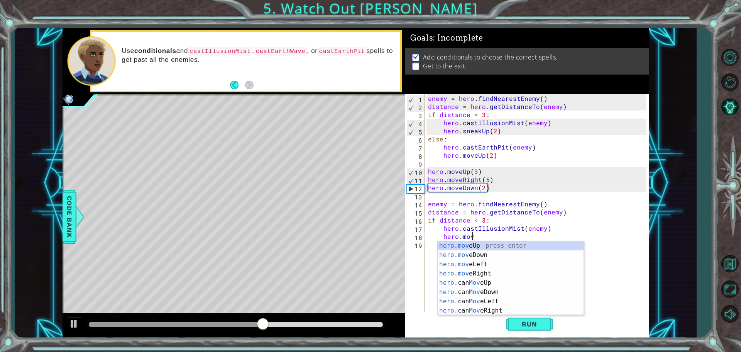
scroll to position [0, 2]
click at [465, 254] on div "hero.move Up press enter hero.move Down press enter hero.move Left press enter …" at bounding box center [511, 287] width 146 height 93
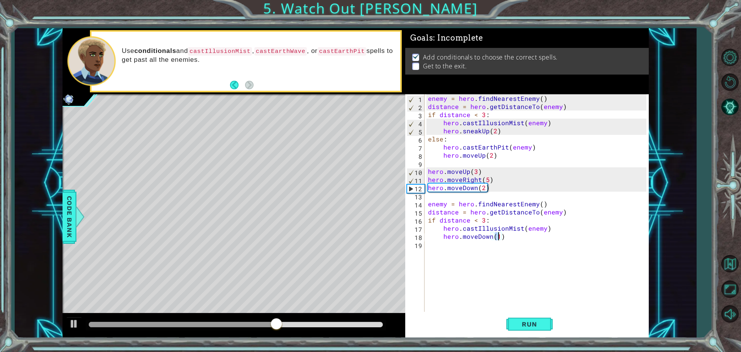
type textarea "hero.moveDown(3)"
click at [485, 249] on div "enemy = hero . findNearestEnemy ( ) distance = hero . getDistanceTo ( enemy ) i…" at bounding box center [539, 211] width 224 height 235
type textarea "i"
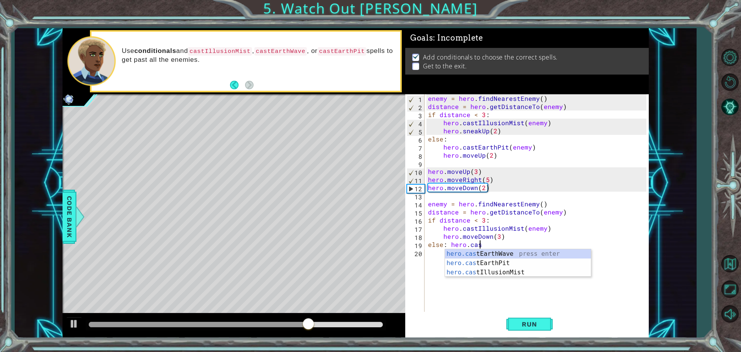
scroll to position [0, 3]
click at [490, 263] on div "hero.cast EarthWave press enter hero.cast EarthPit press enter hero.cast Illusi…" at bounding box center [518, 272] width 146 height 46
type textarea "else: hero.castEarthPit(enemy)"
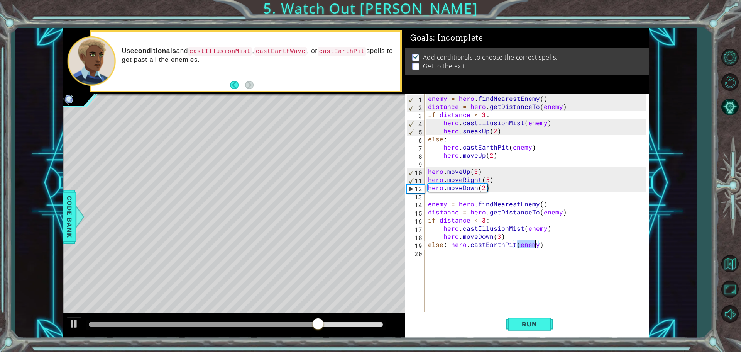
click at [511, 252] on div "enemy = hero . findNearestEnemy ( ) distance = hero . getDistanceTo ( enemy ) i…" at bounding box center [539, 211] width 224 height 235
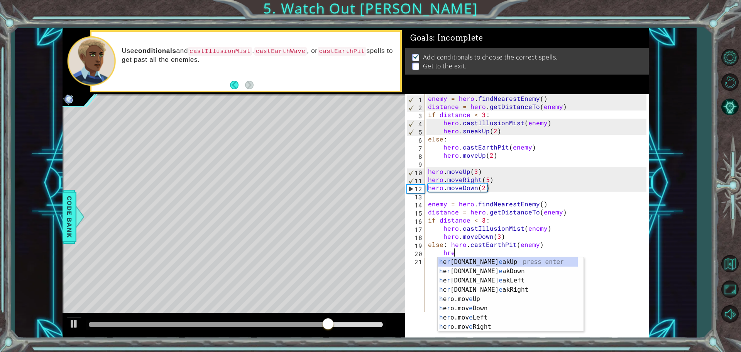
scroll to position [0, 1]
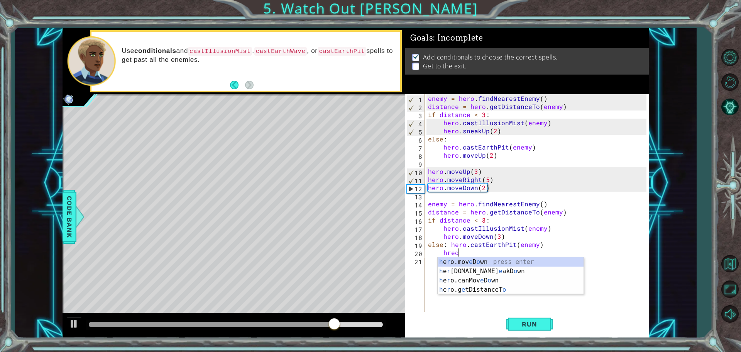
click at [450, 244] on div "enemy = hero . findNearestEnemy ( ) distance = hero . getDistanceTo ( enemy ) i…" at bounding box center [539, 211] width 224 height 235
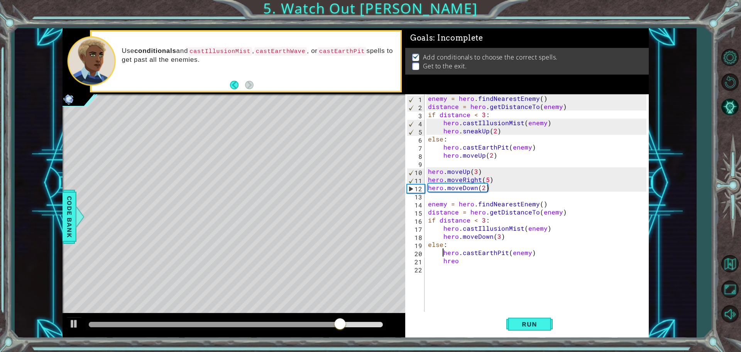
click at [459, 260] on div "enemy = hero . findNearestEnemy ( ) distance = hero . getDistanceTo ( enemy ) i…" at bounding box center [539, 211] width 224 height 235
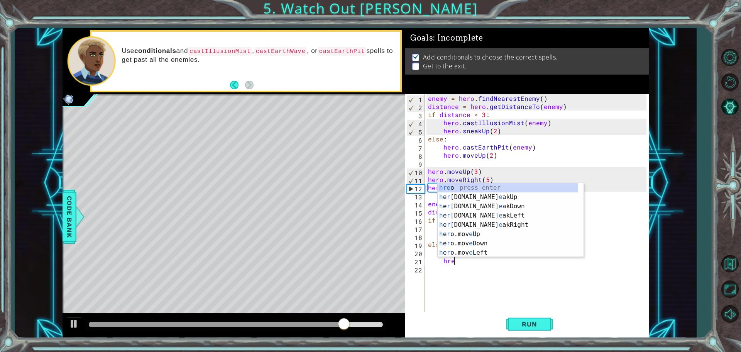
type textarea "h"
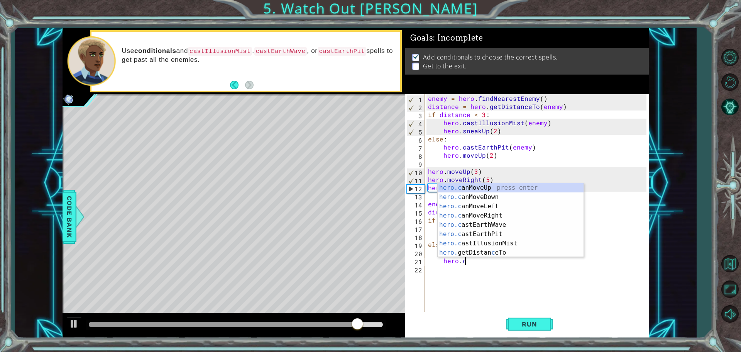
scroll to position [0, 2]
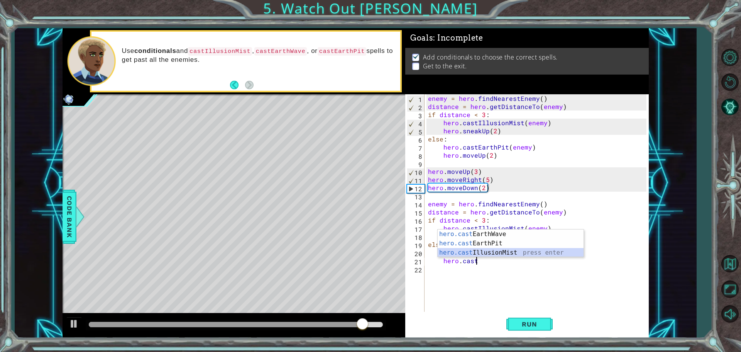
click at [493, 252] on div "hero.cast EarthWave press enter hero.cast EarthPit press enter hero.cast Illusi…" at bounding box center [511, 252] width 146 height 46
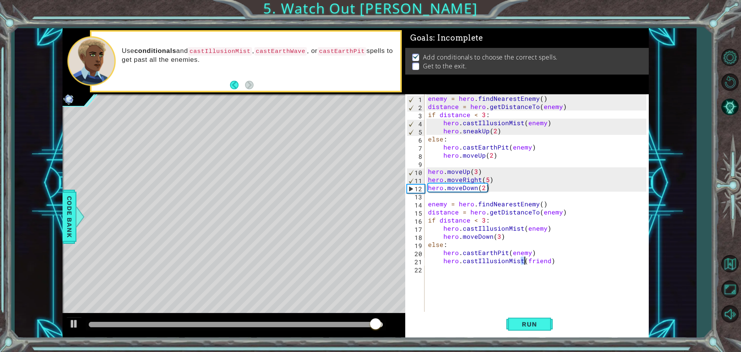
drag, startPoint x: 520, startPoint y: 261, endPoint x: 533, endPoint y: 263, distance: 13.2
click at [533, 263] on div "enemy = hero . findNearestEnemy ( ) distance = hero . getDistanceTo ( enemy ) i…" at bounding box center [539, 211] width 224 height 235
drag, startPoint x: 564, startPoint y: 265, endPoint x: 547, endPoint y: 263, distance: 16.4
click at [535, 261] on div "enemy = hero . findNearestEnemy ( ) distance = hero . getDistanceTo ( enemy ) i…" at bounding box center [539, 211] width 224 height 235
drag, startPoint x: 555, startPoint y: 263, endPoint x: 465, endPoint y: 261, distance: 90.0
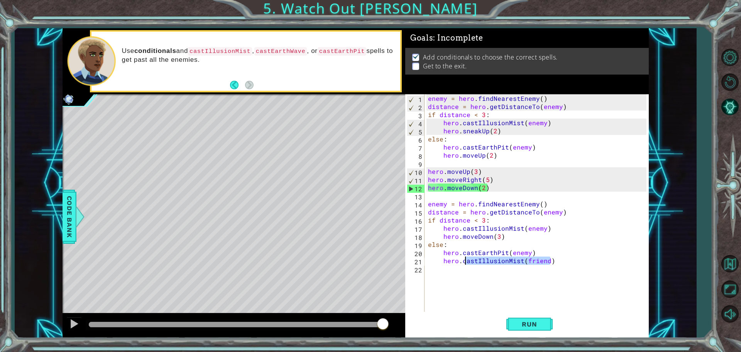
click at [465, 261] on div "enemy = hero . findNearestEnemy ( ) distance = hero . getDistanceTo ( enemy ) i…" at bounding box center [539, 211] width 224 height 235
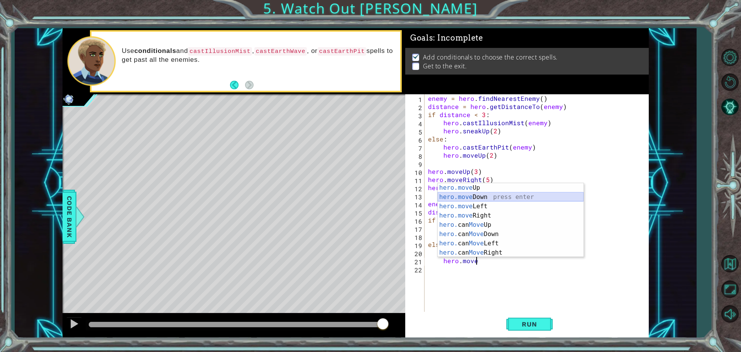
click at [470, 197] on div "hero.move Up press enter hero.move Down press enter hero.move Left press enter …" at bounding box center [511, 229] width 146 height 93
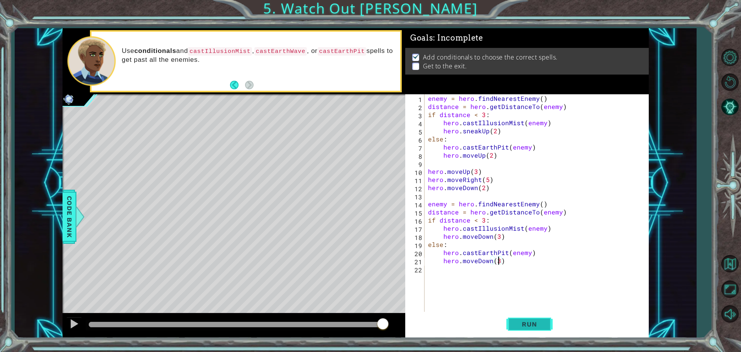
scroll to position [0, 4]
type textarea "hero.moveDown(3)"
click at [530, 321] on span "Run" at bounding box center [529, 324] width 30 height 8
click at [352, 319] on div at bounding box center [236, 324] width 300 height 11
click at [351, 322] on div at bounding box center [236, 324] width 294 height 5
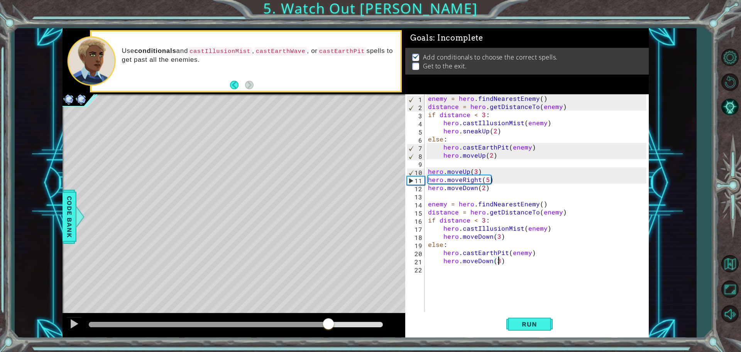
drag, startPoint x: 359, startPoint y: 324, endPoint x: 342, endPoint y: 324, distance: 17.0
click at [342, 324] on div at bounding box center [236, 324] width 294 height 5
click at [523, 325] on span "Run" at bounding box center [529, 324] width 30 height 8
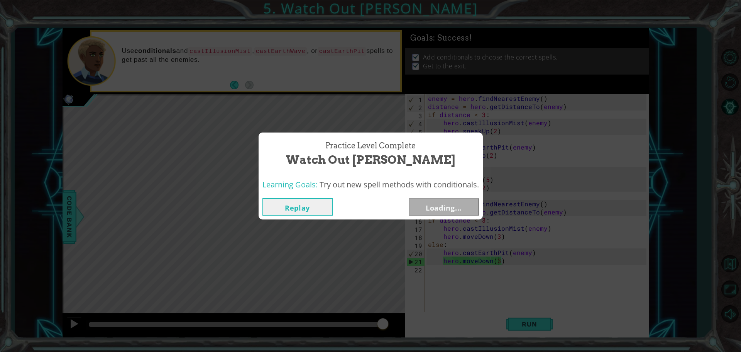
drag, startPoint x: 367, startPoint y: 322, endPoint x: 384, endPoint y: 323, distance: 17.0
click at [384, 323] on body "1 ההההההההההההההההההההההההההההההההההההההההההההההההההההההההההההההההההההההההההההה…" at bounding box center [370, 176] width 741 height 352
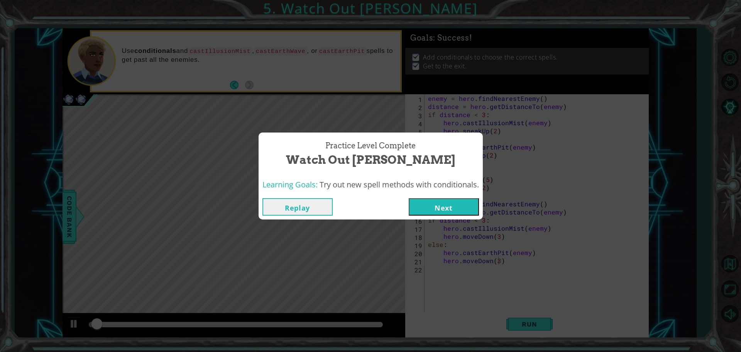
click at [434, 213] on button "Next" at bounding box center [444, 206] width 70 height 17
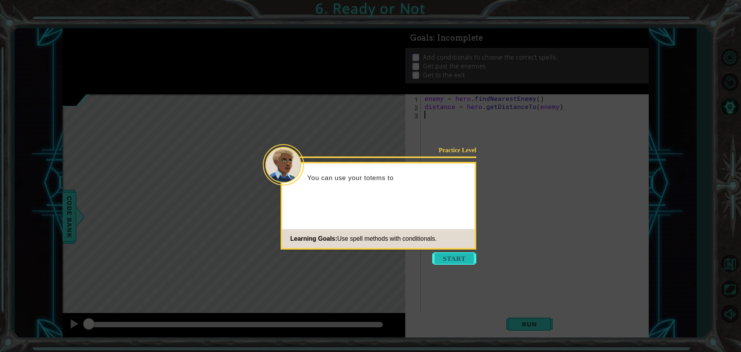
click at [453, 259] on button "Start" at bounding box center [454, 258] width 44 height 12
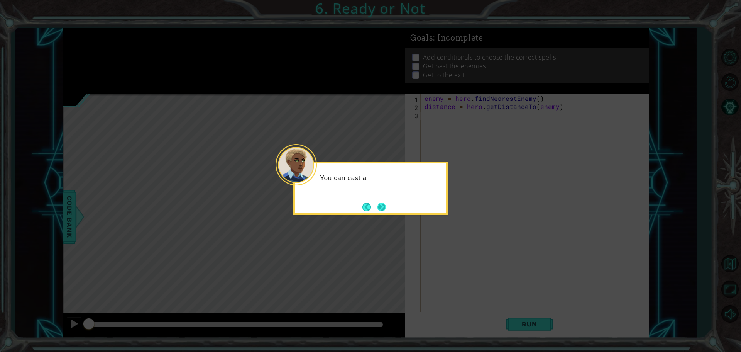
click at [381, 206] on button "Next" at bounding box center [382, 206] width 9 height 9
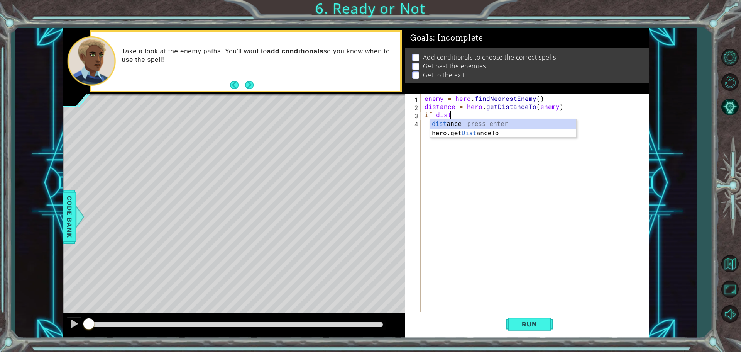
scroll to position [0, 1]
click at [453, 122] on div "dist ance press enter hero.get Dist anceTo press enter" at bounding box center [503, 137] width 146 height 37
click at [473, 115] on div "enemy = hero . findNearestEnemy ( ) distance = hero . getDistanceTo ( enemy ) i…" at bounding box center [536, 211] width 227 height 235
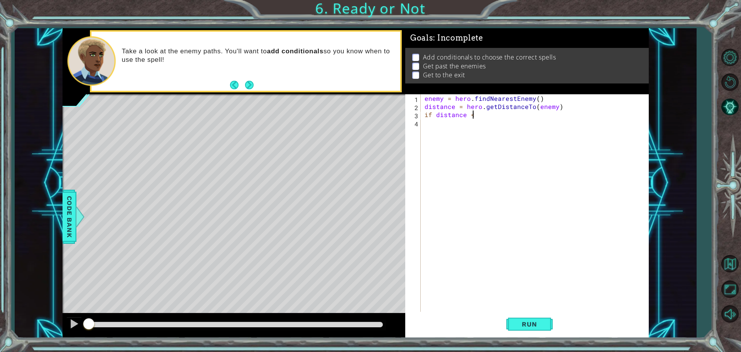
click at [478, 116] on div "enemy = hero . findNearestEnemy ( ) distance = hero . getDistanceTo ( enemy ) i…" at bounding box center [536, 211] width 227 height 235
type textarea "if distance < 3:"
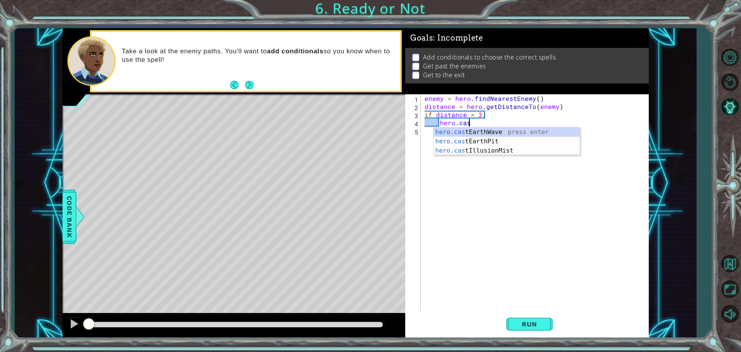
scroll to position [0, 2]
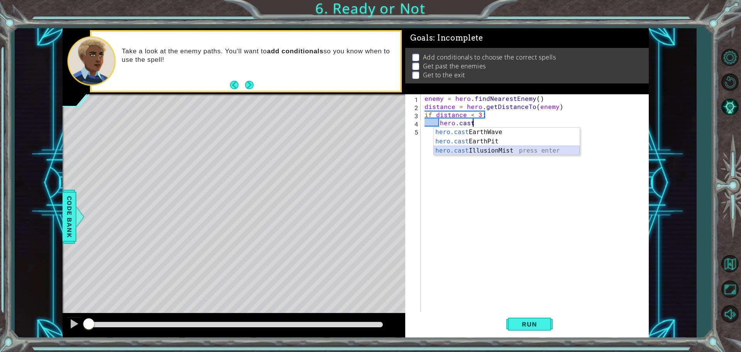
click at [477, 148] on div "hero.cast EarthWave press enter hero.cast EarthPit press enter hero.cast Illusi…" at bounding box center [507, 150] width 146 height 46
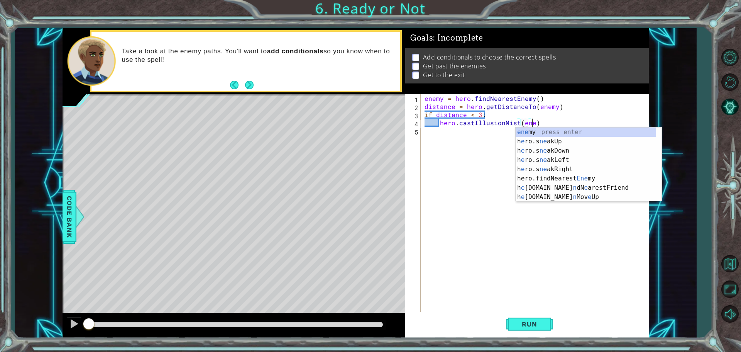
type textarea "hero.castIllusionMist(enemy)"
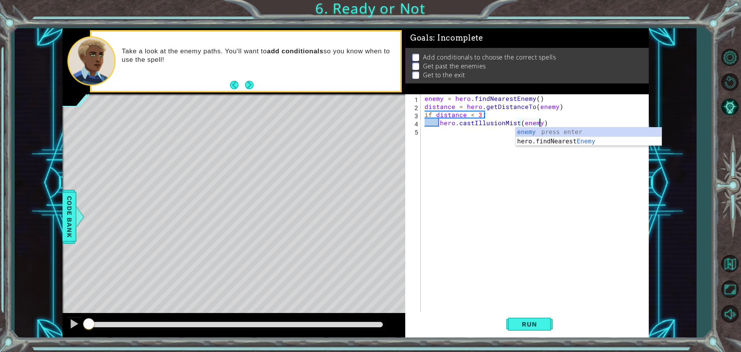
scroll to position [0, 7]
click at [474, 129] on div "enemy = hero . findNearestEnemy ( ) distance = hero . getDistanceTo ( enemy ) i…" at bounding box center [536, 211] width 227 height 235
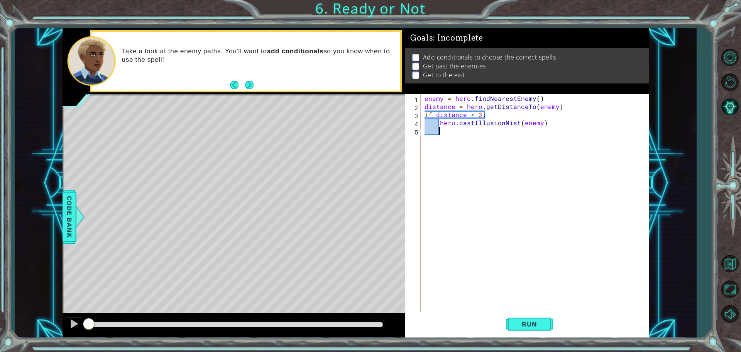
type textarea "g"
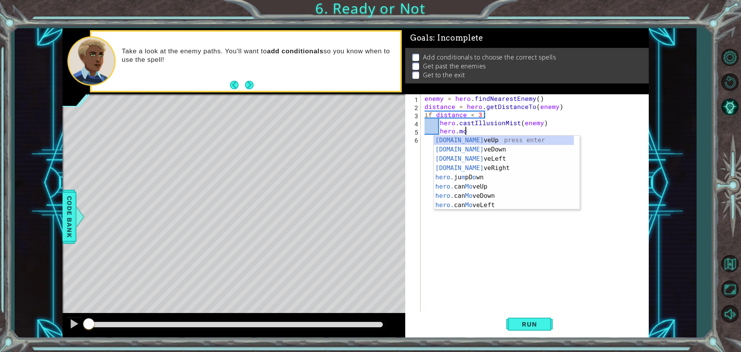
scroll to position [0, 2]
click at [467, 139] on div "hero.move Up press enter hero.move Down press enter hero.move Left press enter …" at bounding box center [507, 182] width 146 height 93
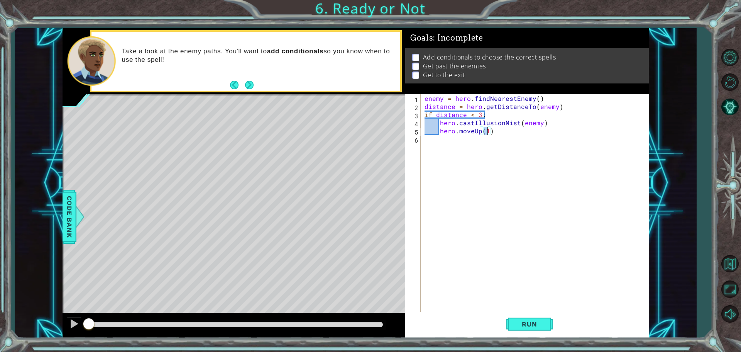
type textarea "hero.moveUp(2)"
click at [464, 142] on div "enemy = hero . findNearestEnemy ( ) distance = hero . getDistanceTo ( enemy ) i…" at bounding box center [536, 211] width 227 height 235
type textarea "else:"
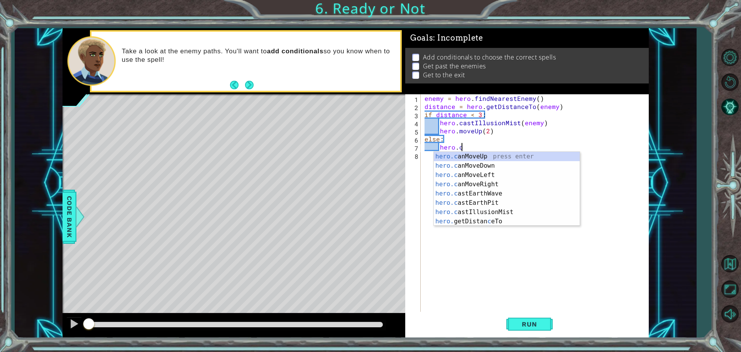
scroll to position [0, 2]
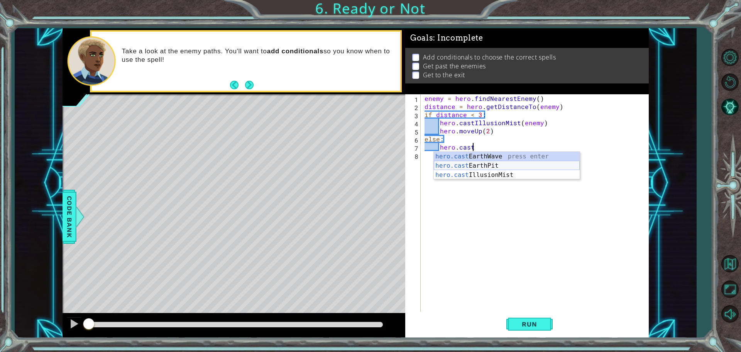
click at [490, 165] on div "hero.cast EarthWave press enter hero.cast EarthPit press enter hero.cast Illusi…" at bounding box center [507, 175] width 146 height 46
type textarea "hero.castEarthPit(enemy)"
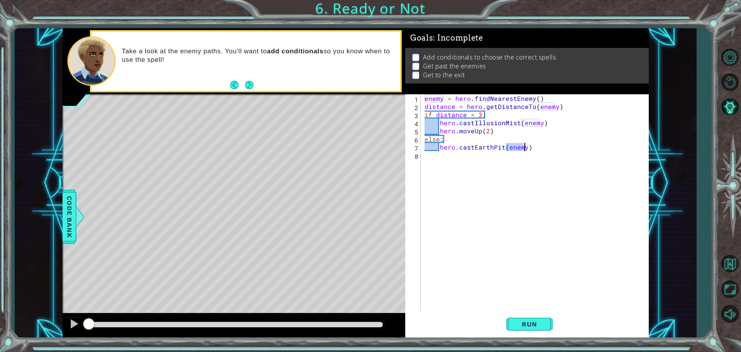
click at [508, 154] on div "enemy = hero . findNearestEnemy ( ) distance = hero . getDistanceTo ( enemy ) i…" at bounding box center [536, 211] width 227 height 235
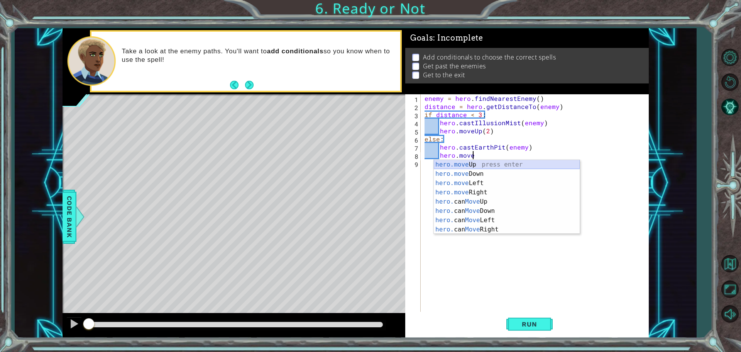
click at [491, 161] on div "hero.move Up press enter hero.move Down press enter hero.move Left press enter …" at bounding box center [507, 206] width 146 height 93
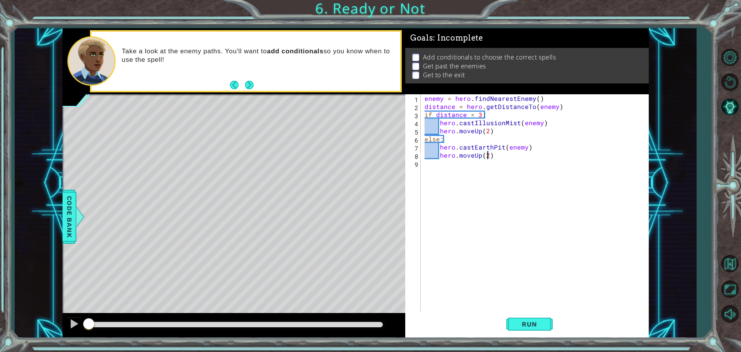
scroll to position [0, 3]
click at [526, 323] on span "Run" at bounding box center [529, 324] width 30 height 8
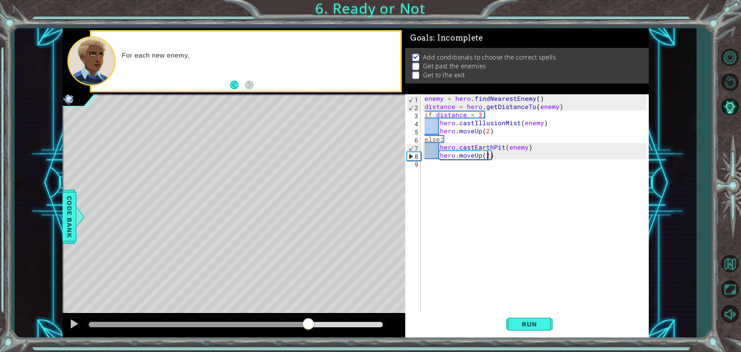
click at [308, 325] on div at bounding box center [236, 324] width 294 height 5
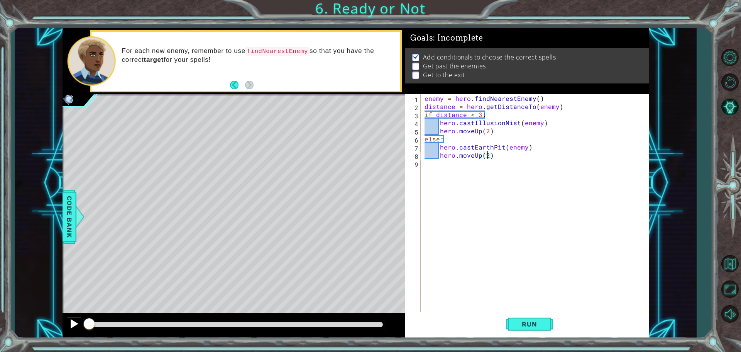
drag, startPoint x: 237, startPoint y: 324, endPoint x: 78, endPoint y: 329, distance: 158.4
click at [78, 329] on div at bounding box center [234, 325] width 343 height 25
click at [520, 318] on button "Run" at bounding box center [529, 324] width 46 height 24
click at [339, 324] on div at bounding box center [236, 324] width 294 height 5
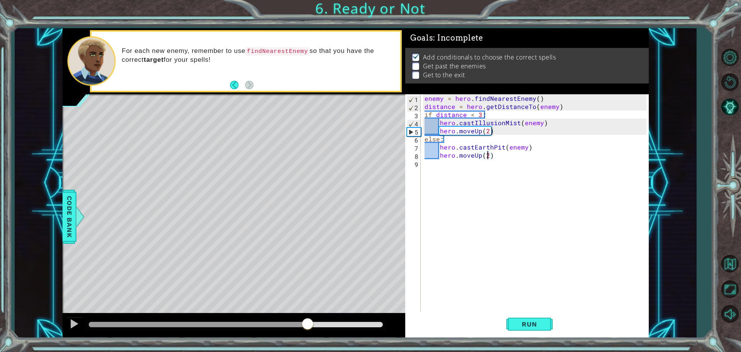
drag, startPoint x: 303, startPoint y: 325, endPoint x: 307, endPoint y: 337, distance: 13.3
click at [307, 337] on div at bounding box center [234, 325] width 343 height 25
drag, startPoint x: 502, startPoint y: 146, endPoint x: 460, endPoint y: 148, distance: 42.5
click at [460, 148] on div "enemy = hero . findNearestEnemy ( ) distance = hero . getDistanceTo ( enemy ) i…" at bounding box center [536, 211] width 227 height 235
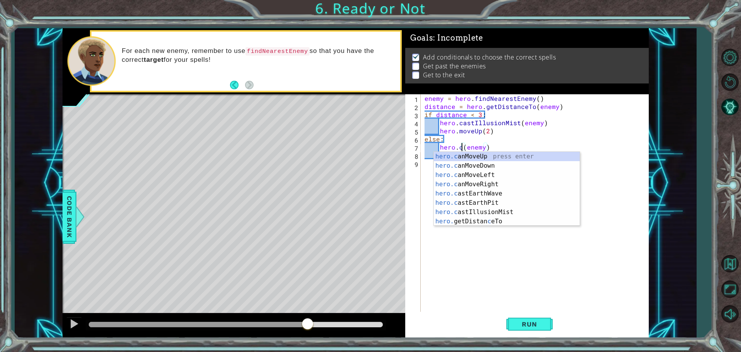
scroll to position [0, 3]
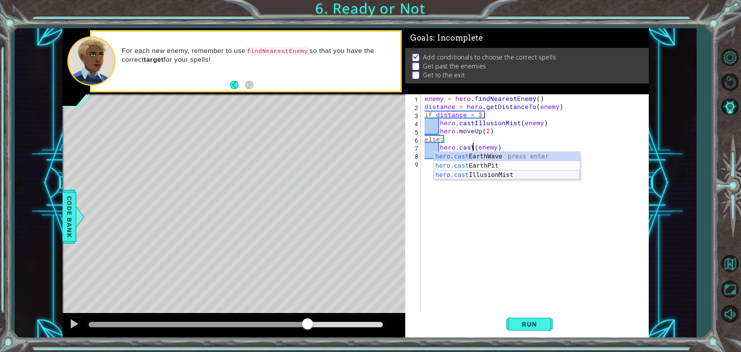
click at [493, 176] on div "hero.cast EarthWave press enter hero.cast EarthPit press enter hero.cast Illusi…" at bounding box center [507, 175] width 146 height 46
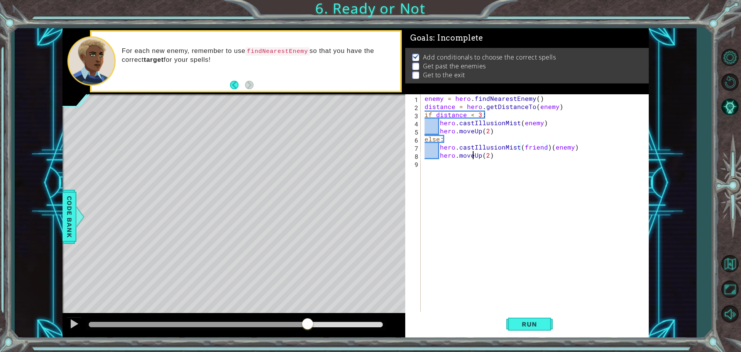
click at [473, 154] on div "enemy = hero . findNearestEnemy ( ) distance = hero . getDistanceTo ( enemy ) i…" at bounding box center [536, 211] width 227 height 235
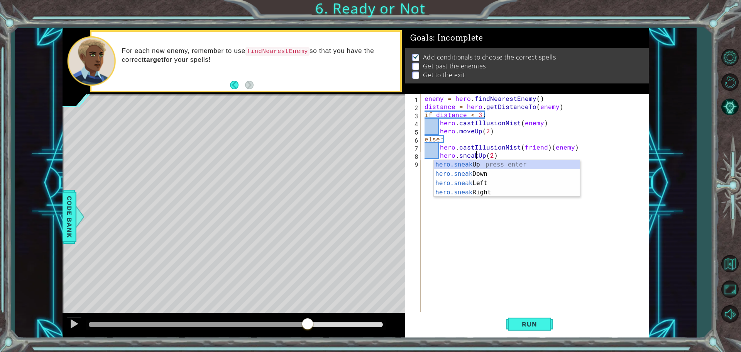
scroll to position [0, 3]
click at [474, 131] on div "enemy = hero . findNearestEnemy ( ) distance = hero . getDistanceTo ( enemy ) i…" at bounding box center [536, 211] width 227 height 235
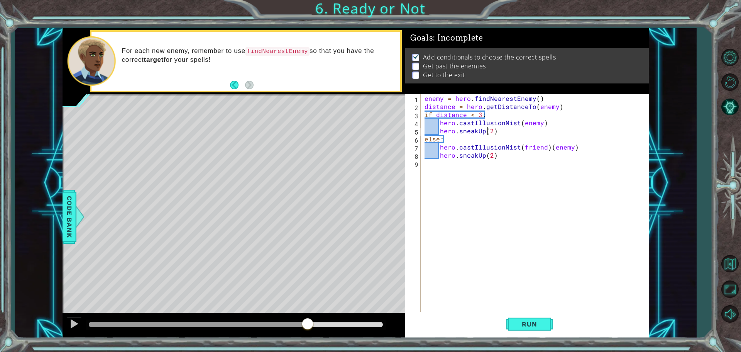
click at [489, 128] on div "enemy = hero . findNearestEnemy ( ) distance = hero . getDistanceTo ( enemy ) i…" at bounding box center [536, 211] width 227 height 235
click at [520, 123] on div "enemy = hero . findNearestEnemy ( ) distance = hero . getDistanceTo ( enemy ) i…" at bounding box center [536, 211] width 227 height 235
drag, startPoint x: 476, startPoint y: 156, endPoint x: 460, endPoint y: 154, distance: 15.9
click at [460, 154] on div "enemy = hero . findNearestEnemy ( ) distance = hero . getDistanceTo ( enemy ) i…" at bounding box center [536, 211] width 227 height 235
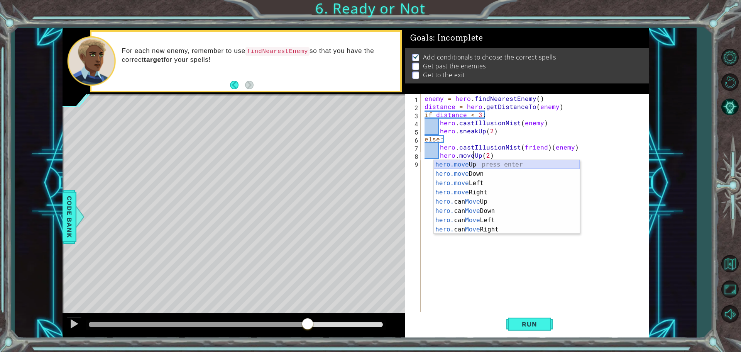
click at [469, 165] on div "hero.move Up press enter hero.move Down press enter hero.move Left press enter …" at bounding box center [507, 206] width 146 height 93
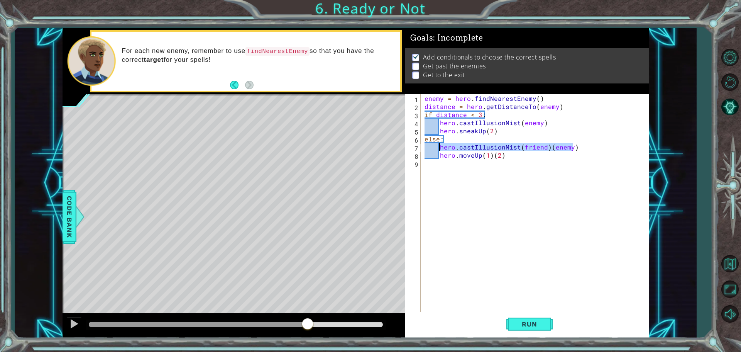
drag, startPoint x: 573, startPoint y: 147, endPoint x: 441, endPoint y: 146, distance: 132.0
click at [441, 146] on div "enemy = hero . findNearestEnemy ( ) distance = hero . getDistanceTo ( enemy ) i…" at bounding box center [536, 211] width 227 height 235
type textarea "hero.castIllusionMist(friend)(enemy)"
click at [487, 154] on div "enemy = hero . findNearestEnemy ( ) distance = hero . getDistanceTo ( enemy ) i…" at bounding box center [536, 211] width 227 height 235
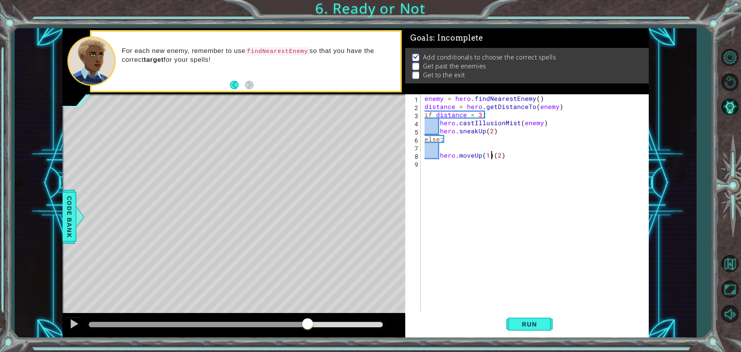
click at [493, 156] on div "enemy = hero . findNearestEnemy ( ) distance = hero . getDistanceTo ( enemy ) i…" at bounding box center [536, 211] width 227 height 235
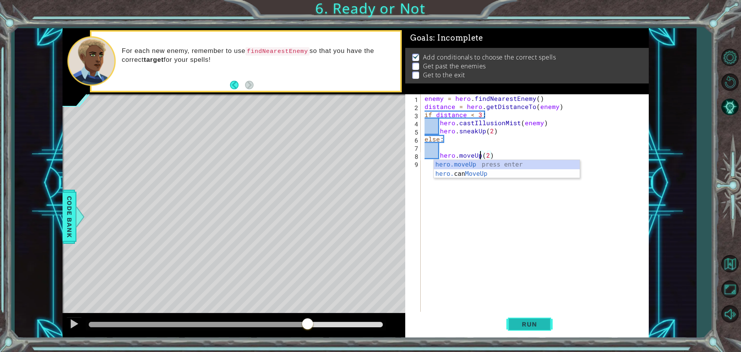
type textarea "hero.moveUp(2)"
click at [530, 322] on span "Run" at bounding box center [529, 324] width 30 height 8
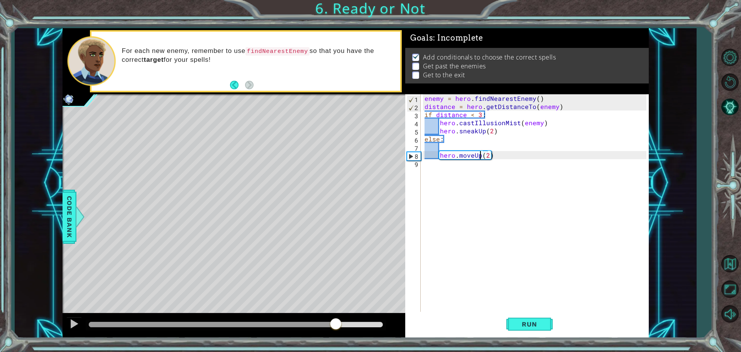
drag, startPoint x: 317, startPoint y: 326, endPoint x: 328, endPoint y: 325, distance: 10.8
click at [328, 325] on div at bounding box center [236, 324] width 294 height 5
click at [456, 168] on div "enemy = hero . findNearestEnemy ( ) distance = hero . getDistanceTo ( enemy ) i…" at bounding box center [536, 211] width 227 height 235
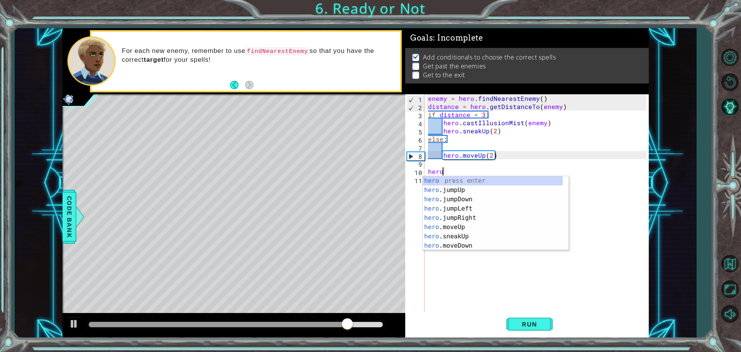
type textarea "hero."
click at [450, 181] on div "hero. jumpUp press enter hero. jumpDown press enter hero. jumpLeft press enter …" at bounding box center [493, 222] width 140 height 93
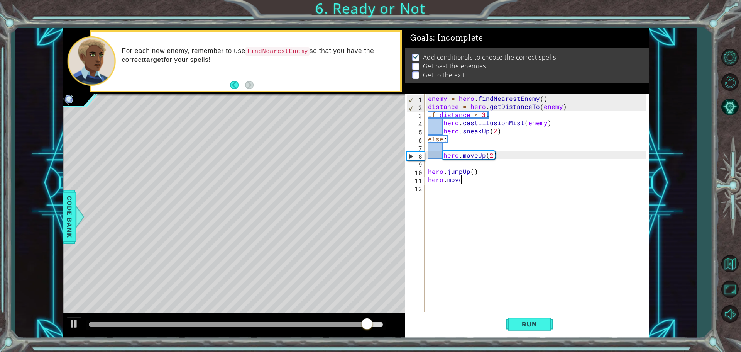
scroll to position [0, 2]
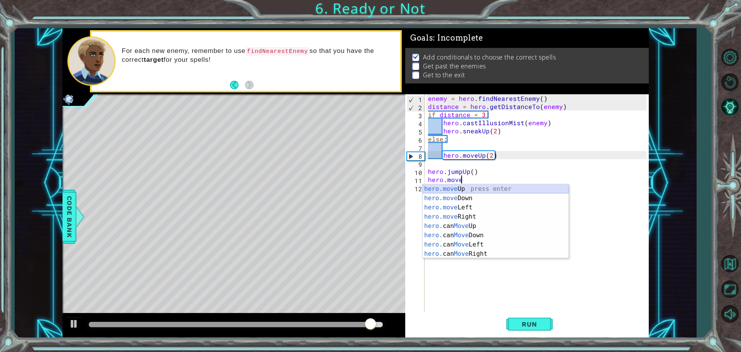
click at [465, 187] on div "hero.move Up press enter hero.move Down press enter hero.move Left press enter …" at bounding box center [496, 230] width 146 height 93
type textarea "hero.moveUp(1)"
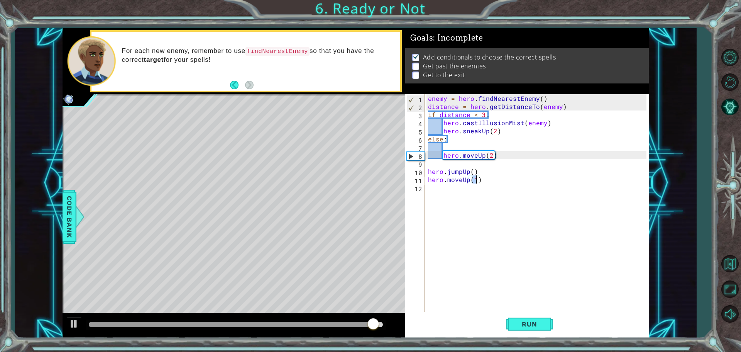
click at [464, 191] on div "enemy = hero . findNearestEnemy ( ) distance = hero . getDistanceTo ( enemy ) i…" at bounding box center [539, 211] width 224 height 235
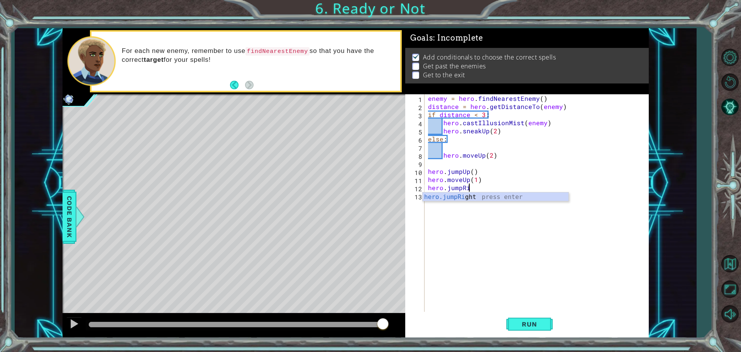
type textarea "hero.jumpRight"
click at [463, 197] on div "hero.jumpRight press enter" at bounding box center [496, 206] width 146 height 28
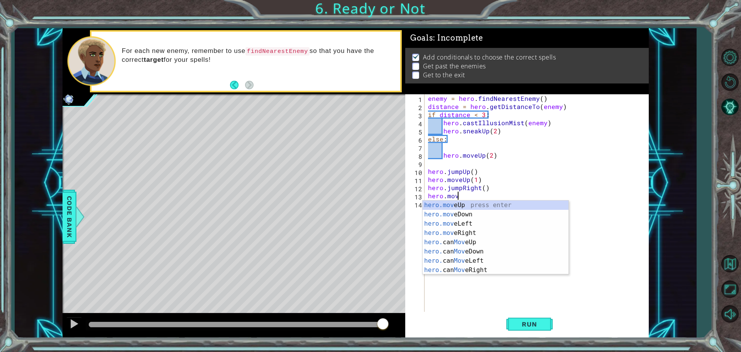
scroll to position [0, 2]
click at [464, 233] on div "hero.move Up press enter hero.move Down press enter hero.move Left press enter …" at bounding box center [496, 246] width 146 height 93
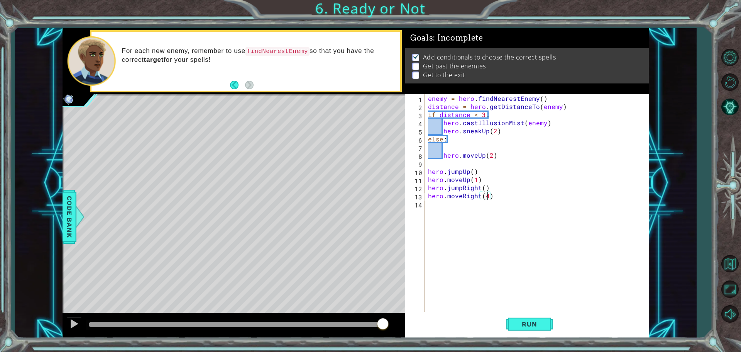
scroll to position [0, 3]
type textarea "hero.moveRight(3)"
click at [493, 205] on div "enemy = hero . findNearestEnemy ( ) distance = hero . getDistanceTo ( enemy ) i…" at bounding box center [539, 211] width 224 height 235
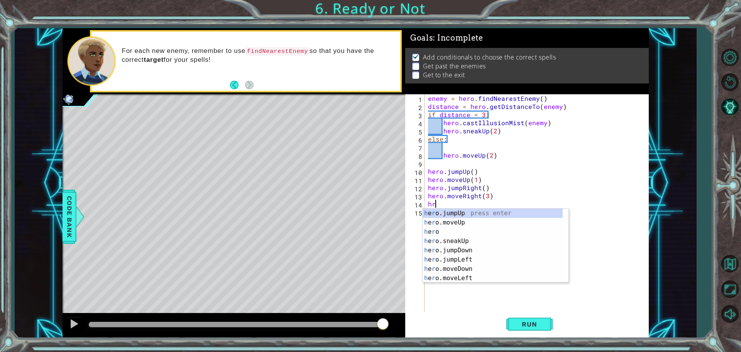
scroll to position [0, 0]
type textarea "h"
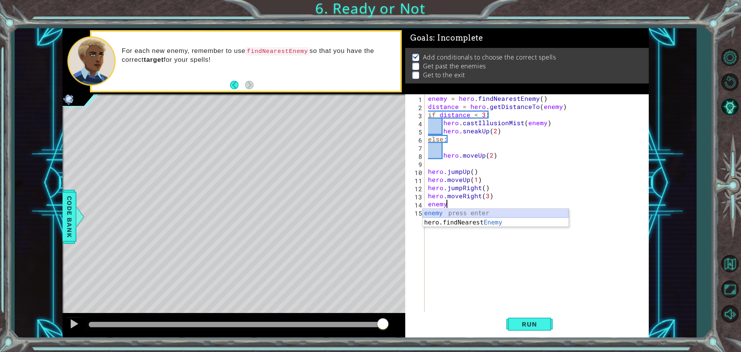
click at [478, 213] on div "enemy press enter hero.findNearest Enemy press enter" at bounding box center [496, 226] width 146 height 37
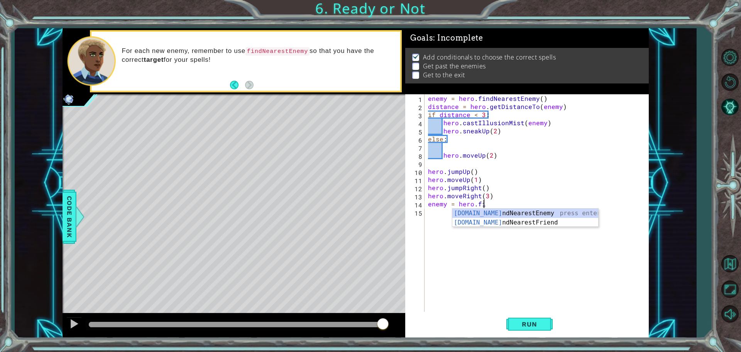
type textarea "enemy = hero.find"
click at [514, 213] on div "hero.find NearestEnemy press enter hero.find NearestFriend press enter" at bounding box center [525, 226] width 146 height 37
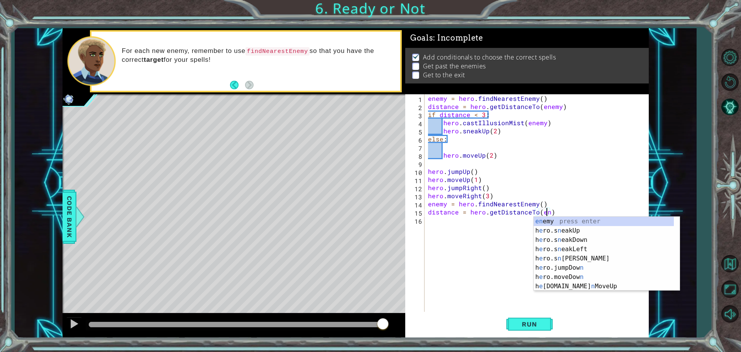
scroll to position [0, 8]
type textarea "distance = hero.getDistanceTo(enemy)"
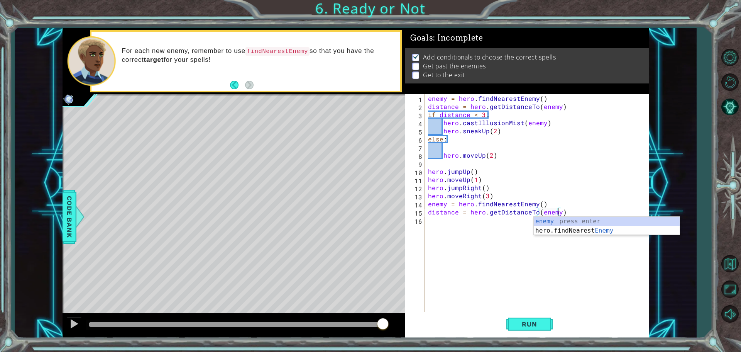
click at [467, 227] on div "enemy = hero . findNearestEnemy ( ) distance = hero . getDistanceTo ( enemy ) i…" at bounding box center [539, 211] width 224 height 235
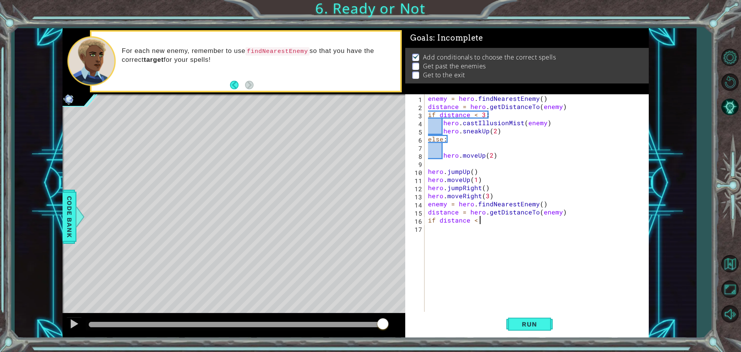
scroll to position [0, 3]
type textarea "if distance < 3:"
click at [477, 236] on div "hero.castIl l usionMist press enter" at bounding box center [511, 247] width 146 height 28
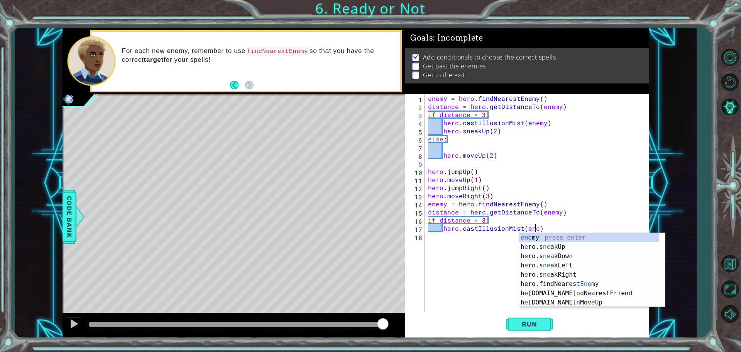
type textarea "hero.castIllusionMist(enemy)"
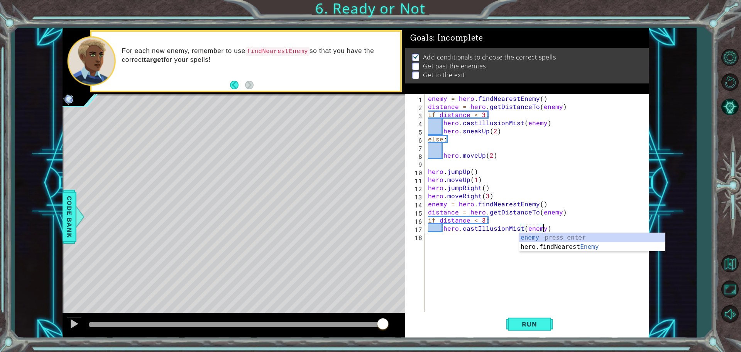
scroll to position [0, 7]
click at [478, 236] on div "enemy = hero . findNearestEnemy ( ) distance = hero . getDistanceTo ( enemy ) i…" at bounding box center [539, 211] width 224 height 235
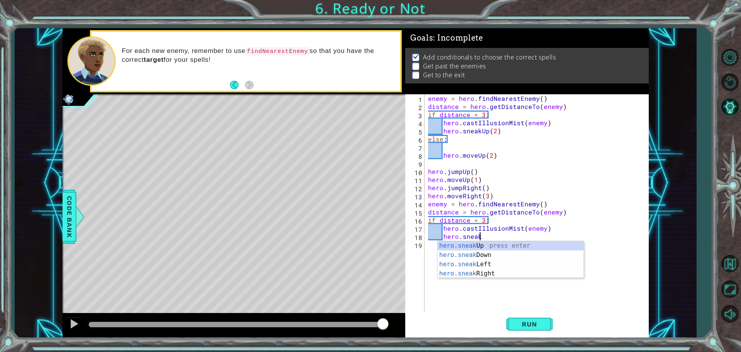
scroll to position [0, 3]
click at [477, 252] on div "hero.sneak Up press enter hero.sneak Down press enter hero.sneak Left press ent…" at bounding box center [511, 269] width 146 height 56
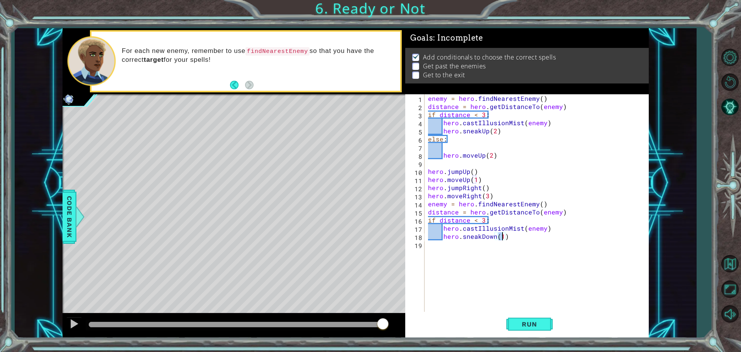
type textarea "hero.sneakDown(2)"
click at [494, 248] on div "enemy = hero . findNearestEnemy ( ) distance = hero . getDistanceTo ( enemy ) i…" at bounding box center [539, 211] width 224 height 235
type textarea "else:"
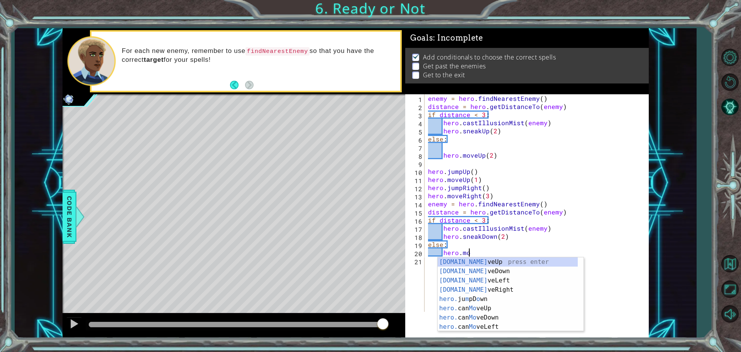
scroll to position [0, 2]
click at [499, 269] on div "hero.move Up press enter hero.move Down press enter hero.move Left press enter …" at bounding box center [511, 303] width 146 height 93
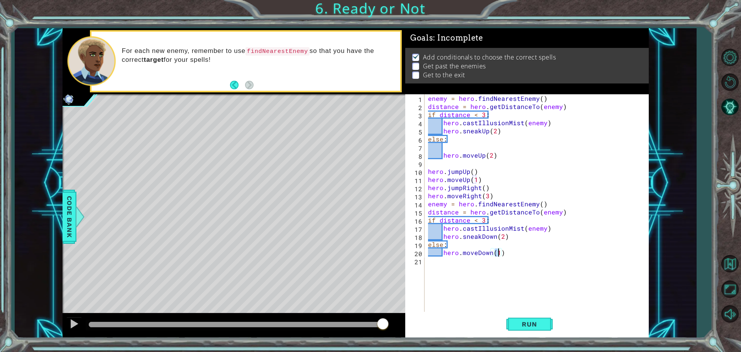
type textarea "hero.moveDown(2)"
click at [483, 261] on div "enemy = hero . findNearestEnemy ( ) distance = hero . getDistanceTo ( enemy ) i…" at bounding box center [539, 211] width 224 height 235
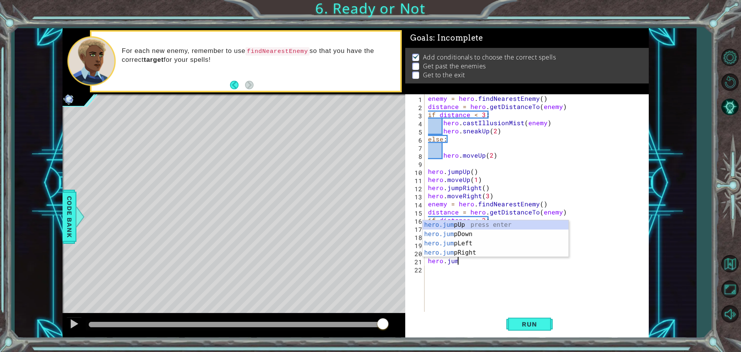
type textarea "hero.jump"
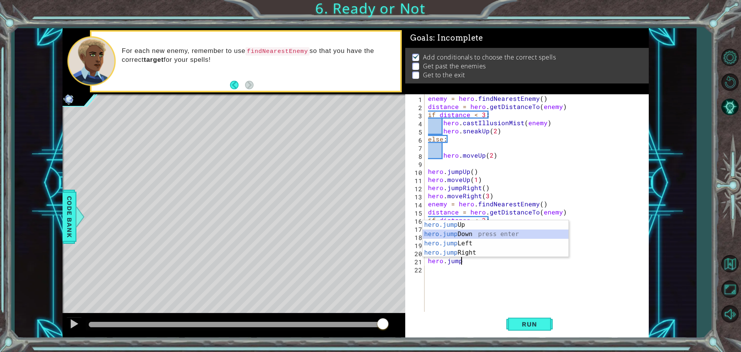
click at [465, 234] on div "hero.jump Up press enter hero.jump Down press enter hero.jump Left press enter …" at bounding box center [496, 248] width 146 height 56
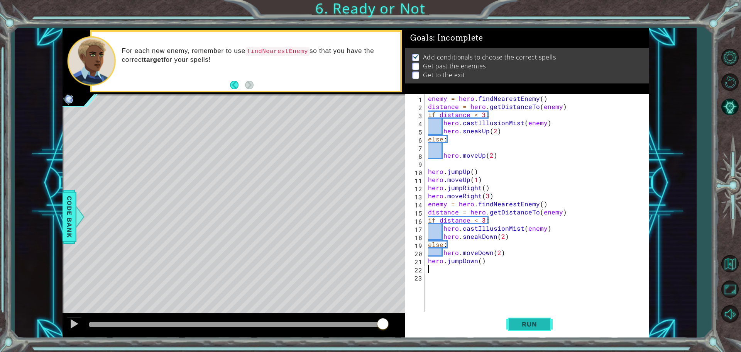
click at [538, 325] on span "Run" at bounding box center [529, 324] width 30 height 8
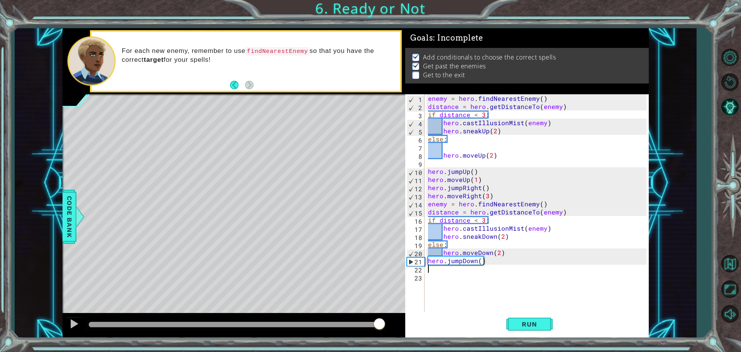
drag, startPoint x: 372, startPoint y: 322, endPoint x: 385, endPoint y: 325, distance: 13.4
click at [383, 323] on div at bounding box center [236, 324] width 294 height 5
click at [381, 323] on div at bounding box center [236, 324] width 294 height 5
drag, startPoint x: 381, startPoint y: 324, endPoint x: 374, endPoint y: 325, distance: 7.8
click at [374, 325] on div at bounding box center [236, 324] width 294 height 5
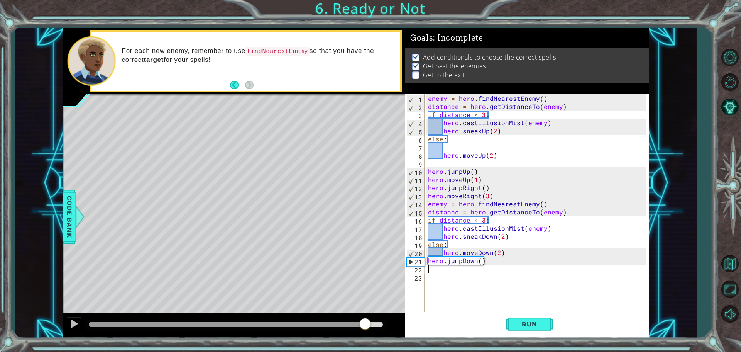
click at [366, 324] on div at bounding box center [365, 324] width 14 height 14
click at [75, 320] on div at bounding box center [74, 323] width 10 height 10
click at [496, 253] on div "enemy = hero . findNearestEnemy ( ) distance = hero . getDistanceTo ( enemy ) i…" at bounding box center [539, 211] width 224 height 235
click at [499, 252] on div "enemy = hero . findNearestEnemy ( ) distance = hero . getDistanceTo ( enemy ) i…" at bounding box center [539, 211] width 224 height 235
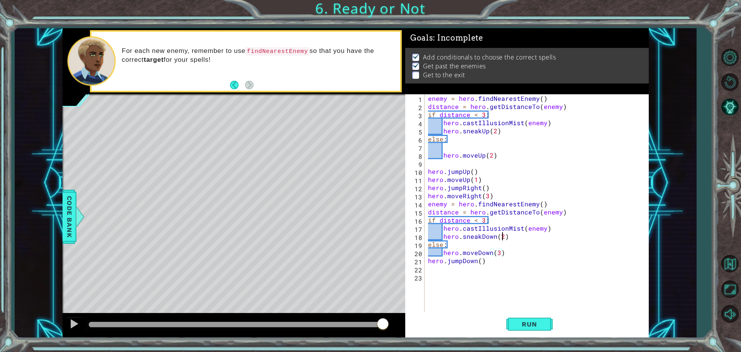
drag, startPoint x: 502, startPoint y: 236, endPoint x: 509, endPoint y: 236, distance: 6.9
click at [505, 236] on div "enemy = hero . findNearestEnemy ( ) distance = hero . getDistanceTo ( enemy ) i…" at bounding box center [539, 211] width 224 height 235
click at [501, 235] on div "enemy = hero . findNearestEnemy ( ) distance = hero . getDistanceTo ( enemy ) i…" at bounding box center [539, 211] width 224 height 235
type textarea "hero.sneakDown(3)"
click at [539, 323] on span "Run" at bounding box center [529, 324] width 30 height 8
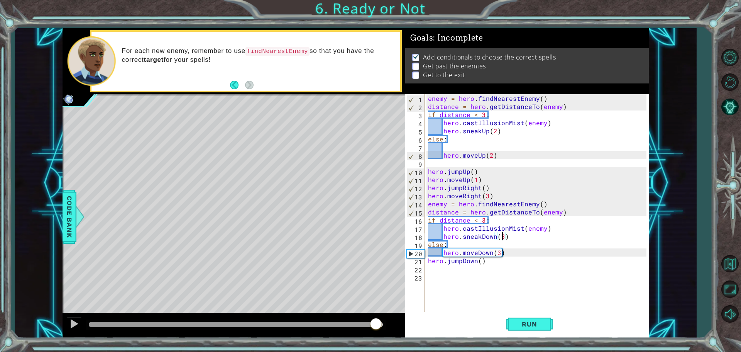
click at [376, 322] on div at bounding box center [236, 324] width 294 height 5
click at [521, 325] on span "Run" at bounding box center [529, 324] width 30 height 8
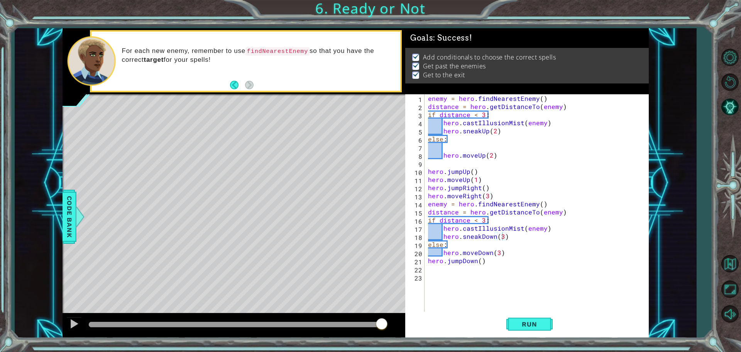
click at [382, 325] on body "1 ההההההההההההההההההההההההההההההההההההההההההההההההההההההההההההההההההההההההההההה…" at bounding box center [370, 176] width 741 height 352
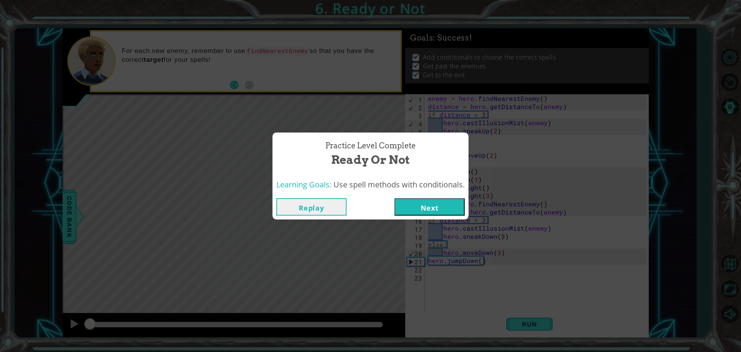
click at [427, 206] on button "Next" at bounding box center [430, 206] width 70 height 17
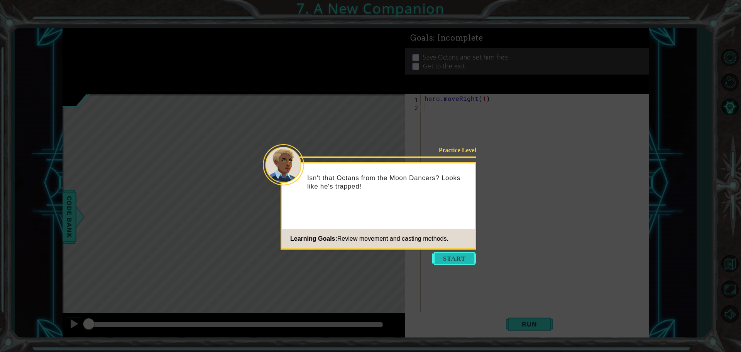
click at [461, 260] on button "Start" at bounding box center [454, 258] width 44 height 12
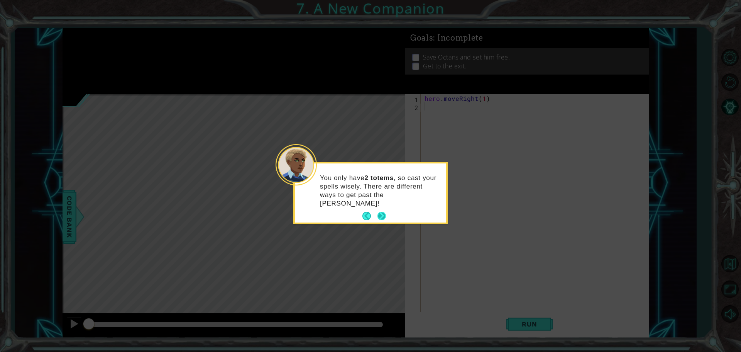
click at [383, 211] on button "Next" at bounding box center [381, 215] width 9 height 9
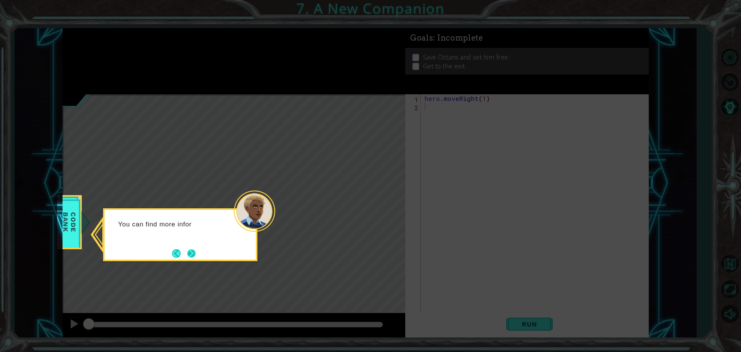
click at [190, 249] on button "Next" at bounding box center [191, 253] width 9 height 9
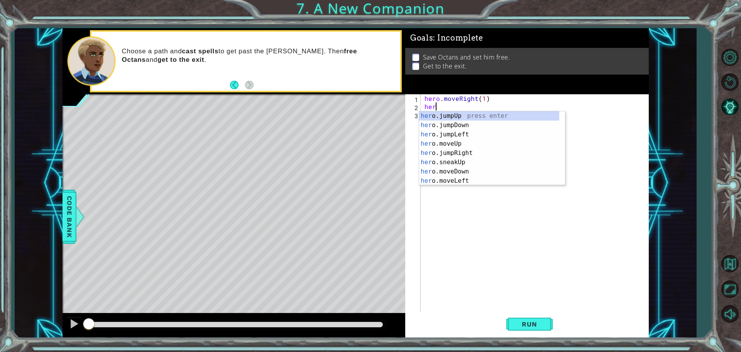
type textarea "h"
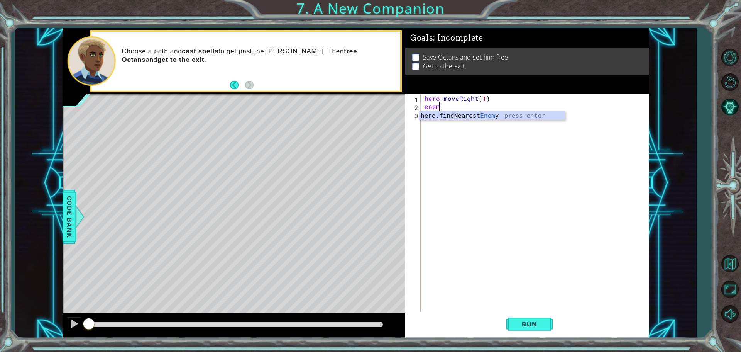
scroll to position [0, 1]
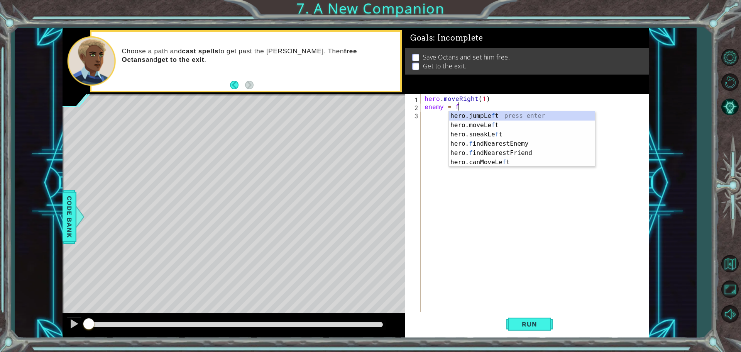
type textarea "enemy = find"
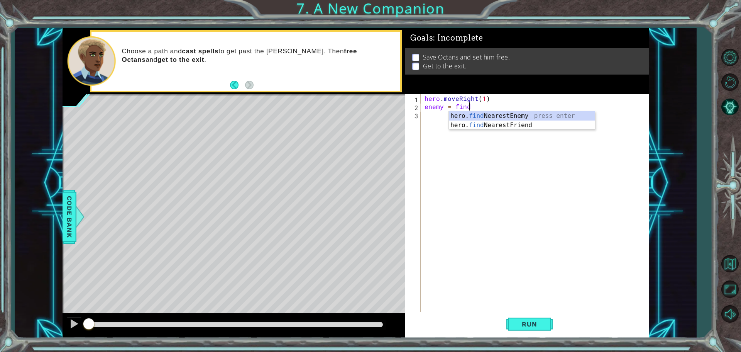
scroll to position [0, 2]
click at [527, 116] on div "hero. find NearestEnemy press enter hero. find NearestFriend press enter" at bounding box center [522, 129] width 146 height 37
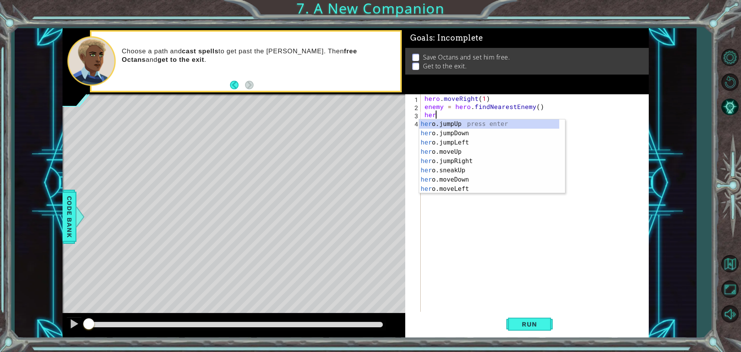
scroll to position [0, 0]
type textarea "h"
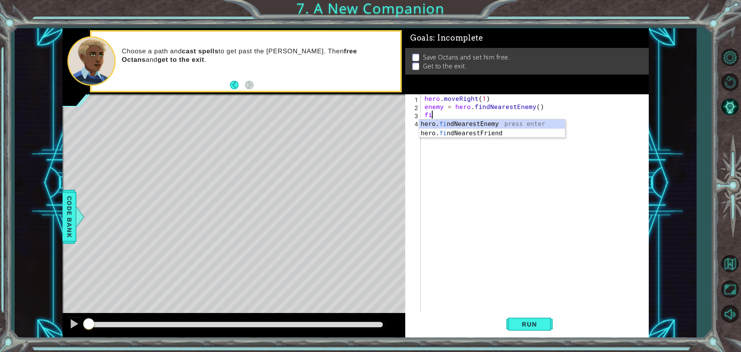
type textarea "f"
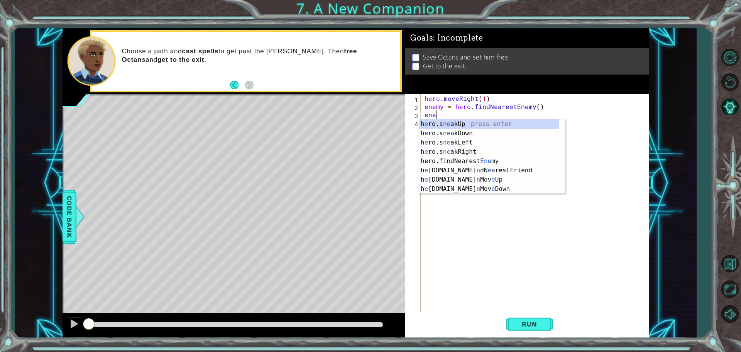
type textarea "e"
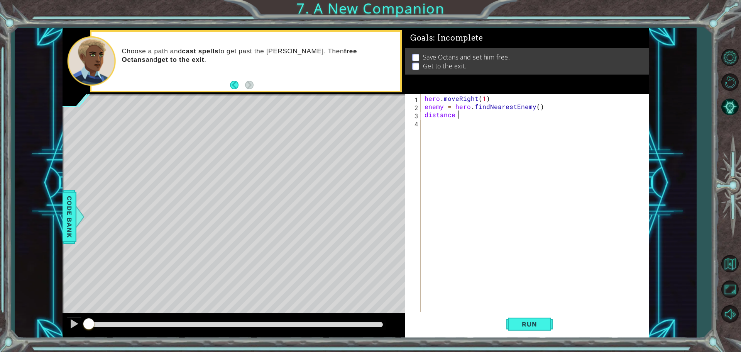
scroll to position [0, 2]
type textarea "distance = get"
click at [490, 129] on div "hero . moveRight ( 1 ) enemy = hero . findNearestEnemy ( ) distance = get" at bounding box center [536, 211] width 227 height 235
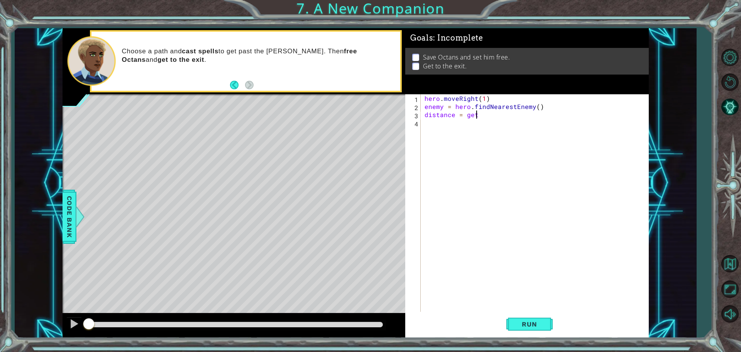
click at [485, 115] on div "hero . moveRight ( 1 ) enemy = hero . findNearestEnemy ( ) distance = get" at bounding box center [536, 211] width 227 height 235
drag, startPoint x: 479, startPoint y: 124, endPoint x: 456, endPoint y: 124, distance: 22.8
click at [479, 124] on div "hero. getD istanceTo press enter" at bounding box center [533, 133] width 146 height 28
click at [441, 107] on div "hero . moveRight ( 1 ) enemy = hero . findNearestEnemy ( ) distance = hero . ge…" at bounding box center [536, 211] width 227 height 235
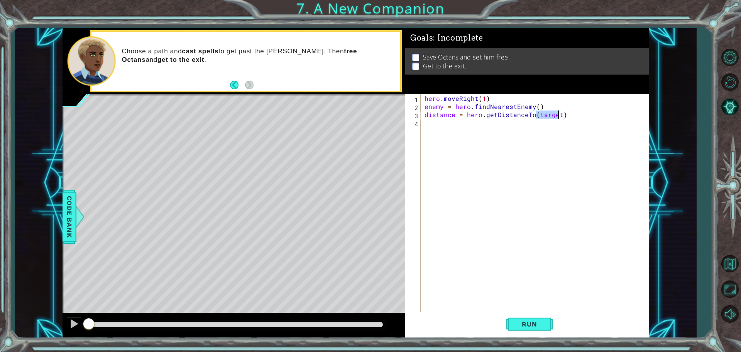
type textarea "enemy = hero.findNearestEnemy()"
drag, startPoint x: 442, startPoint y: 132, endPoint x: 440, endPoint y: 124, distance: 8.3
click at [440, 125] on div "hero . moveRight ( 1 ) enemy = hero . findNearestEnemy ( ) distance = hero . ge…" at bounding box center [536, 211] width 227 height 235
click at [426, 129] on div "hero . moveRight ( 1 ) enemy = hero . findNearestEnemy ( ) distance = hero . ge…" at bounding box center [536, 211] width 227 height 235
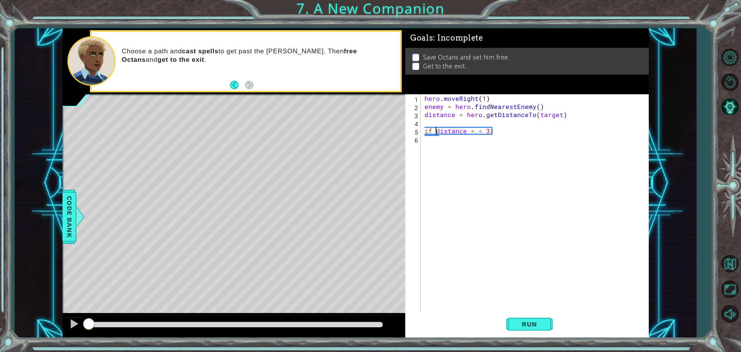
click at [499, 130] on div "hero . moveRight ( 1 ) enemy = hero . findNearestEnemy ( ) distance = hero . ge…" at bounding box center [536, 211] width 227 height 235
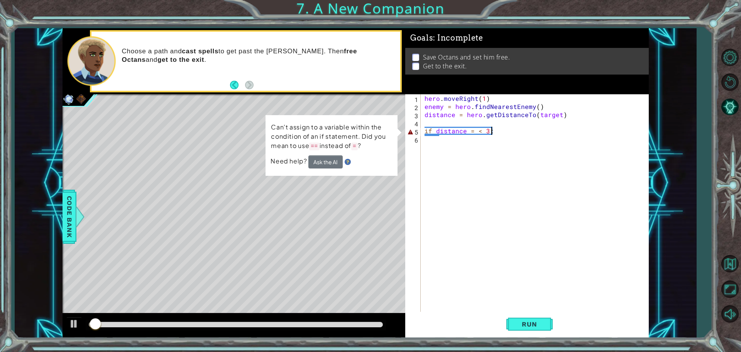
click at [499, 130] on div "hero . moveRight ( 1 ) enemy = hero . findNearestEnemy ( ) distance = hero . ge…" at bounding box center [536, 211] width 227 height 235
click at [433, 129] on div "hero . moveRight ( 1 ) enemy = hero . findNearestEnemy ( ) distance = hero . ge…" at bounding box center [536, 211] width 227 height 235
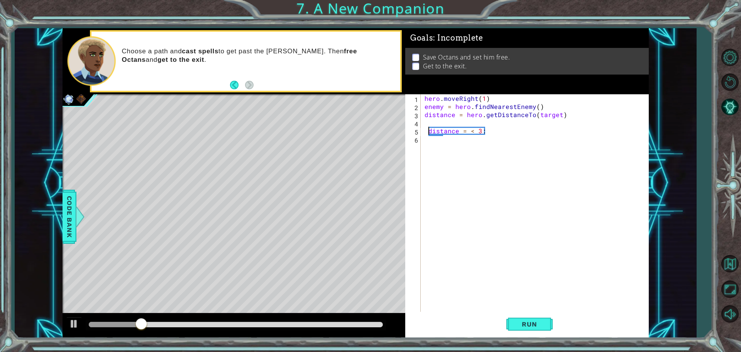
type textarea "distance = < 3:"
click at [439, 146] on div "hero . moveRight ( 1 ) enemy = hero . findNearestEnemy ( ) distance = hero . ge…" at bounding box center [536, 211] width 227 height 235
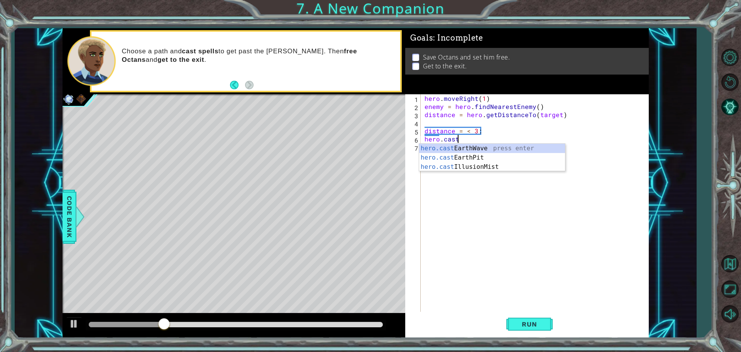
scroll to position [0, 2]
drag, startPoint x: 467, startPoint y: 166, endPoint x: 469, endPoint y: 136, distance: 29.8
click at [467, 165] on div "hero.cast EarthWave press enter hero.cast EarthPit press enter hero.cast Illusi…" at bounding box center [492, 167] width 146 height 46
type textarea "hero.castIllusionMist(friend)"
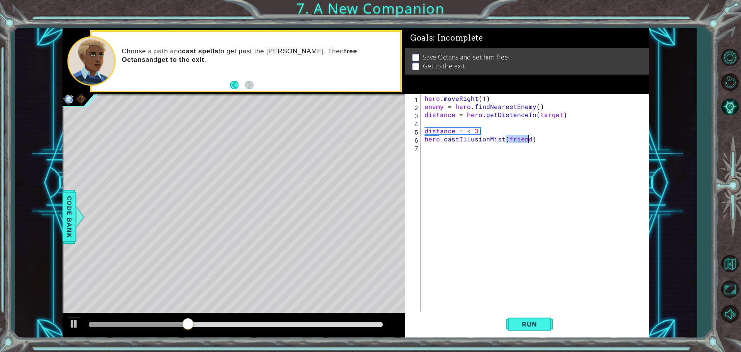
click at [498, 147] on div "hero . moveRight ( 1 ) enemy = hero . findNearestEnemy ( ) distance = hero . ge…" at bounding box center [536, 211] width 227 height 235
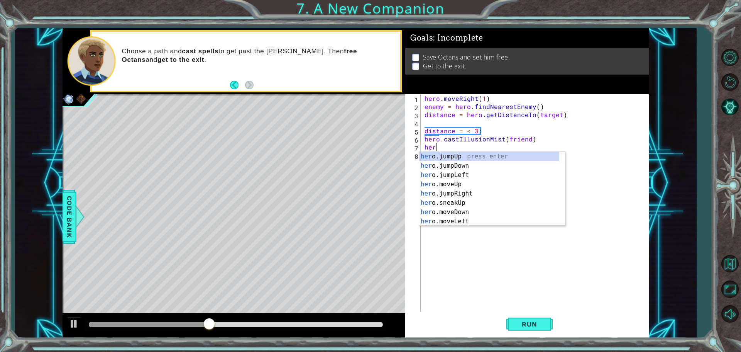
scroll to position [0, 0]
type textarea "h"
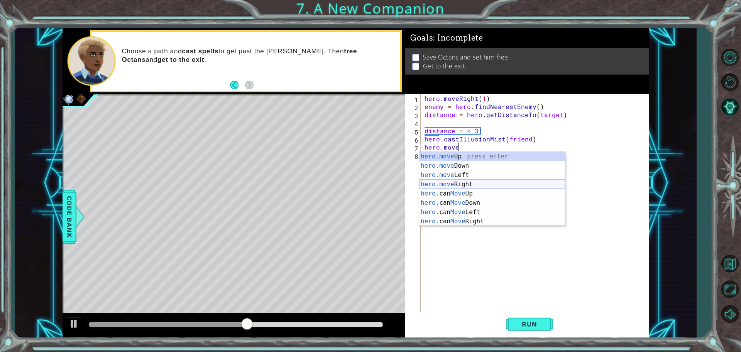
click at [466, 181] on div "hero.move Up press enter hero.move Down press enter hero.move Left press enter …" at bounding box center [492, 198] width 146 height 93
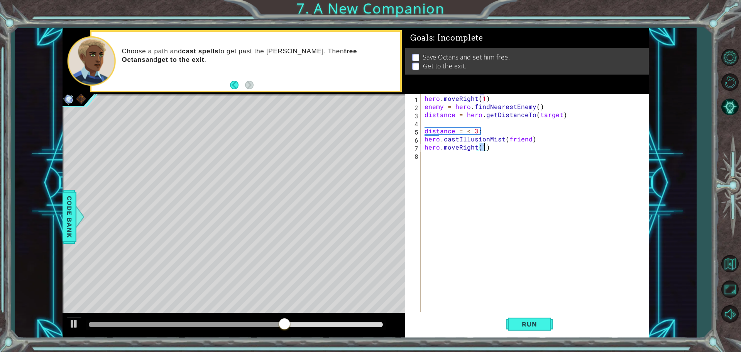
click at [456, 150] on div "hero . moveRight ( 1 ) enemy = hero . findNearestEnemy ( ) distance = hero . ge…" at bounding box center [536, 211] width 227 height 235
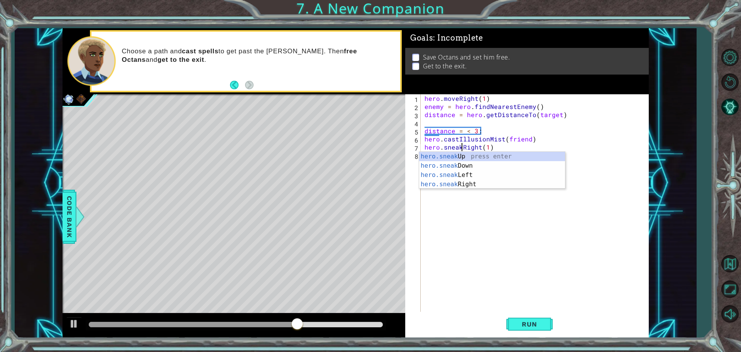
scroll to position [0, 2]
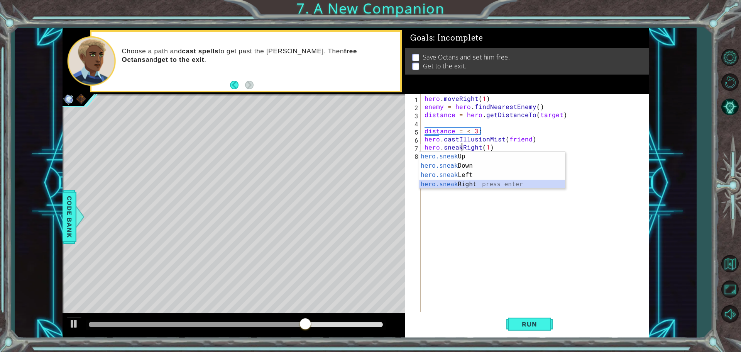
click at [462, 182] on div "hero.sneak Up press enter hero.sneak Down press enter hero.sneak Left press ent…" at bounding box center [492, 180] width 146 height 56
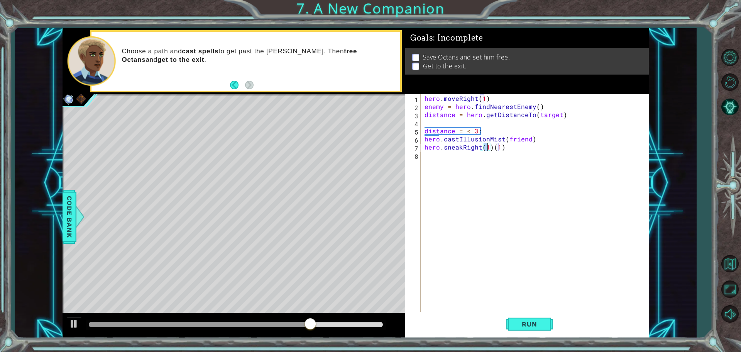
click at [497, 146] on div "hero . moveRight ( 1 ) enemy = hero . findNearestEnemy ( ) distance = hero . ge…" at bounding box center [536, 211] width 227 height 235
click at [501, 146] on div "hero . moveRight ( 1 ) enemy = hero . findNearestEnemy ( ) distance = hero . ge…" at bounding box center [536, 211] width 227 height 235
click at [487, 147] on div "hero . moveRight ( 1 ) enemy = hero . findNearestEnemy ( ) distance = hero . ge…" at bounding box center [536, 211] width 227 height 235
type textarea "hero.sneakRight(2)"
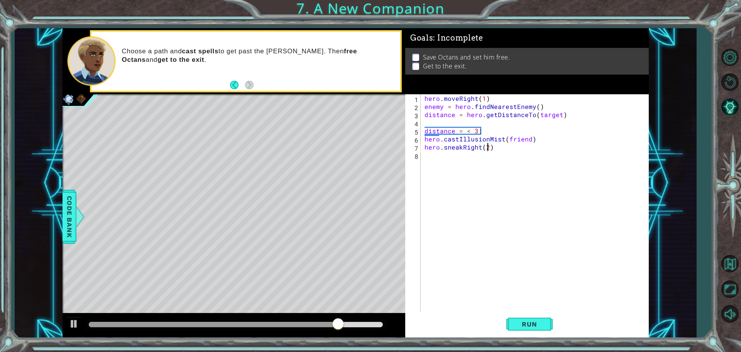
click at [462, 157] on div "hero . moveRight ( 1 ) enemy = hero . findNearestEnemy ( ) distance = hero . ge…" at bounding box center [536, 211] width 227 height 235
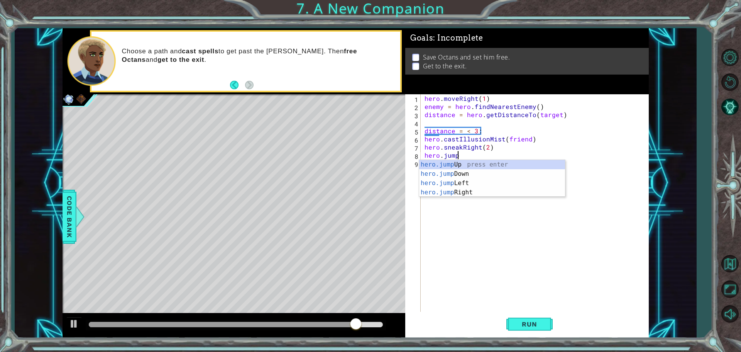
scroll to position [0, 2]
click at [462, 157] on div "hero . moveRight ( 1 ) enemy = hero . findNearestEnemy ( ) distance = hero . ge…" at bounding box center [536, 211] width 227 height 235
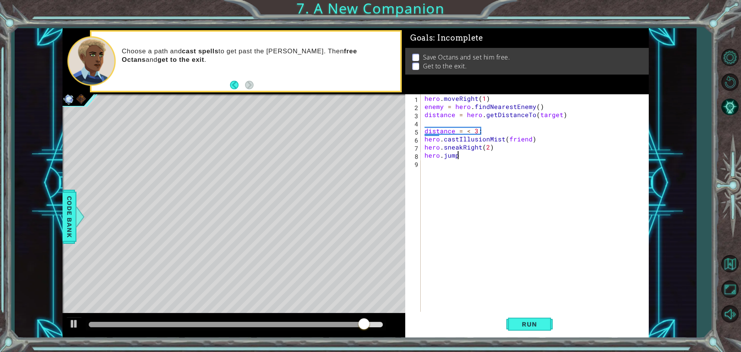
click at [465, 159] on div "hero . moveRight ( 1 ) enemy = hero . findNearestEnemy ( ) distance = hero . ge…" at bounding box center [536, 211] width 227 height 235
type textarea "hero.jumpr"
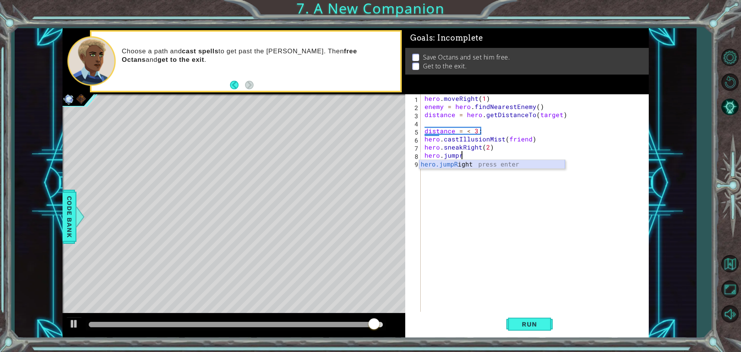
click at [471, 163] on div "hero.jumpR ight press enter" at bounding box center [492, 174] width 146 height 28
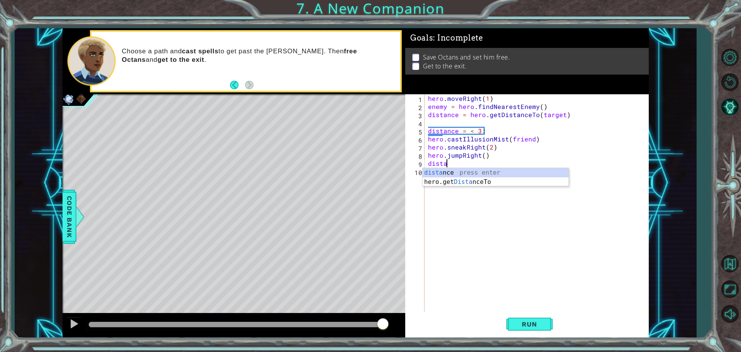
scroll to position [0, 0]
type textarea "d"
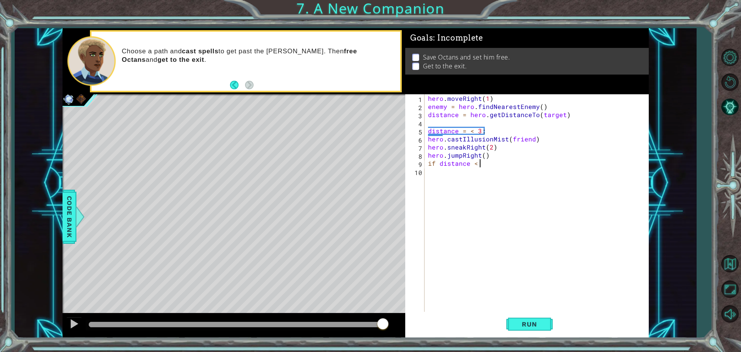
scroll to position [0, 3]
click at [470, 132] on div "hero . moveRight ( 1 ) enemy = hero . findNearestEnemy ( ) distance = hero . ge…" at bounding box center [539, 211] width 224 height 235
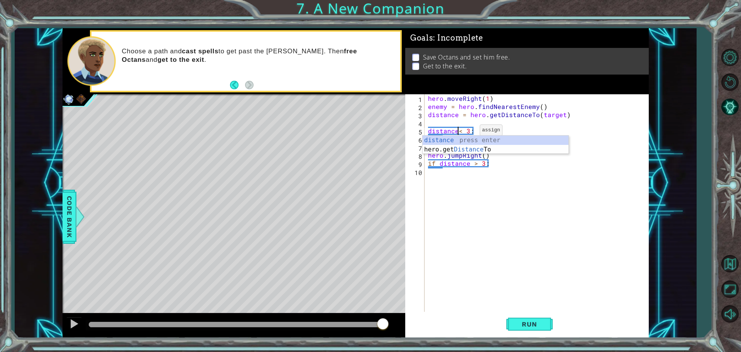
scroll to position [0, 2]
click at [498, 163] on div "hero . moveRight ( 1 ) enemy = hero . findNearestEnemy ( ) distance = hero . ge…" at bounding box center [539, 211] width 224 height 235
type textarea "if distance > 3:"
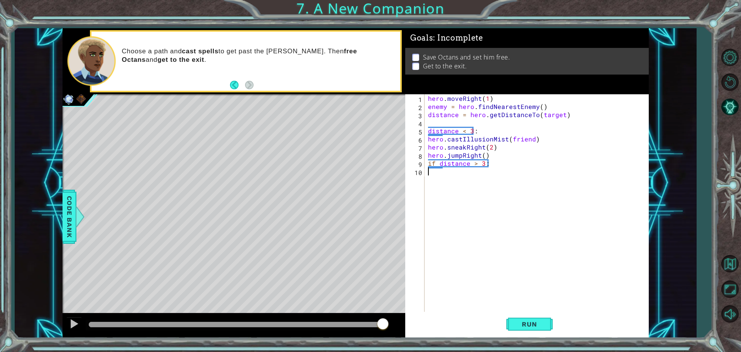
click at [482, 172] on div "hero . moveRight ( 1 ) enemy = hero . findNearestEnemy ( ) distance = hero . ge…" at bounding box center [539, 211] width 224 height 235
click at [429, 130] on div "hero . moveRight ( 1 ) enemy = hero . findNearestEnemy ( ) distance = hero . ge…" at bounding box center [539, 211] width 224 height 235
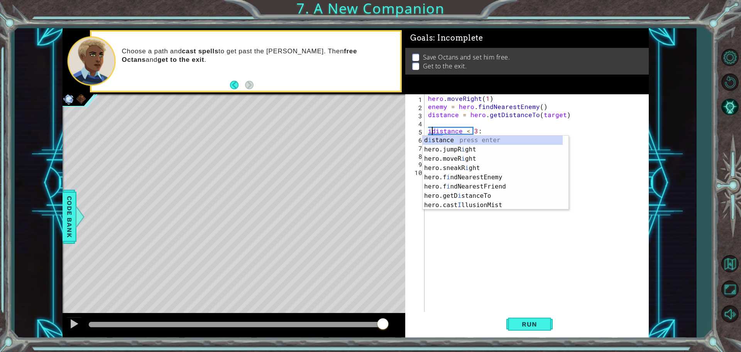
scroll to position [0, 0]
type textarea "if distance < 3:"
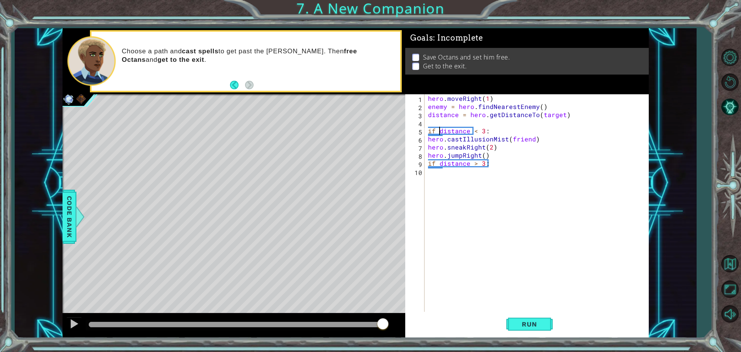
click at [436, 173] on div "hero . moveRight ( 1 ) enemy = hero . findNearestEnemy ( ) distance = hero . ge…" at bounding box center [539, 211] width 224 height 235
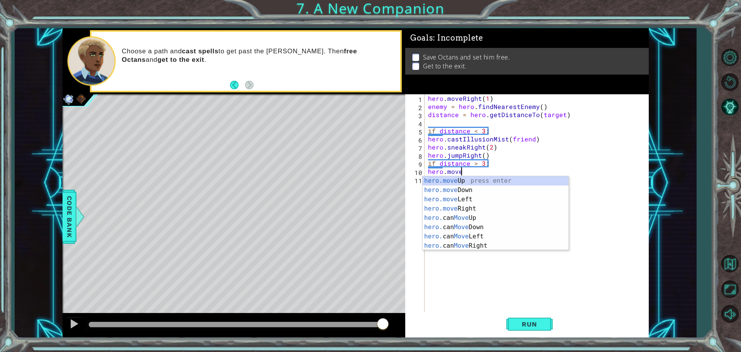
scroll to position [0, 2]
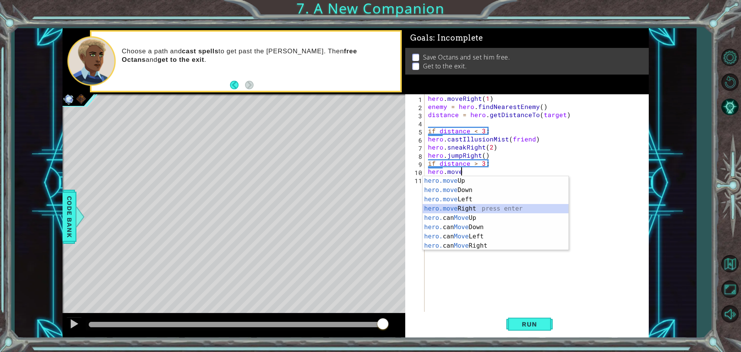
click at [468, 208] on div "hero.move Up press enter hero.move Down press enter hero.move Left press enter …" at bounding box center [496, 222] width 146 height 93
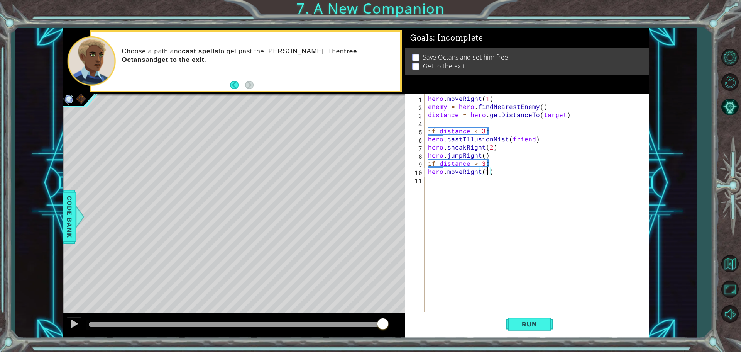
click at [487, 171] on div "hero . moveRight ( 1 ) enemy = hero . findNearestEnemy ( ) distance = hero . ge…" at bounding box center [539, 211] width 224 height 235
type textarea "hero.moveRight(2)"
click at [492, 179] on div "hero . moveRight ( 1 ) enemy = hero . findNearestEnemy ( ) distance = hero . ge…" at bounding box center [539, 211] width 224 height 235
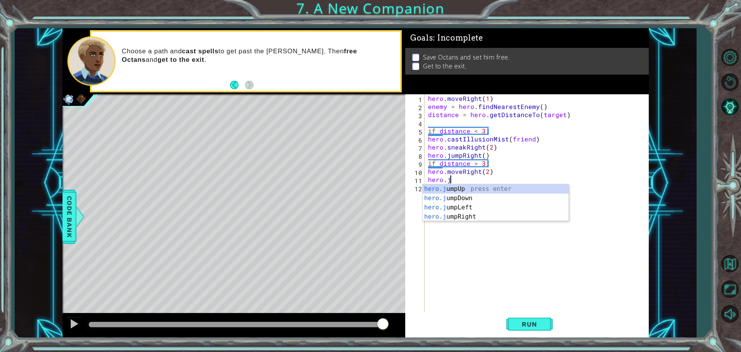
type textarea "hero.jump"
click at [483, 219] on div "hero.jump Up press enter hero.jump Down press enter hero.jump Left press enter …" at bounding box center [496, 212] width 146 height 56
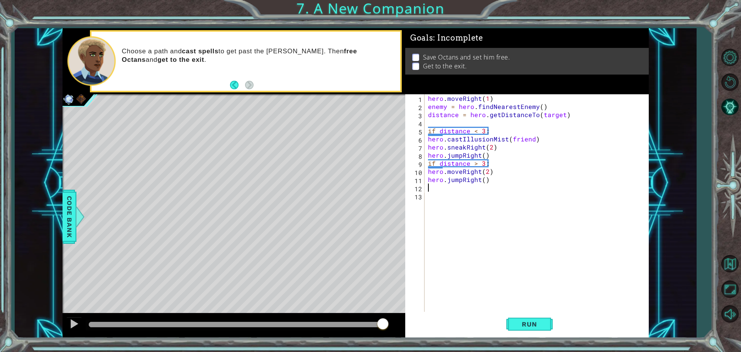
scroll to position [0, 0]
click at [520, 320] on span "Run" at bounding box center [529, 324] width 30 height 8
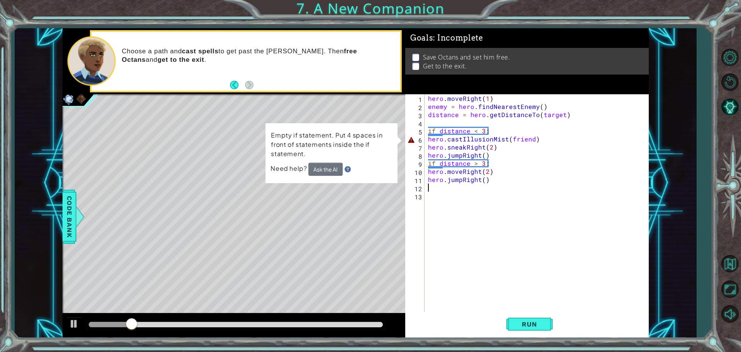
click at [510, 139] on div "hero . moveRight ( 1 ) enemy = hero . findNearestEnemy ( ) distance = hero . ge…" at bounding box center [539, 211] width 224 height 235
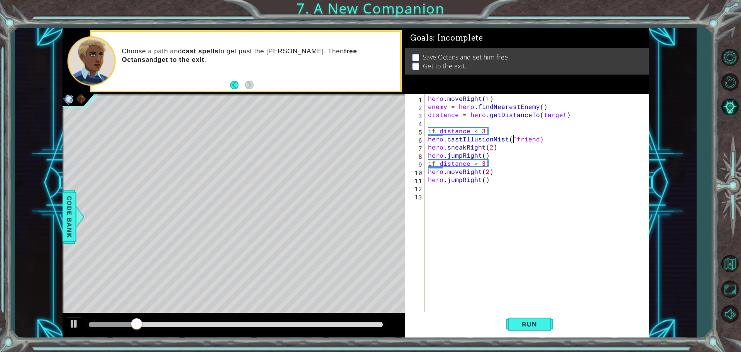
scroll to position [0, 5]
click at [535, 137] on div "hero . moveRight ( 1 ) enemy = hero . findNearestEnemy ( ) distance = hero . ge…" at bounding box center [539, 211] width 224 height 235
click at [529, 316] on button "Run" at bounding box center [529, 324] width 46 height 24
click at [530, 322] on span "Run" at bounding box center [529, 324] width 30 height 8
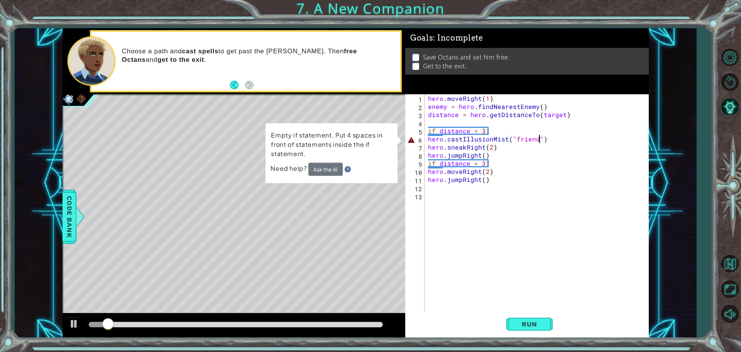
click at [429, 137] on div "hero . moveRight ( 1 ) enemy = hero . findNearestEnemy ( ) distance = hero . ge…" at bounding box center [539, 211] width 224 height 235
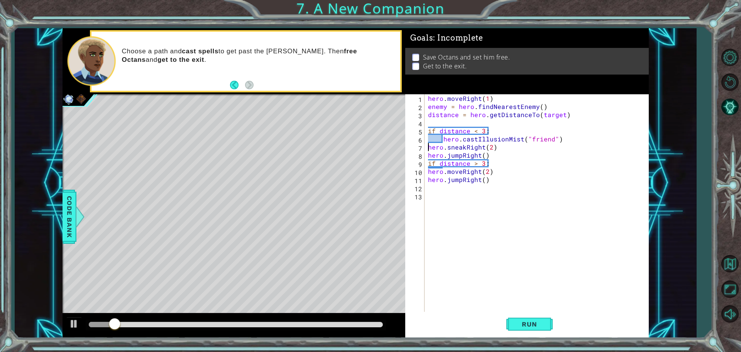
click at [429, 147] on div "hero . moveRight ( 1 ) enemy = hero . findNearestEnemy ( ) distance = hero . ge…" at bounding box center [539, 211] width 224 height 235
click at [429, 154] on div "hero . moveRight ( 1 ) enemy = hero . findNearestEnemy ( ) distance = hero . ge…" at bounding box center [539, 211] width 224 height 235
click at [427, 171] on div "hero . moveRight ( 1 ) enemy = hero . findNearestEnemy ( ) distance = hero . ge…" at bounding box center [539, 211] width 224 height 235
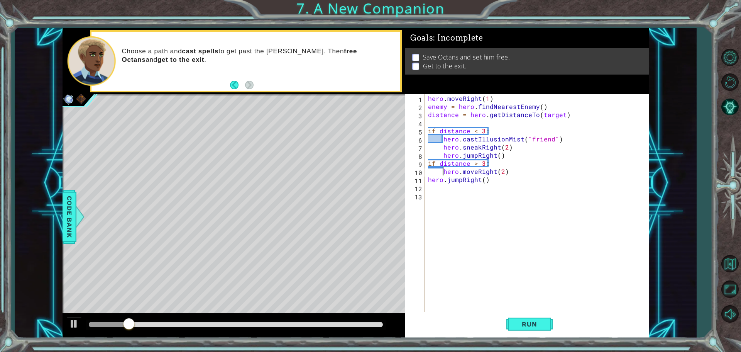
click at [428, 180] on div "hero . moveRight ( 1 ) enemy = hero . findNearestEnemy ( ) distance = hero . ge…" at bounding box center [539, 211] width 224 height 235
click at [528, 324] on span "Run" at bounding box center [529, 324] width 30 height 8
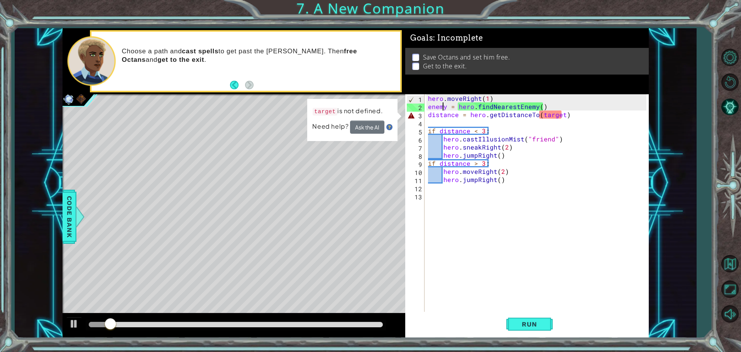
click at [445, 106] on div "hero . moveRight ( 1 ) enemy = hero . findNearestEnemy ( ) distance = hero . ge…" at bounding box center [539, 211] width 224 height 235
drag, startPoint x: 560, startPoint y: 116, endPoint x: 540, endPoint y: 117, distance: 20.1
click at [540, 117] on div "hero . moveRight ( 1 ) enemy = hero . findNearestEnemy ( ) distance = hero . ge…" at bounding box center [539, 211] width 224 height 235
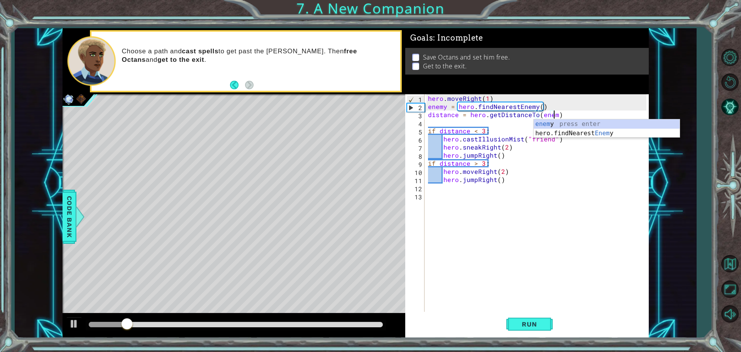
scroll to position [0, 8]
click at [549, 126] on div "enemy press enter hero.findNearest Enemy press enter" at bounding box center [607, 137] width 146 height 37
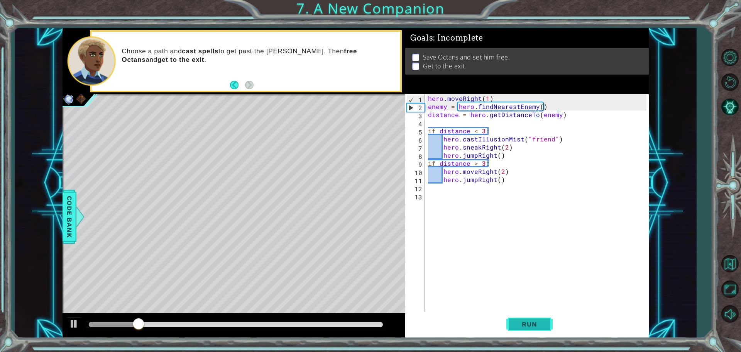
click at [544, 313] on button "Run" at bounding box center [529, 324] width 46 height 24
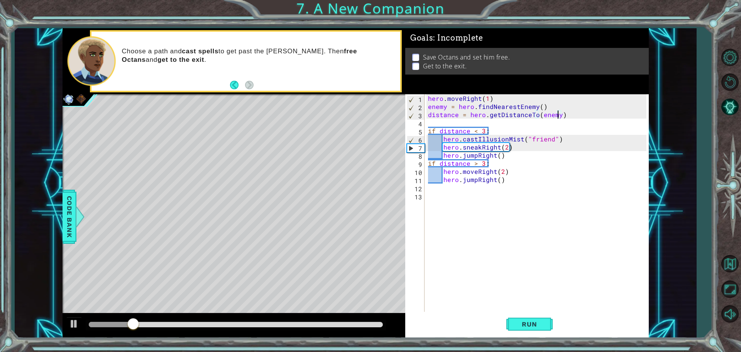
click at [550, 140] on div "hero . moveRight ( 1 ) enemy = hero . findNearestEnemy ( ) distance = hero . ge…" at bounding box center [539, 211] width 224 height 235
click at [542, 327] on span "Run" at bounding box center [529, 324] width 30 height 8
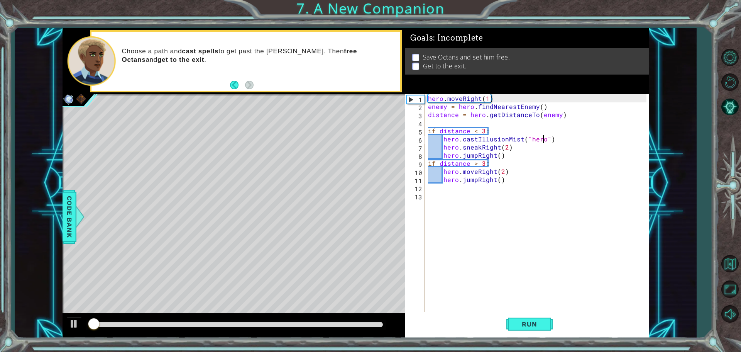
click at [316, 328] on div at bounding box center [236, 324] width 300 height 11
click at [315, 324] on div at bounding box center [236, 324] width 294 height 5
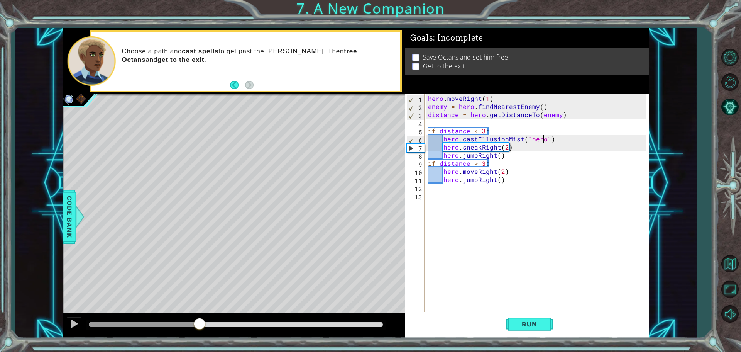
drag, startPoint x: 263, startPoint y: 325, endPoint x: 197, endPoint y: 325, distance: 65.6
click at [197, 325] on div at bounding box center [144, 324] width 111 height 5
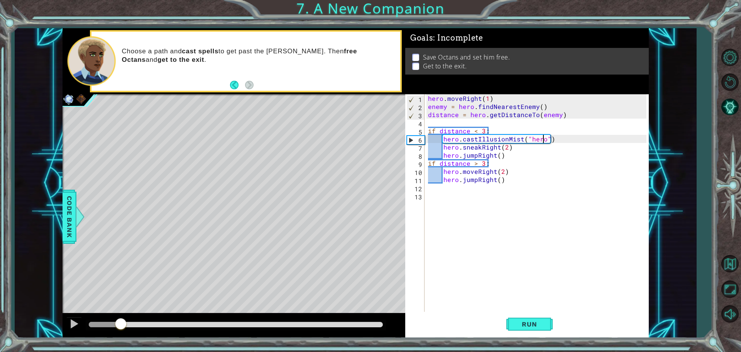
drag, startPoint x: 190, startPoint y: 324, endPoint x: 121, endPoint y: 323, distance: 68.3
click at [121, 323] on div at bounding box center [121, 324] width 14 height 14
click at [542, 137] on div "hero . moveRight ( 1 ) enemy = hero . findNearestEnemy ( ) distance = hero . ge…" at bounding box center [539, 211] width 224 height 235
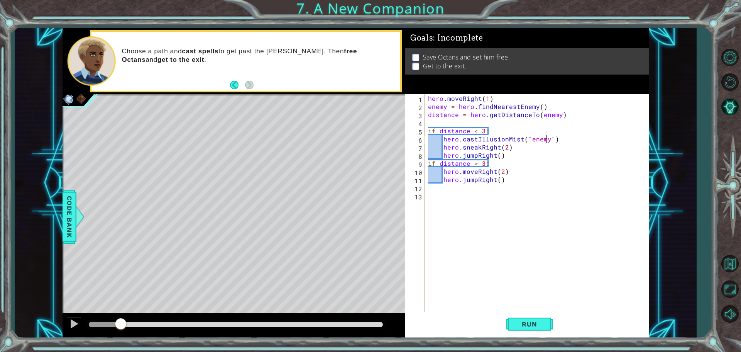
scroll to position [0, 7]
click at [526, 327] on span "Run" at bounding box center [529, 324] width 30 height 8
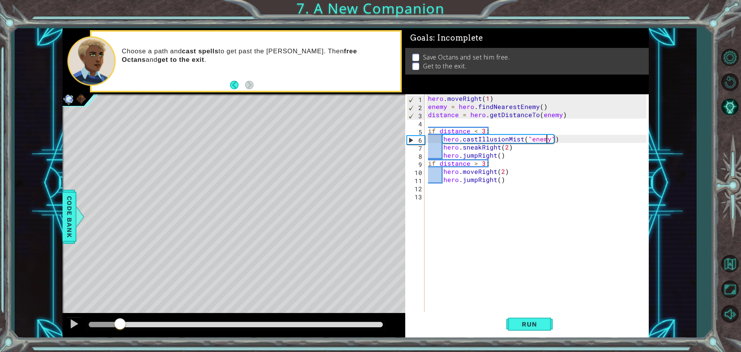
drag, startPoint x: 350, startPoint y: 324, endPoint x: 120, endPoint y: 343, distance: 230.1
click at [120, 343] on div "1 ההההההההההההההההההההההההההההההההההההההההההההההההההההההההההההההההההההההההההההה…" at bounding box center [370, 176] width 741 height 352
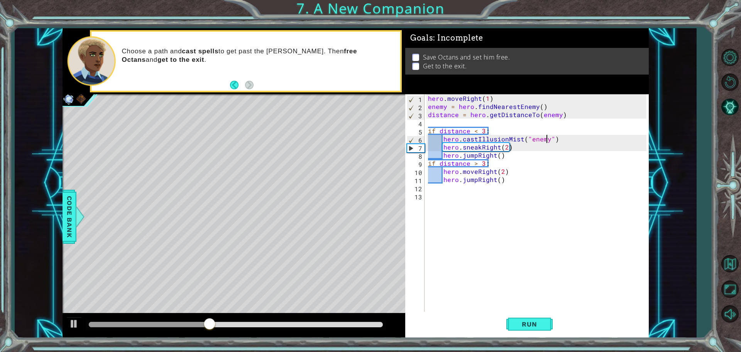
click at [557, 114] on div "hero . moveRight ( 1 ) enemy = hero . findNearestEnemy ( ) distance = hero . ge…" at bounding box center [539, 211] width 224 height 235
drag, startPoint x: 540, startPoint y: 115, endPoint x: 535, endPoint y: 115, distance: 4.3
click at [540, 115] on div "hero . moveRight ( 1 ) enemy = hero . findNearestEnemy ( ) distance = hero . ge…" at bounding box center [539, 211] width 224 height 235
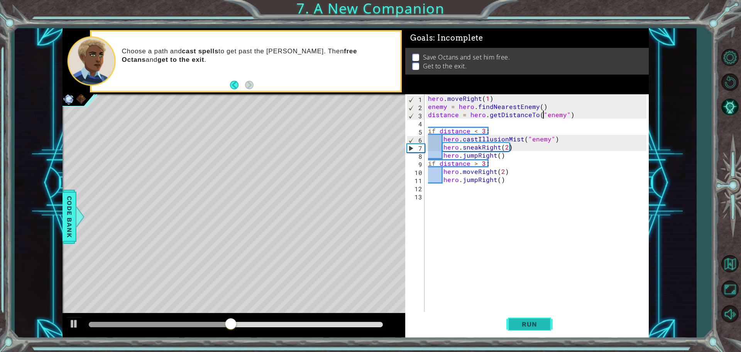
click at [539, 325] on span "Run" at bounding box center [529, 324] width 30 height 8
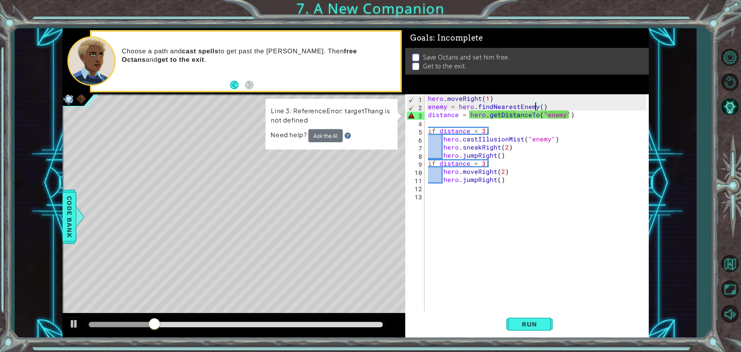
click at [537, 106] on div "hero . moveRight ( 1 ) enemy = hero . findNearestEnemy ( ) distance = hero . ge…" at bounding box center [539, 211] width 224 height 235
click at [540, 108] on div "hero . moveRight ( 1 ) enemy = hero . findNearestEnemy ( ) distance = hero . ge…" at bounding box center [539, 211] width 224 height 235
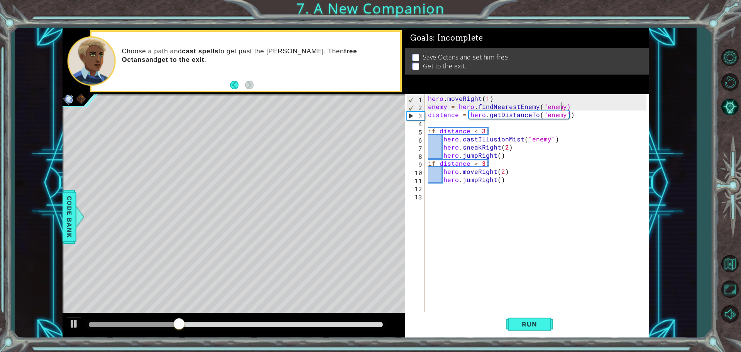
scroll to position [0, 8]
drag, startPoint x: 565, startPoint y: 116, endPoint x: 540, endPoint y: 117, distance: 25.1
click at [540, 117] on div "hero . moveRight ( 1 ) enemy = hero . findNearestEnemy ( "enemy" ) distance = h…" at bounding box center [539, 211] width 224 height 235
drag, startPoint x: 457, startPoint y: 106, endPoint x: 428, endPoint y: 107, distance: 29.7
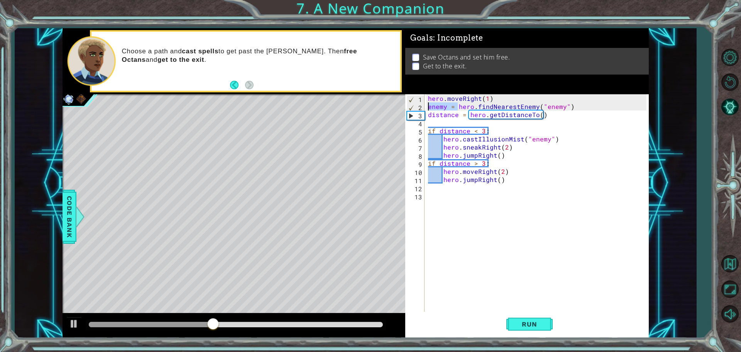
click at [428, 107] on div "hero . moveRight ( 1 ) enemy = hero . findNearestEnemy ( "enemy" ) distance = h…" at bounding box center [539, 211] width 224 height 235
click at [531, 324] on span "Run" at bounding box center [529, 324] width 30 height 8
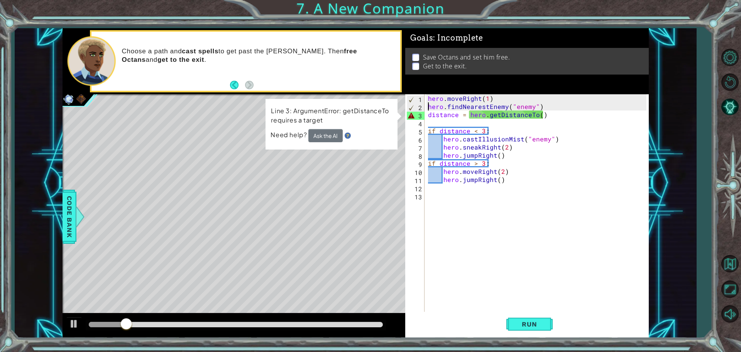
click at [538, 114] on div "hero . moveRight ( 1 ) hero . findNearestEnemy ( "enemy" ) distance = hero . ge…" at bounding box center [539, 211] width 224 height 235
click at [71, 219] on span "Code Bank" at bounding box center [69, 216] width 12 height 47
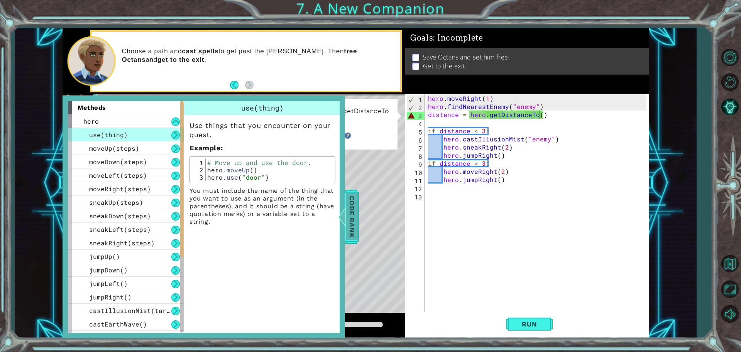
click at [356, 222] on span "Code Bank" at bounding box center [352, 216] width 12 height 47
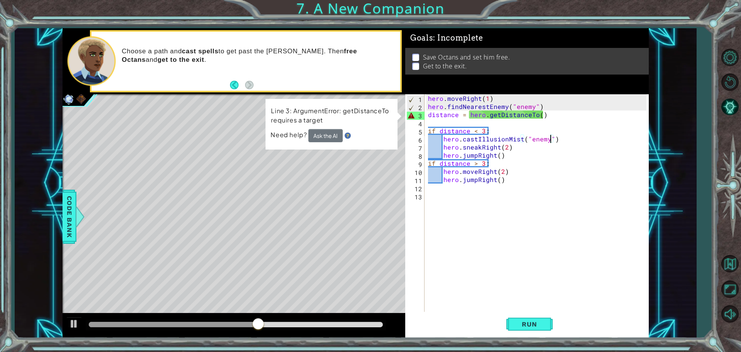
click at [550, 136] on div "hero . moveRight ( 1 ) hero . findNearestEnemy ( "enemy" ) distance = hero . ge…" at bounding box center [539, 211] width 224 height 235
click at [524, 138] on div "hero . moveRight ( 1 ) hero . findNearestEnemy ( "enemy" ) distance = hero . ge…" at bounding box center [539, 211] width 224 height 235
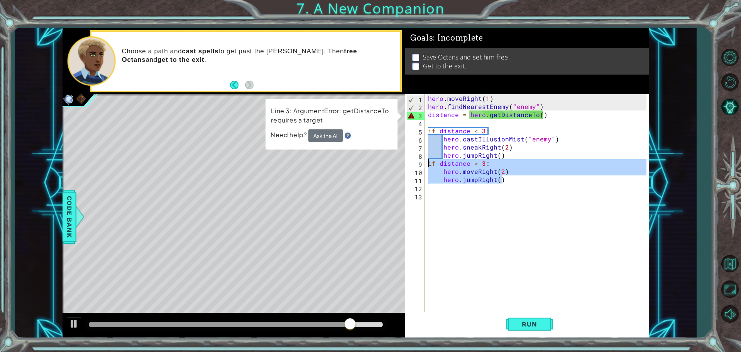
drag, startPoint x: 507, startPoint y: 183, endPoint x: 424, endPoint y: 164, distance: 85.2
click at [424, 164] on div "hero.castIllusionMist("enemy") 1 2 3 4 5 6 7 8 9 10 11 12 13 hero . moveRight (…" at bounding box center [525, 203] width 241 height 219
type textarea "if distance > 3: hero.moveRight(2)"
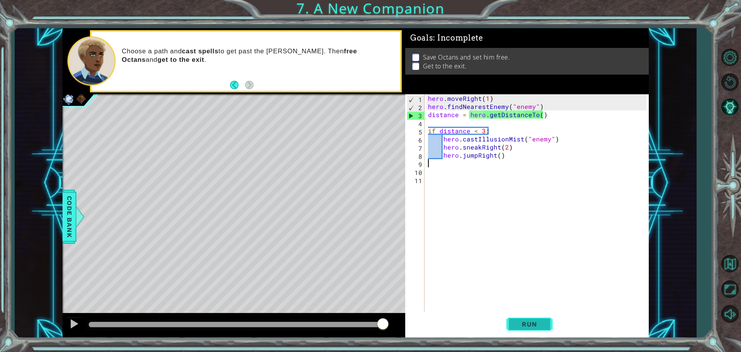
click at [523, 318] on button "Run" at bounding box center [529, 324] width 46 height 24
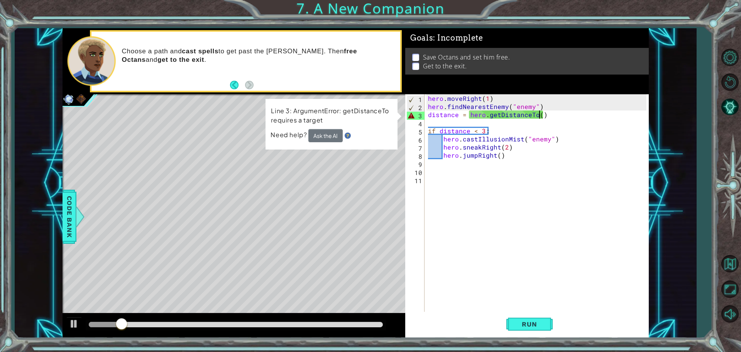
click at [539, 115] on div "hero . moveRight ( 1 ) hero . findNearestEnemy ( "enemy" ) distance = hero . ge…" at bounding box center [539, 211] width 224 height 235
drag, startPoint x: 535, startPoint y: 107, endPoint x: 509, endPoint y: 107, distance: 26.3
click at [509, 107] on div "hero . moveRight ( 1 ) hero . findNearestEnemy ( "enemy" ) distance = hero . ge…" at bounding box center [539, 211] width 224 height 235
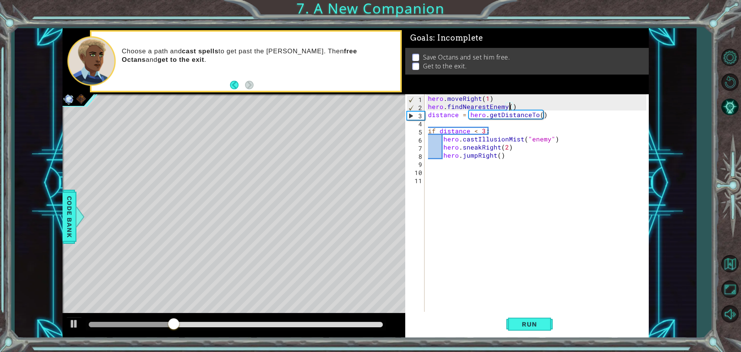
click at [537, 116] on div "hero . moveRight ( 1 ) hero . findNearestEnemy ( ) distance = hero . getDistanc…" at bounding box center [539, 211] width 224 height 235
click at [538, 116] on div "hero . moveRight ( 1 ) hero . findNearestEnemy ( ) distance = hero . getDistanc…" at bounding box center [539, 211] width 224 height 235
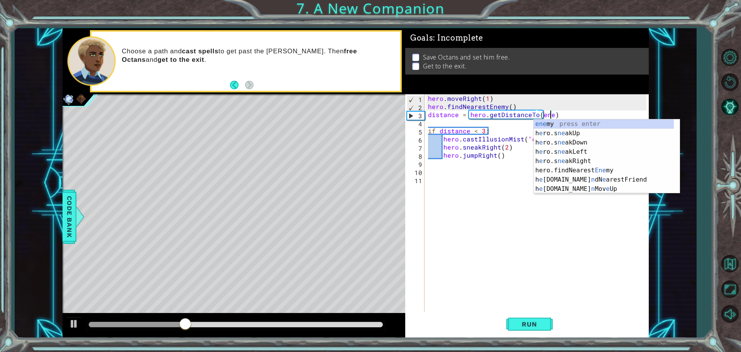
scroll to position [0, 8]
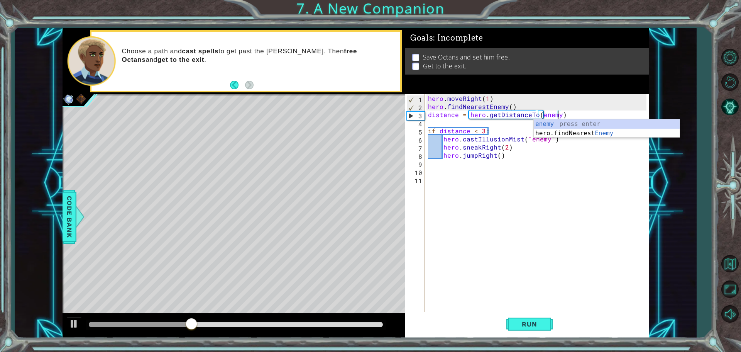
click at [547, 139] on div "hero . moveRight ( 1 ) hero . findNearestEnemy ( ) distance = hero . getDistanc…" at bounding box center [539, 211] width 224 height 235
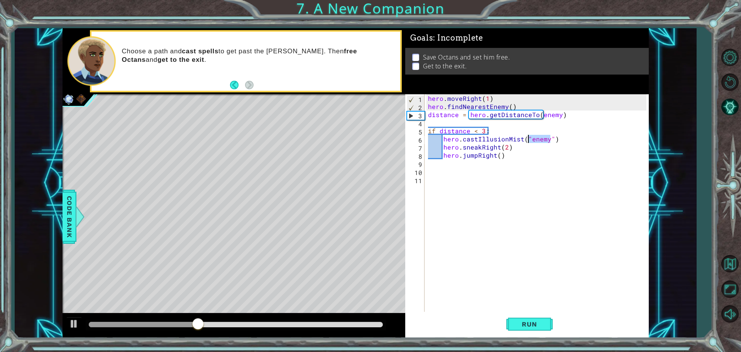
drag, startPoint x: 551, startPoint y: 139, endPoint x: 524, endPoint y: 141, distance: 27.5
click at [525, 141] on div "hero . moveRight ( 1 ) hero . findNearestEnemy ( ) distance = hero . getDistanc…" at bounding box center [539, 211] width 224 height 235
click at [468, 152] on div "hero . moveRight ( 1 ) hero . findNearestEnemy ( ) distance = hero . getDistanc…" at bounding box center [539, 211] width 224 height 235
click at [542, 324] on span "Run" at bounding box center [529, 324] width 30 height 8
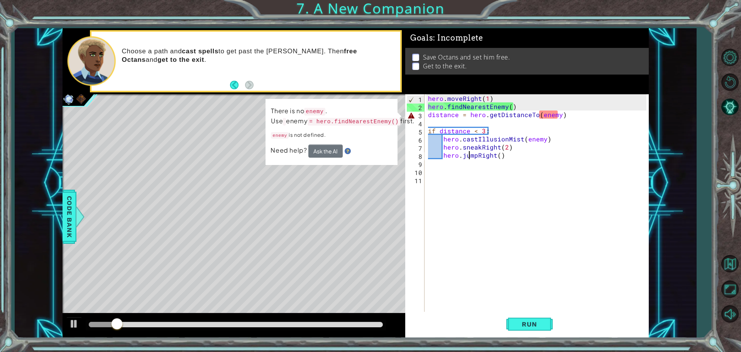
click at [559, 114] on div "hero . moveRight ( 1 ) hero . findNearestEnemy ( ) distance = hero . getDistanc…" at bounding box center [539, 211] width 224 height 235
click at [428, 107] on div "hero . moveRight ( 1 ) hero . findNearestEnemy ( ) distance = hero . getDistanc…" at bounding box center [539, 211] width 224 height 235
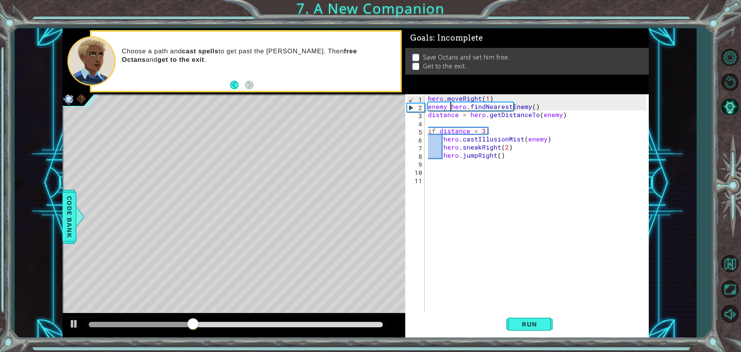
scroll to position [0, 2]
type textarea "enemy = hero.findNearestEnemy()"
click at [538, 327] on span "Run" at bounding box center [529, 324] width 30 height 8
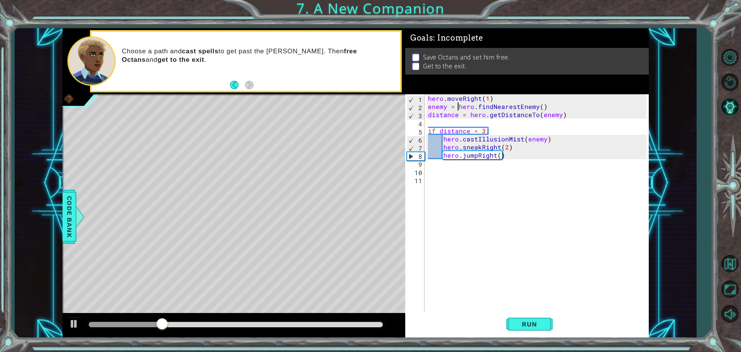
click at [483, 171] on div "hero . moveRight ( 1 ) enemy = hero . findNearestEnemy ( ) distance = hero . ge…" at bounding box center [539, 211] width 224 height 235
click at [474, 173] on div "hero . moveRight ( 1 ) enemy = hero . findNearestEnemy ( ) distance = hero . ge…" at bounding box center [539, 211] width 224 height 235
click at [480, 164] on div "hero . moveRight ( 1 ) enemy = hero . findNearestEnemy ( ) distance = hero . ge…" at bounding box center [539, 211] width 224 height 235
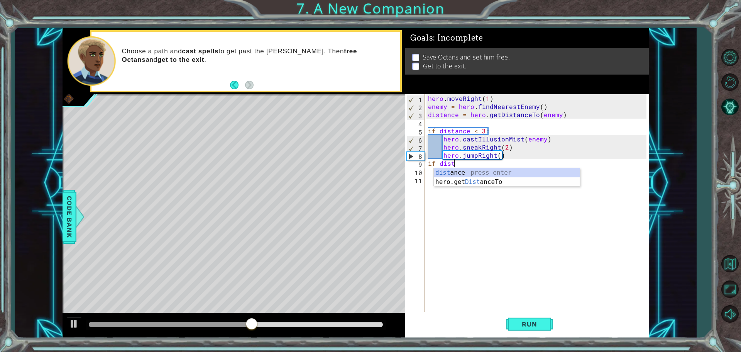
scroll to position [0, 1]
click at [494, 168] on div "dista nce press enter hero.get Dista nceTo press enter" at bounding box center [507, 186] width 146 height 37
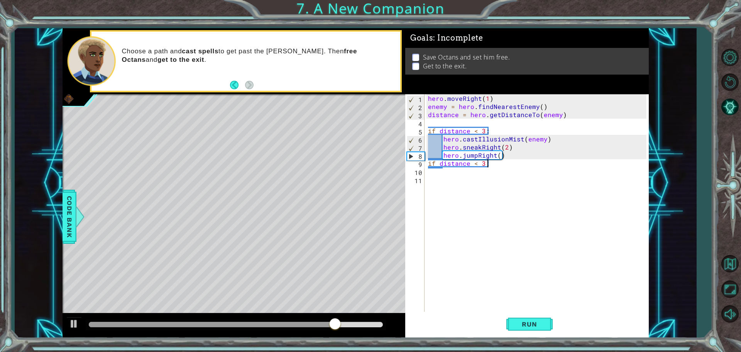
scroll to position [0, 3]
type textarea "if distance < 3:"
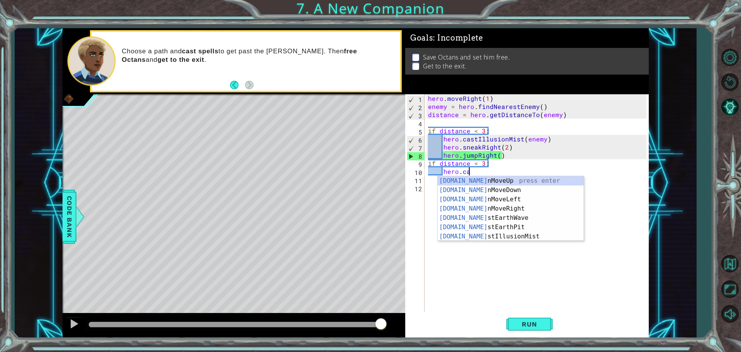
scroll to position [0, 2]
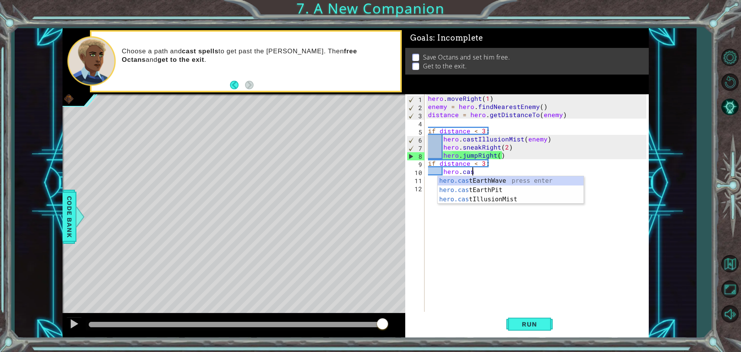
type textarea "hero.cast"
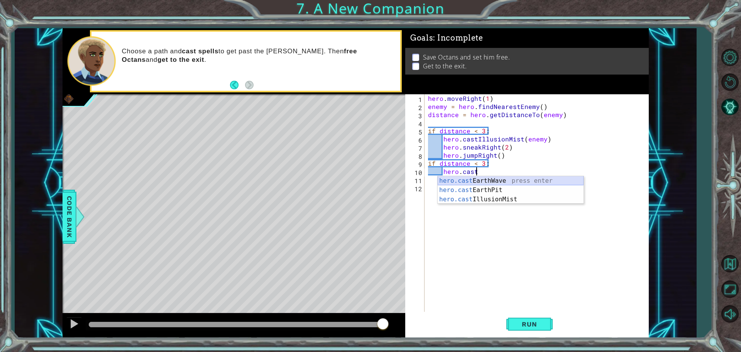
click at [493, 180] on div "hero.cast EarthWave press enter hero.cast EarthPit press enter hero.cast Illusi…" at bounding box center [511, 199] width 146 height 46
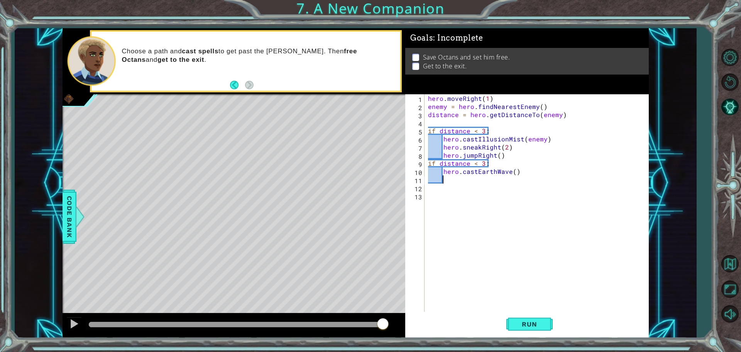
scroll to position [0, 0]
click at [514, 170] on div "hero . moveRight ( 1 ) enemy = hero . findNearestEnemy ( ) distance = hero . ge…" at bounding box center [539, 211] width 224 height 235
type textarea "hero.castEarthWave()"
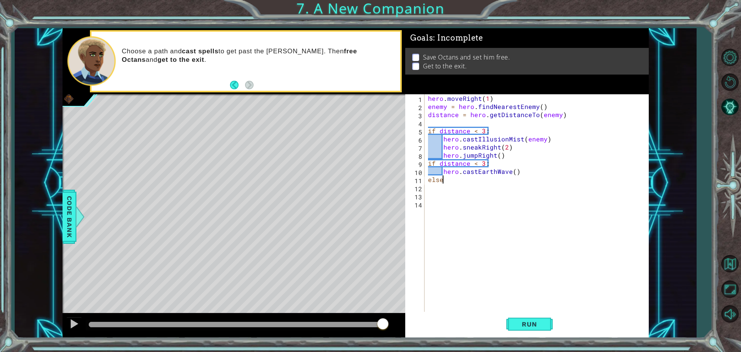
type textarea "else:"
click at [474, 190] on div "hero . moveRight ( 1 ) enemy = hero . findNearestEnemy ( ) distance = hero . ge…" at bounding box center [539, 211] width 224 height 235
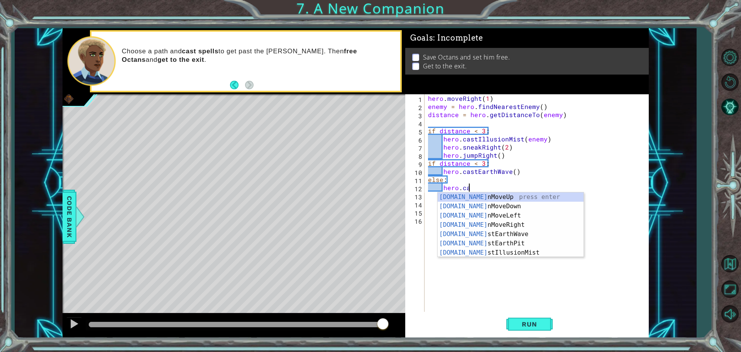
scroll to position [0, 2]
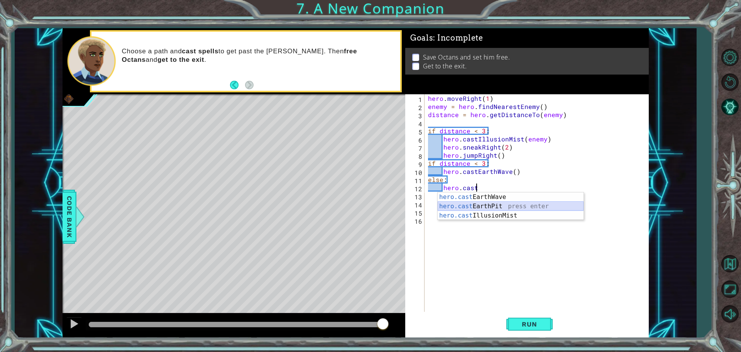
drag, startPoint x: 491, startPoint y: 209, endPoint x: 542, endPoint y: 285, distance: 90.5
click at [490, 209] on div "hero.cast EarthWave press enter hero.cast EarthPit press enter hero.cast Illusi…" at bounding box center [511, 215] width 146 height 46
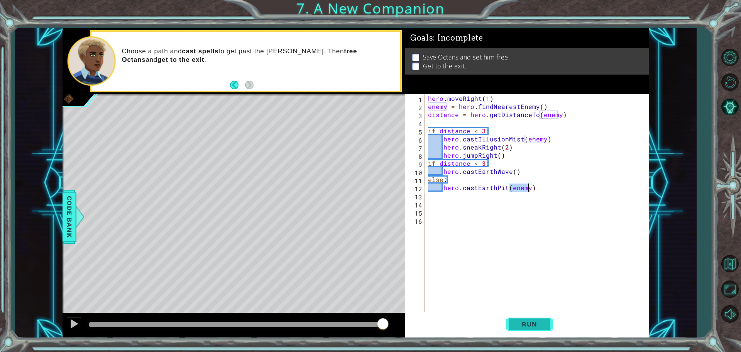
type textarea "hero.castEarthPit(enemy)"
click at [527, 323] on span "Run" at bounding box center [529, 324] width 30 height 8
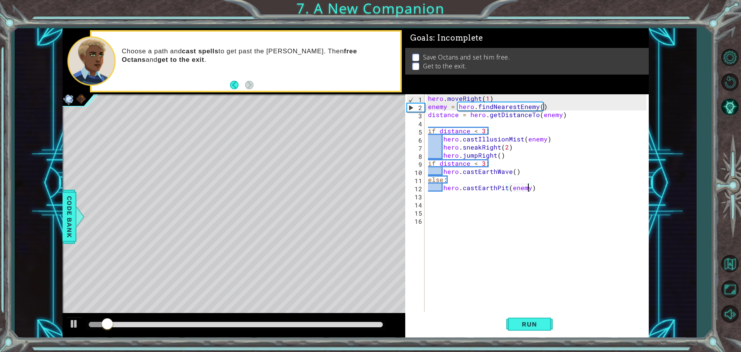
click at [335, 326] on div at bounding box center [236, 324] width 294 height 5
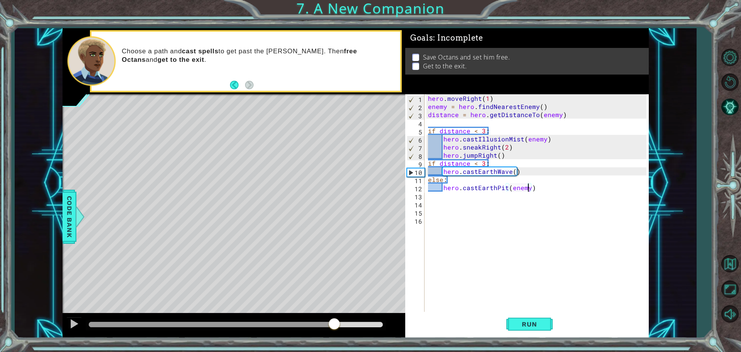
click at [469, 202] on div "hero . moveRight ( 1 ) enemy = hero . findNearestEnemy ( ) distance = hero . ge…" at bounding box center [539, 211] width 224 height 235
click at [442, 195] on div "hero . moveRight ( 1 ) enemy = hero . findNearestEnemy ( ) distance = hero . ge…" at bounding box center [539, 211] width 224 height 235
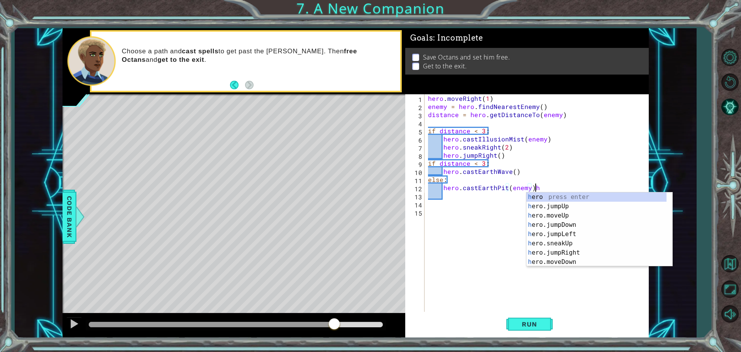
scroll to position [0, 6]
type textarea "hero.castEarthPit(enemy)"
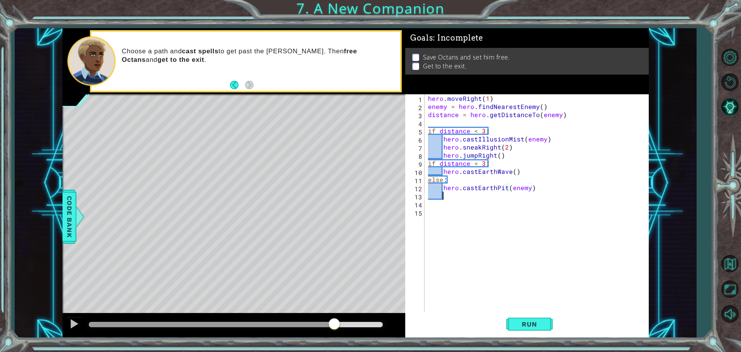
click at [444, 195] on div "hero . moveRight ( 1 ) enemy = hero . findNearestEnemy ( ) distance = hero . ge…" at bounding box center [539, 211] width 224 height 235
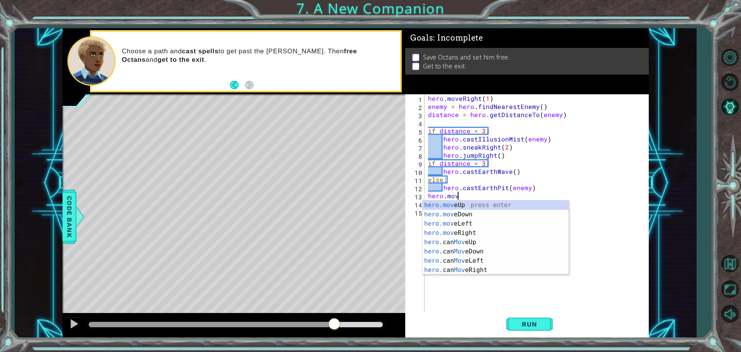
scroll to position [0, 2]
click at [461, 204] on div "hero.move Up press enter hero.move Down press enter hero.move Left press enter …" at bounding box center [496, 246] width 146 height 93
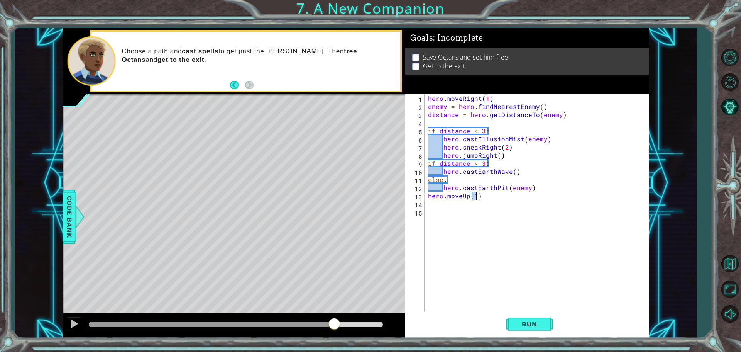
type textarea "hero.moveUp(3)"
click at [472, 208] on div "hero . moveRight ( 1 ) enemy = hero . findNearestEnemy ( ) distance = hero . ge…" at bounding box center [539, 211] width 224 height 235
click at [457, 203] on div "hero . moveRight ( 1 ) enemy = hero . findNearestEnemy ( ) distance = hero . ge…" at bounding box center [539, 211] width 224 height 235
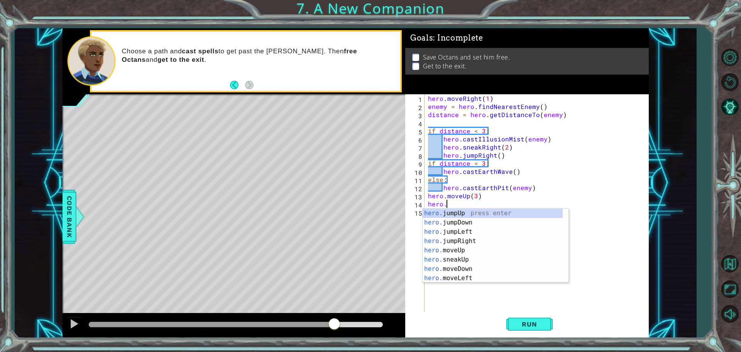
scroll to position [0, 1]
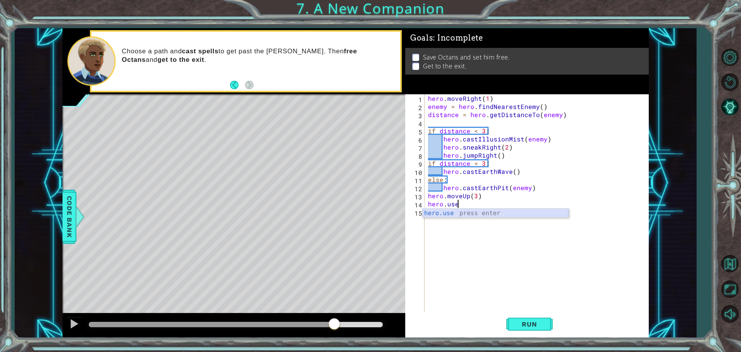
click at [447, 213] on div "hero.use press enter" at bounding box center [496, 222] width 146 height 28
type textarea "hero.use("bell")"
click at [485, 217] on div "hero . moveRight ( 1 ) enemy = hero . findNearestEnemy ( ) distance = hero . ge…" at bounding box center [539, 211] width 224 height 235
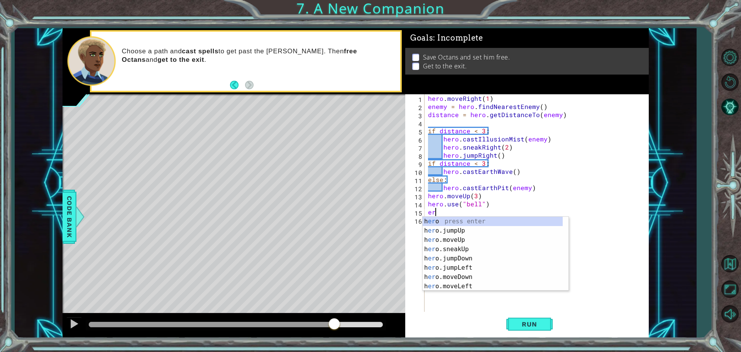
type textarea "e"
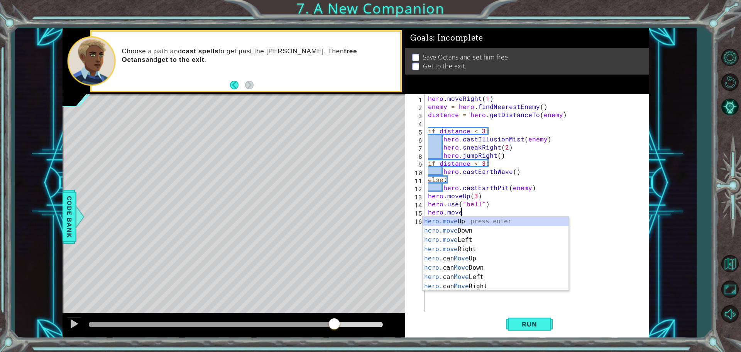
scroll to position [0, 2]
click at [466, 251] on div "hero.move Up press enter hero.move Down press enter hero.move Left press enter …" at bounding box center [496, 263] width 146 height 93
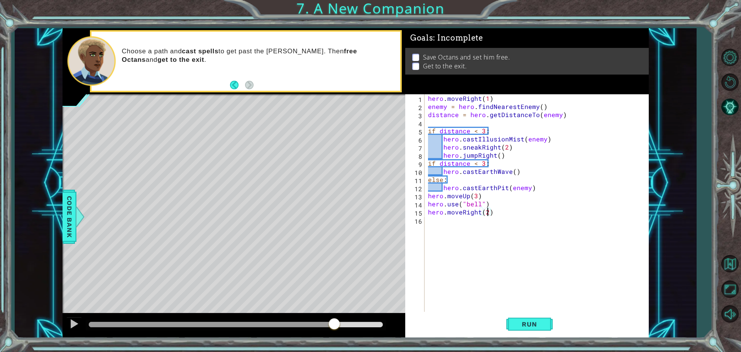
scroll to position [0, 3]
type textarea "hero.moveRight(2)"
click at [544, 318] on button "Run" at bounding box center [529, 324] width 46 height 24
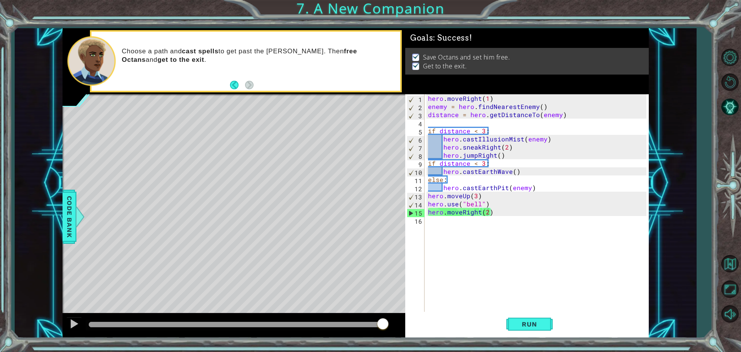
drag, startPoint x: 372, startPoint y: 326, endPoint x: 393, endPoint y: 329, distance: 21.0
click at [393, 329] on body "1 ההההההההההההההההההההההההההההההההההההההההההההההההההההההההההההההההההההההההההההה…" at bounding box center [370, 176] width 741 height 352
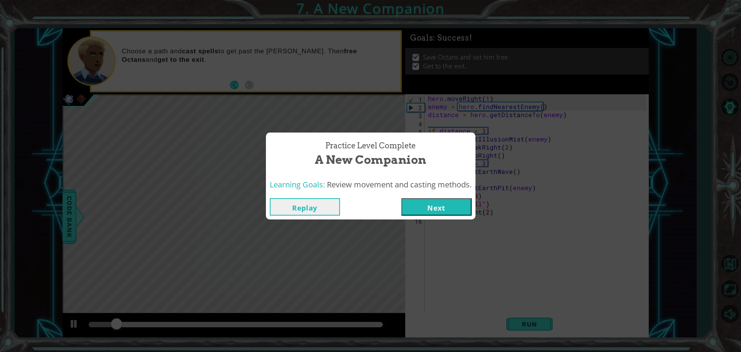
click at [439, 200] on button "Next" at bounding box center [436, 206] width 70 height 17
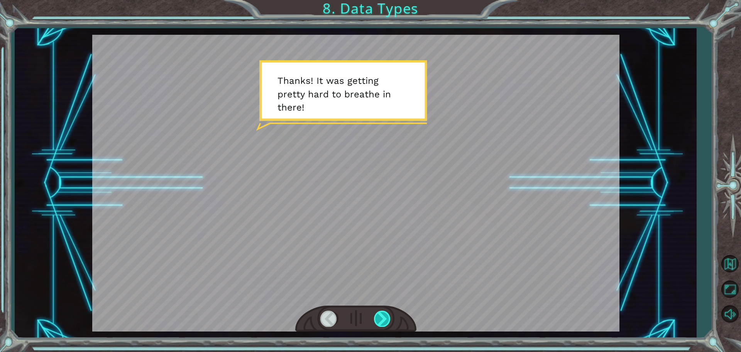
click at [388, 311] on div at bounding box center [382, 318] width 17 height 16
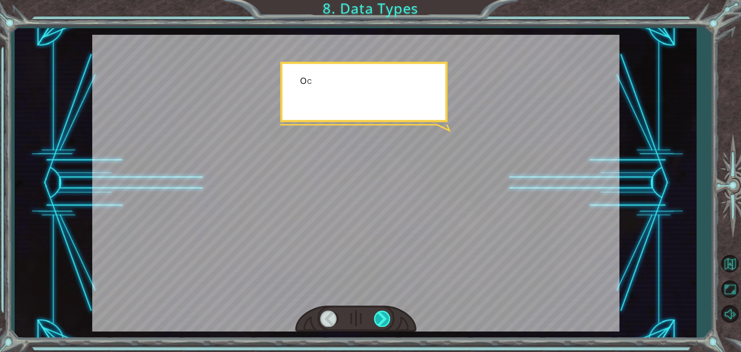
click at [388, 311] on div at bounding box center [382, 318] width 17 height 16
click at [387, 311] on div at bounding box center [382, 318] width 17 height 16
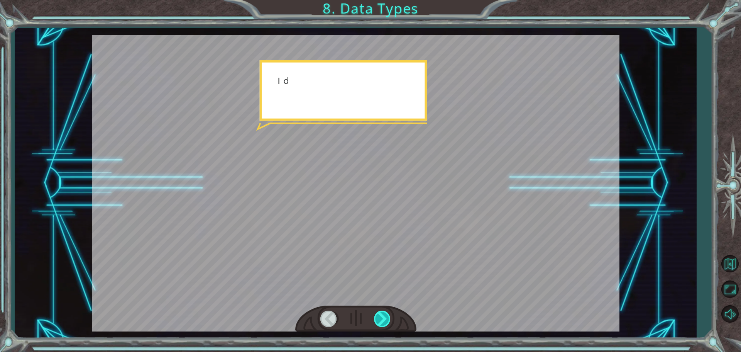
click at [387, 312] on div at bounding box center [382, 318] width 17 height 16
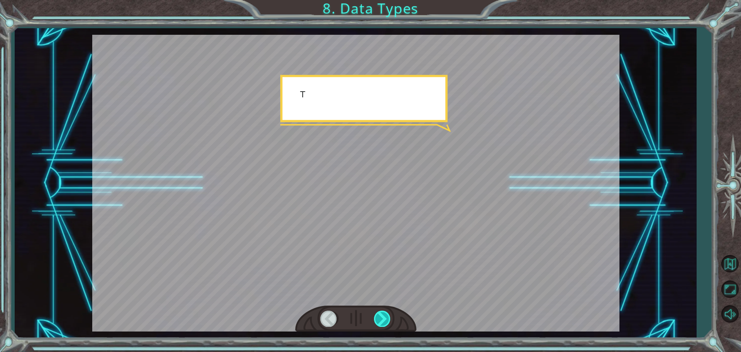
click at [387, 312] on div at bounding box center [382, 318] width 17 height 16
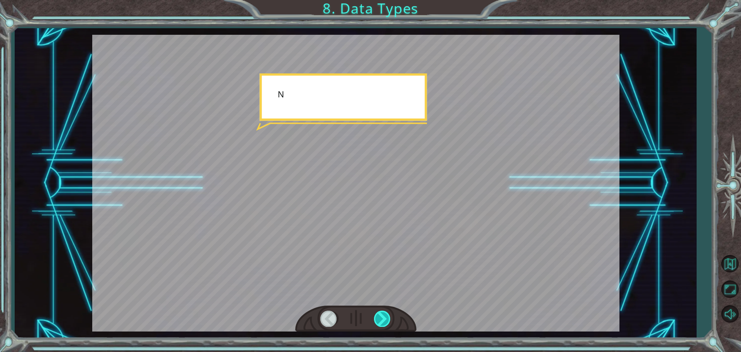
click at [387, 312] on div at bounding box center [382, 318] width 17 height 16
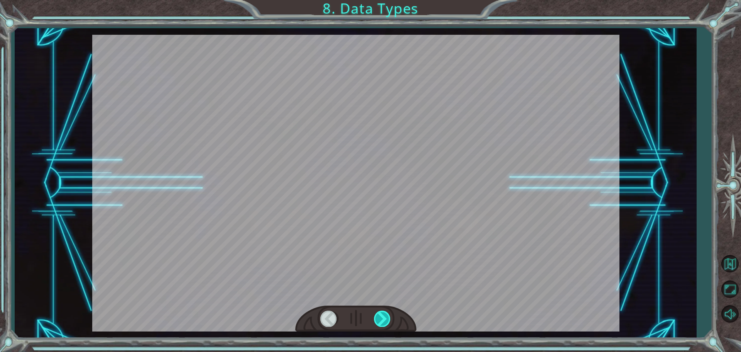
click at [387, 312] on div at bounding box center [382, 318] width 17 height 16
click at [386, 312] on div at bounding box center [382, 318] width 17 height 16
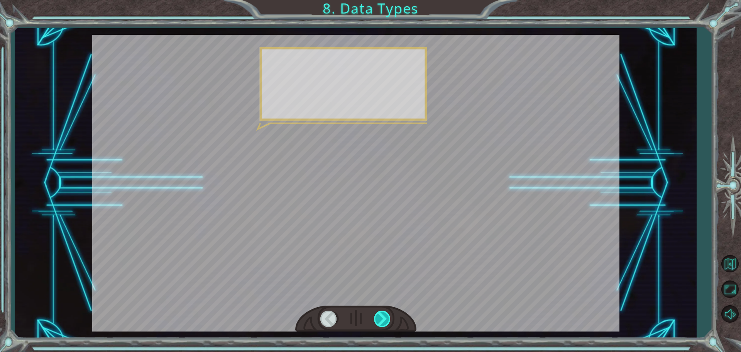
click at [386, 312] on div at bounding box center [382, 318] width 17 height 16
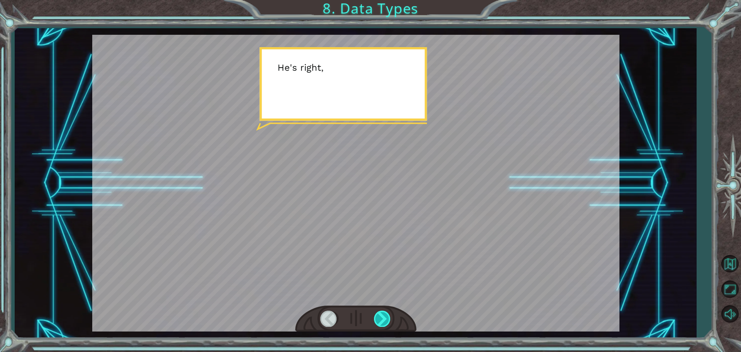
click at [386, 312] on div at bounding box center [382, 318] width 17 height 16
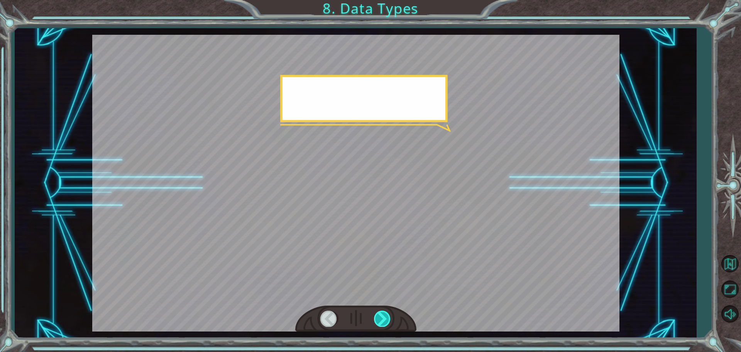
click at [386, 312] on div at bounding box center [382, 318] width 17 height 16
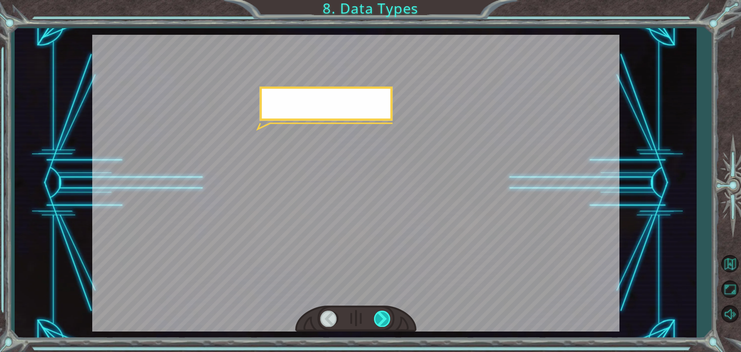
click at [386, 312] on div at bounding box center [382, 318] width 17 height 16
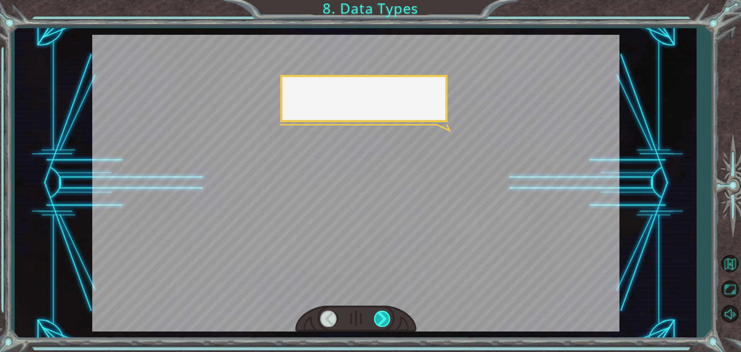
click at [386, 312] on div at bounding box center [382, 318] width 17 height 16
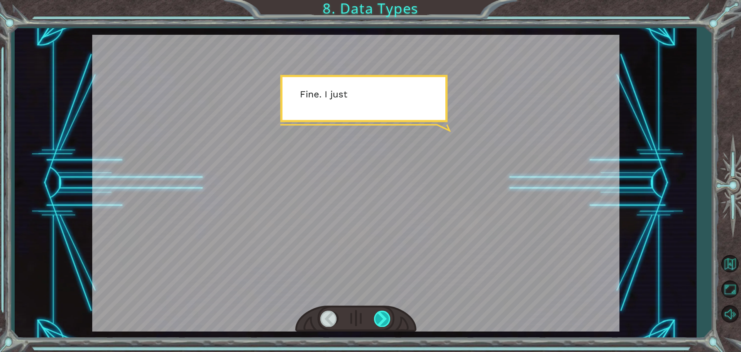
click at [386, 312] on div at bounding box center [382, 318] width 17 height 16
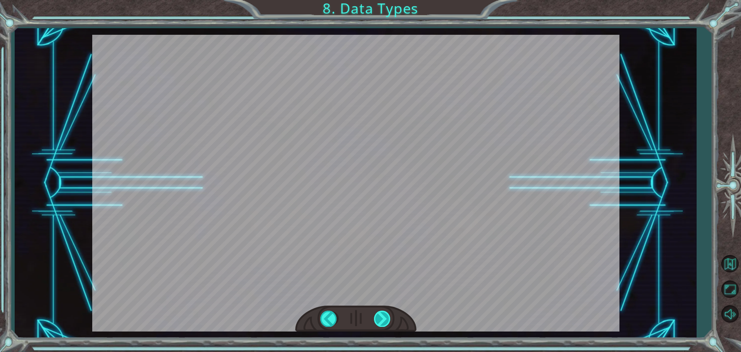
click at [386, 312] on div at bounding box center [382, 318] width 17 height 16
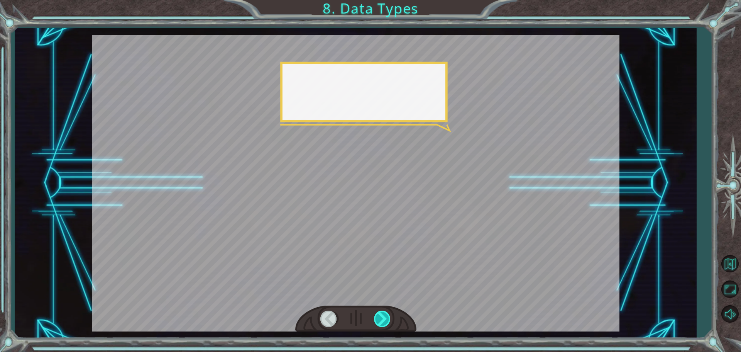
click at [386, 312] on div at bounding box center [382, 318] width 17 height 16
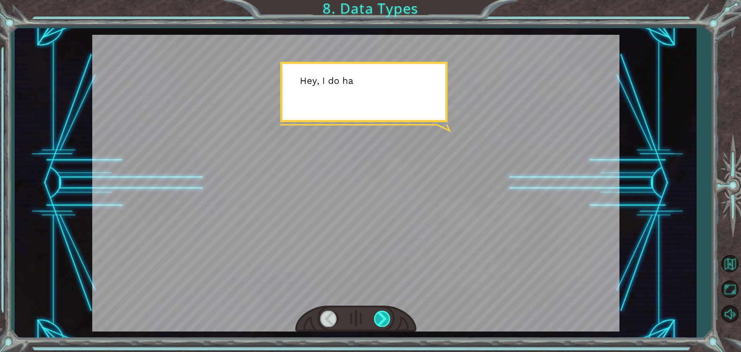
click at [386, 312] on div at bounding box center [382, 318] width 17 height 16
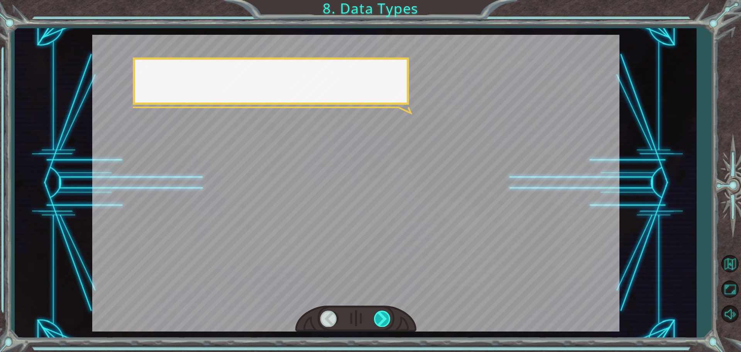
click at [386, 312] on div at bounding box center [382, 318] width 17 height 16
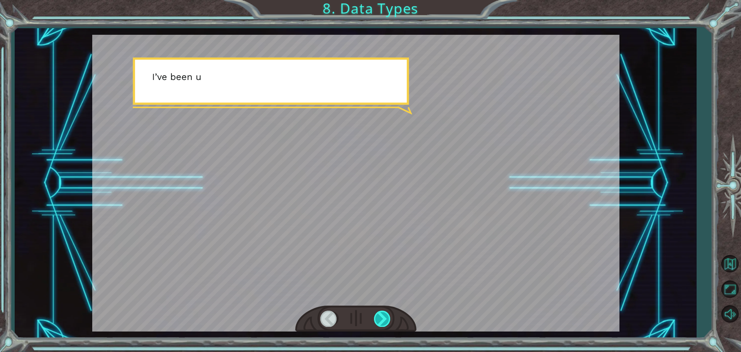
click at [386, 312] on div at bounding box center [382, 318] width 17 height 16
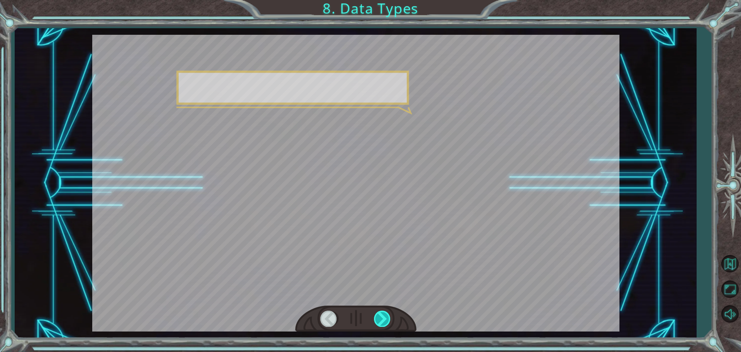
click at [386, 312] on div at bounding box center [382, 318] width 17 height 16
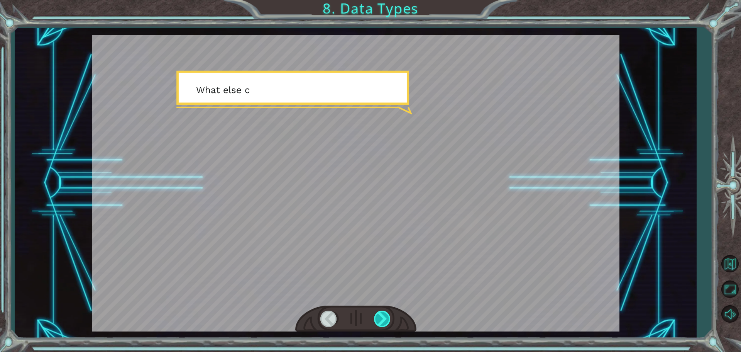
click at [386, 312] on div at bounding box center [382, 318] width 17 height 16
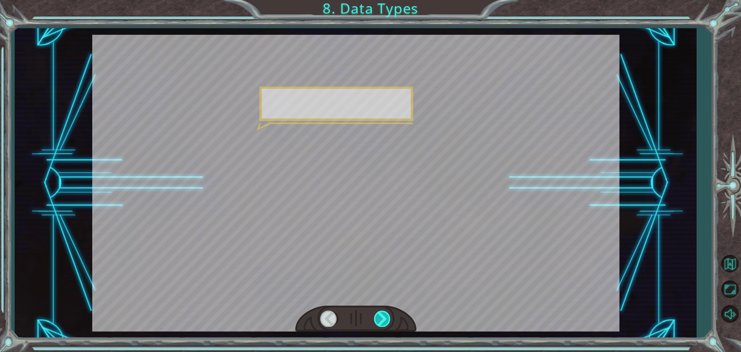
click at [386, 312] on div at bounding box center [382, 318] width 17 height 16
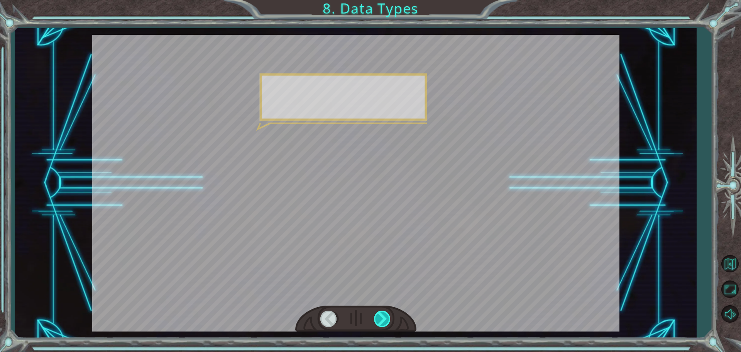
click at [386, 312] on div at bounding box center [382, 318] width 17 height 16
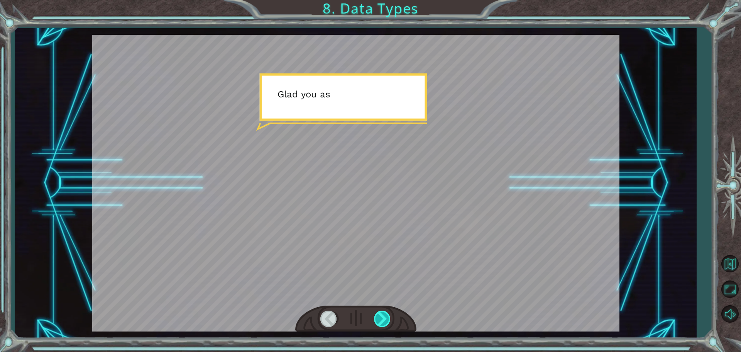
click at [386, 312] on div at bounding box center [382, 318] width 17 height 16
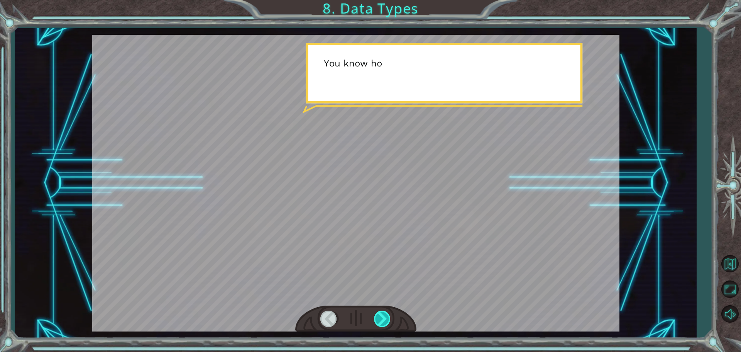
click at [386, 312] on div at bounding box center [382, 318] width 17 height 16
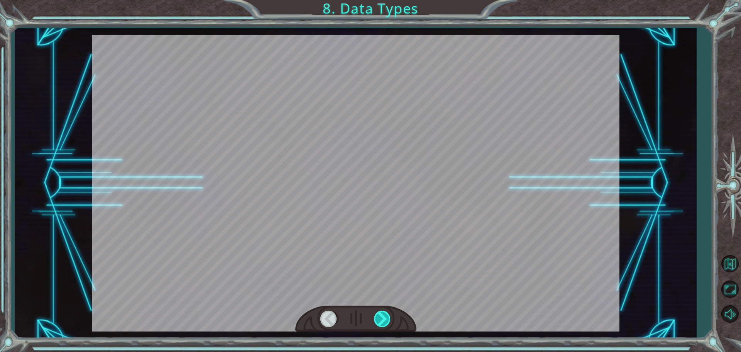
click at [385, 313] on div at bounding box center [382, 318] width 17 height 16
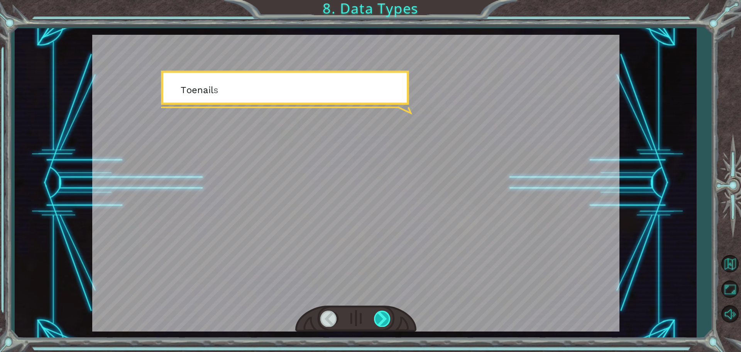
click at [385, 313] on div at bounding box center [382, 318] width 17 height 16
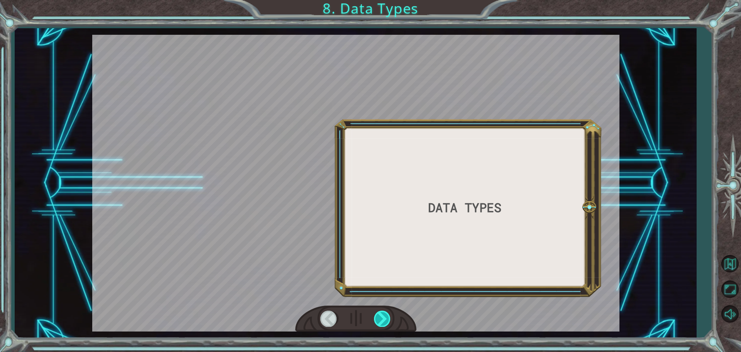
click at [385, 315] on div at bounding box center [382, 318] width 17 height 16
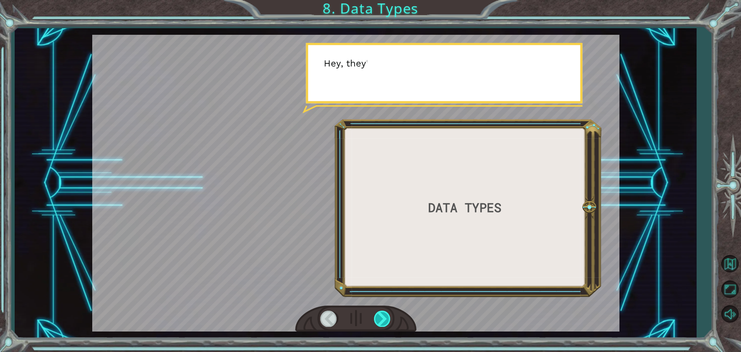
click at [385, 315] on div at bounding box center [382, 318] width 17 height 16
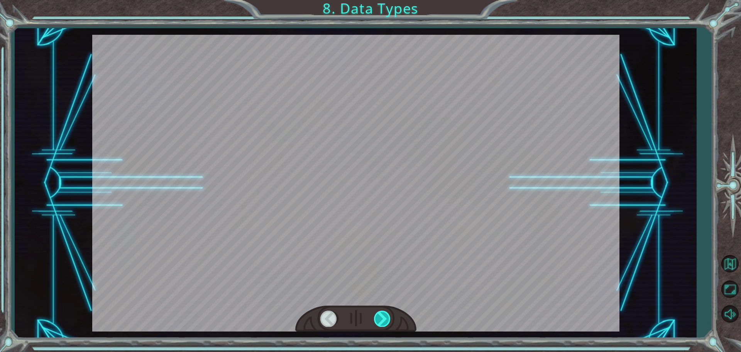
click at [385, 315] on div at bounding box center [382, 318] width 17 height 16
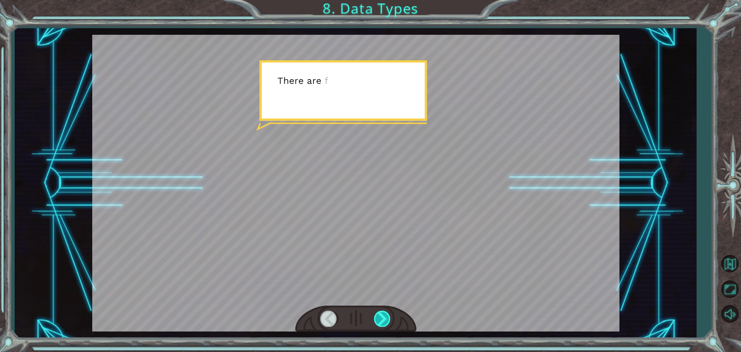
click at [385, 315] on div at bounding box center [382, 318] width 17 height 16
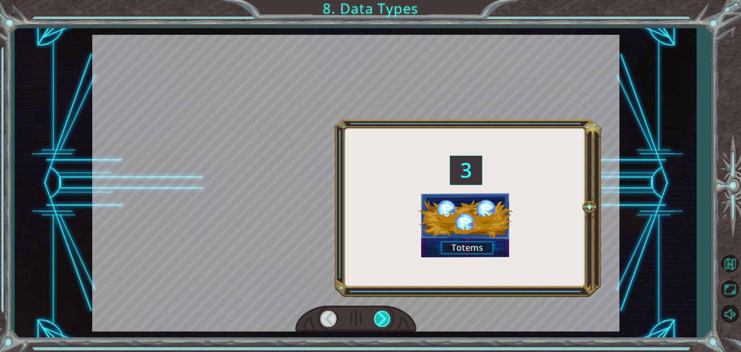
click at [385, 316] on div at bounding box center [382, 318] width 17 height 16
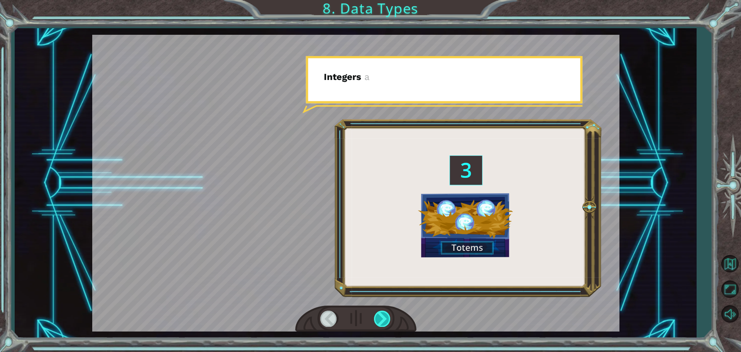
click at [385, 316] on div at bounding box center [382, 318] width 17 height 16
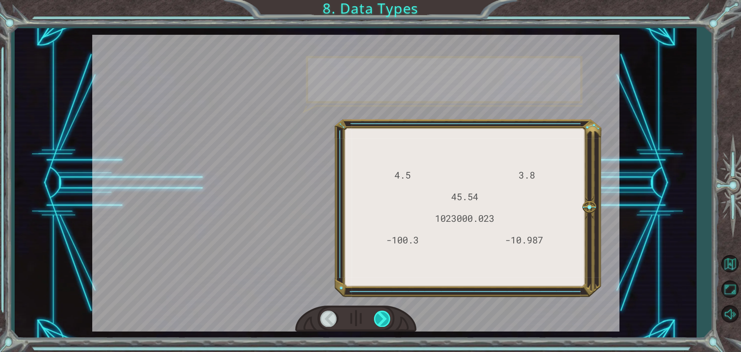
click at [385, 317] on div at bounding box center [382, 318] width 17 height 16
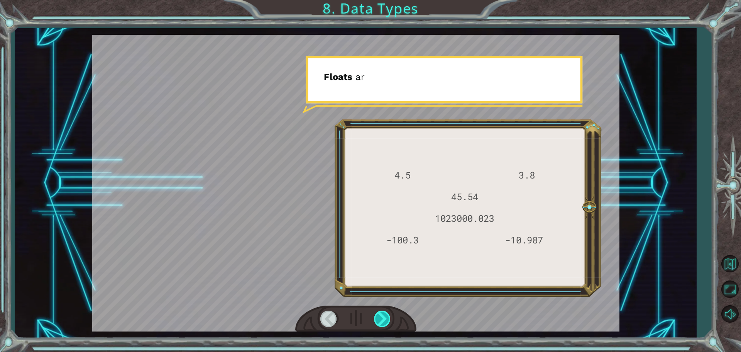
click at [385, 317] on div at bounding box center [382, 318] width 17 height 16
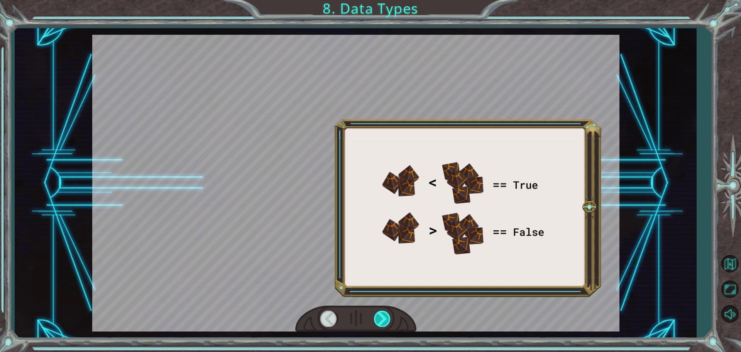
click at [385, 317] on div at bounding box center [382, 318] width 17 height 16
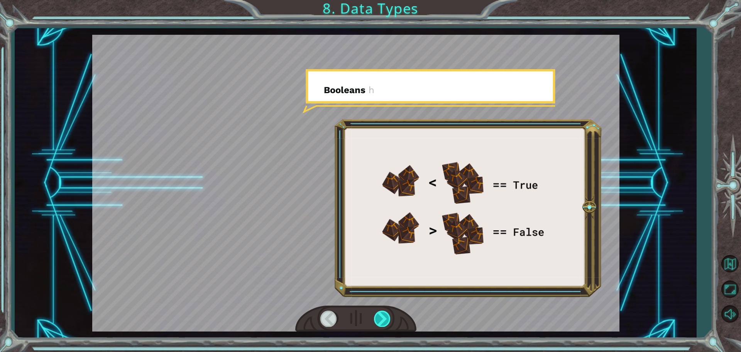
click at [385, 316] on div at bounding box center [382, 318] width 17 height 16
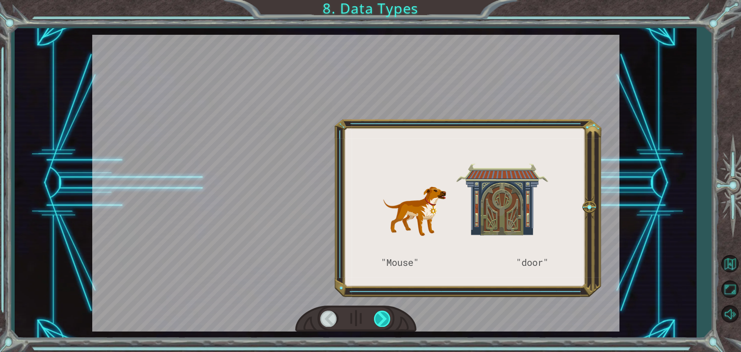
click at [385, 316] on div at bounding box center [382, 318] width 17 height 16
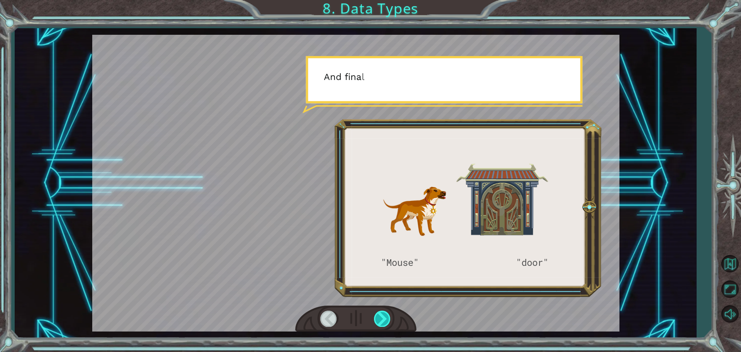
click at [385, 316] on div at bounding box center [382, 318] width 17 height 16
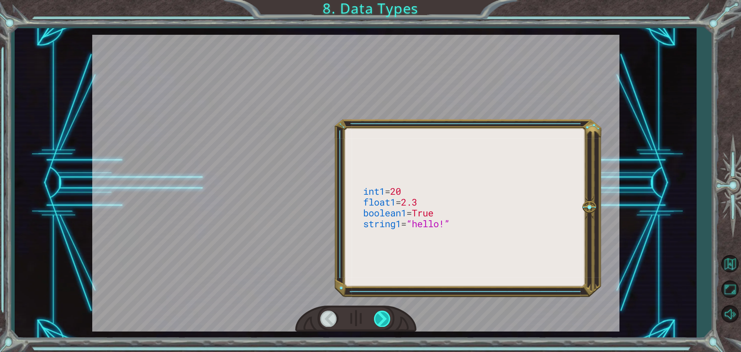
click at [385, 316] on div at bounding box center [382, 318] width 17 height 16
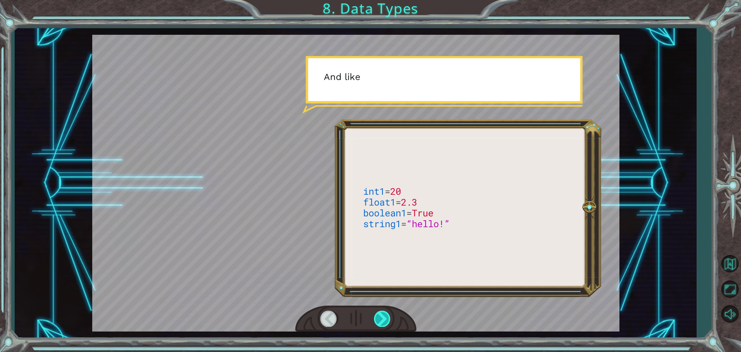
click at [385, 316] on div at bounding box center [382, 318] width 17 height 16
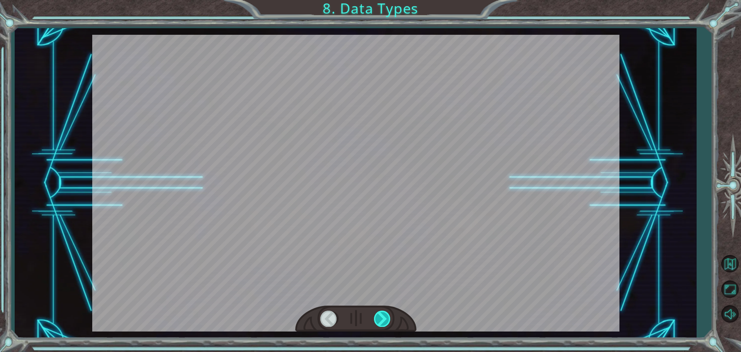
click at [385, 316] on div at bounding box center [382, 318] width 17 height 16
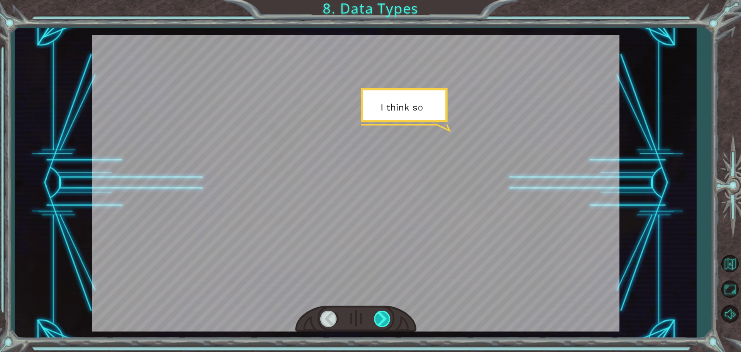
click at [385, 316] on div at bounding box center [382, 318] width 17 height 16
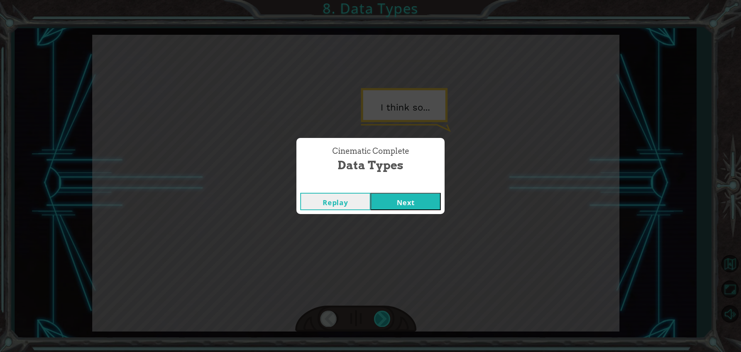
click at [385, 316] on div "Cinematic Complete Data Types Replay Next" at bounding box center [370, 176] width 741 height 352
click at [417, 207] on button "Next" at bounding box center [406, 201] width 70 height 17
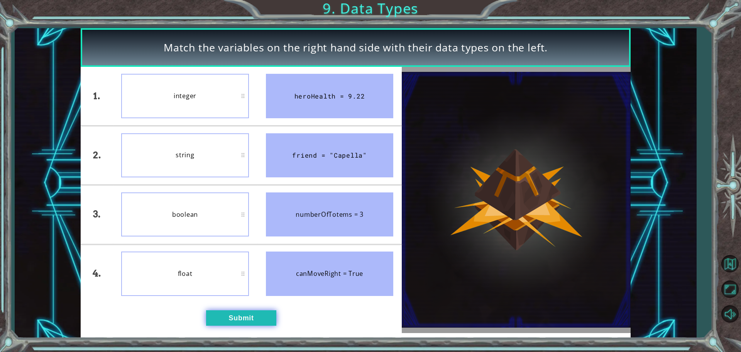
click at [259, 316] on button "Submit" at bounding box center [241, 317] width 70 height 15
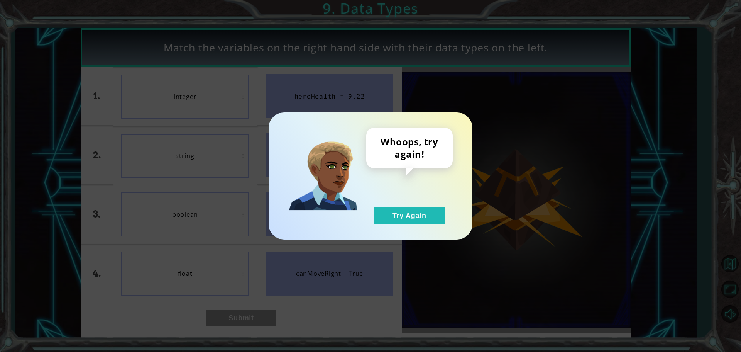
click at [405, 206] on div "Whoops, try again! Try Again" at bounding box center [409, 176] width 86 height 96
click at [406, 215] on button "Try Again" at bounding box center [409, 215] width 70 height 17
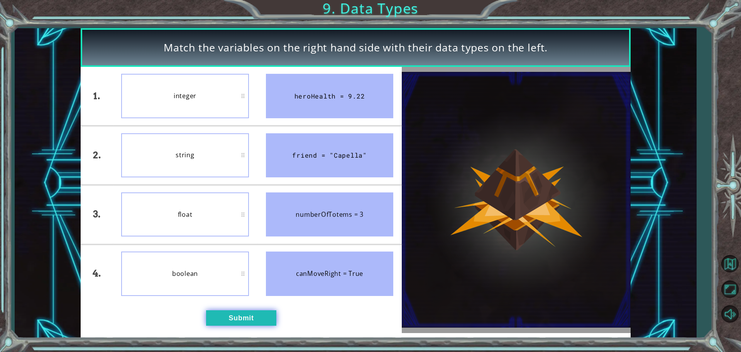
click at [242, 311] on button "Submit" at bounding box center [241, 317] width 70 height 15
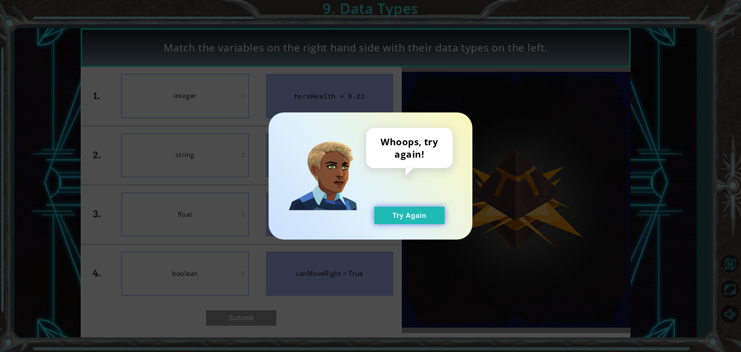
click at [391, 214] on button "Try Again" at bounding box center [409, 215] width 70 height 17
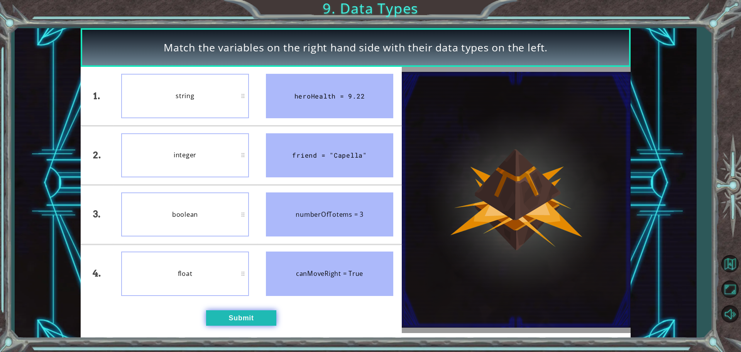
click at [242, 315] on button "Submit" at bounding box center [241, 317] width 70 height 15
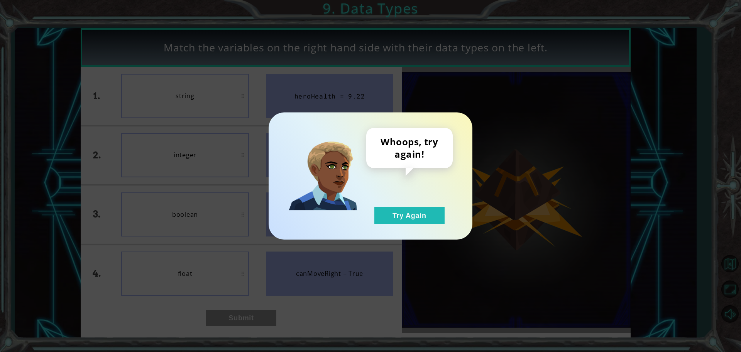
click at [391, 206] on div "Whoops, try again! Try Again" at bounding box center [409, 176] width 86 height 96
click at [405, 219] on button "Try Again" at bounding box center [409, 215] width 70 height 17
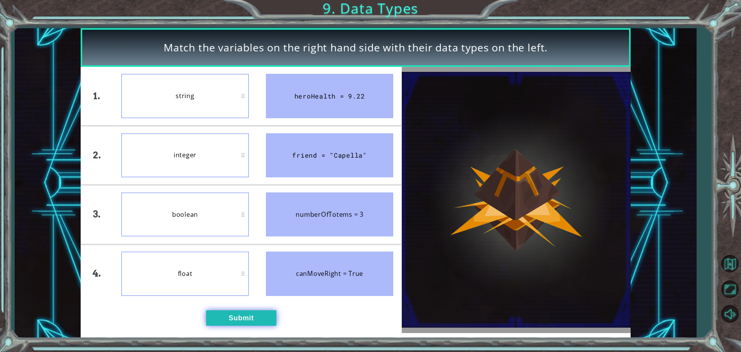
click at [254, 318] on button "Submit" at bounding box center [241, 317] width 70 height 15
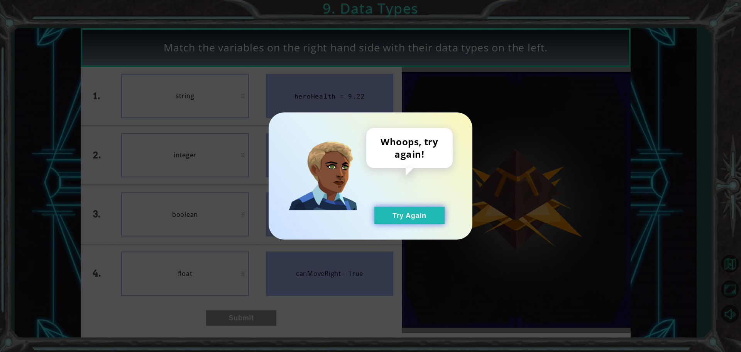
drag, startPoint x: 399, startPoint y: 197, endPoint x: 398, endPoint y: 213, distance: 15.9
click at [398, 205] on div "Whoops, try again! Try Again" at bounding box center [409, 176] width 86 height 96
click at [398, 213] on button "Try Again" at bounding box center [409, 215] width 70 height 17
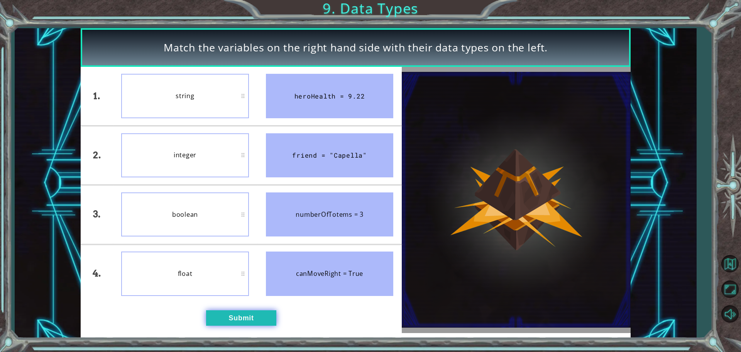
click at [239, 315] on button "Submit" at bounding box center [241, 317] width 70 height 15
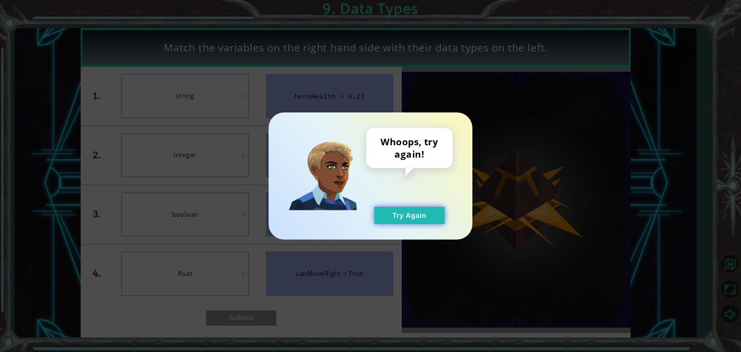
click at [397, 216] on button "Try Again" at bounding box center [409, 215] width 70 height 17
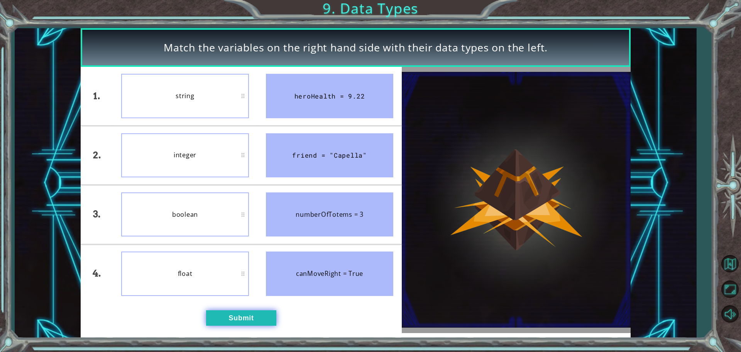
click at [239, 316] on button "Submit" at bounding box center [241, 317] width 70 height 15
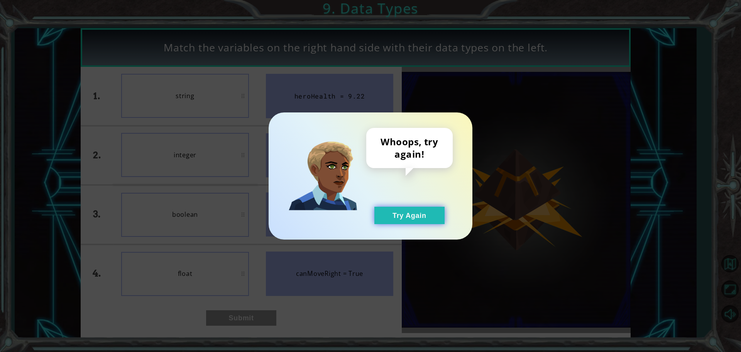
click at [409, 220] on button "Try Again" at bounding box center [409, 215] width 70 height 17
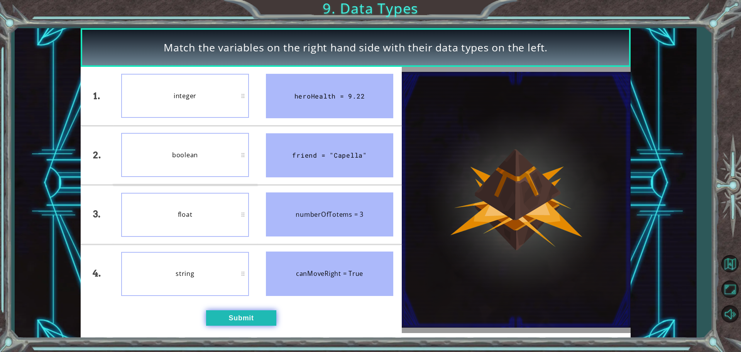
click at [247, 318] on button "Submit" at bounding box center [241, 317] width 70 height 15
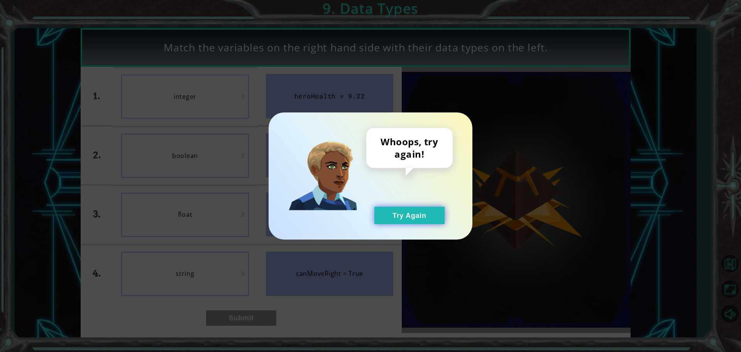
click at [392, 214] on button "Try Again" at bounding box center [409, 215] width 70 height 17
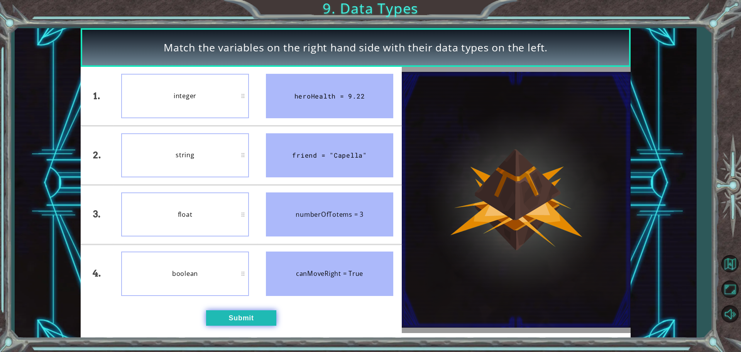
click at [260, 318] on button "Submit" at bounding box center [241, 317] width 70 height 15
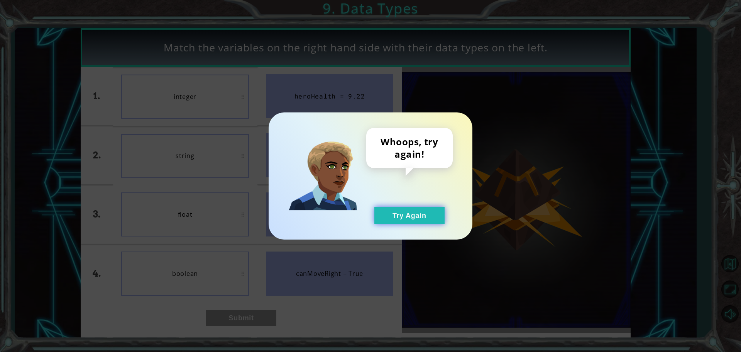
drag, startPoint x: 407, startPoint y: 224, endPoint x: 404, endPoint y: 220, distance: 4.7
click at [407, 219] on button "Try Again" at bounding box center [409, 215] width 70 height 17
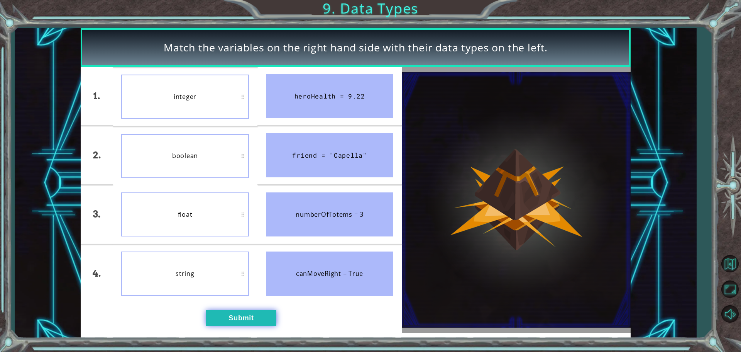
click at [246, 319] on button "Submit" at bounding box center [241, 317] width 70 height 15
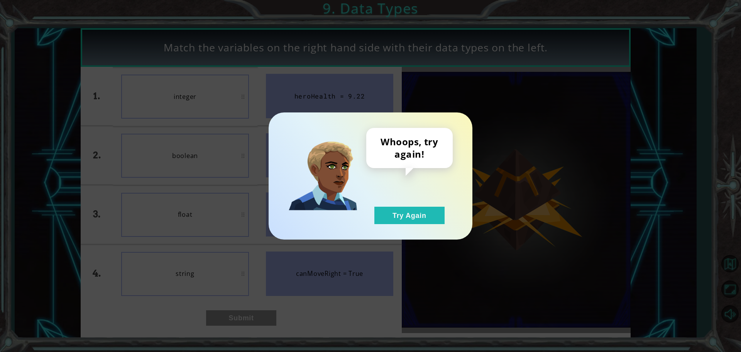
drag, startPoint x: 388, startPoint y: 221, endPoint x: 379, endPoint y: 224, distance: 9.4
click at [388, 219] on button "Try Again" at bounding box center [409, 215] width 70 height 17
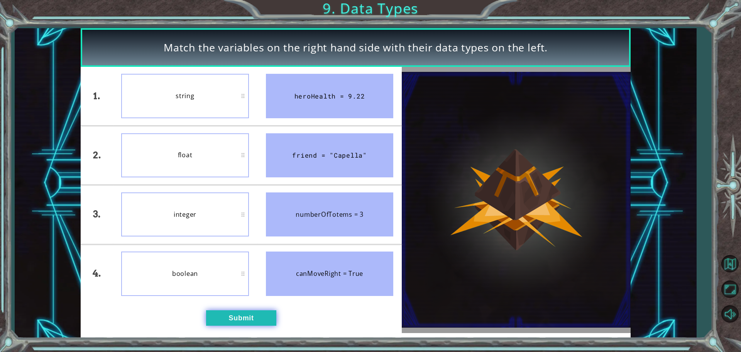
click at [259, 312] on button "Submit" at bounding box center [241, 317] width 70 height 15
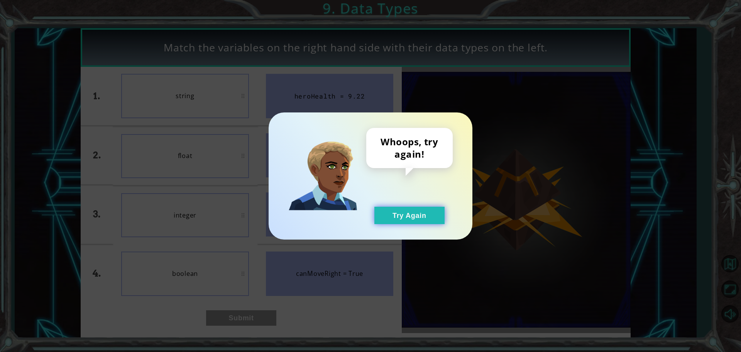
click at [391, 224] on button "Try Again" at bounding box center [409, 215] width 70 height 17
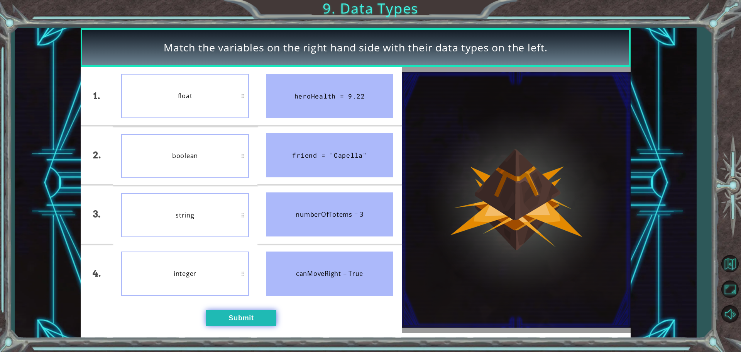
drag, startPoint x: 247, startPoint y: 304, endPoint x: 247, endPoint y: 313, distance: 8.9
click at [247, 309] on div "1. 2. 3. 4. float boolean string integer heroHealth = 9.22 friend = "Capella" n…" at bounding box center [241, 200] width 321 height 266
click at [248, 321] on button "Submit" at bounding box center [241, 317] width 70 height 15
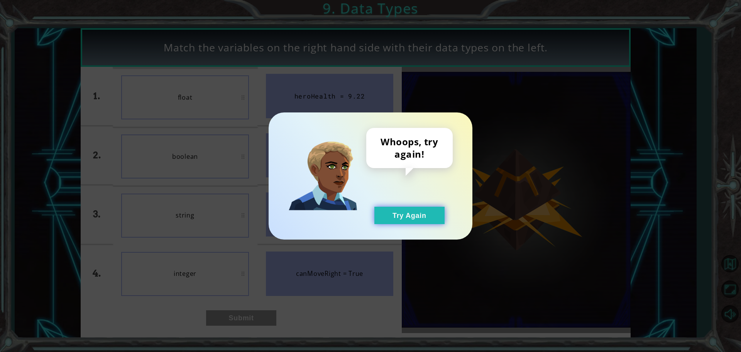
click at [403, 220] on button "Try Again" at bounding box center [409, 215] width 70 height 17
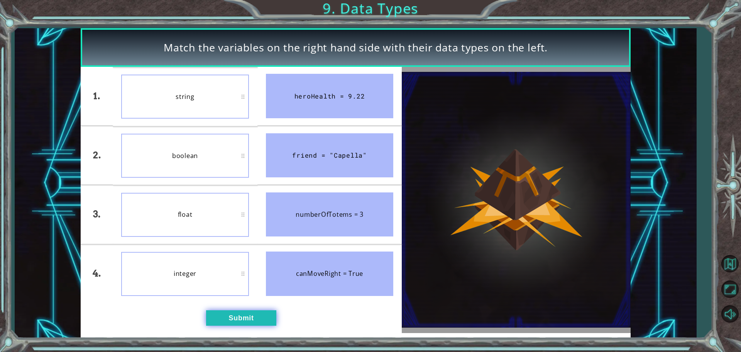
click at [255, 316] on button "Submit" at bounding box center [241, 317] width 70 height 15
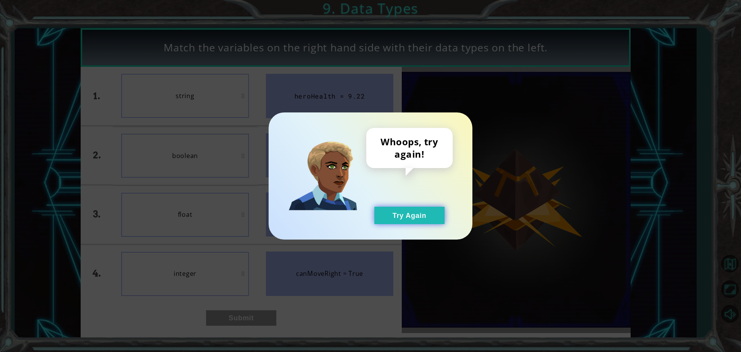
click at [384, 214] on button "Try Again" at bounding box center [409, 215] width 70 height 17
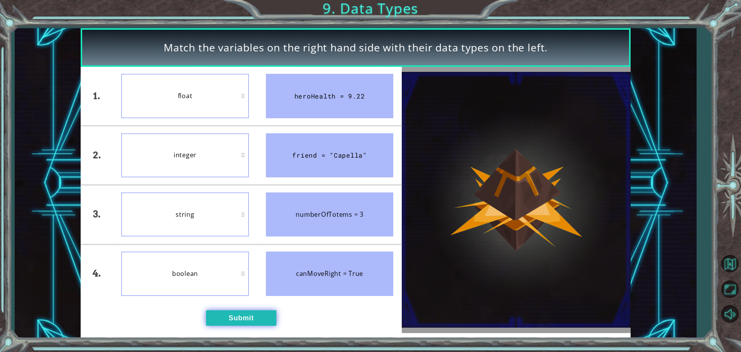
click at [247, 316] on button "Submit" at bounding box center [241, 317] width 70 height 15
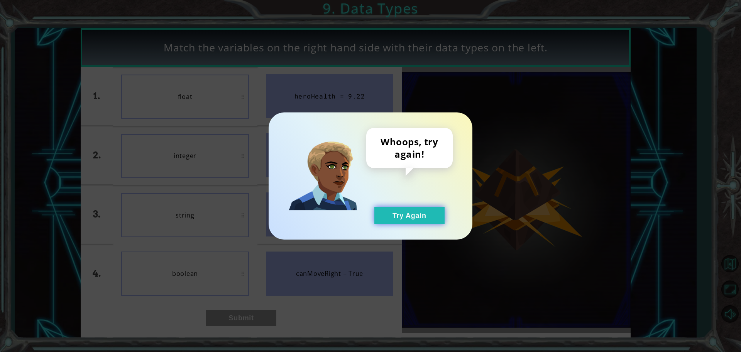
click at [390, 215] on button "Try Again" at bounding box center [409, 215] width 70 height 17
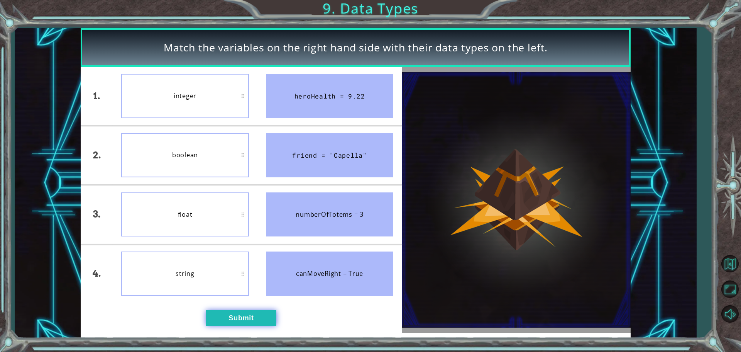
click at [267, 320] on button "Submit" at bounding box center [241, 317] width 70 height 15
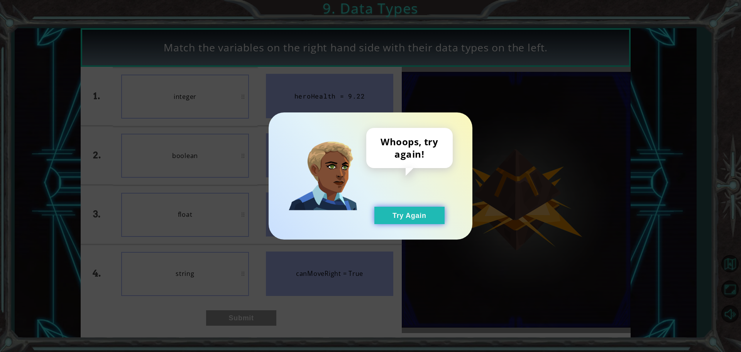
click at [408, 208] on button "Try Again" at bounding box center [409, 215] width 70 height 17
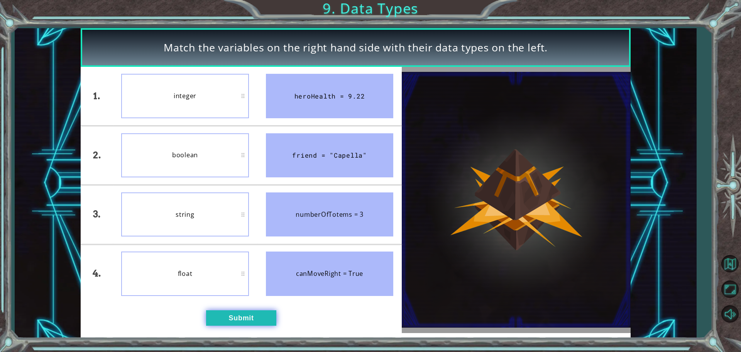
click at [252, 318] on button "Submit" at bounding box center [241, 317] width 70 height 15
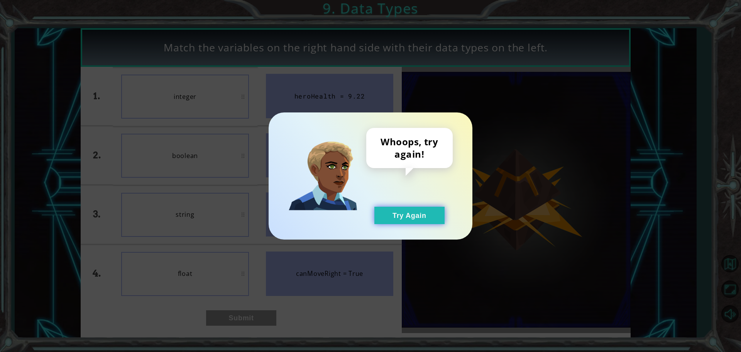
drag, startPoint x: 417, startPoint y: 198, endPoint x: 410, endPoint y: 213, distance: 16.2
click at [414, 202] on div "Whoops, try again! Try Again" at bounding box center [409, 176] width 86 height 96
click at [410, 213] on button "Try Again" at bounding box center [409, 215] width 70 height 17
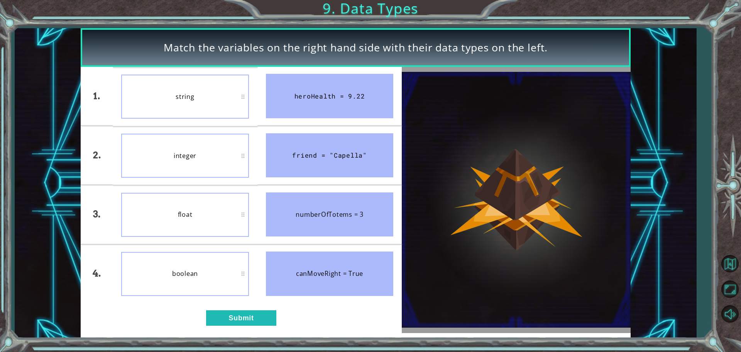
click at [244, 95] on div "string" at bounding box center [185, 97] width 128 height 44
click at [294, 98] on div "heroHealth = 9.22" at bounding box center [330, 96] width 128 height 44
drag, startPoint x: 312, startPoint y: 93, endPoint x: 346, endPoint y: 97, distance: 34.3
click at [345, 97] on div "heroHealth = 9.22" at bounding box center [330, 96] width 128 height 44
drag, startPoint x: 245, startPoint y: 314, endPoint x: 247, endPoint y: 317, distance: 4.1
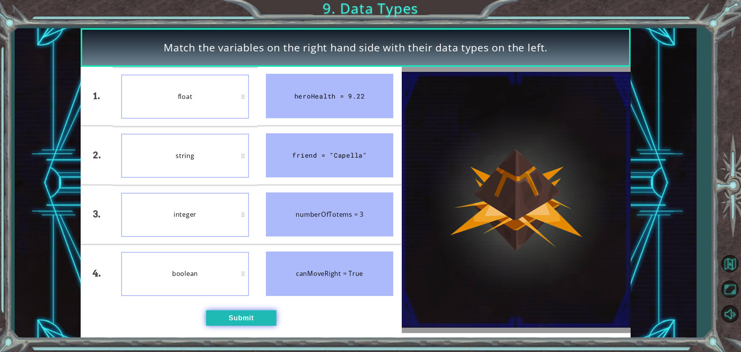
click at [243, 314] on button "Submit" at bounding box center [241, 317] width 70 height 15
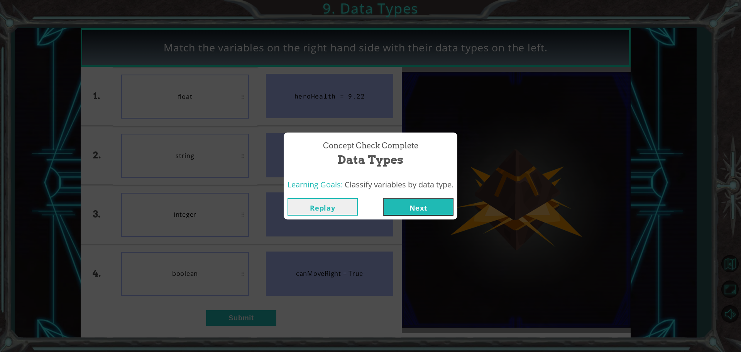
drag, startPoint x: 415, startPoint y: 201, endPoint x: 416, endPoint y: 196, distance: 4.4
click at [415, 201] on button "Next" at bounding box center [418, 206] width 70 height 17
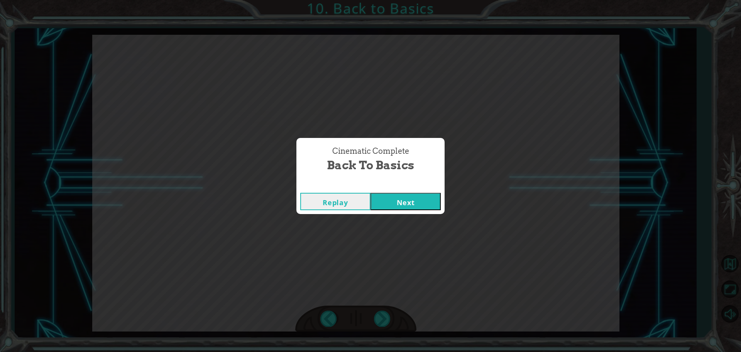
click at [371, 193] on button "Next" at bounding box center [406, 201] width 70 height 17
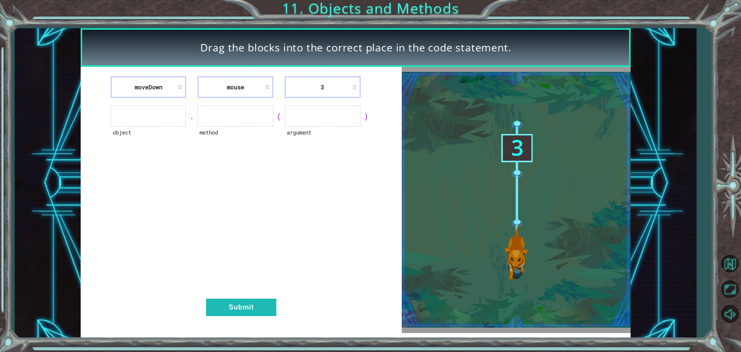
click at [178, 110] on ul at bounding box center [149, 115] width 76 height 21
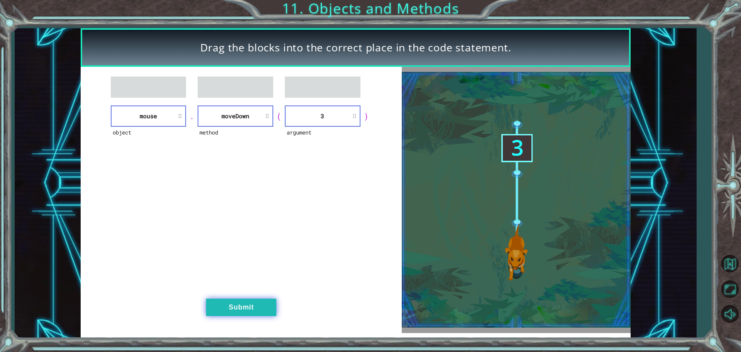
click at [257, 301] on button "Submit" at bounding box center [241, 306] width 70 height 17
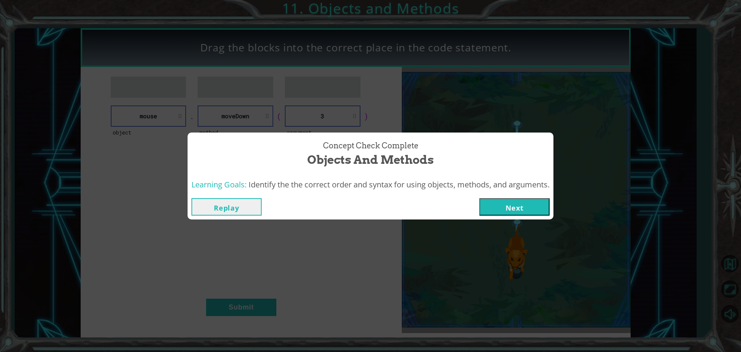
click at [522, 200] on button "Next" at bounding box center [514, 206] width 70 height 17
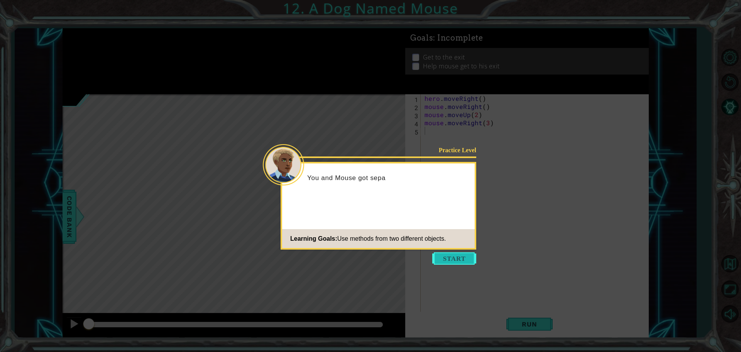
click at [457, 254] on button "Start" at bounding box center [454, 258] width 44 height 12
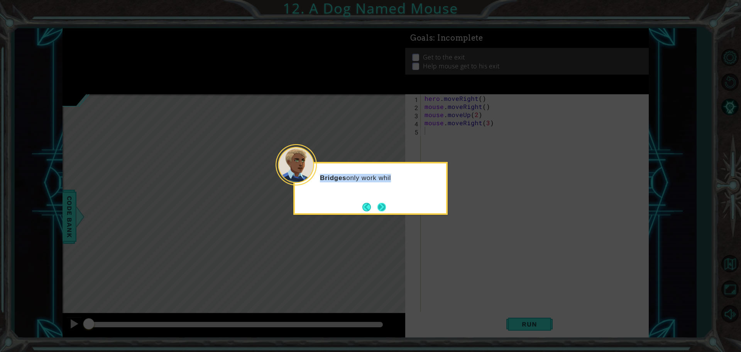
click at [388, 205] on div "Bridges only work whil" at bounding box center [370, 188] width 154 height 53
click at [382, 207] on button "Next" at bounding box center [382, 207] width 10 height 10
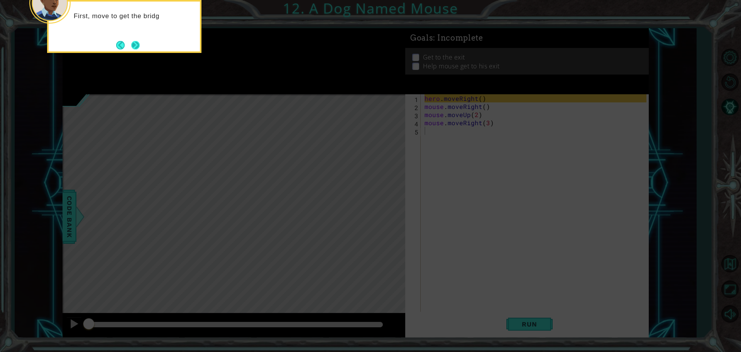
click at [131, 45] on button "Next" at bounding box center [135, 45] width 9 height 9
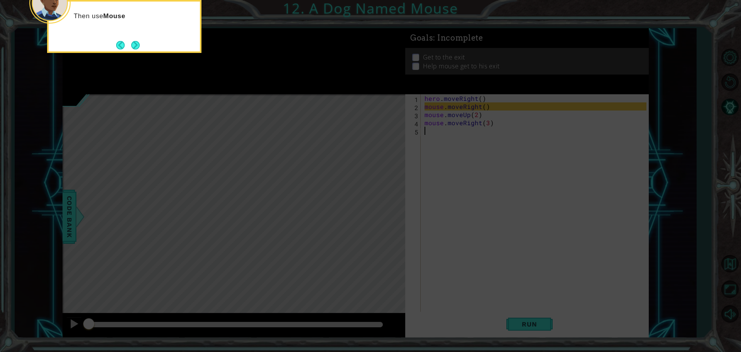
click at [131, 41] on button "Next" at bounding box center [135, 45] width 9 height 9
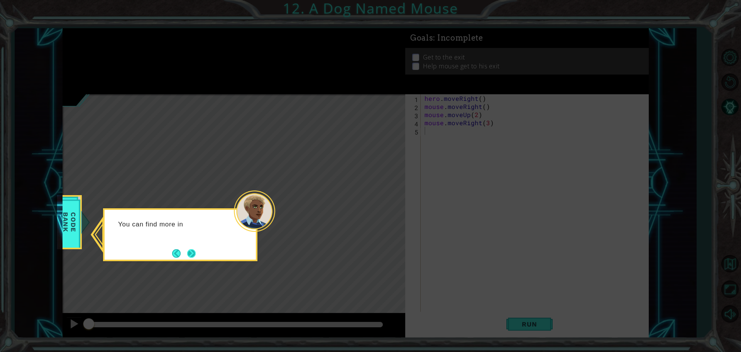
click at [195, 253] on button "Next" at bounding box center [192, 253] width 10 height 10
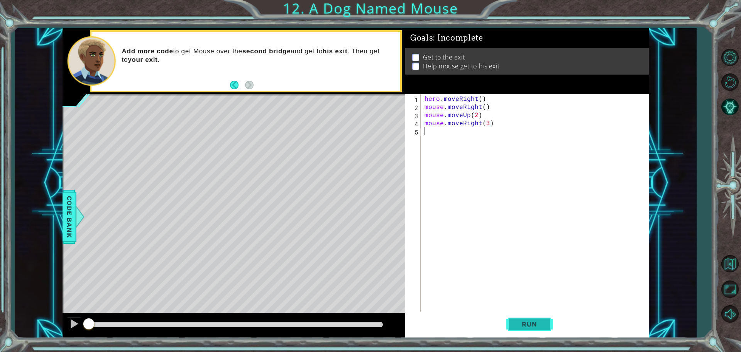
click at [536, 328] on button "Run" at bounding box center [529, 324] width 46 height 24
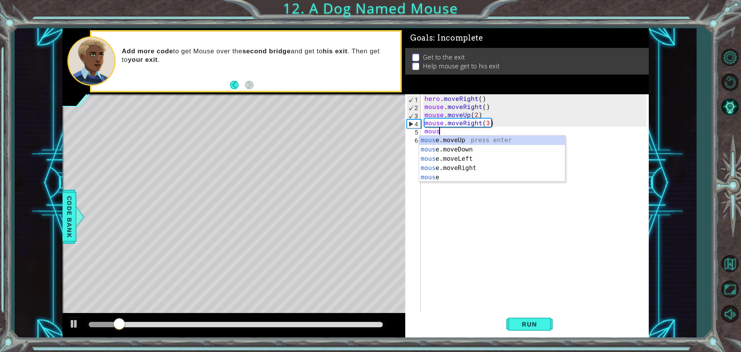
scroll to position [0, 1]
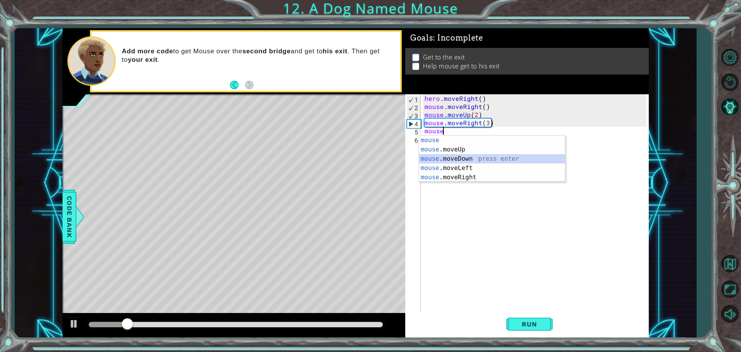
click at [467, 159] on div "mouse press enter mouse .moveUp press enter mouse .moveDown press enter mouse .…" at bounding box center [492, 168] width 146 height 65
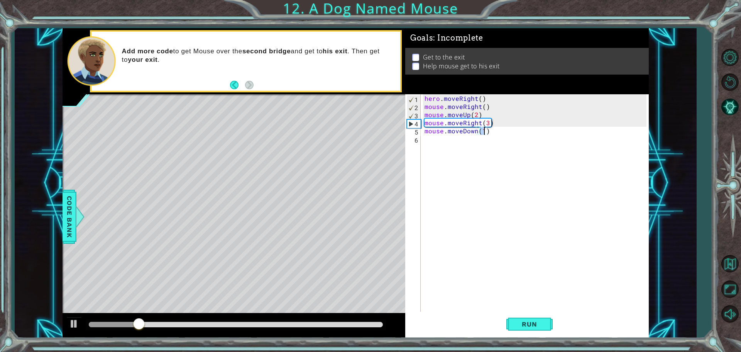
type textarea "mouse.moveDown(2)"
click at [449, 142] on div "hero . moveRight ( ) mouse . moveRight ( ) mouse . moveUp ( 2 ) mouse . moveRig…" at bounding box center [536, 211] width 227 height 235
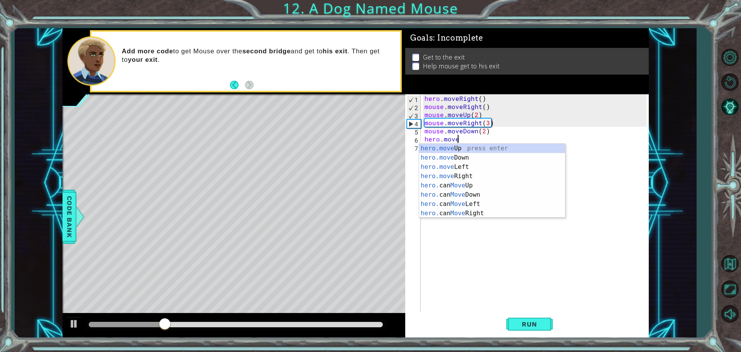
scroll to position [0, 2]
click at [461, 176] on div "hero.move Up press enter hero.move Down press enter hero.move Left press enter …" at bounding box center [492, 190] width 146 height 93
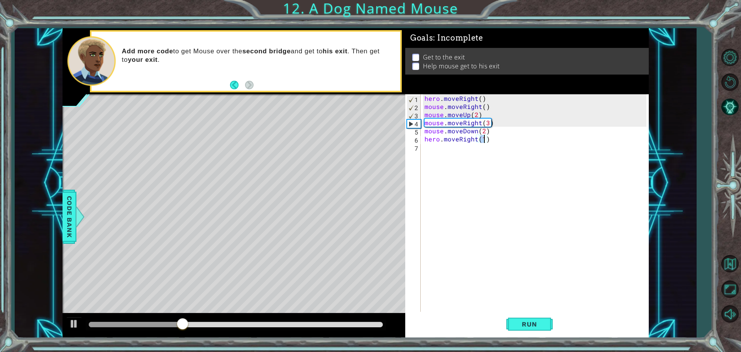
click at [483, 139] on div "hero . moveRight ( ) mouse . moveRight ( ) mouse . moveUp ( 2 ) mouse . moveRig…" at bounding box center [536, 211] width 227 height 235
click at [526, 322] on span "Run" at bounding box center [529, 324] width 30 height 8
drag, startPoint x: 327, startPoint y: 327, endPoint x: 141, endPoint y: 325, distance: 186.9
click at [141, 325] on div at bounding box center [236, 324] width 294 height 5
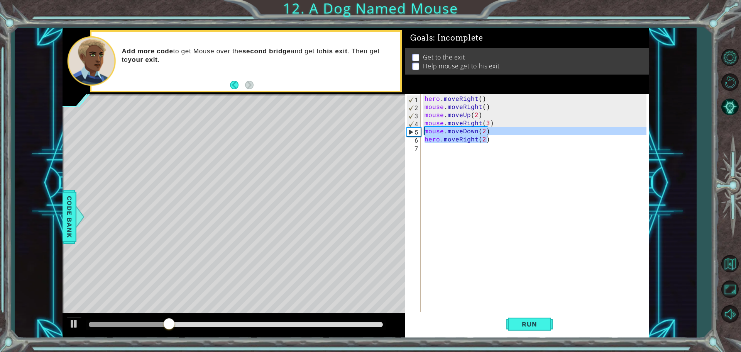
drag, startPoint x: 498, startPoint y: 138, endPoint x: 409, endPoint y: 125, distance: 90.1
click at [410, 127] on div "hero.moveRight(2) 1 2 3 4 5 6 7 hero . moveRight ( ) mouse . moveRight ( ) mous…" at bounding box center [525, 203] width 241 height 219
type textarea "mouse.moveDown(2) hero.moveRight(2)"
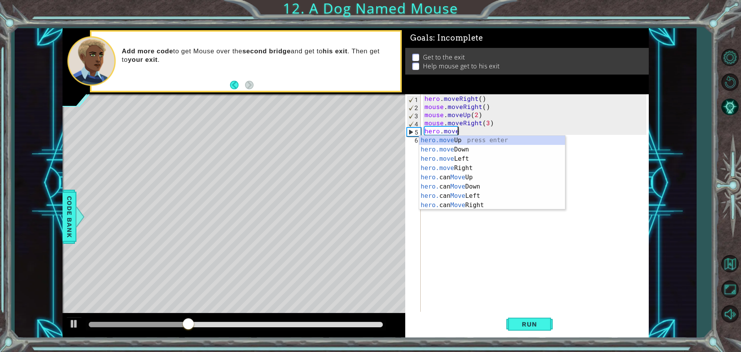
scroll to position [0, 2]
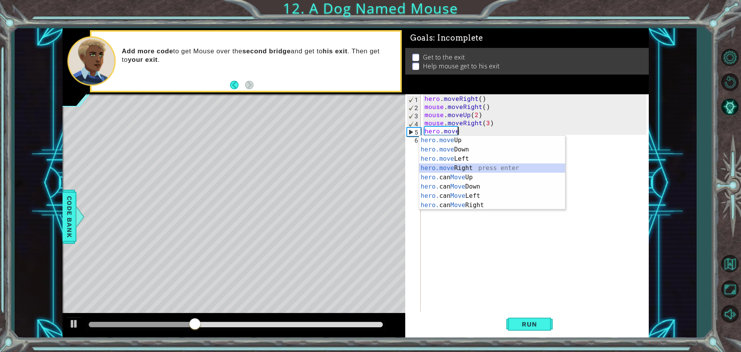
click at [466, 167] on div "hero.move Up press enter hero.move Down press enter hero.move Left press enter …" at bounding box center [492, 182] width 146 height 93
type textarea "hero.moveRight(2)"
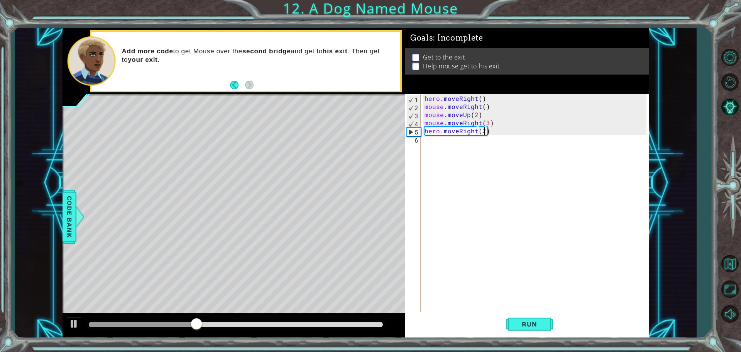
scroll to position [0, 3]
click at [476, 142] on div "hero . moveRight ( ) mouse . moveRight ( ) mouse . moveUp ( 2 ) mouse . moveRig…" at bounding box center [536, 211] width 227 height 235
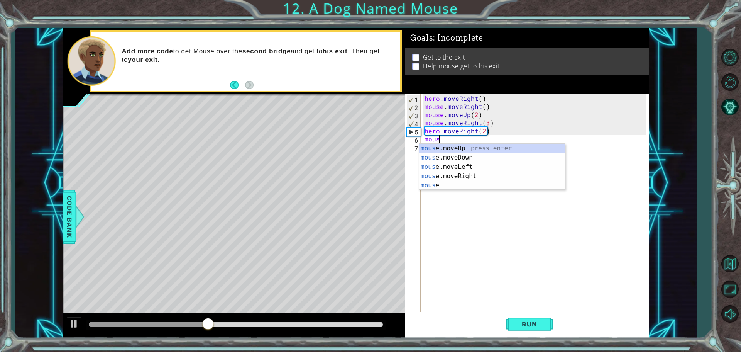
scroll to position [0, 1]
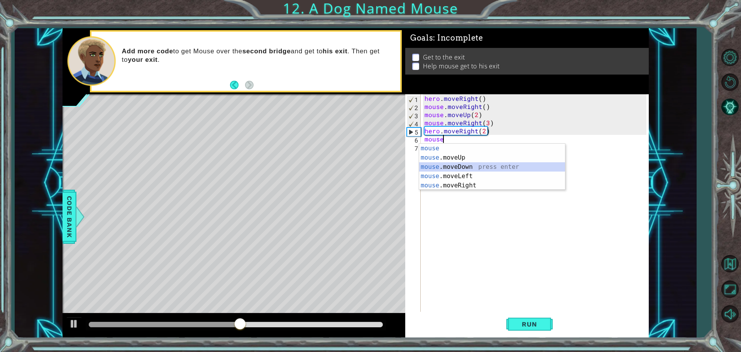
click at [464, 163] on div "mouse press enter mouse .moveUp press enter mouse .moveDown press enter mouse .…" at bounding box center [492, 176] width 146 height 65
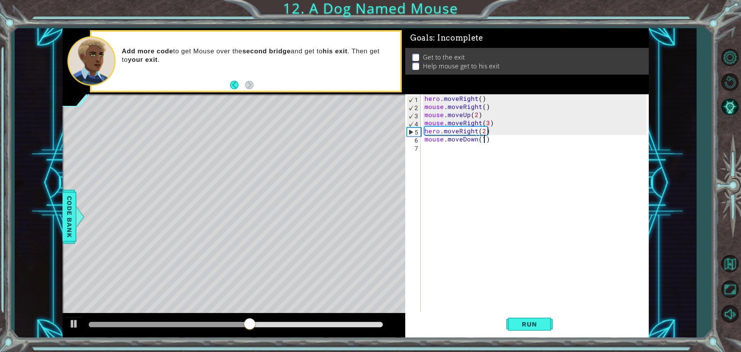
click at [485, 140] on div "hero . moveRight ( ) mouse . moveRight ( ) mouse . moveUp ( 2 ) mouse . moveRig…" at bounding box center [536, 211] width 227 height 235
type textarea "mouse.moveDown(2)"
click at [530, 323] on span "Run" at bounding box center [529, 324] width 30 height 8
